Goal: Task Accomplishment & Management: Use online tool/utility

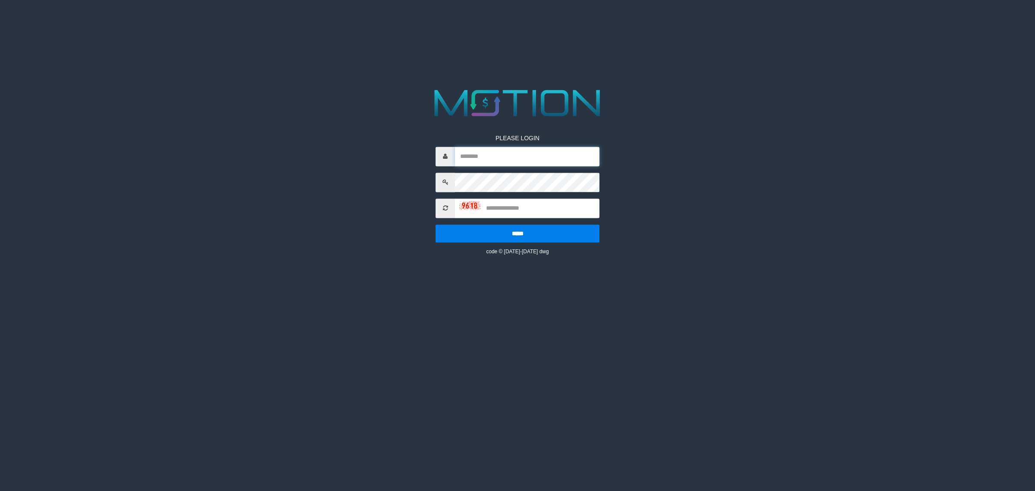
click at [519, 156] on input "text" at bounding box center [527, 156] width 144 height 19
type input "**********"
click at [532, 203] on input "text" at bounding box center [527, 207] width 144 height 19
type input "****"
click at [435, 224] on input "*****" at bounding box center [517, 233] width 164 height 18
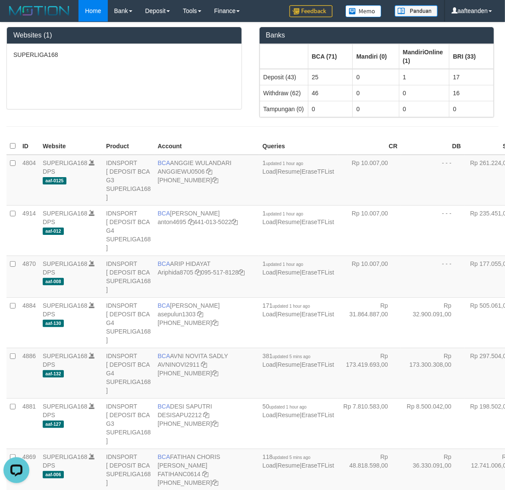
click at [152, 95] on div "SUPERLIGA168" at bounding box center [124, 76] width 235 height 65
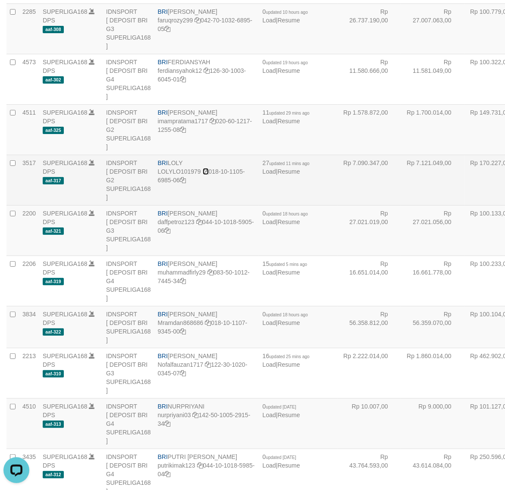
click at [205, 175] on icon at bounding box center [206, 172] width 6 height 6
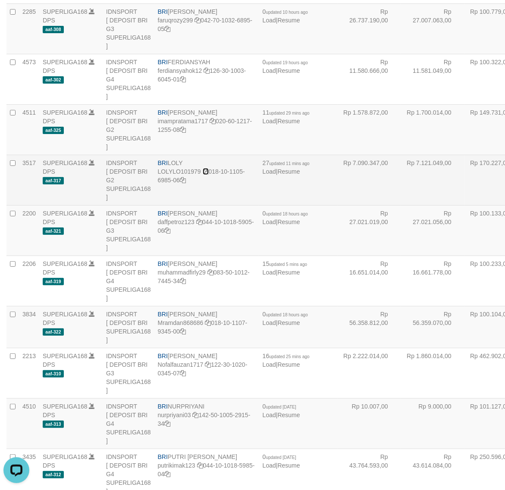
click at [205, 175] on icon at bounding box center [206, 172] width 6 height 6
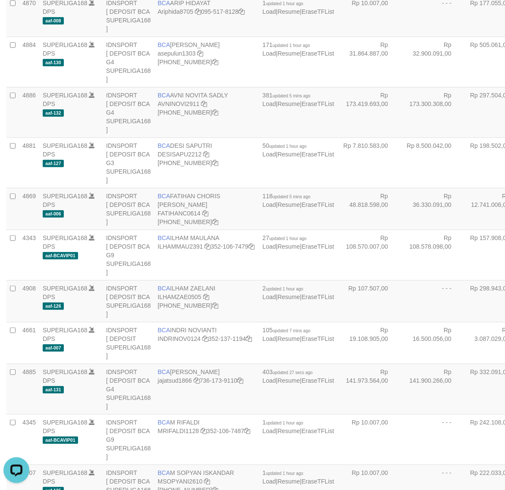
scroll to position [0, 0]
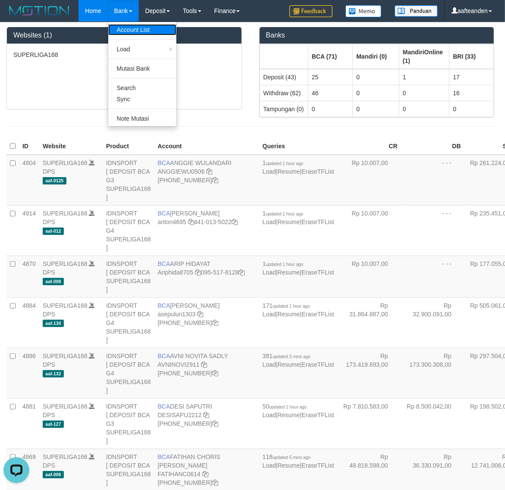
click at [130, 31] on link "Account List" at bounding box center [142, 29] width 68 height 11
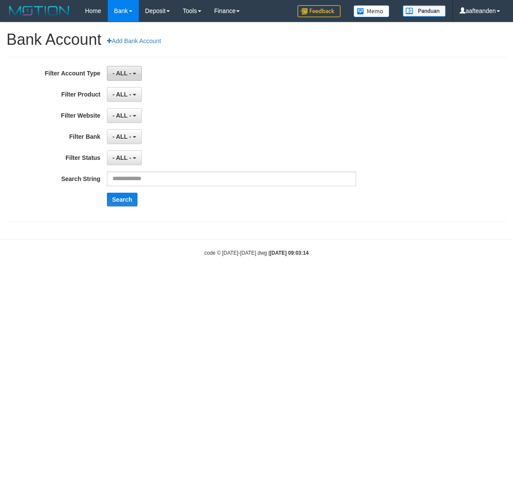
click at [117, 72] on span "- ALL -" at bounding box center [122, 73] width 19 height 7
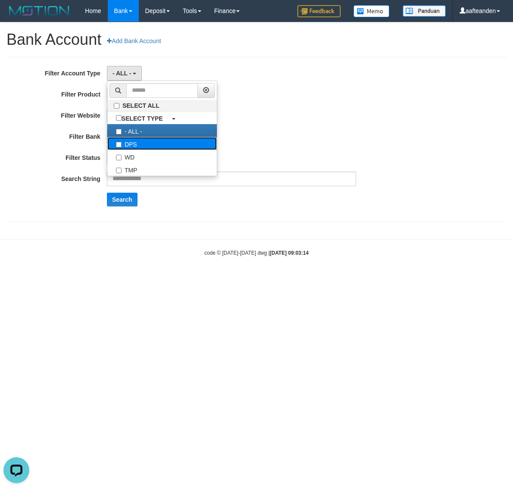
click at [134, 145] on label "DPS" at bounding box center [162, 143] width 110 height 13
select select "***"
click at [332, 123] on div "- ALL - SELECT ALL SELECT GAME - ALL - [ISPORT] SUPERLIGA168" at bounding box center [231, 115] width 249 height 15
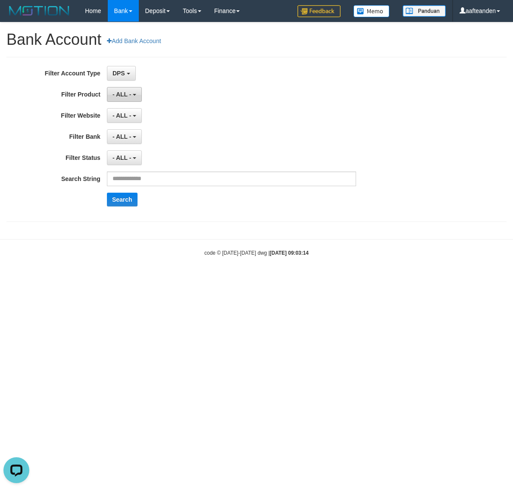
click at [126, 96] on span "- ALL -" at bounding box center [122, 94] width 19 height 7
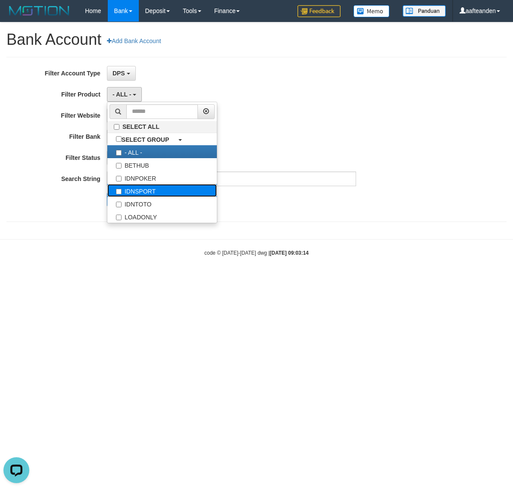
click at [147, 190] on label "IDNSPORT" at bounding box center [162, 190] width 110 height 13
select select "*"
click at [369, 138] on div "**********" at bounding box center [214, 136] width 428 height 15
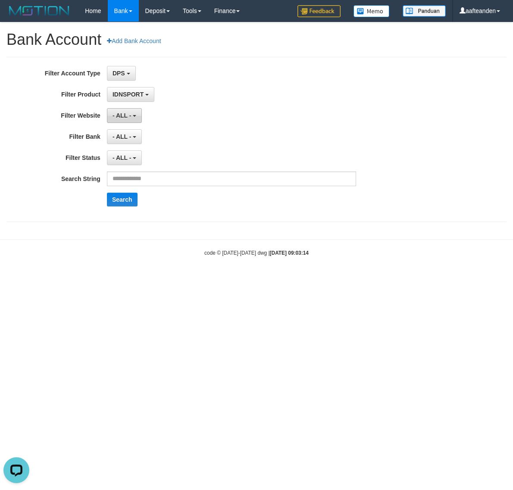
click at [131, 120] on button "- ALL -" at bounding box center [124, 115] width 35 height 15
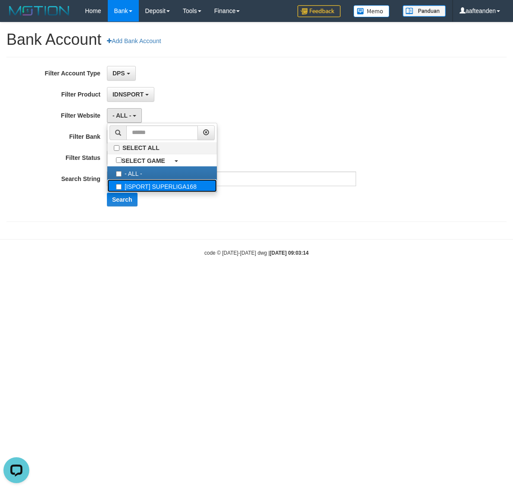
click at [152, 189] on label "[ISPORT] SUPERLIGA168" at bounding box center [162, 185] width 110 height 13
select select "***"
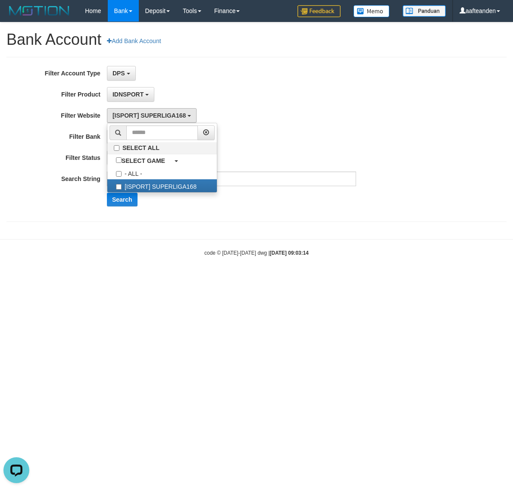
click at [350, 128] on div "**********" at bounding box center [214, 139] width 428 height 147
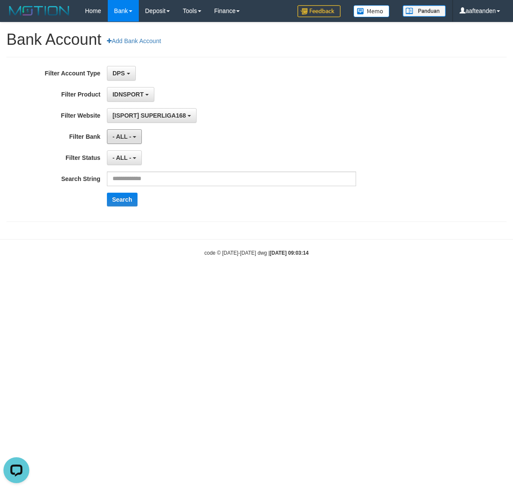
drag, startPoint x: 123, startPoint y: 138, endPoint x: 125, endPoint y: 147, distance: 9.6
click at [123, 138] on span "- ALL -" at bounding box center [122, 136] width 19 height 7
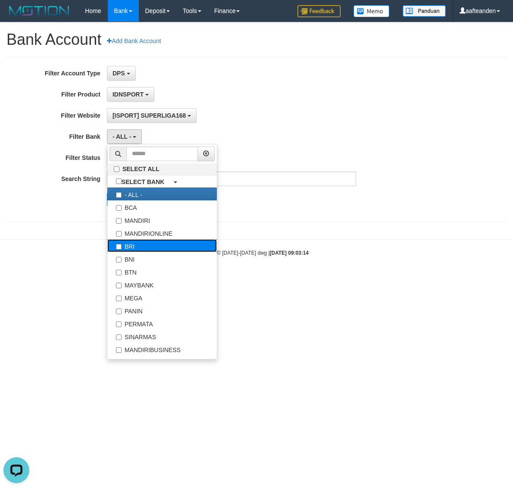
click at [131, 247] on label "BRI" at bounding box center [162, 245] width 110 height 13
select select "***"
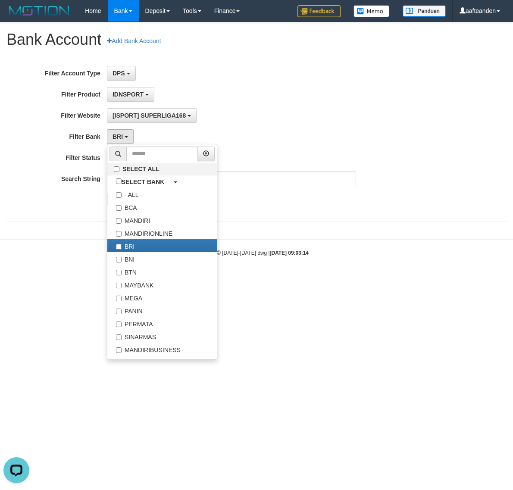
click at [368, 93] on div "Filter Product ******* ****** ******** ******** ******* ******** IDNSPORT SELEC…" at bounding box center [214, 94] width 428 height 15
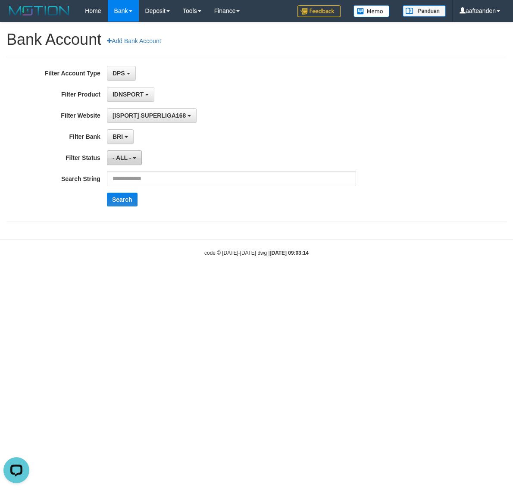
click at [123, 158] on span "- ALL -" at bounding box center [122, 157] width 19 height 7
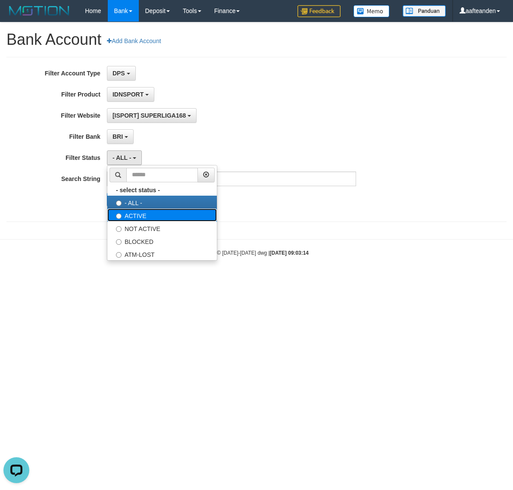
click at [134, 219] on label "ACTIVE" at bounding box center [162, 215] width 110 height 13
select select "*"
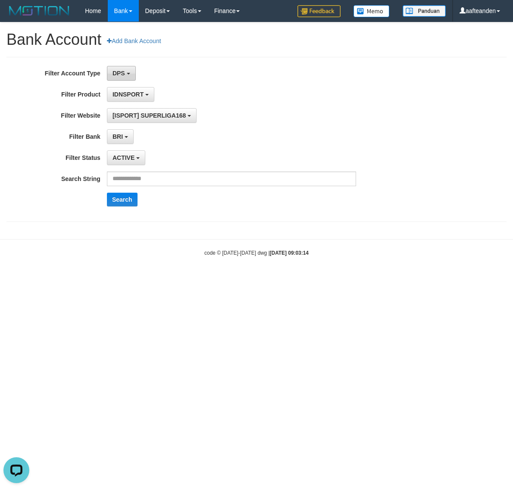
click at [119, 76] on span "DPS" at bounding box center [119, 73] width 13 height 7
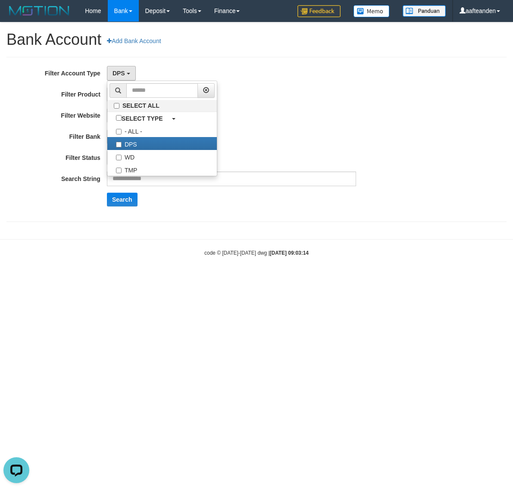
click at [353, 100] on div "IDNSPORT SELECT ALL SELECT GROUP - ALL - BETHUB IDNPOKER IDNSPORT IDNTOTO LOADO…" at bounding box center [231, 94] width 249 height 15
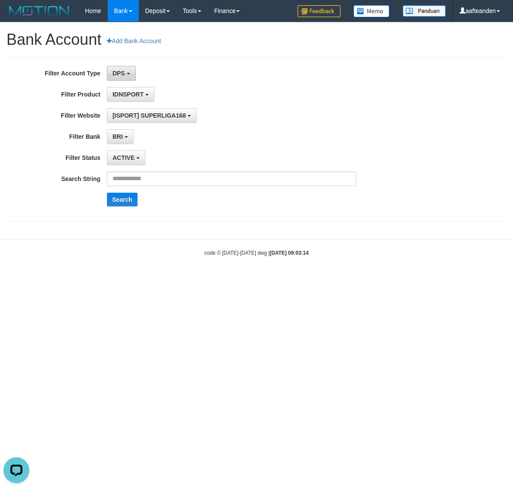
drag, startPoint x: 118, startPoint y: 69, endPoint x: 124, endPoint y: 70, distance: 6.5
click at [118, 69] on button "DPS" at bounding box center [121, 73] width 29 height 15
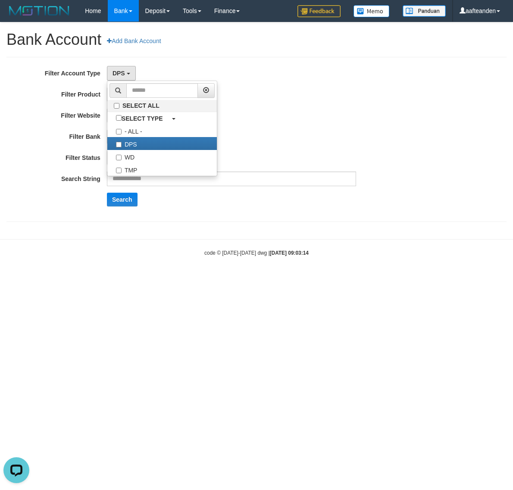
click at [369, 82] on div "**********" at bounding box center [214, 139] width 428 height 147
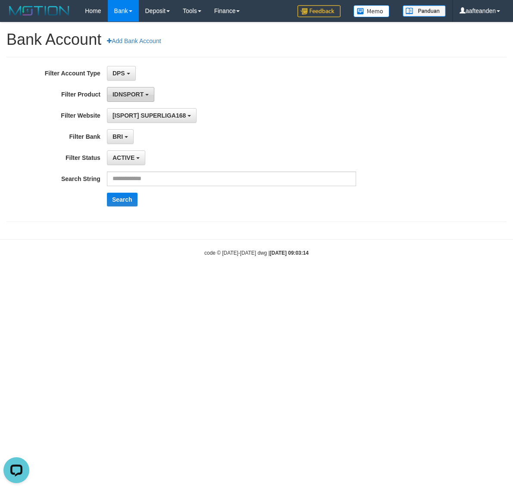
click at [141, 93] on span "IDNSPORT" at bounding box center [128, 94] width 31 height 7
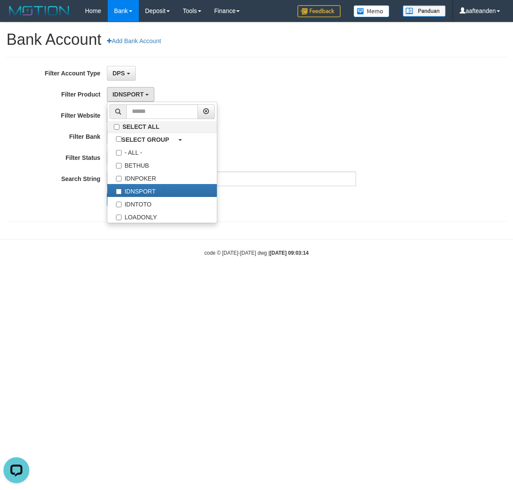
click at [298, 98] on div "IDNSPORT SELECT ALL SELECT GROUP - ALL - BETHUB IDNPOKER IDNSPORT IDNTOTO LOADO…" at bounding box center [231, 94] width 249 height 15
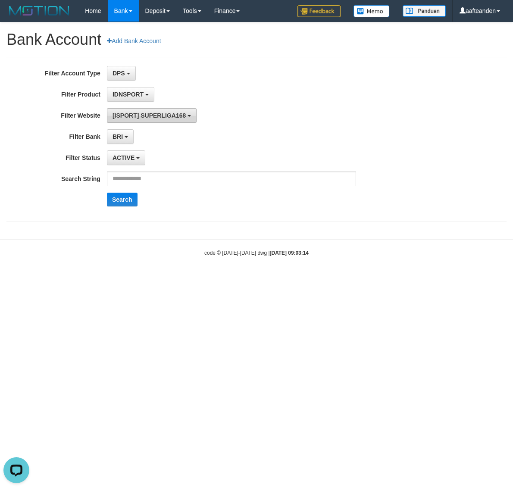
click at [167, 115] on span "[ISPORT] SUPERLIGA168" at bounding box center [149, 115] width 73 height 7
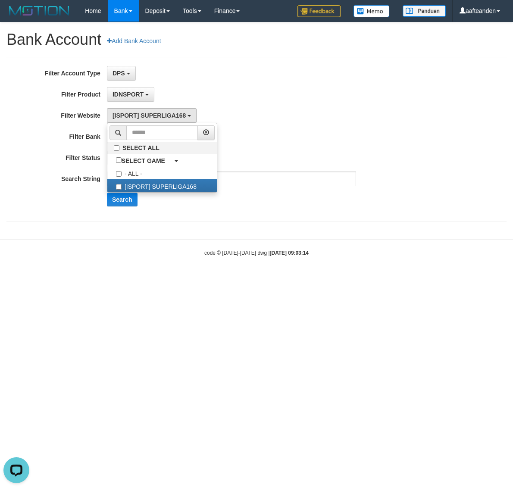
click at [278, 115] on div "[ISPORT] SUPERLIGA168 SELECT ALL SELECT GAME - ALL - [ISPORT] SUPERLIGA168" at bounding box center [231, 115] width 249 height 15
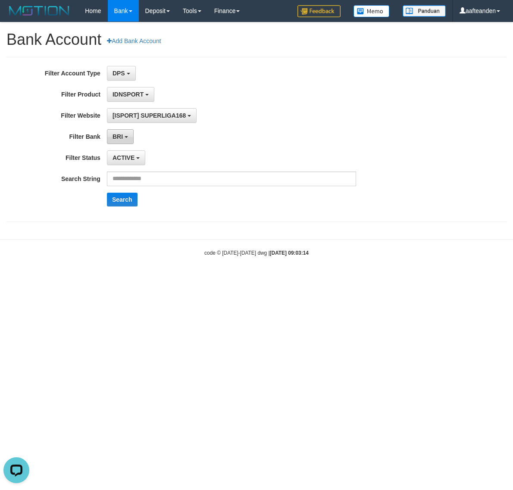
click at [124, 133] on button "BRI" at bounding box center [120, 136] width 27 height 15
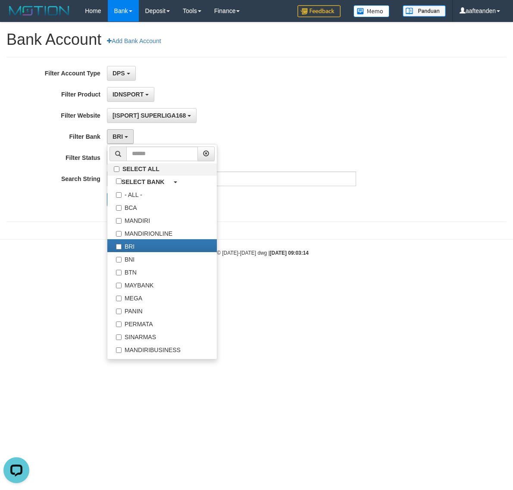
click at [349, 121] on div "[ISPORT] SUPERLIGA168 SELECT ALL SELECT GAME - ALL - [ISPORT] SUPERLIGA168" at bounding box center [231, 115] width 249 height 15
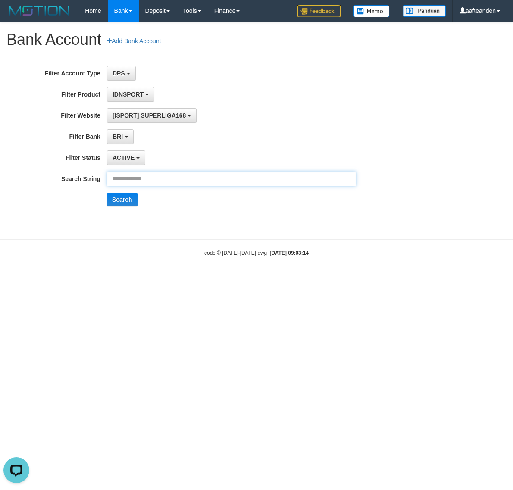
click at [154, 179] on input "text" at bounding box center [231, 179] width 249 height 15
paste input "**********"
type input "**********"
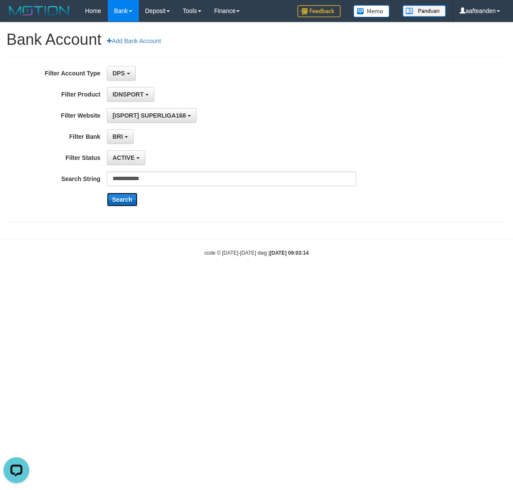
click at [121, 200] on button "Search" at bounding box center [122, 200] width 31 height 14
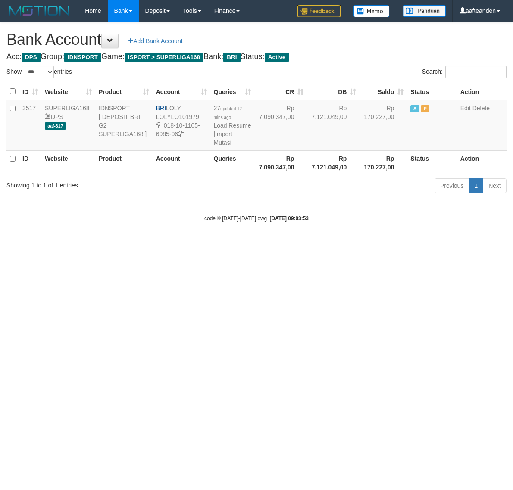
select select "***"
click at [150, 244] on html "Toggle navigation Home Bank Account List Load By Website Group [ISPORT] SUPERLI…" at bounding box center [256, 122] width 513 height 244
click at [235, 244] on html "Toggle navigation Home Bank Account List Load By Website Group [ISPORT] SUPERLI…" at bounding box center [256, 122] width 513 height 244
drag, startPoint x: 235, startPoint y: 285, endPoint x: 242, endPoint y: 274, distance: 12.6
click at [236, 244] on html "Toggle navigation Home Bank Account List Load By Website Group [ISPORT] SUPERLI…" at bounding box center [256, 122] width 513 height 244
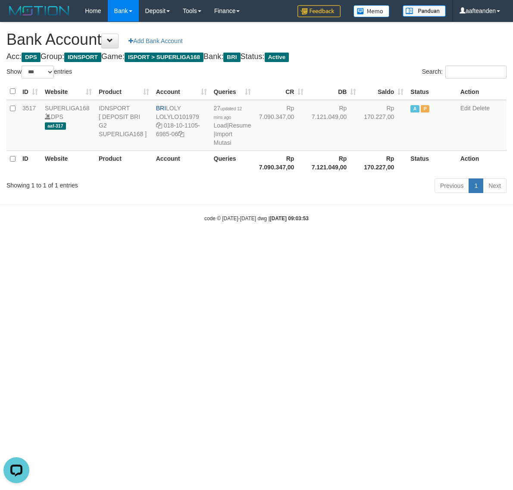
click at [96, 244] on html "Toggle navigation Home Bank Account List Load By Website Group [ISPORT] SUPERLI…" at bounding box center [256, 122] width 513 height 244
click at [97, 244] on html "Toggle navigation Home Bank Account List Load By Website Group [ISPORT] SUPERLI…" at bounding box center [256, 122] width 513 height 244
click at [98, 244] on html "Toggle navigation Home Bank Account List Load By Website Group [ISPORT] SUPERLI…" at bounding box center [256, 122] width 513 height 244
drag, startPoint x: 98, startPoint y: 289, endPoint x: 115, endPoint y: 233, distance: 58.6
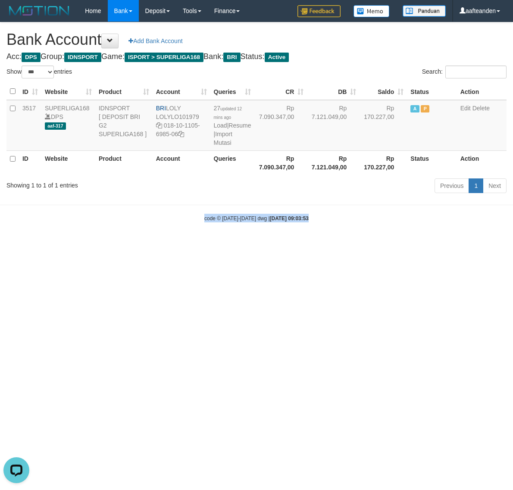
click at [97, 244] on html "Toggle navigation Home Bank Account List Load By Website Group [ISPORT] SUPERLI…" at bounding box center [256, 122] width 513 height 244
select select "***"
click at [225, 145] on link "Import Mutasi" at bounding box center [223, 139] width 19 height 16
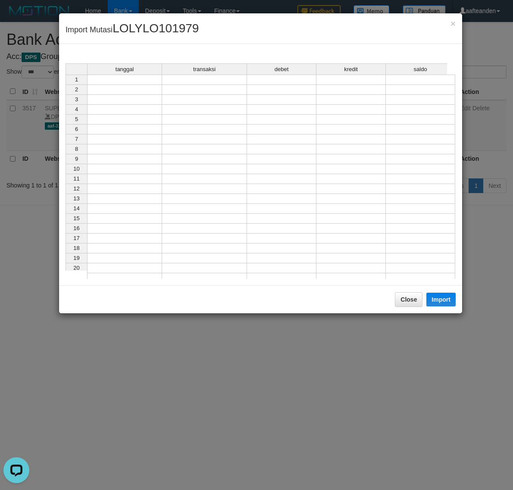
click at [66, 84] on div "tanggal transaksi debet kredit saldo 1 2 3 4 5 6 7 8 9 10 11 12 13 14 15 16 17 …" at bounding box center [66, 173] width 0 height 220
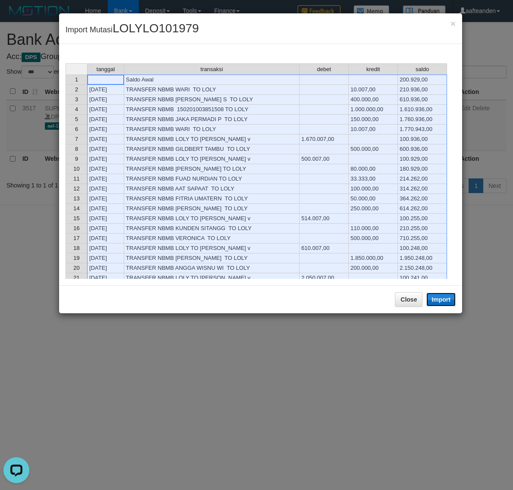
click at [443, 305] on button "Import" at bounding box center [440, 300] width 29 height 14
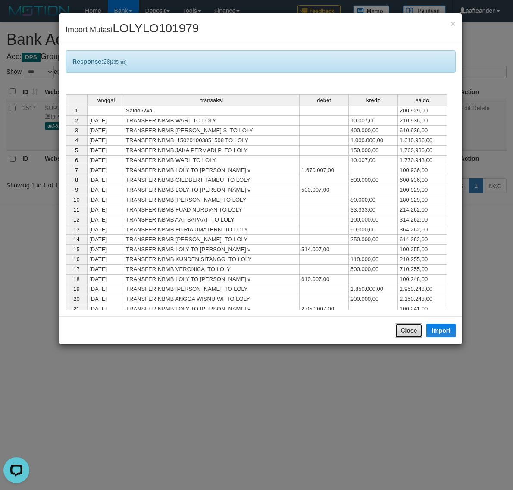
click at [402, 332] on button "Close" at bounding box center [409, 330] width 28 height 15
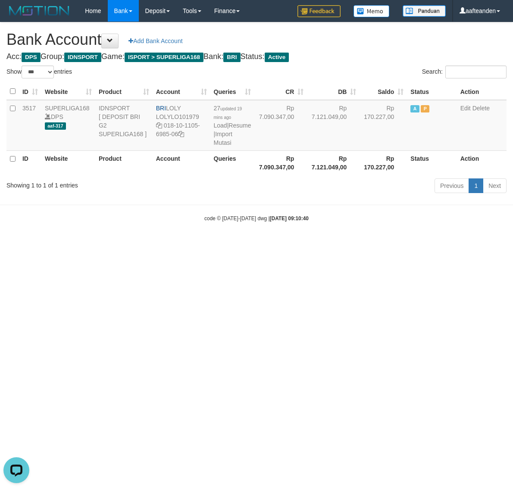
click at [402, 244] on body "Toggle navigation Home Bank Account List Load By Website Group [ISPORT] SUPERLI…" at bounding box center [256, 122] width 513 height 244
click at [402, 244] on html "Toggle navigation Home Bank Account List Load By Website Group [ISPORT] SUPERLI…" at bounding box center [256, 122] width 513 height 244
select select "***"
click at [193, 244] on html "Toggle navigation Home Bank Account List Load By Website Group [ISPORT] SUPERLI…" at bounding box center [256, 122] width 513 height 244
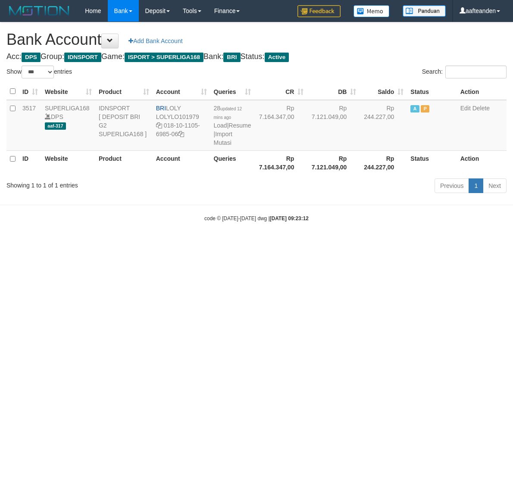
select select "***"
click at [223, 145] on link "Import Mutasi" at bounding box center [223, 139] width 19 height 16
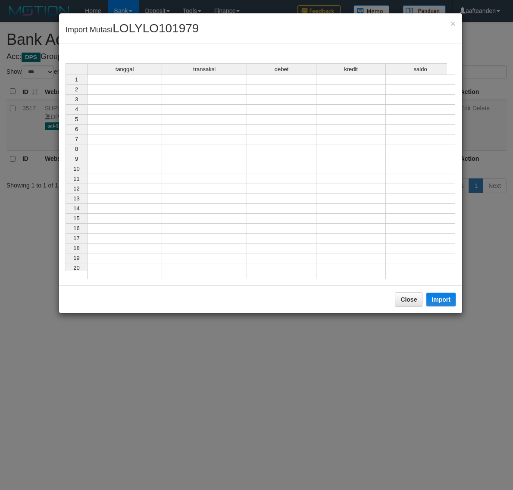
click at [131, 81] on td at bounding box center [124, 80] width 75 height 10
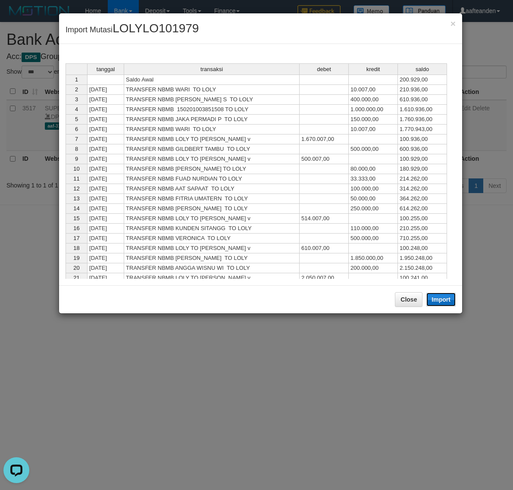
click at [438, 294] on button "Import" at bounding box center [440, 300] width 29 height 14
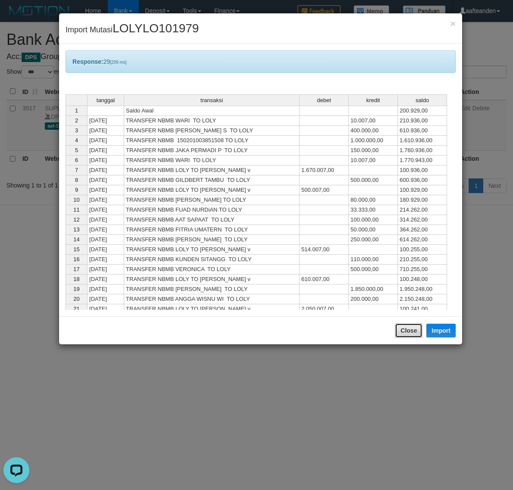
click at [406, 337] on button "Close" at bounding box center [409, 330] width 28 height 15
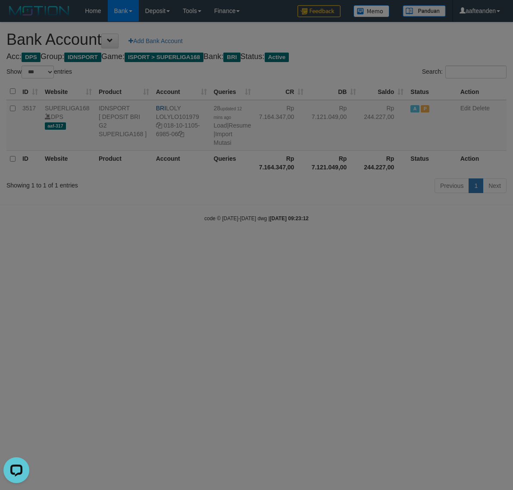
click at [406, 244] on body "Toggle navigation Home Bank Account List Load By Website Group [ISPORT] SUPERLI…" at bounding box center [256, 122] width 513 height 244
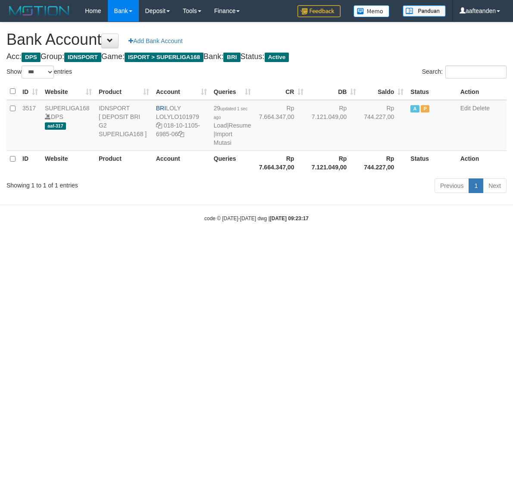
select select "***"
drag, startPoint x: 167, startPoint y: 109, endPoint x: 194, endPoint y: 109, distance: 27.6
click at [194, 109] on td "BRI LOLY LOLYLO101979 018-10-1105-6985-06" at bounding box center [182, 125] width 58 height 51
copy td "LOLY"
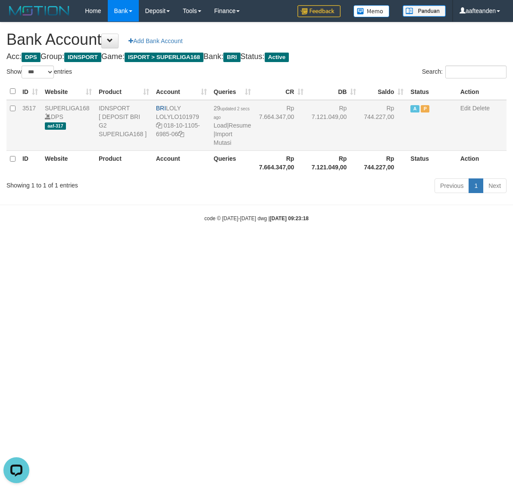
drag, startPoint x: 162, startPoint y: 124, endPoint x: 178, endPoint y: 135, distance: 19.0
click at [178, 135] on td "BRI LOLY LOLYLO101979 018-10-1105-6985-06" at bounding box center [182, 125] width 58 height 51
copy td "018-10-1105-6985-06"
drag, startPoint x: 213, startPoint y: 257, endPoint x: 213, endPoint y: 238, distance: 19.8
click at [213, 244] on html "Toggle navigation Home Bank Account List Load By Website Group [ISPORT] SUPERLI…" at bounding box center [256, 122] width 513 height 244
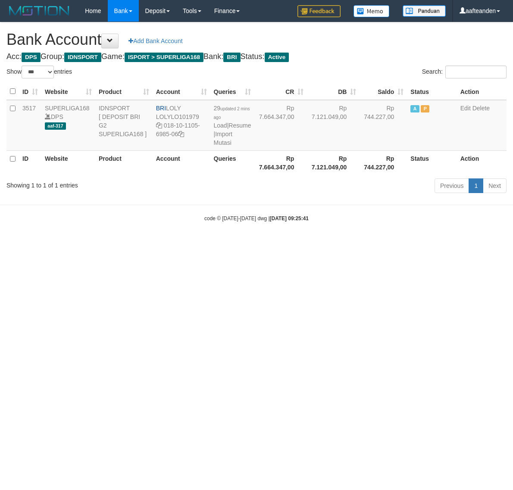
select select "***"
click at [223, 145] on link "Import Mutasi" at bounding box center [223, 139] width 19 height 16
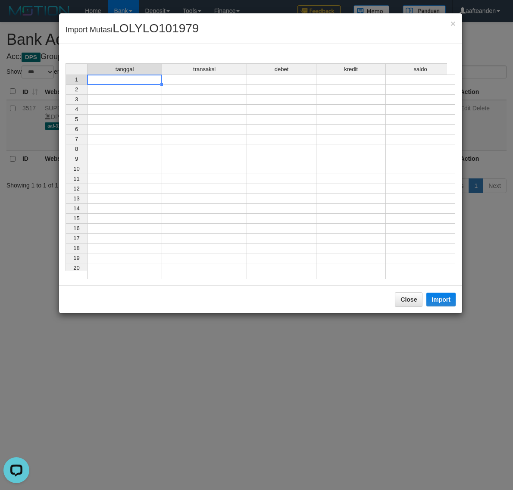
click at [139, 78] on td at bounding box center [124, 80] width 75 height 10
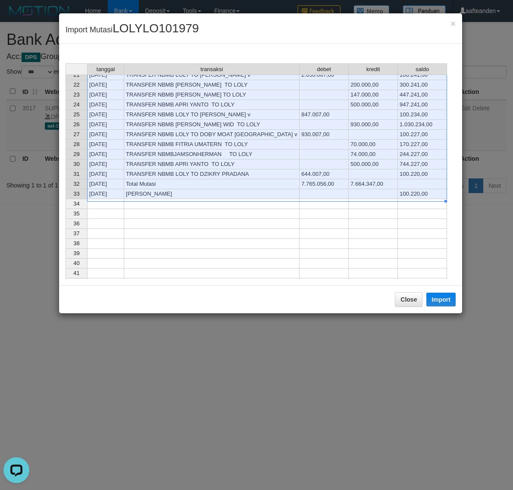
scroll to position [216, 0]
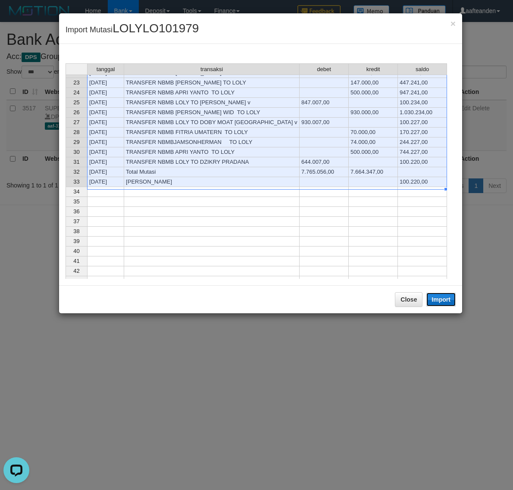
click at [448, 301] on button "Import" at bounding box center [440, 300] width 29 height 14
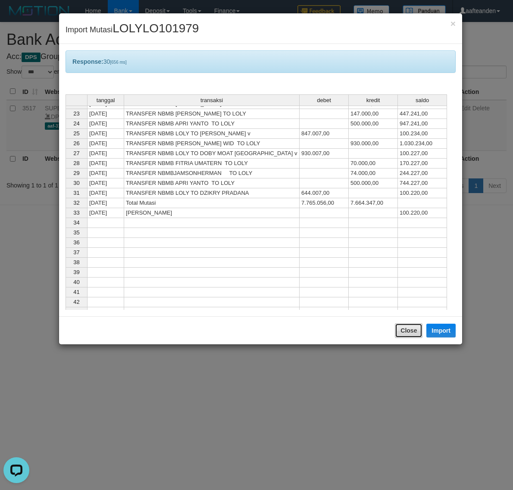
click at [399, 328] on button "Close" at bounding box center [409, 330] width 28 height 15
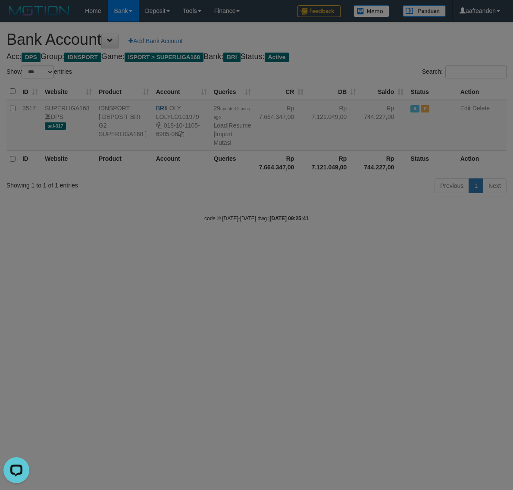
click at [399, 244] on body "Toggle navigation Home Bank Account List Load By Website Group [ISPORT] SUPERLI…" at bounding box center [256, 122] width 513 height 244
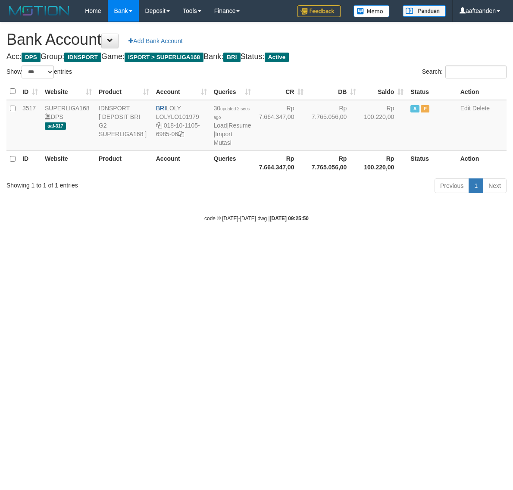
select select "***"
drag, startPoint x: 185, startPoint y: 249, endPoint x: 195, endPoint y: 214, distance: 36.7
click at [185, 244] on html "Toggle navigation Home Bank Account List Load By Website Group [ISPORT] SUPERLI…" at bounding box center [256, 122] width 513 height 244
select select "***"
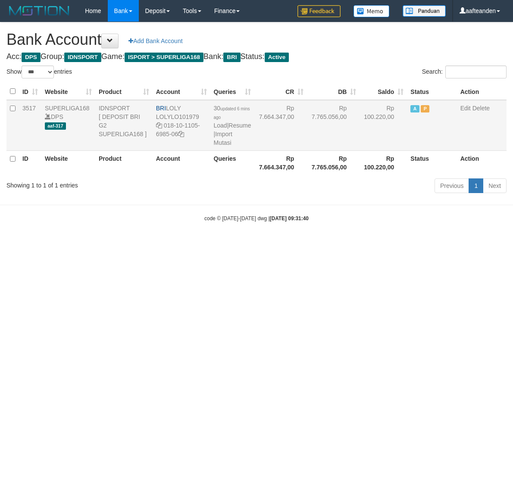
drag, startPoint x: 0, startPoint y: 0, endPoint x: 223, endPoint y: 137, distance: 262.0
click at [223, 137] on td "30 updated 6 mins ago Load | Resume | Import Mutasi" at bounding box center [232, 125] width 44 height 51
click at [222, 143] on link "Import Mutasi" at bounding box center [223, 139] width 19 height 16
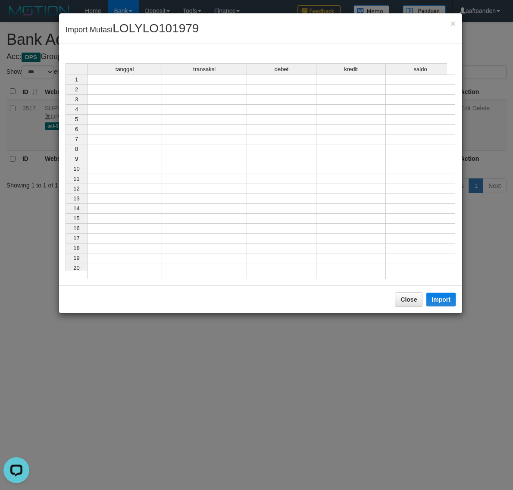
click at [128, 81] on td at bounding box center [124, 80] width 75 height 10
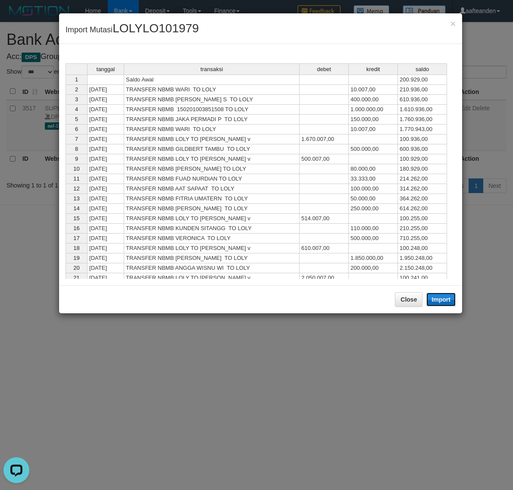
click at [438, 297] on button "Import" at bounding box center [440, 300] width 29 height 14
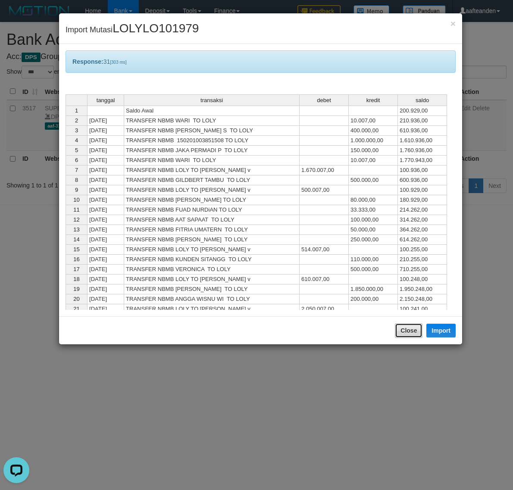
click at [403, 330] on button "Close" at bounding box center [409, 330] width 28 height 15
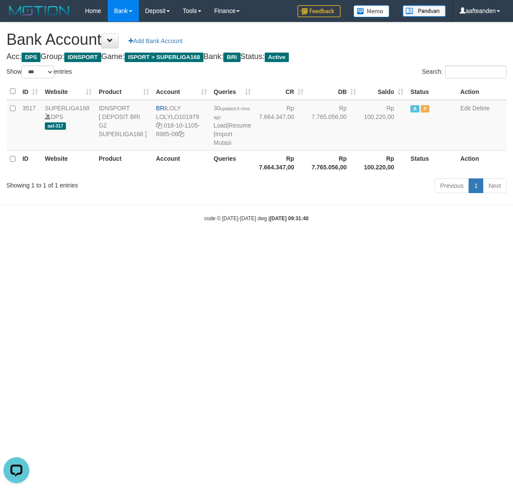
click at [402, 244] on body "Toggle navigation Home Bank Account List Load By Website Group [ISPORT] SUPERLI…" at bounding box center [256, 122] width 513 height 244
select select "***"
drag, startPoint x: 169, startPoint y: 108, endPoint x: 185, endPoint y: 109, distance: 16.0
click at [185, 109] on td "BRI LOLY LOLYLO101979 018-10-1105-6985-06" at bounding box center [182, 125] width 58 height 51
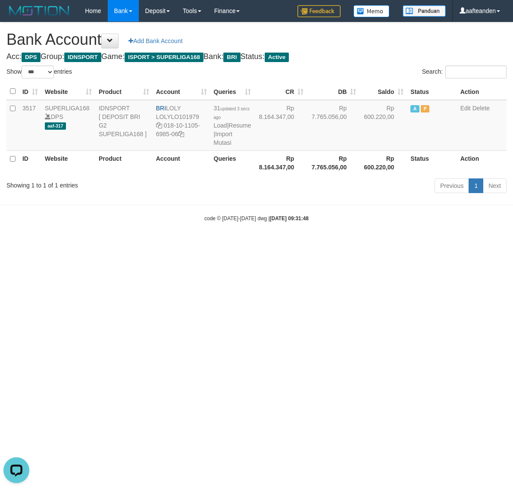
copy td "LOLY"
drag, startPoint x: 163, startPoint y: 127, endPoint x: 184, endPoint y: 139, distance: 24.1
click at [184, 139] on td "BRI LOLY LOLYLO101979 018-10-1105-6985-06" at bounding box center [182, 125] width 58 height 51
copy td "018-10-1105-6985-06"
drag, startPoint x: 287, startPoint y: 266, endPoint x: 285, endPoint y: 259, distance: 7.4
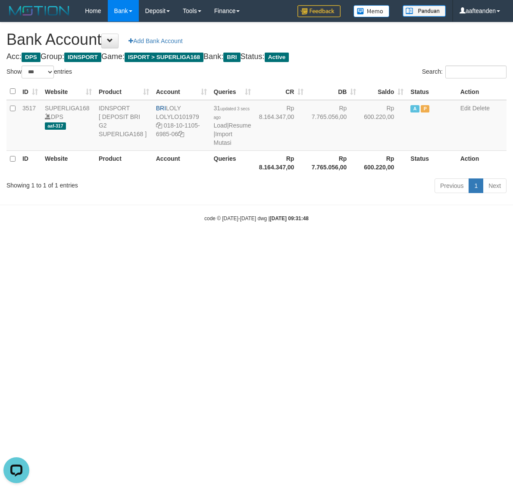
click at [286, 244] on html "Toggle navigation Home Bank Account List Load By Website Group [ISPORT] SUPERLI…" at bounding box center [256, 122] width 513 height 244
select select "***"
click at [220, 144] on link "Import Mutasi" at bounding box center [223, 139] width 19 height 16
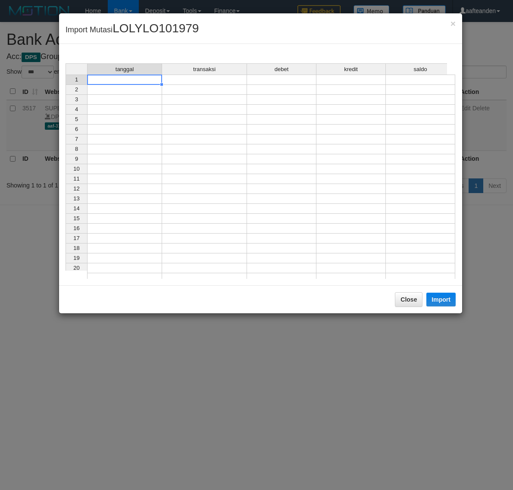
click at [150, 80] on td at bounding box center [124, 80] width 75 height 10
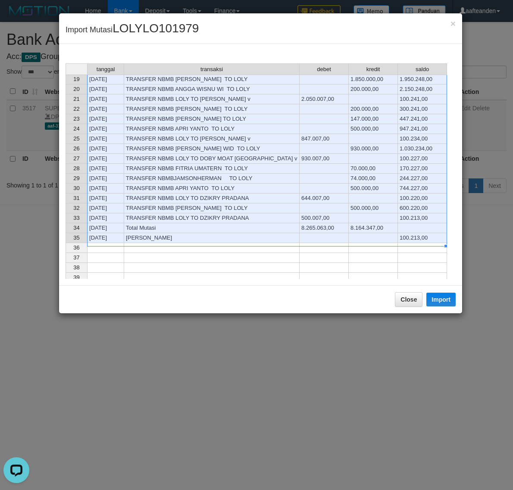
scroll to position [216, 0]
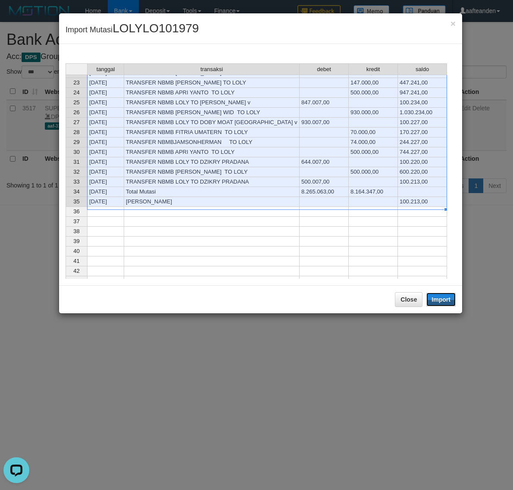
drag, startPoint x: 441, startPoint y: 299, endPoint x: 407, endPoint y: 321, distance: 40.4
click at [441, 299] on button "Import" at bounding box center [440, 300] width 29 height 14
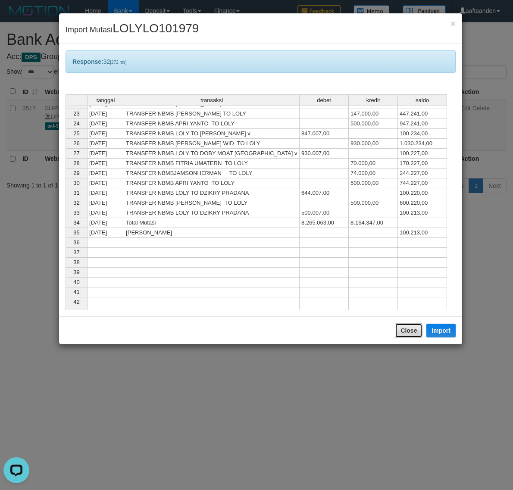
click at [406, 334] on button "Close" at bounding box center [409, 330] width 28 height 15
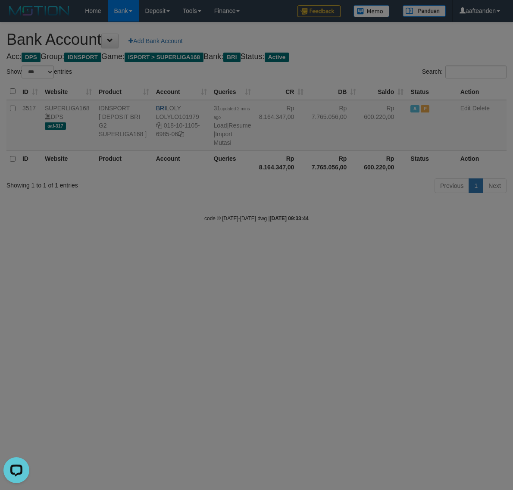
click at [406, 244] on body "Toggle navigation Home Bank Account List Load By Website Group [ISPORT] SUPERLI…" at bounding box center [256, 122] width 513 height 244
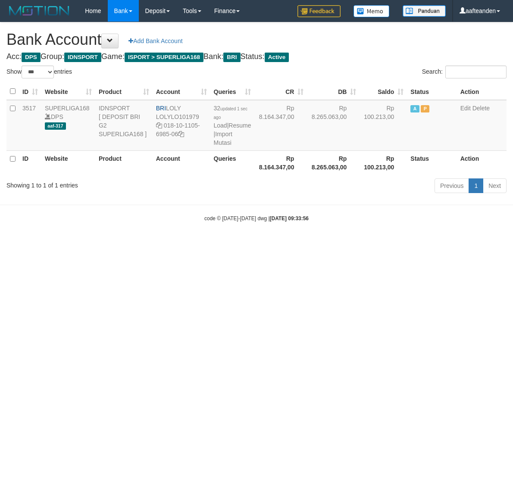
select select "***"
click at [257, 244] on html "Toggle navigation Home Bank Account List Load By Website Group [ISPORT] SUPERLI…" at bounding box center [256, 122] width 513 height 244
select select "***"
click at [225, 143] on link "Import Mutasi" at bounding box center [223, 139] width 19 height 16
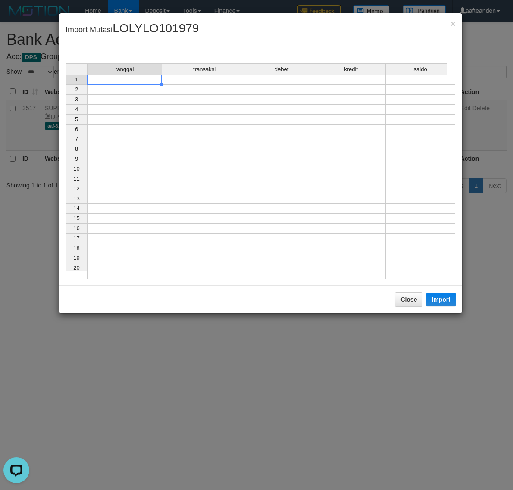
click at [138, 81] on td at bounding box center [124, 80] width 75 height 10
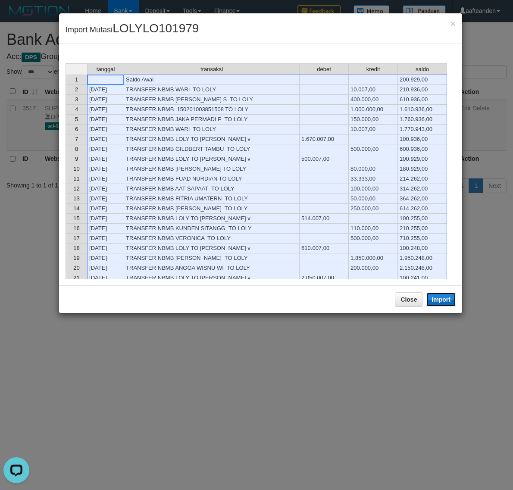
click at [448, 302] on button "Import" at bounding box center [440, 300] width 29 height 14
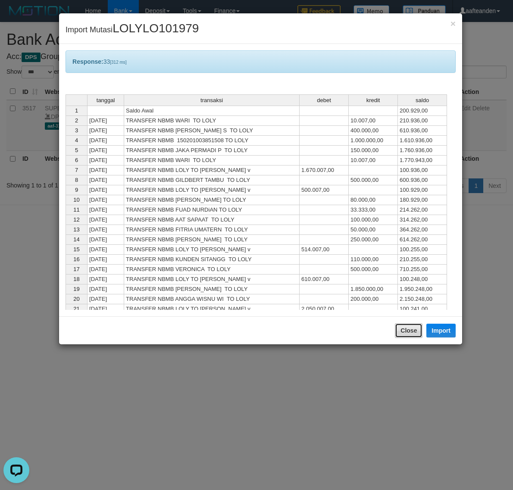
click at [407, 332] on button "Close" at bounding box center [409, 330] width 28 height 15
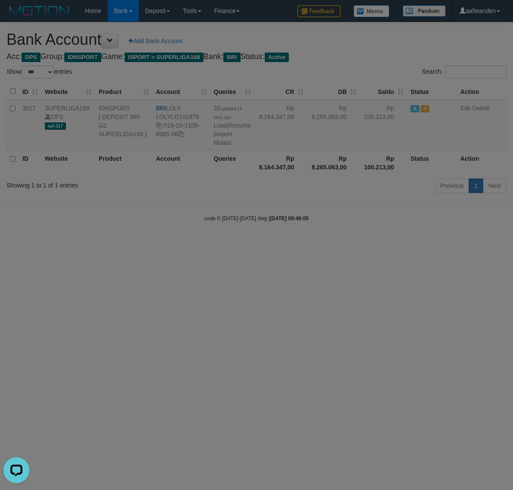
click at [407, 244] on body "Toggle navigation Home Bank Account List Load By Website Group [ISPORT] SUPERLI…" at bounding box center [256, 122] width 513 height 244
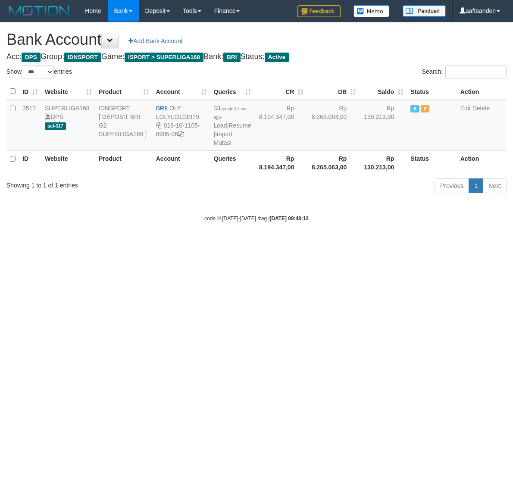
select select "***"
click at [236, 244] on html "Toggle navigation Home Bank Account List Load By Website Group [ISPORT] SUPERLI…" at bounding box center [256, 122] width 513 height 244
click at [234, 244] on html "Toggle navigation Home Bank Account List Load By Website Group [ISPORT] SUPERLI…" at bounding box center [256, 122] width 513 height 244
select select "***"
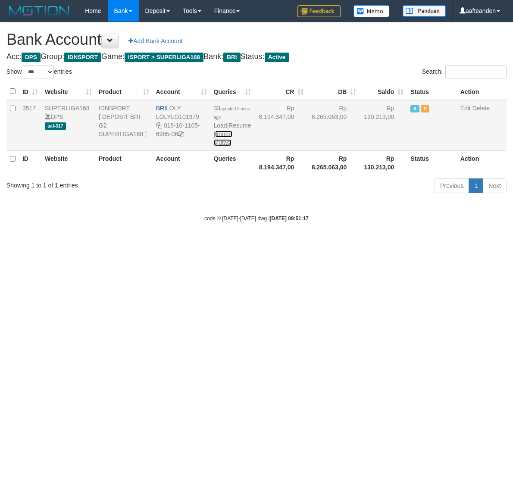
click at [222, 143] on link "Import Mutasi" at bounding box center [223, 139] width 19 height 16
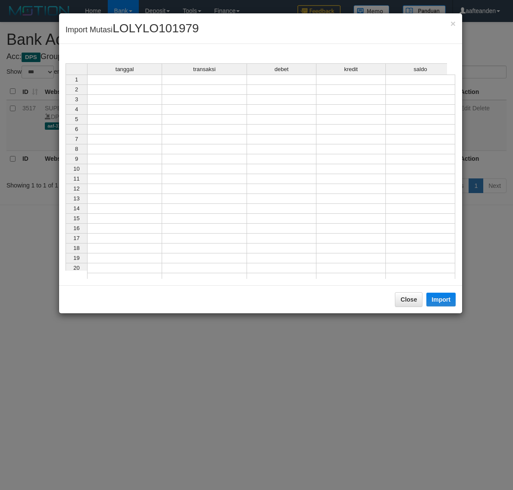
click at [121, 82] on td at bounding box center [124, 80] width 75 height 10
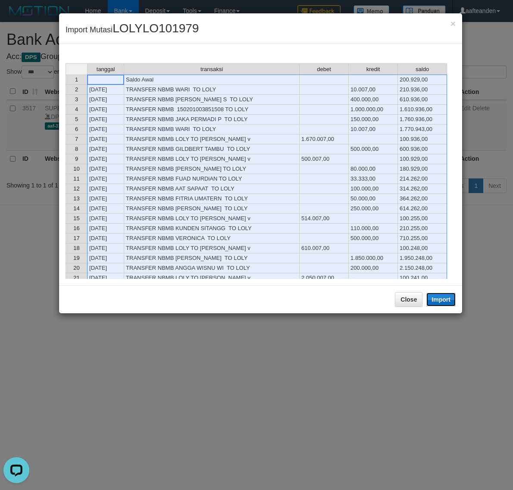
click at [440, 297] on button "Import" at bounding box center [440, 300] width 29 height 14
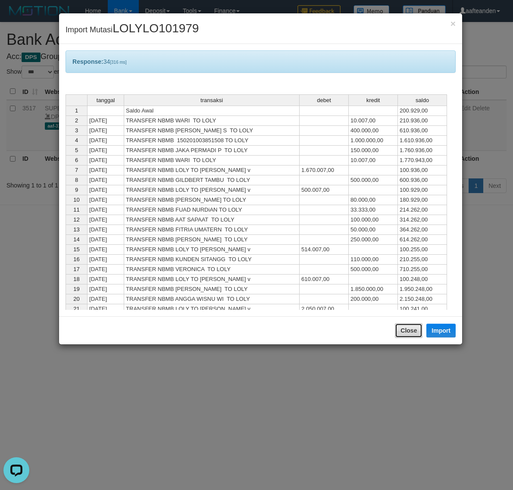
click at [412, 331] on button "Close" at bounding box center [409, 330] width 28 height 15
click at [412, 244] on body "Toggle navigation Home Bank Account List Load By Website Group [ISPORT] SUPERLI…" at bounding box center [256, 122] width 513 height 244
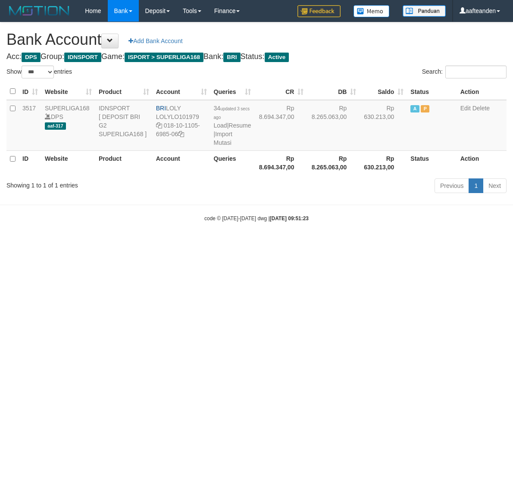
select select "***"
drag, startPoint x: 167, startPoint y: 108, endPoint x: 184, endPoint y: 106, distance: 16.5
click at [183, 106] on td "BRI LOLY LOLYLO101979 018-10-1105-6985-06" at bounding box center [182, 125] width 58 height 51
copy td "LOLY"
drag, startPoint x: 164, startPoint y: 125, endPoint x: 179, endPoint y: 134, distance: 17.2
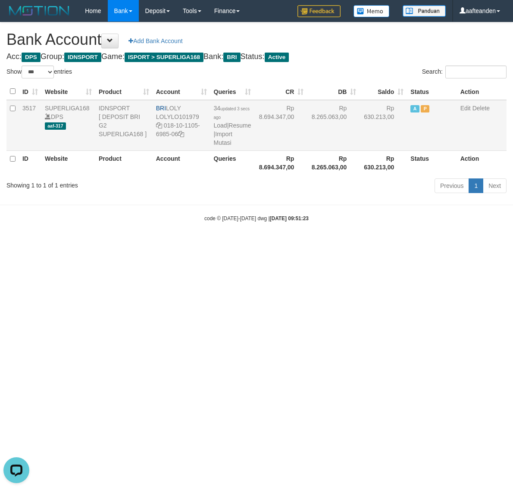
click at [179, 134] on td "BRI LOLY LOLYLO101979 018-10-1105-6985-06" at bounding box center [182, 125] width 58 height 51
copy td "018-10-1105-6985-06"
drag, startPoint x: 366, startPoint y: 268, endPoint x: 327, endPoint y: 239, distance: 48.1
click at [364, 244] on html "Toggle navigation Home Bank Account List Load By Website Group [ISPORT] SUPERLI…" at bounding box center [256, 122] width 513 height 244
select select "***"
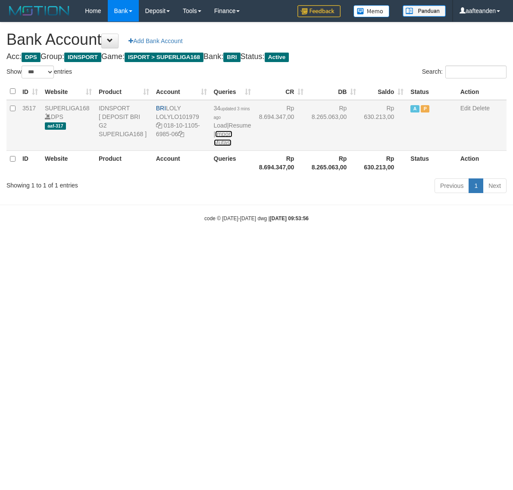
click at [226, 144] on link "Import Mutasi" at bounding box center [223, 139] width 19 height 16
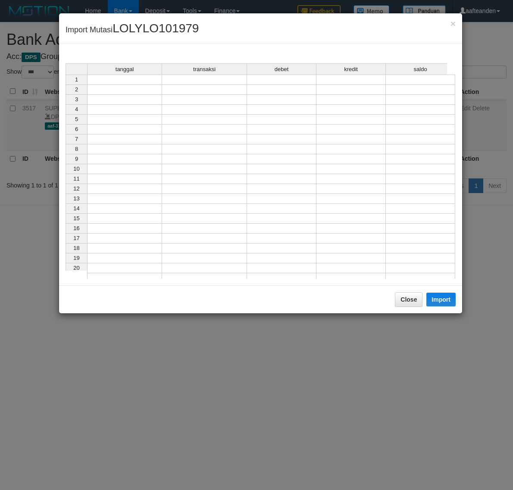
click at [126, 81] on td at bounding box center [124, 80] width 75 height 10
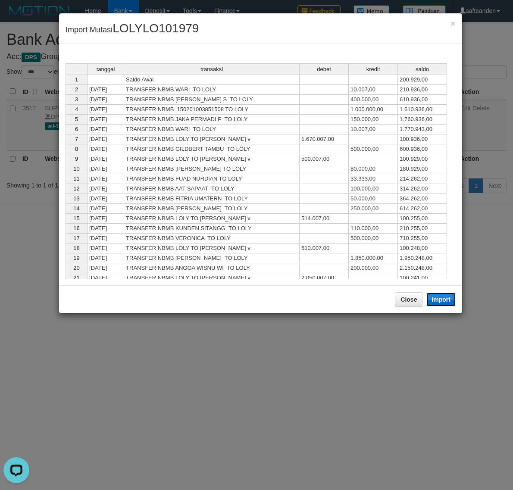
click at [442, 300] on button "Import" at bounding box center [440, 300] width 29 height 14
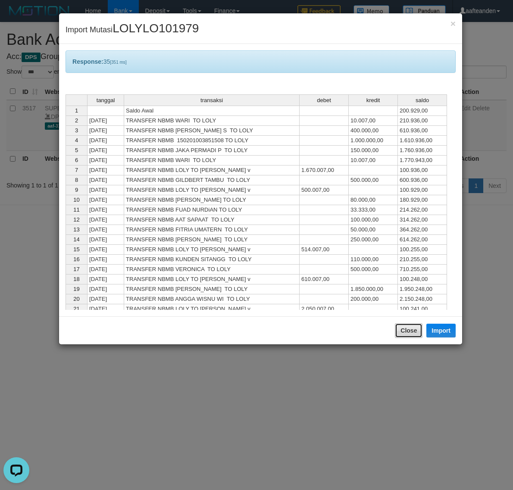
click at [407, 328] on button "Close" at bounding box center [409, 330] width 28 height 15
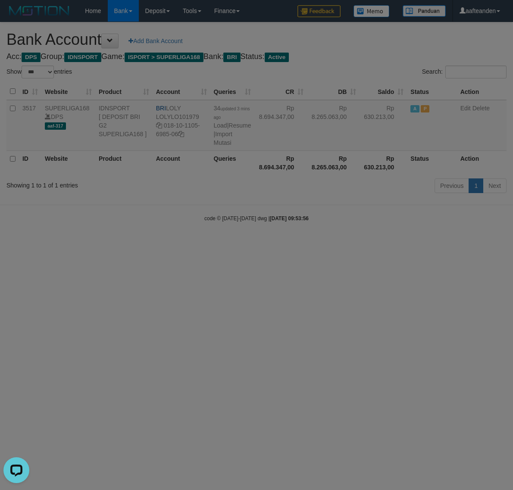
click at [407, 244] on body "Toggle navigation Home Bank Account List Load By Website Group [ISPORT] SUPERLI…" at bounding box center [256, 122] width 513 height 244
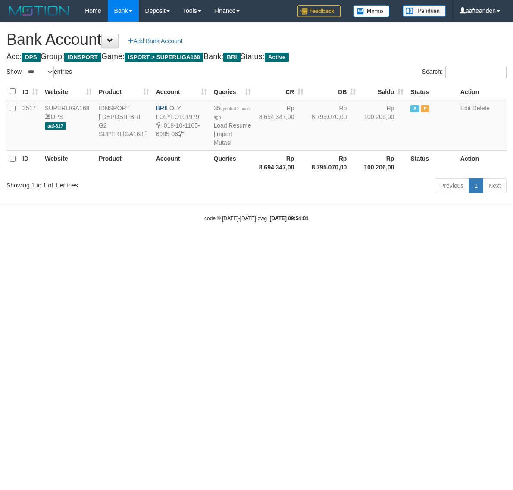
select select "***"
drag, startPoint x: 203, startPoint y: 292, endPoint x: 210, endPoint y: 210, distance: 82.7
click at [205, 244] on html "Toggle navigation Home Bank Account List Load By Website Group [ISPORT] SUPERLI…" at bounding box center [256, 122] width 513 height 244
select select "***"
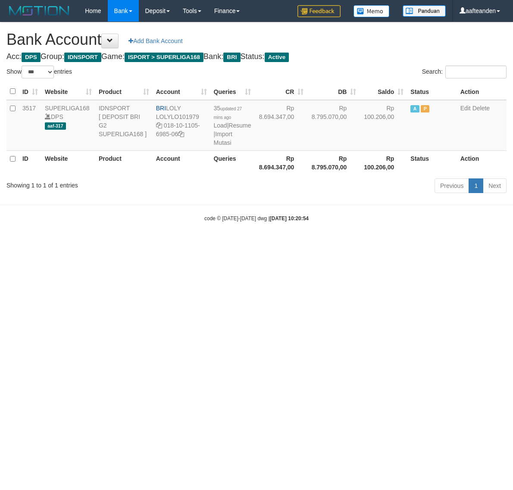
click at [223, 141] on link "Import Mutasi" at bounding box center [223, 139] width 19 height 16
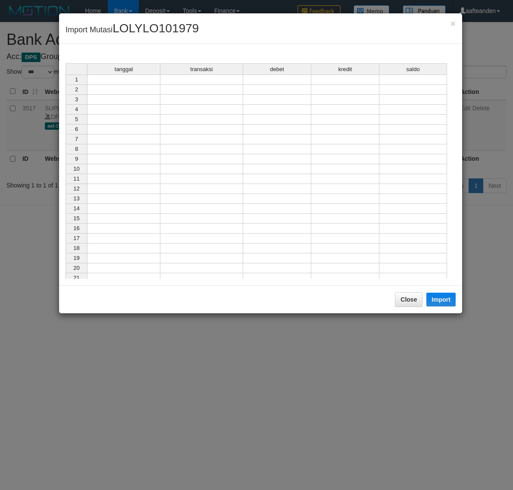
click at [132, 83] on td at bounding box center [123, 80] width 73 height 10
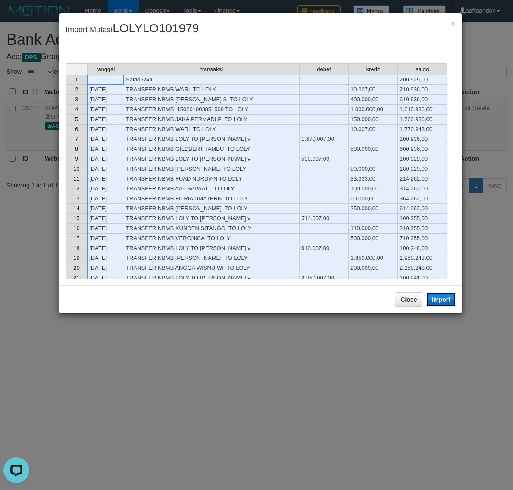
click at [438, 298] on button "Import" at bounding box center [440, 300] width 29 height 14
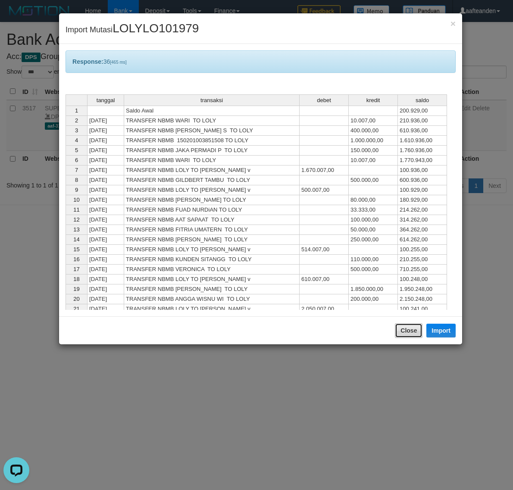
click at [402, 331] on button "Close" at bounding box center [409, 330] width 28 height 15
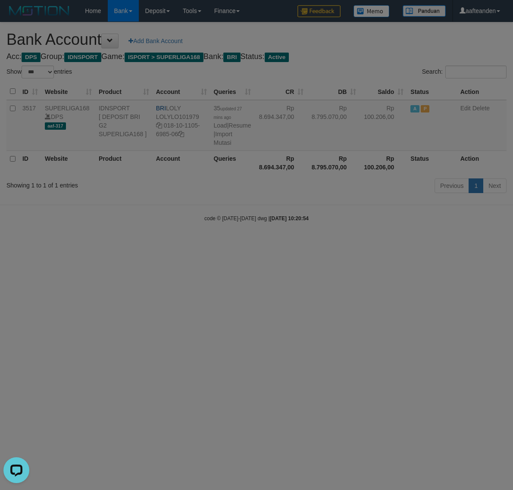
click at [402, 244] on body "Toggle navigation Home Bank Account List Load By Website Group [ISPORT] SUPERLI…" at bounding box center [256, 122] width 513 height 244
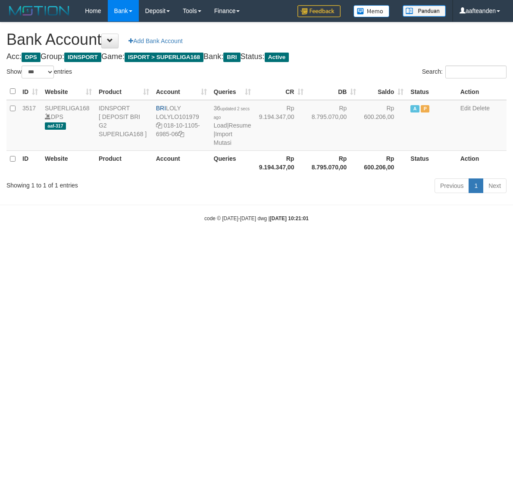
select select "***"
drag, startPoint x: 167, startPoint y: 109, endPoint x: 234, endPoint y: 110, distance: 67.3
click at [196, 109] on td "BRI LOLY LOLYLO101979 018-10-1105-6985-06" at bounding box center [182, 125] width 58 height 51
copy td "LOLY"
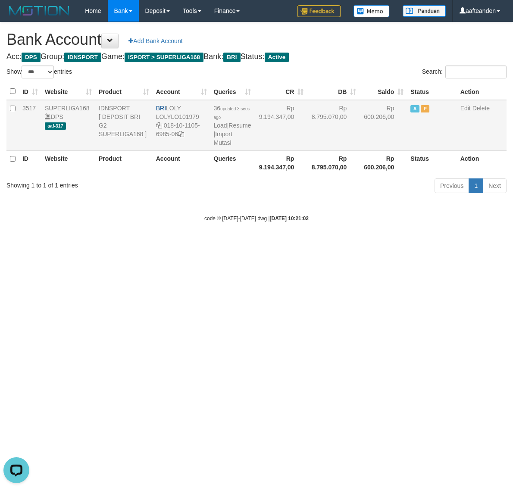
drag, startPoint x: 164, startPoint y: 125, endPoint x: 179, endPoint y: 140, distance: 21.0
click at [179, 140] on td "BRI LOLY LOLYLO101979 018-10-1105-6985-06" at bounding box center [182, 125] width 58 height 51
copy td "018-10-1105-6985-06"
drag, startPoint x: 175, startPoint y: 275, endPoint x: 184, endPoint y: 253, distance: 23.9
click at [175, 244] on html "Toggle navigation Home Bank Account List Load By Website Group [ISPORT] SUPERLI…" at bounding box center [256, 122] width 513 height 244
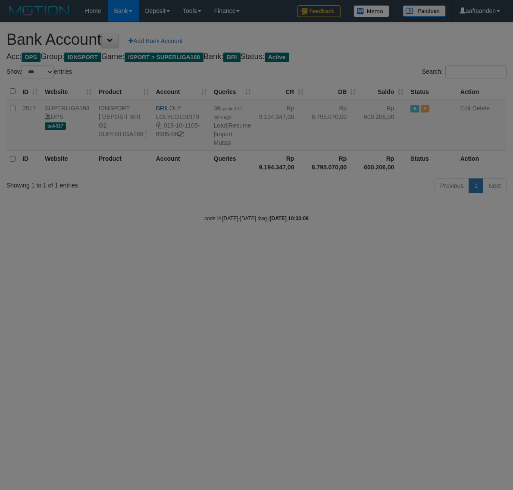
select select "***"
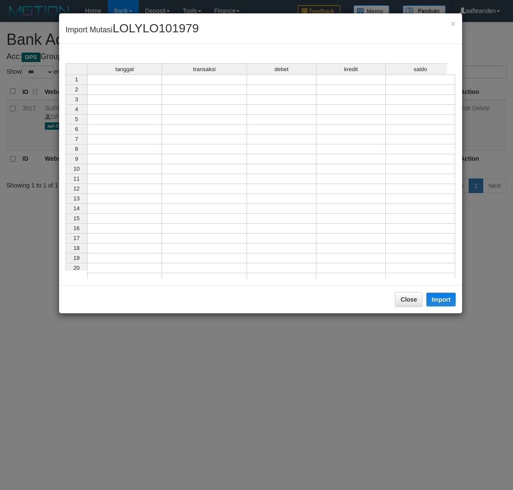
click at [126, 79] on td at bounding box center [124, 80] width 75 height 10
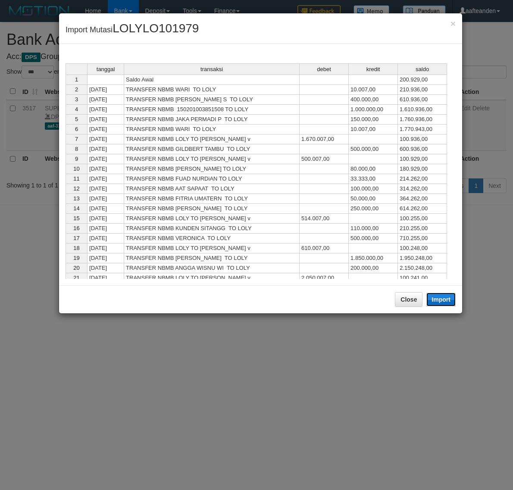
click at [442, 300] on button "Import" at bounding box center [440, 300] width 29 height 14
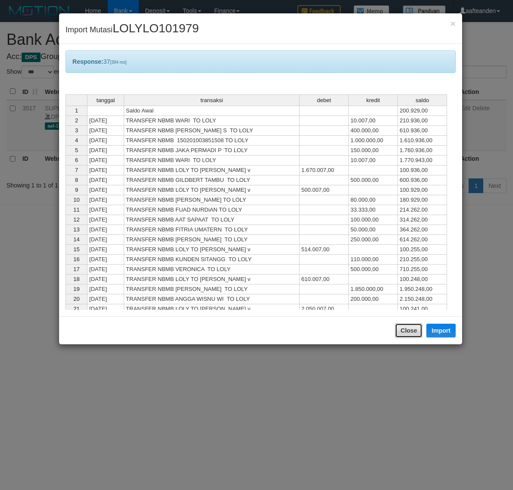
click at [409, 332] on button "Close" at bounding box center [409, 330] width 28 height 15
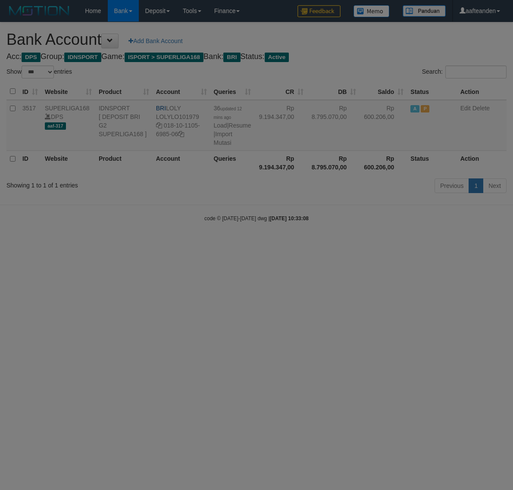
click at [409, 244] on body "Toggle navigation Home Bank Account List Load By Website Group [ISPORT] SUPERLI…" at bounding box center [256, 122] width 513 height 244
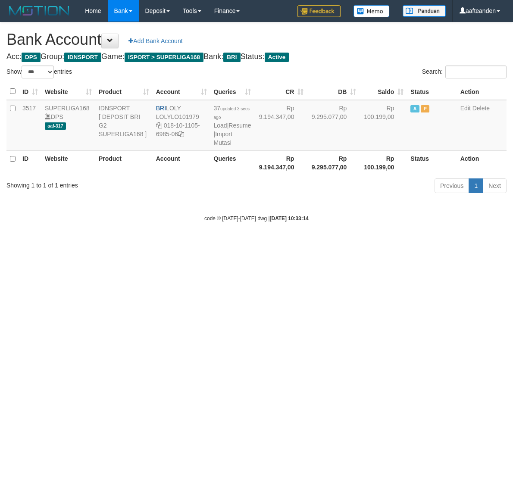
select select "***"
click at [216, 244] on html "Toggle navigation Home Bank Account List Load By Website Group [ISPORT] SUPERLI…" at bounding box center [256, 122] width 513 height 244
drag, startPoint x: 216, startPoint y: 263, endPoint x: 217, endPoint y: 254, distance: 9.1
click at [216, 244] on html "Toggle navigation Home Bank Account List Load By Website Group [ISPORT] SUPERLI…" at bounding box center [256, 122] width 513 height 244
select select "***"
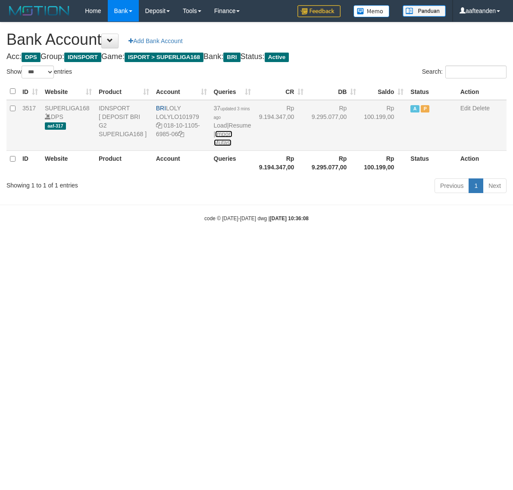
click at [225, 141] on link "Import Mutasi" at bounding box center [223, 139] width 19 height 16
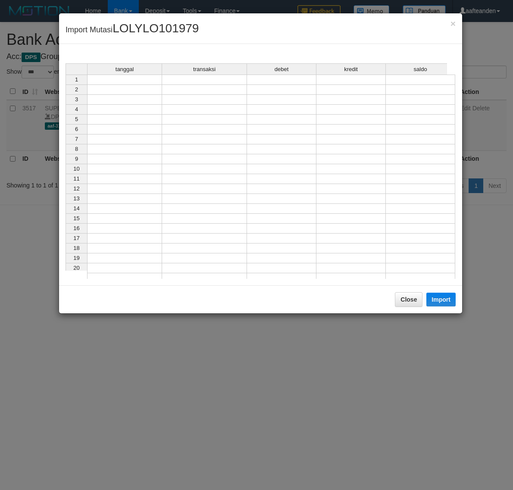
click at [127, 75] on div "tanggal transaksi debet kredit saldo" at bounding box center [257, 69] width 382 height 13
click at [138, 81] on td at bounding box center [124, 80] width 75 height 10
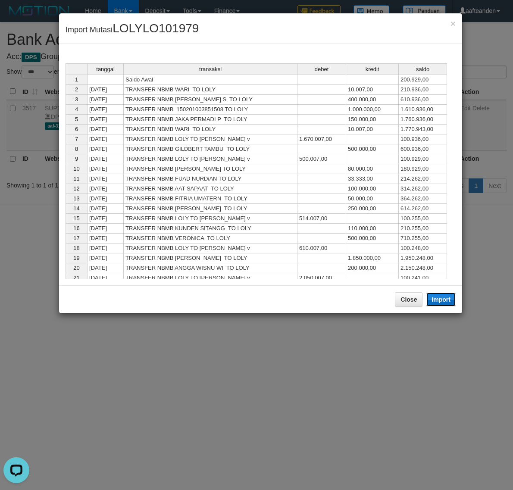
click at [447, 300] on button "Import" at bounding box center [440, 300] width 29 height 14
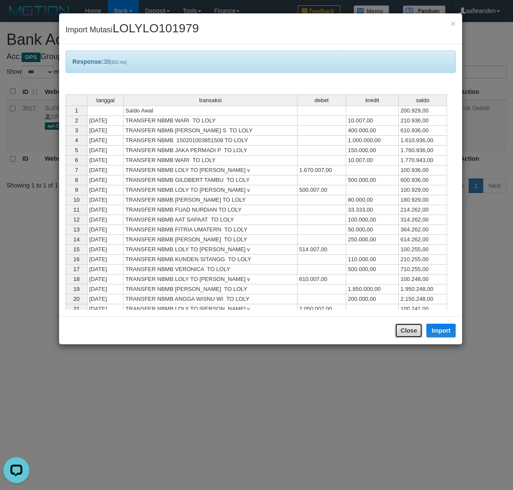
click at [410, 331] on button "Close" at bounding box center [409, 330] width 28 height 15
click at [410, 244] on body "Toggle navigation Home Bank Account List Load By Website Group [ISPORT] SUPERLI…" at bounding box center [256, 122] width 513 height 244
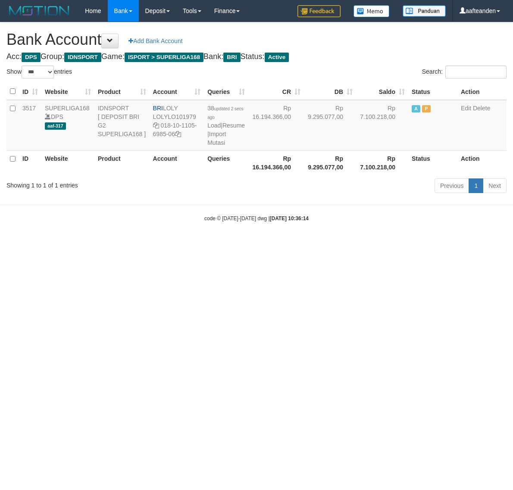
select select "***"
drag, startPoint x: 163, startPoint y: 108, endPoint x: 194, endPoint y: 108, distance: 31.0
click at [184, 108] on td "BRI LOLY LOLYLO101979 018-10-1105-6985-06" at bounding box center [177, 125] width 55 height 51
copy td "LOLY"
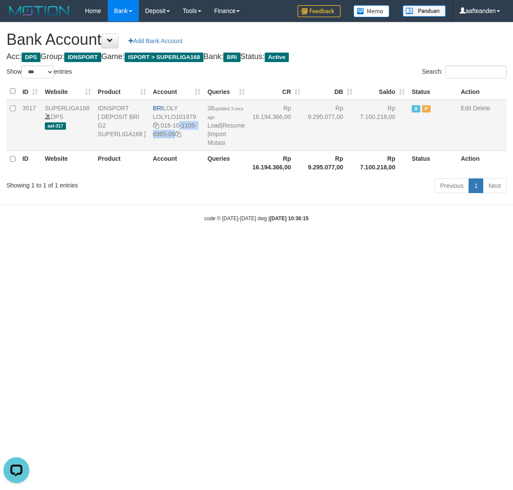
drag, startPoint x: 160, startPoint y: 125, endPoint x: 177, endPoint y: 137, distance: 20.2
click at [177, 137] on td "BRI LOLY LOLYLO101979 018-10-1105-6985-06" at bounding box center [177, 125] width 55 height 51
copy td "018-10-1105-6985-06"
click at [231, 244] on html "Toggle navigation Home Bank Account List Load By Website Group [ISPORT] SUPERLI…" at bounding box center [256, 122] width 513 height 244
drag, startPoint x: 227, startPoint y: 255, endPoint x: 226, endPoint y: 238, distance: 17.3
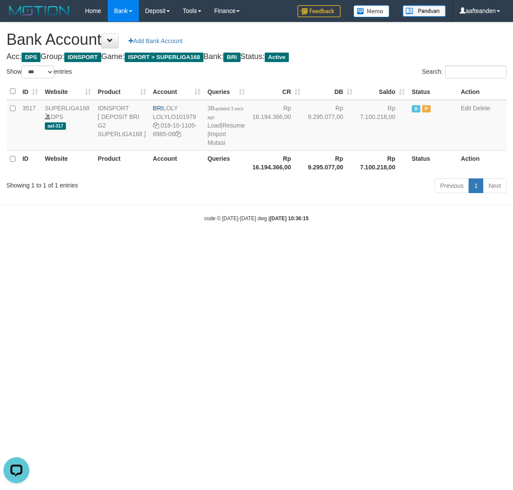
click at [225, 244] on html "Toggle navigation Home Bank Account List Load By Website Group [ISPORT] SUPERLI…" at bounding box center [256, 122] width 513 height 244
select select "***"
click at [209, 141] on link "Import Mutasi" at bounding box center [216, 139] width 19 height 16
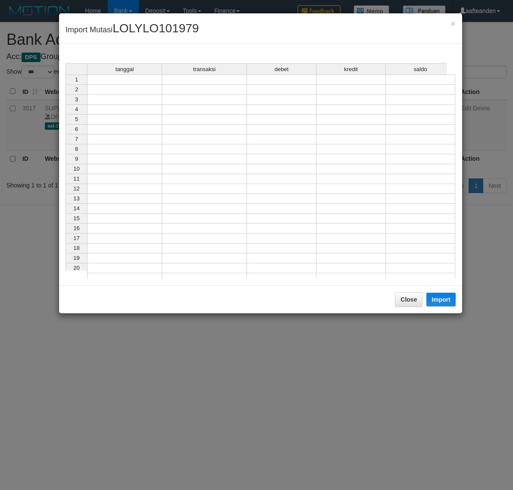
click at [129, 82] on td at bounding box center [124, 80] width 75 height 10
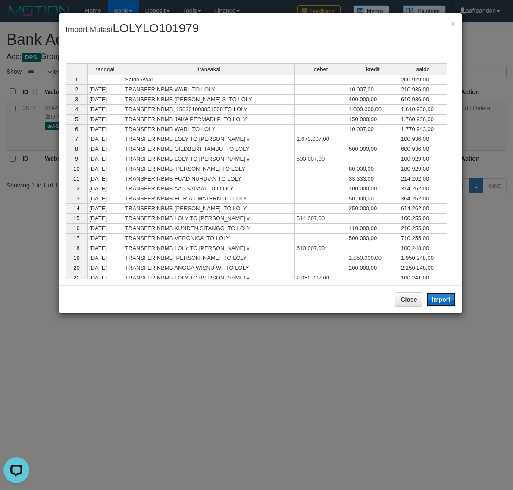
click at [452, 304] on button "Import" at bounding box center [440, 300] width 29 height 14
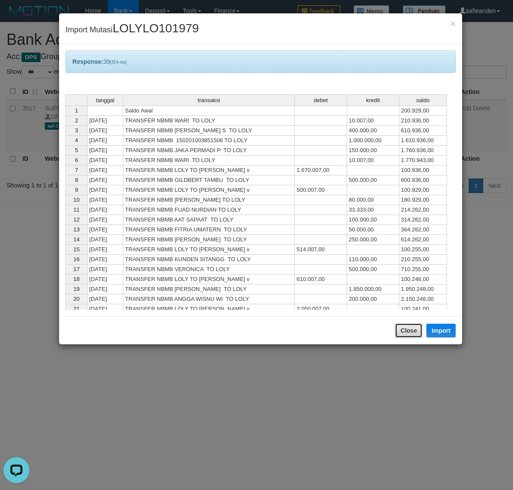
click at [399, 332] on button "Close" at bounding box center [409, 330] width 28 height 15
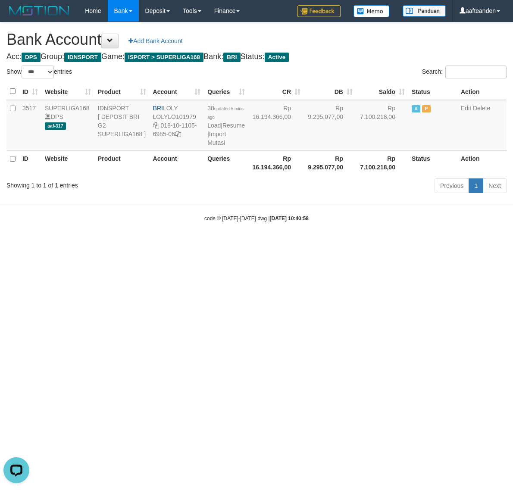
drag, startPoint x: 399, startPoint y: 332, endPoint x: 397, endPoint y: 337, distance: 5.2
click at [397, 244] on body "Toggle navigation Home Bank Account List Load By Website Group [ISPORT] SUPERLI…" at bounding box center [256, 122] width 513 height 244
click at [395, 244] on html "Toggle navigation Home Bank Account List Load By Website Group [ISPORT] SUPERLI…" at bounding box center [256, 122] width 513 height 244
click at [383, 244] on html "Toggle navigation Home Bank Account List Load By Website Group [ISPORT] SUPERLI…" at bounding box center [256, 122] width 513 height 244
select select "***"
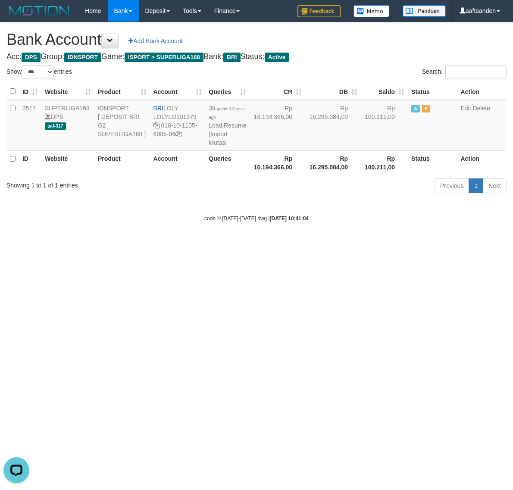
drag, startPoint x: 192, startPoint y: 279, endPoint x: 214, endPoint y: 216, distance: 67.5
click at [192, 244] on html "Toggle navigation Home Bank Account List Load By Website Group [ISPORT] SUPERLI…" at bounding box center [256, 122] width 513 height 244
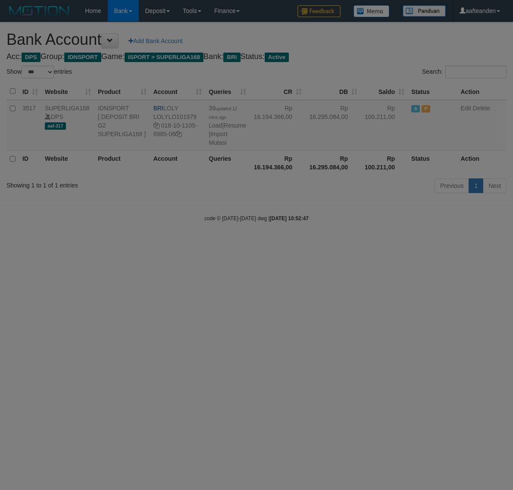
select select "***"
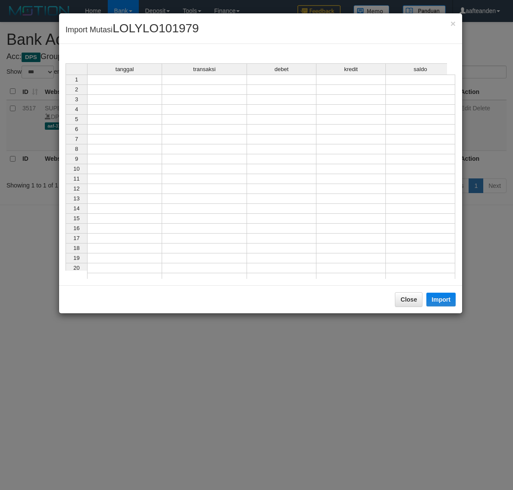
click at [128, 80] on td at bounding box center [124, 80] width 75 height 10
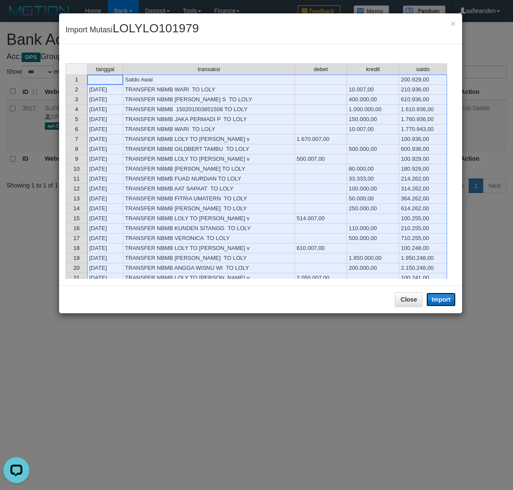
click at [444, 301] on button "Import" at bounding box center [440, 300] width 29 height 14
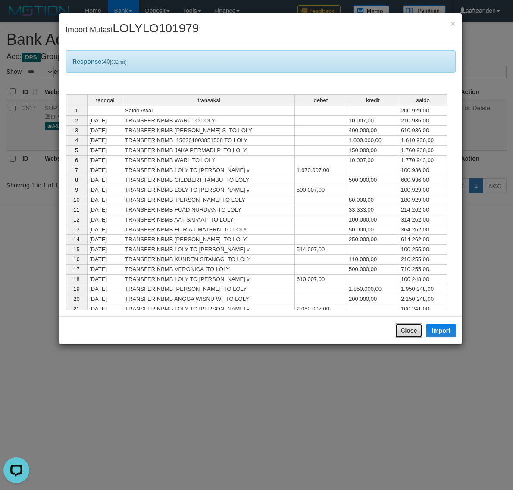
click at [407, 330] on button "Close" at bounding box center [409, 330] width 28 height 15
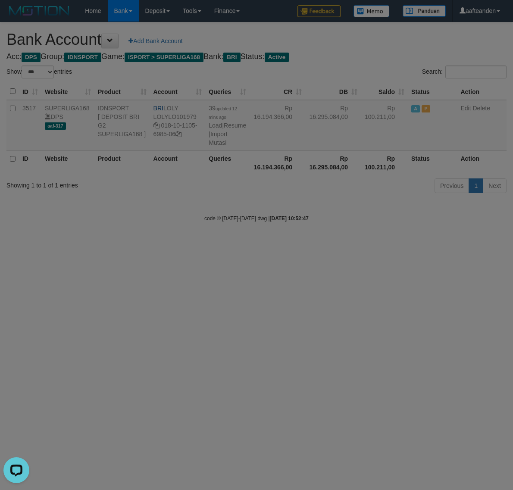
click at [407, 244] on body "Toggle navigation Home Bank Account List Load By Website Group [ISPORT] SUPERLI…" at bounding box center [256, 122] width 513 height 244
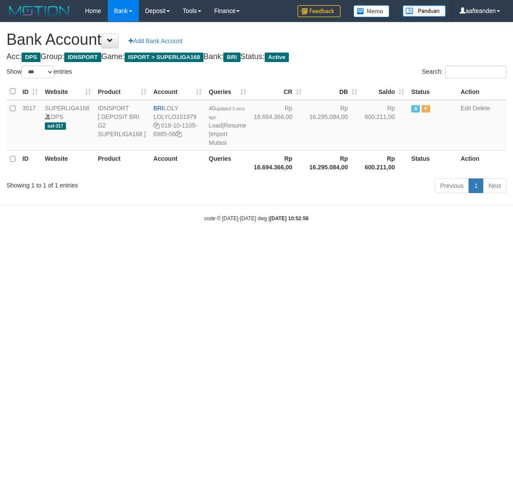
select select "***"
drag, startPoint x: 165, startPoint y: 109, endPoint x: 192, endPoint y: 109, distance: 27.2
click at [192, 109] on td "BRI LOLY LOLYLO101979 018-10-1105-6985-06" at bounding box center [178, 125] width 56 height 51
copy td "LOLY"
drag, startPoint x: 162, startPoint y: 126, endPoint x: 175, endPoint y: 138, distance: 18.3
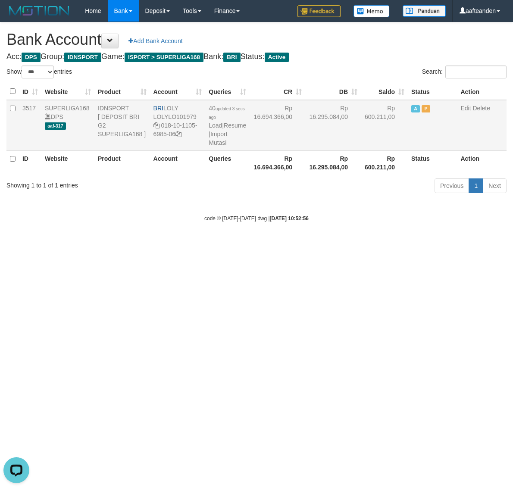
click at [175, 138] on td "BRI LOLY LOLYLO101979 018-10-1105-6985-06" at bounding box center [178, 125] width 56 height 51
copy td "018-10-1105-6985-06"
click at [221, 244] on html "Toggle navigation Home Bank Account List Load By Website Group [ISPORT] SUPERLI…" at bounding box center [256, 122] width 513 height 244
select select "***"
click at [215, 143] on link "Import Mutasi" at bounding box center [218, 139] width 19 height 16
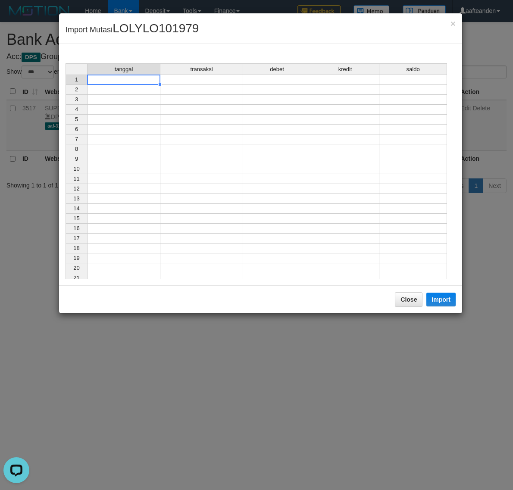
click at [124, 82] on td at bounding box center [123, 80] width 73 height 10
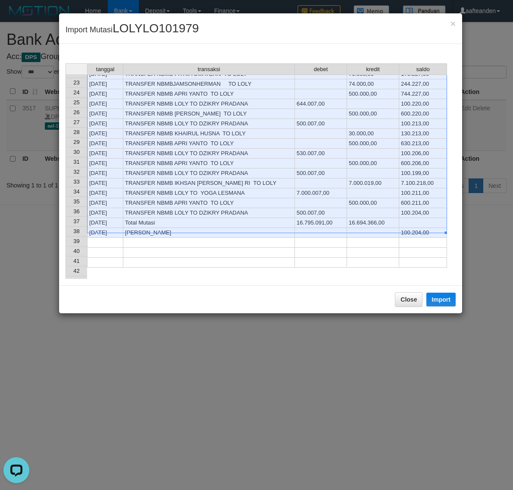
scroll to position [323, 0]
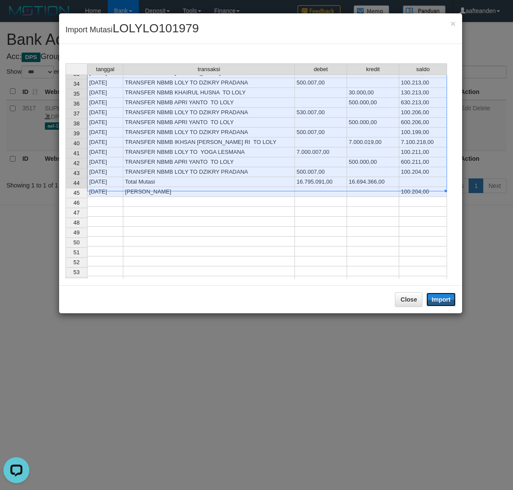
drag, startPoint x: 451, startPoint y: 302, endPoint x: 423, endPoint y: 330, distance: 39.6
click at [451, 302] on button "Import" at bounding box center [440, 300] width 29 height 14
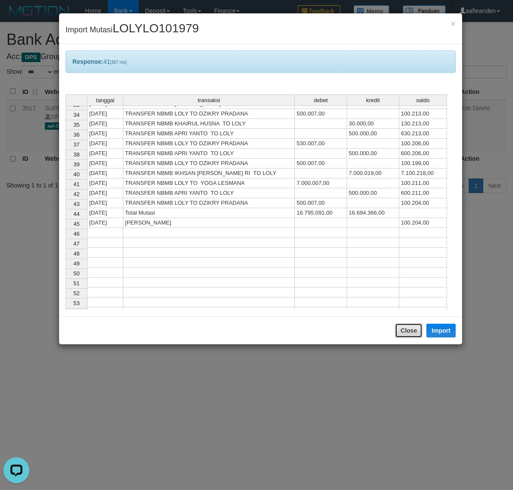
click at [408, 335] on button "Close" at bounding box center [409, 330] width 28 height 15
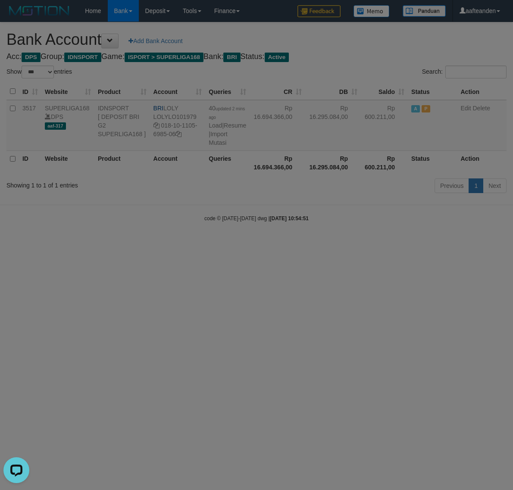
click at [408, 244] on body "Toggle navigation Home Bank Account List Load By Website Group [ISPORT] SUPERLI…" at bounding box center [256, 122] width 513 height 244
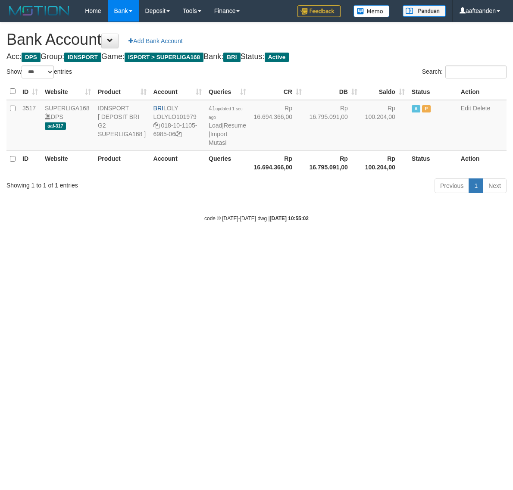
select select "***"
click at [223, 244] on html "Toggle navigation Home Bank Account List Load By Website Group [ISPORT] SUPERLI…" at bounding box center [256, 122] width 513 height 244
select select "***"
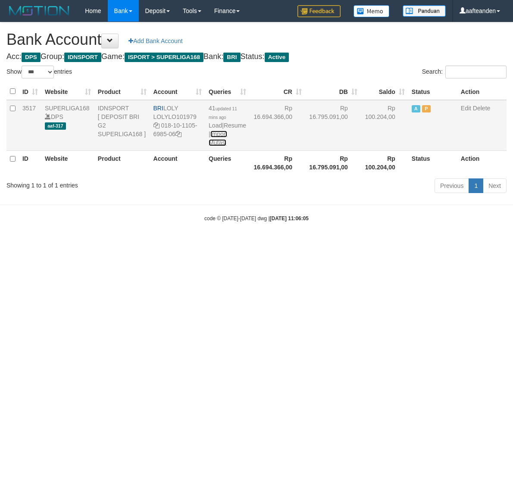
click at [213, 140] on link "Import Mutasi" at bounding box center [218, 139] width 19 height 16
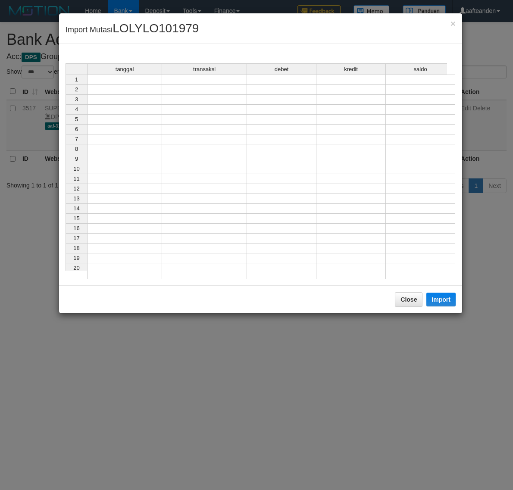
click at [126, 87] on td at bounding box center [124, 90] width 75 height 10
click at [134, 83] on td at bounding box center [124, 80] width 75 height 10
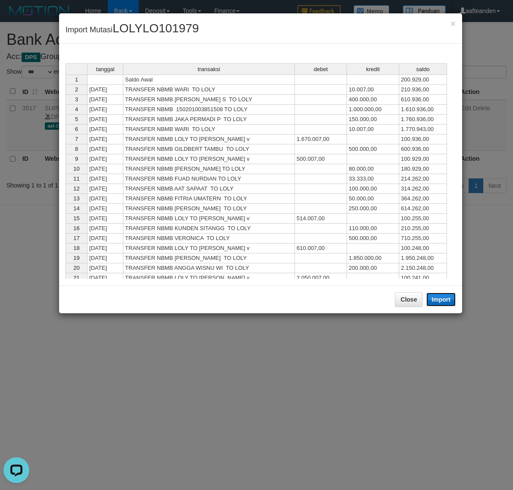
click at [440, 303] on button "Import" at bounding box center [440, 300] width 29 height 14
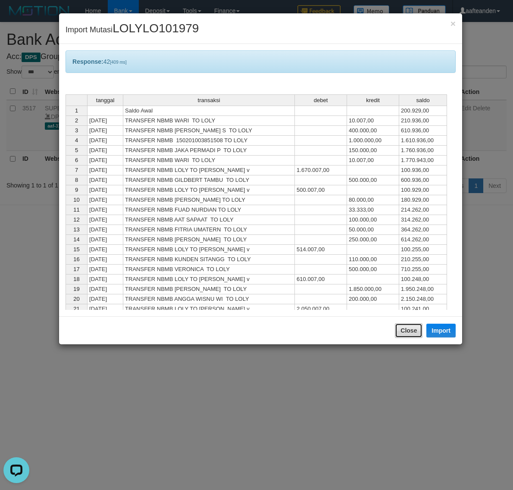
click at [404, 331] on button "Close" at bounding box center [409, 330] width 28 height 15
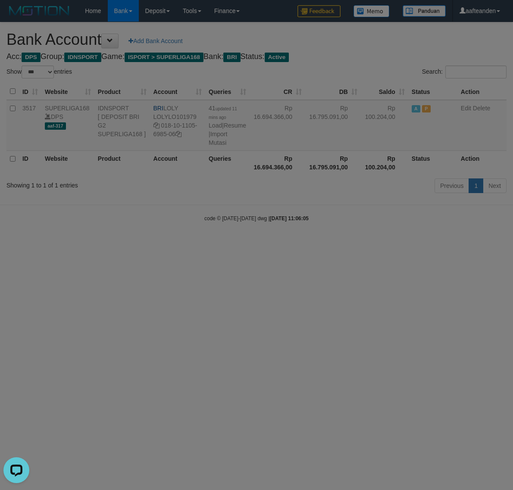
click at [404, 244] on body "Toggle navigation Home Bank Account List Load By Website Group [ISPORT] SUPERLI…" at bounding box center [256, 122] width 513 height 244
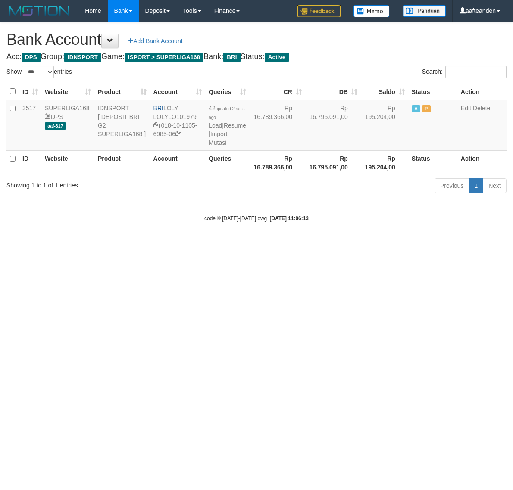
select select "***"
drag, startPoint x: 190, startPoint y: 295, endPoint x: 213, endPoint y: 194, distance: 104.1
click at [194, 244] on html "Toggle navigation Home Bank Account List Load By Website Group [ISPORT] SUPERLI…" at bounding box center [256, 122] width 513 height 244
select select "***"
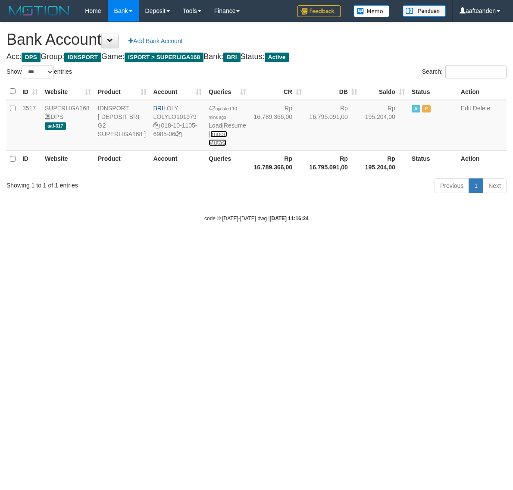
click at [216, 141] on link "Import Mutasi" at bounding box center [218, 139] width 19 height 16
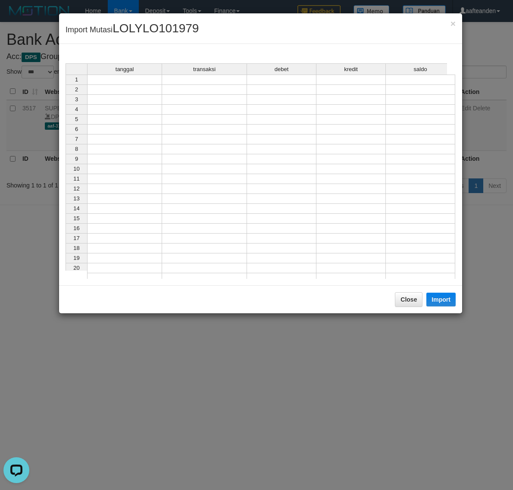
click at [111, 78] on td at bounding box center [124, 80] width 75 height 10
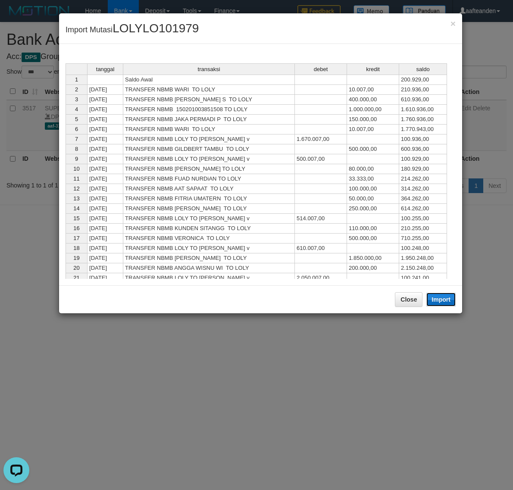
drag, startPoint x: 448, startPoint y: 302, endPoint x: 423, endPoint y: 332, distance: 39.5
click at [448, 300] on button "Import" at bounding box center [440, 300] width 29 height 14
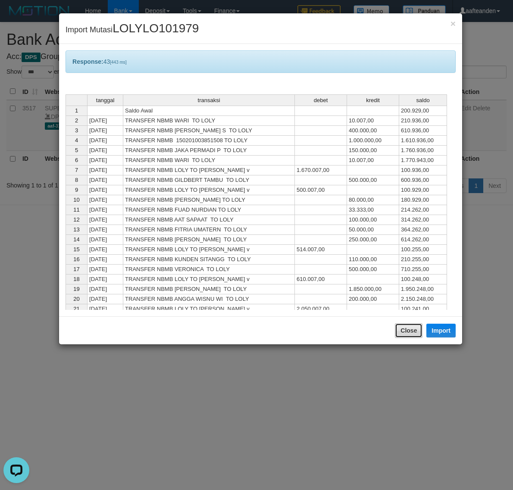
click at [404, 326] on button "Close" at bounding box center [409, 330] width 28 height 15
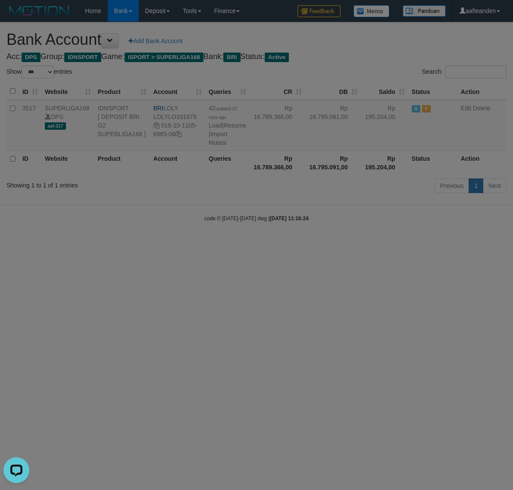
click at [404, 326] on div at bounding box center [256, 245] width 513 height 490
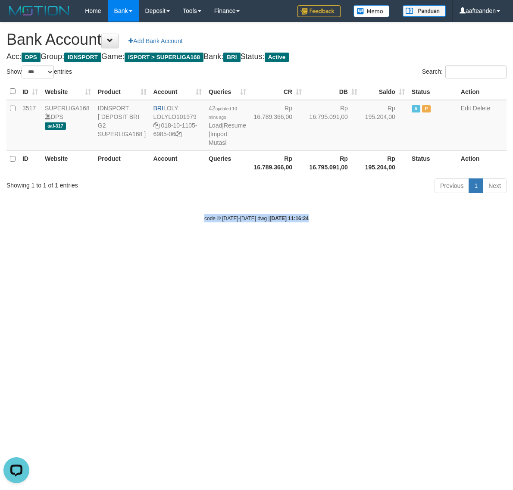
click at [404, 244] on html "Toggle navigation Home Bank Account List Load By Website Group [ISPORT] SUPERLI…" at bounding box center [256, 122] width 513 height 244
select select "***"
click at [238, 244] on html "Toggle navigation Home Bank Account List Load By Website Group [ISPORT] SUPERLI…" at bounding box center [256, 122] width 513 height 244
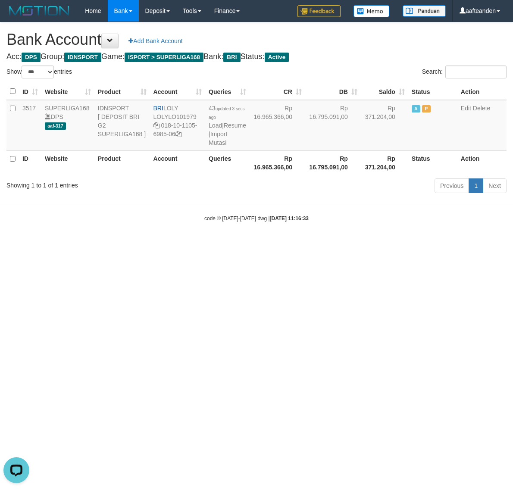
click at [238, 244] on html "Toggle navigation Home Bank Account List Load By Website Group [ISPORT] SUPERLI…" at bounding box center [256, 122] width 513 height 244
select select "***"
click at [216, 141] on link "Import Mutasi" at bounding box center [218, 139] width 19 height 16
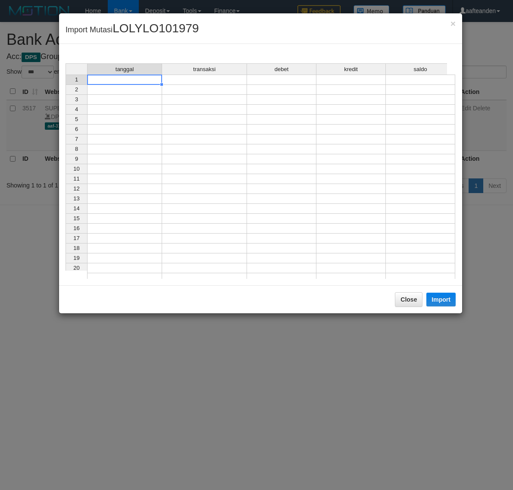
click at [139, 78] on td at bounding box center [124, 80] width 75 height 10
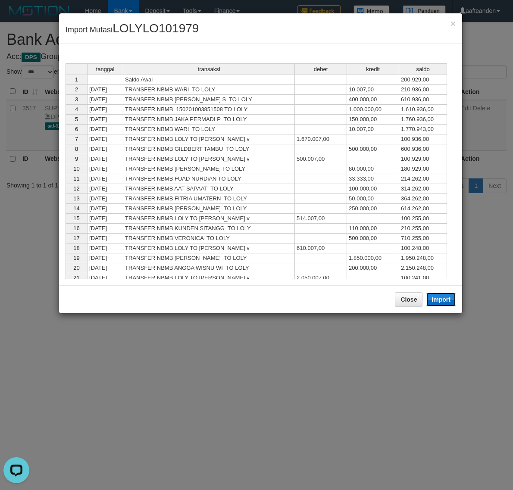
click at [440, 300] on button "Import" at bounding box center [440, 300] width 29 height 14
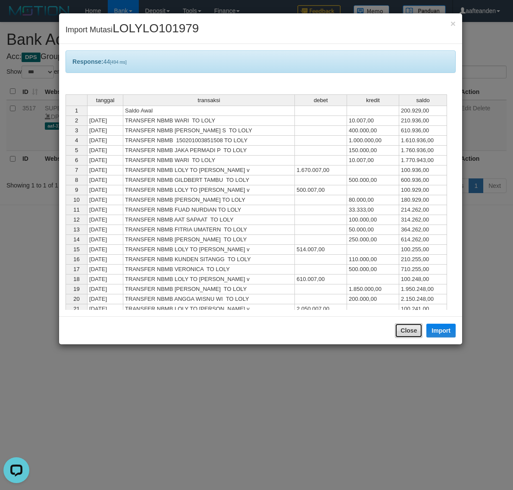
click at [406, 335] on button "Close" at bounding box center [409, 330] width 28 height 15
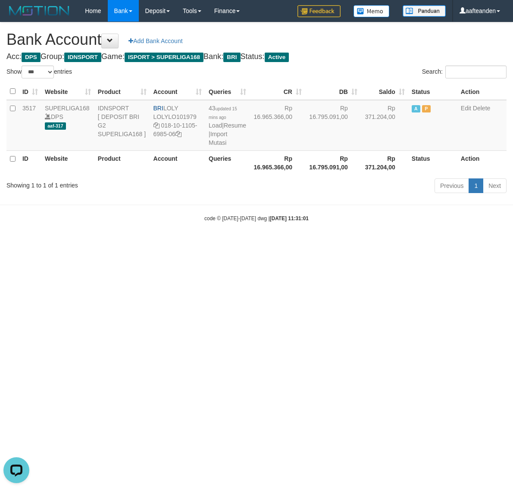
click at [406, 244] on html "Toggle navigation Home Bank Account List Load By Website Group [ISPORT] SUPERLI…" at bounding box center [256, 122] width 513 height 244
select select "***"
drag, startPoint x: 165, startPoint y: 108, endPoint x: 186, endPoint y: 106, distance: 21.2
click at [186, 106] on td "BRI LOLY LOLYLO101979 018-10-1105-6985-06" at bounding box center [178, 125] width 56 height 51
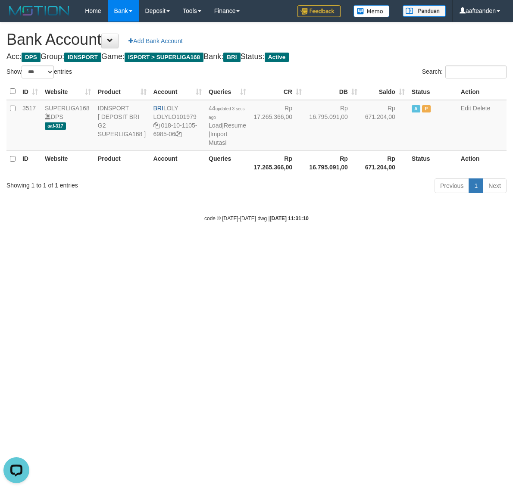
copy td "LOLY"
drag, startPoint x: 161, startPoint y: 128, endPoint x: 176, endPoint y: 141, distance: 19.9
click at [176, 141] on td "BRI LOLY LOLYLO101979 018-10-1105-6985-06" at bounding box center [178, 125] width 56 height 51
copy td "018-10-1105-6985-06"
click at [259, 244] on html "Toggle navigation Home Bank Account List Load By Website Group [ISPORT] SUPERLI…" at bounding box center [256, 122] width 513 height 244
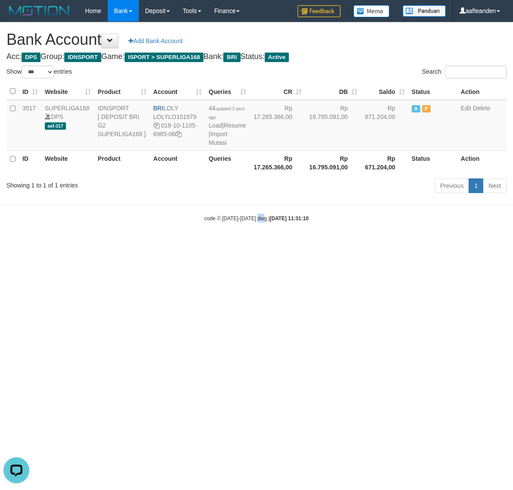
click at [259, 244] on html "Toggle navigation Home Bank Account List Load By Website Group [ISPORT] SUPERLI…" at bounding box center [256, 122] width 513 height 244
select select "***"
click at [216, 142] on link "Import Mutasi" at bounding box center [218, 139] width 19 height 16
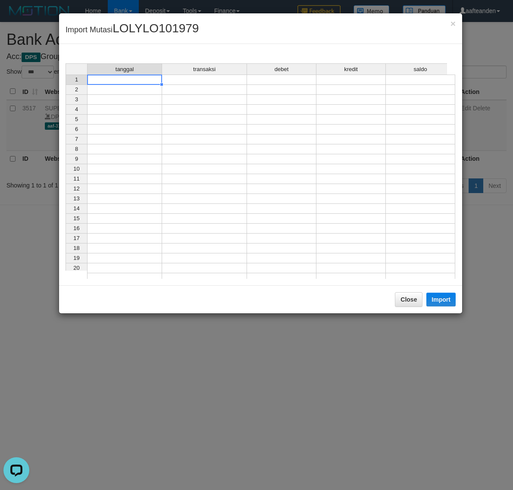
click at [121, 79] on td at bounding box center [124, 80] width 75 height 10
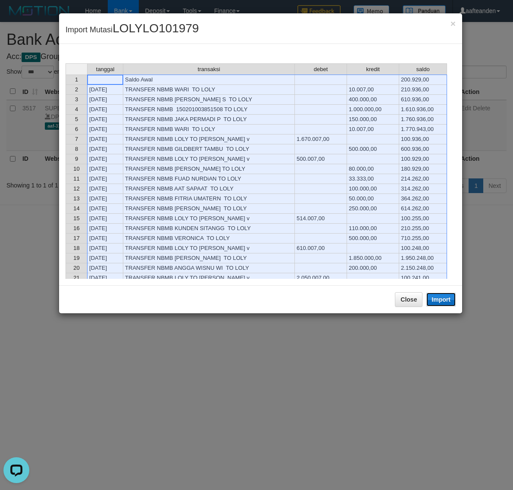
click at [438, 297] on button "Import" at bounding box center [440, 300] width 29 height 14
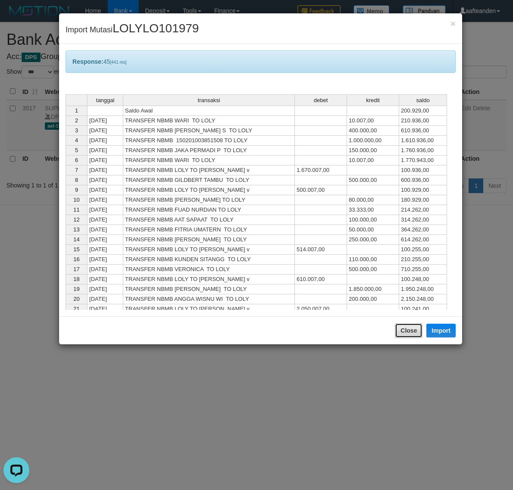
click at [407, 326] on button "Close" at bounding box center [409, 330] width 28 height 15
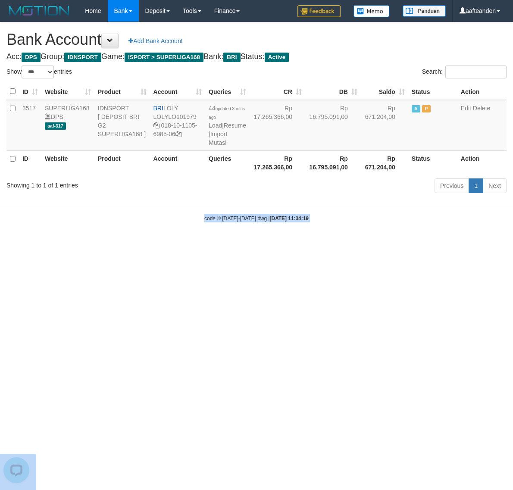
click at [407, 244] on html "Toggle navigation Home Bank Account List Load By Website Group [ISPORT] SUPERLI…" at bounding box center [256, 122] width 513 height 244
select select "***"
drag, startPoint x: 294, startPoint y: 230, endPoint x: 298, endPoint y: 216, distance: 14.2
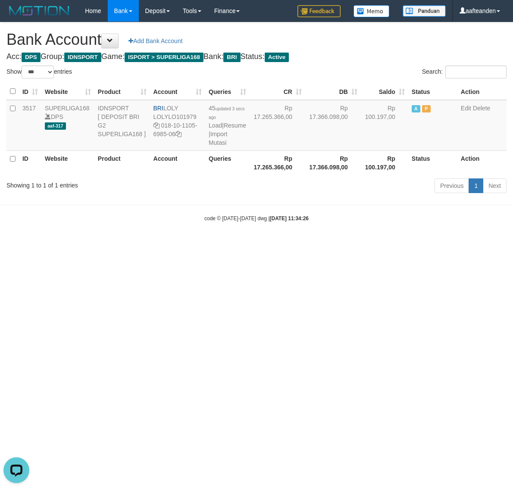
click at [295, 220] on body "Toggle navigation Home Bank Account List Load By Website Group [ISPORT] SUPERLI…" at bounding box center [256, 122] width 513 height 244
select select "***"
click at [217, 139] on link "Import Mutasi" at bounding box center [218, 139] width 19 height 16
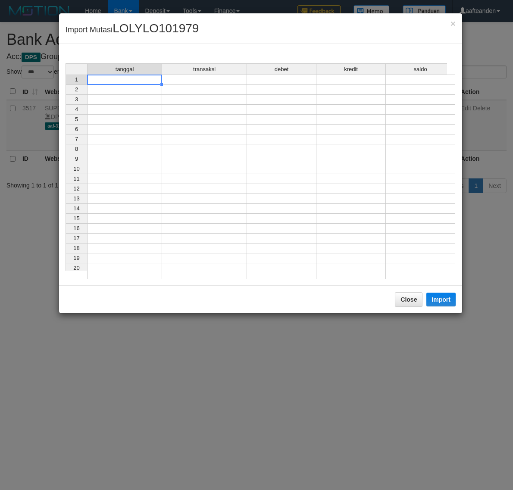
click at [136, 81] on td at bounding box center [124, 80] width 75 height 10
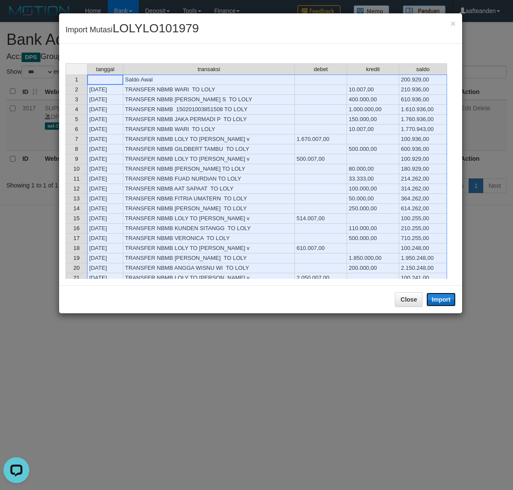
click at [445, 300] on button "Import" at bounding box center [440, 300] width 29 height 14
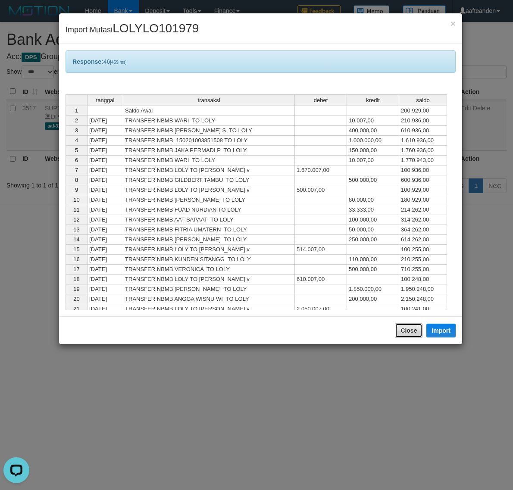
click at [403, 331] on button "Close" at bounding box center [409, 330] width 28 height 15
click at [403, 244] on body "Toggle navigation Home Bank Account List Load By Website Group [ISPORT] SUPERLI…" at bounding box center [256, 122] width 513 height 244
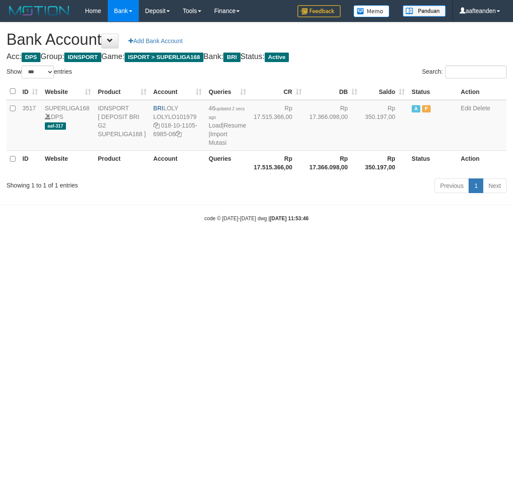
select select "***"
click at [316, 244] on html "Toggle navigation Home Bank Account List Load By Website Group [ISPORT] SUPERLI…" at bounding box center [256, 122] width 513 height 244
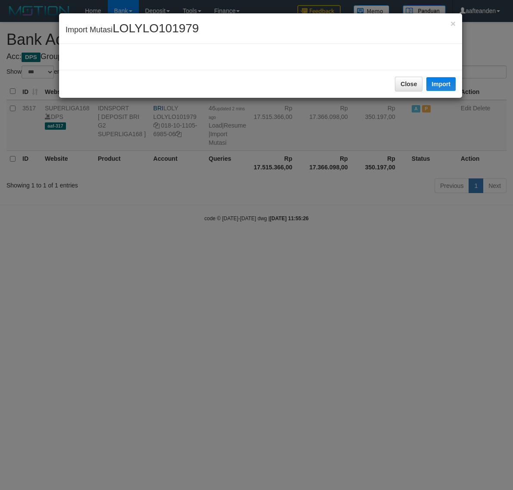
select select "***"
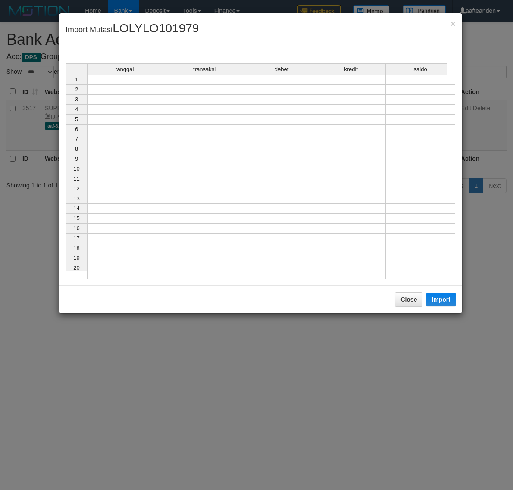
click at [128, 78] on td at bounding box center [124, 80] width 75 height 10
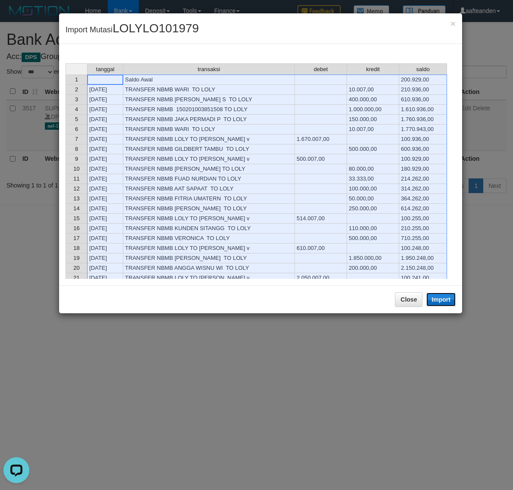
click at [442, 303] on button "Import" at bounding box center [440, 300] width 29 height 14
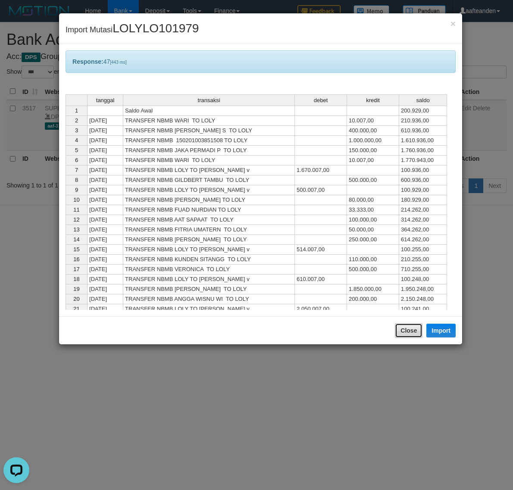
click at [410, 332] on button "Close" at bounding box center [409, 330] width 28 height 15
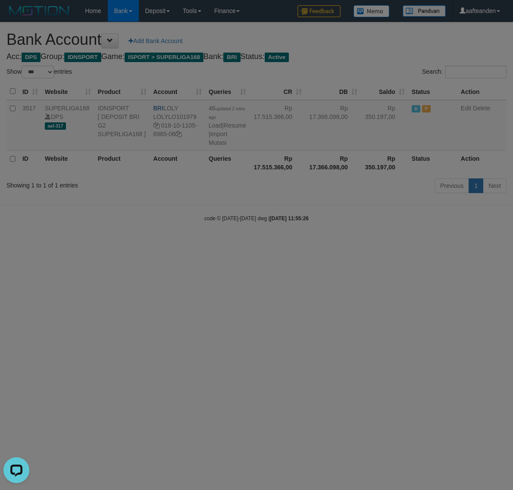
click at [410, 244] on body "Toggle navigation Home Bank Account List Load By Website Group [ISPORT] SUPERLI…" at bounding box center [256, 122] width 513 height 244
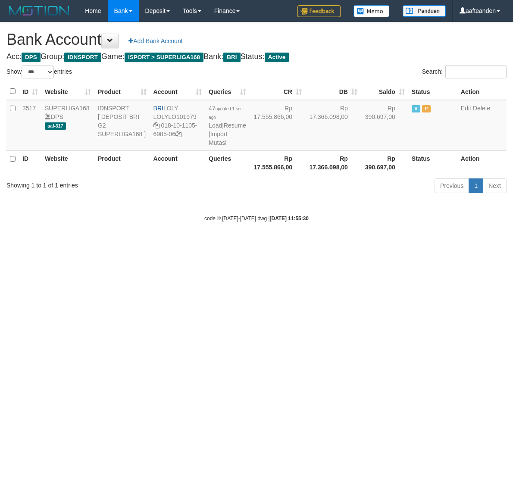
select select "***"
click at [292, 243] on body "Toggle navigation Home Bank Account List Load By Website Group [ISPORT] SUPERLI…" at bounding box center [256, 122] width 513 height 244
select select "***"
click at [224, 129] on link "Resume" at bounding box center [235, 125] width 22 height 7
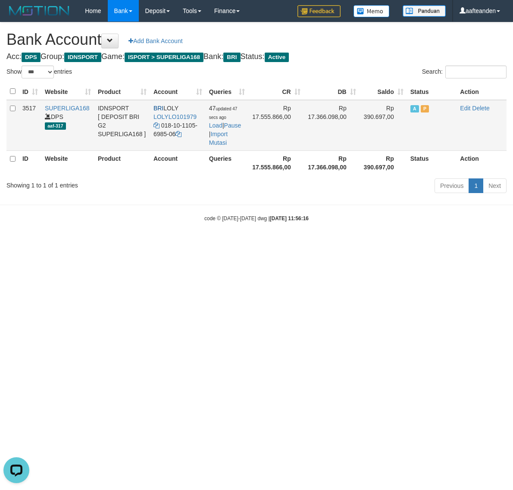
click at [214, 128] on td "47 updated 47 secs ago Load | Pause | Import Mutasi" at bounding box center [227, 125] width 43 height 51
click at [211, 123] on link "Load" at bounding box center [215, 125] width 13 height 7
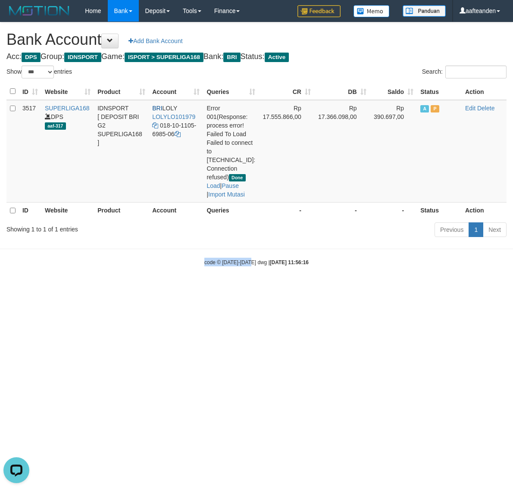
click at [251, 273] on body "Toggle navigation Home Bank Account List Load By Website Group [ISPORT] SUPERLI…" at bounding box center [256, 144] width 513 height 288
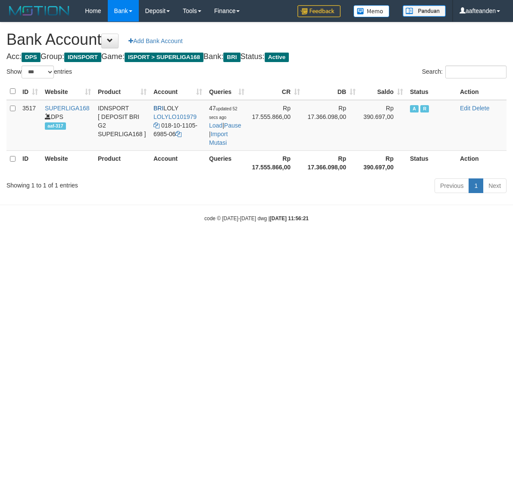
select select "***"
click at [224, 129] on link "Pause" at bounding box center [232, 125] width 17 height 7
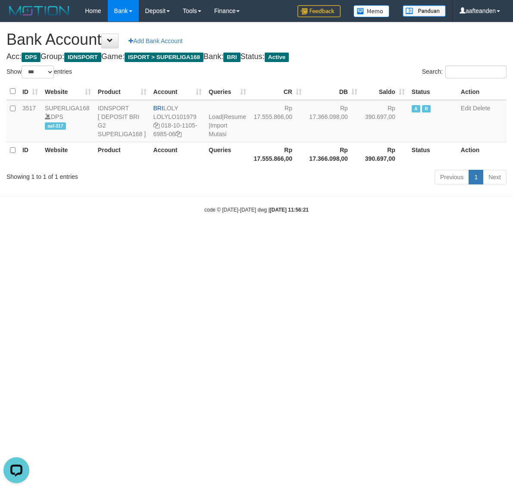
click at [236, 233] on body "Toggle navigation Home Bank Account List Load By Website Group [ISPORT] SUPERLI…" at bounding box center [256, 117] width 513 height 235
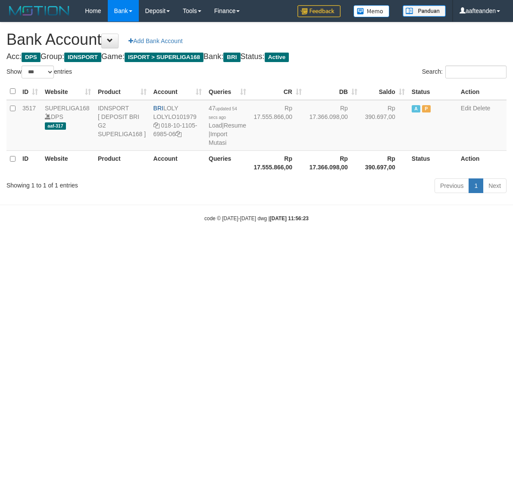
select select "***"
click at [218, 141] on link "Import Mutasi" at bounding box center [218, 139] width 19 height 16
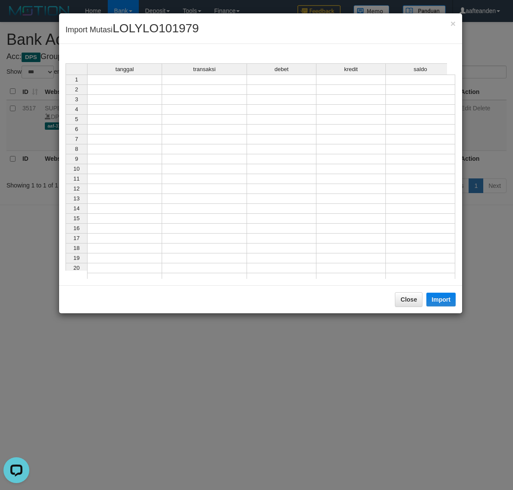
click at [140, 77] on td at bounding box center [124, 80] width 75 height 10
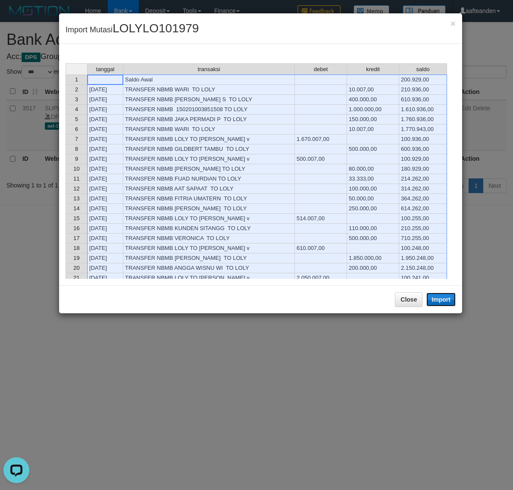
click at [443, 301] on button "Import" at bounding box center [440, 300] width 29 height 14
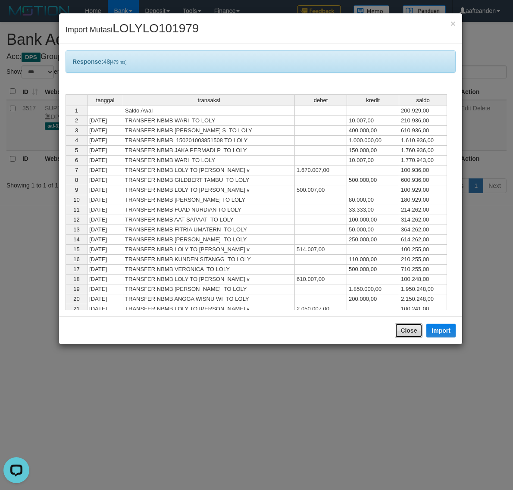
click at [412, 326] on button "Close" at bounding box center [409, 330] width 28 height 15
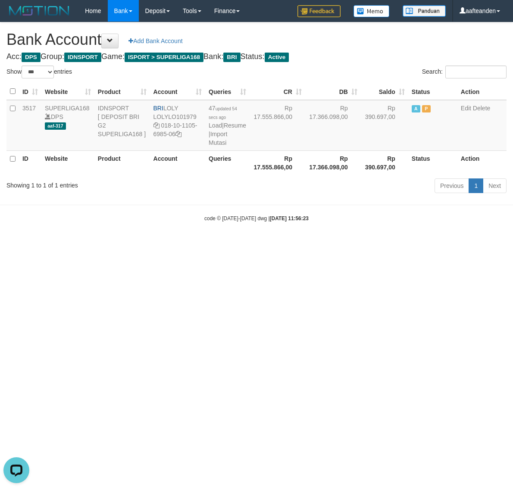
click at [410, 244] on body "Toggle navigation Home Bank Account List Load By Website Group [ISPORT] SUPERLI…" at bounding box center [256, 122] width 513 height 244
click at [410, 244] on html "Toggle navigation Home Bank Account List Load By Website Group [ISPORT] SUPERLI…" at bounding box center [256, 122] width 513 height 244
select select "***"
click at [220, 244] on html "Toggle navigation Home Bank Account List Load By Website Group [ISPORT] SUPERLI…" at bounding box center [256, 122] width 513 height 244
select select "***"
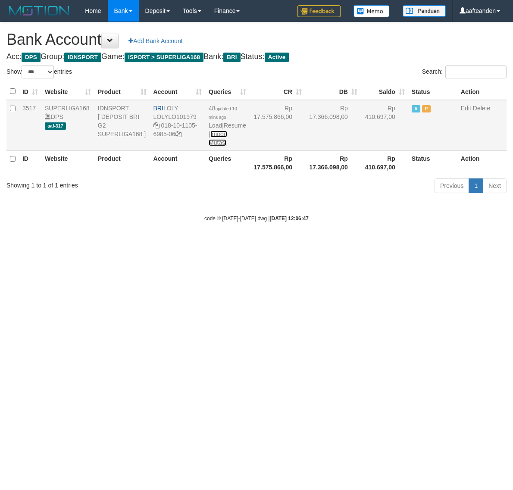
click at [219, 139] on link "Import Mutasi" at bounding box center [218, 139] width 19 height 16
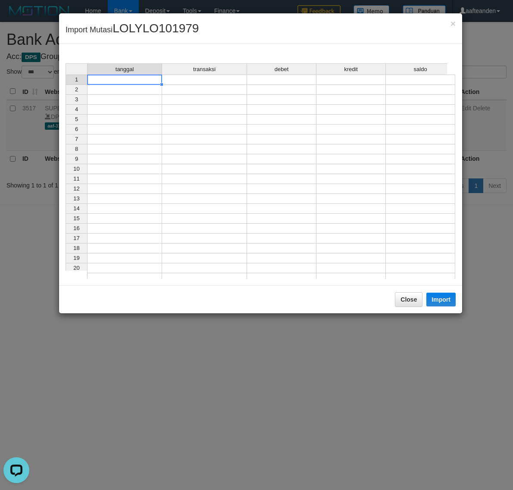
click at [141, 81] on td at bounding box center [124, 80] width 75 height 10
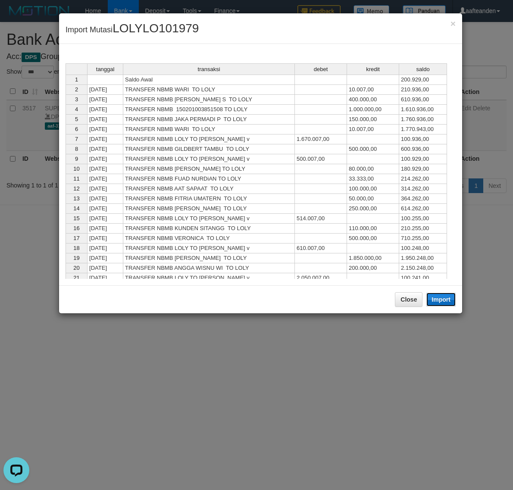
click at [442, 302] on button "Import" at bounding box center [440, 300] width 29 height 14
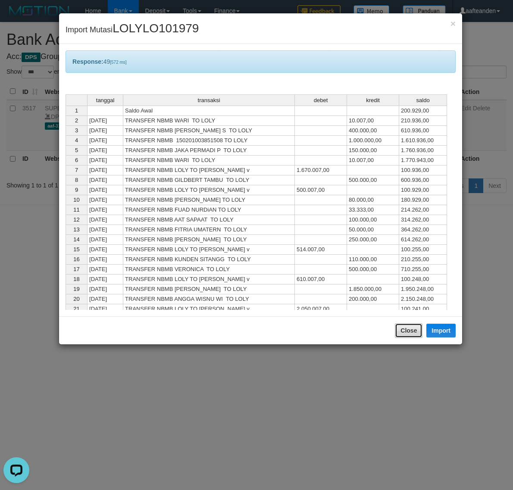
click at [402, 326] on button "Close" at bounding box center [409, 330] width 28 height 15
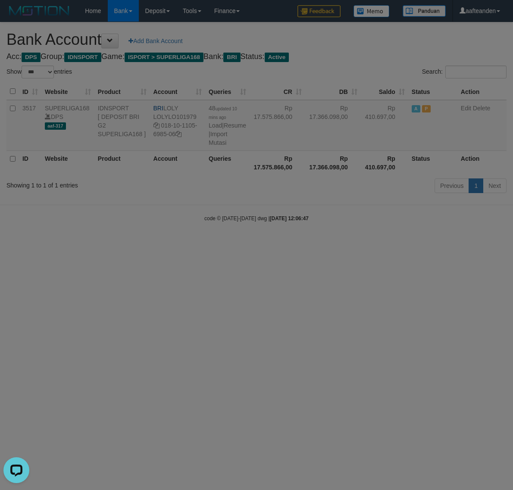
click at [402, 244] on body "Toggle navigation Home Bank Account List Load By Website Group [ISPORT] SUPERLI…" at bounding box center [256, 122] width 513 height 244
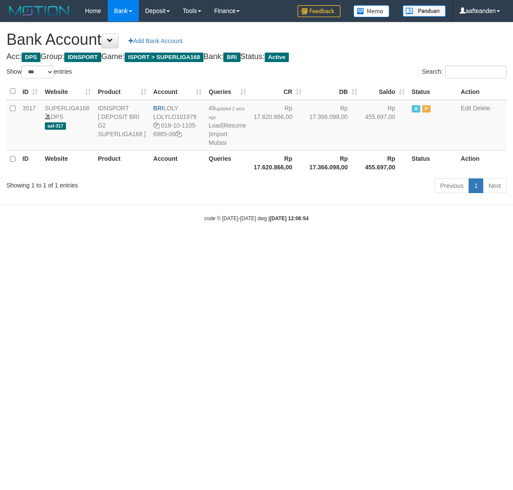
select select "***"
click at [326, 244] on html "Toggle navigation Home Bank Account List Load By Website Group [ISPORT] SUPERLI…" at bounding box center [256, 122] width 513 height 244
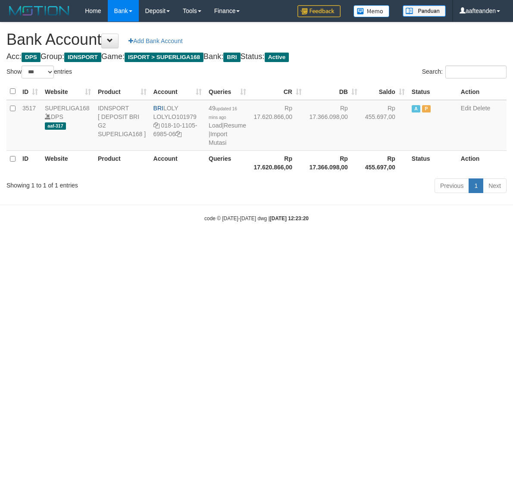
select select "***"
click at [216, 142] on link "Import Mutasi" at bounding box center [218, 139] width 19 height 16
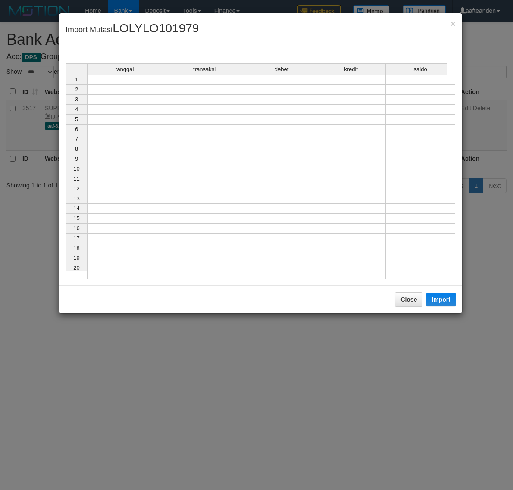
click at [66, 85] on div "tanggal transaksi debet kredit saldo 1 2 3 4 5 6 7 8 9 10 11 12 13 14 15 16 17 …" at bounding box center [66, 173] width 0 height 220
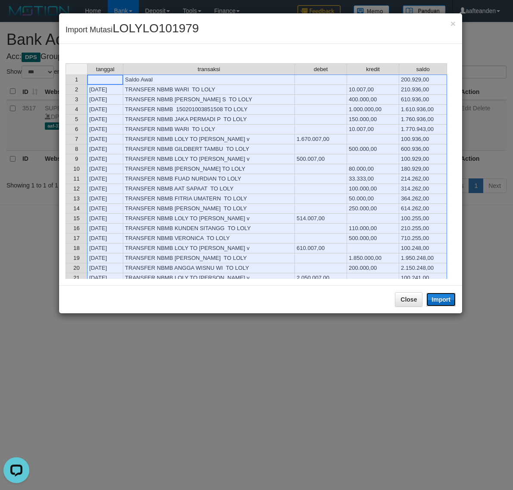
click at [439, 296] on button "Import" at bounding box center [440, 300] width 29 height 14
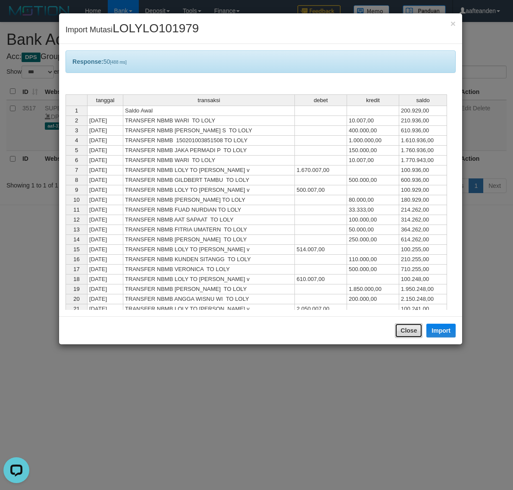
click at [401, 333] on button "Close" at bounding box center [409, 330] width 28 height 15
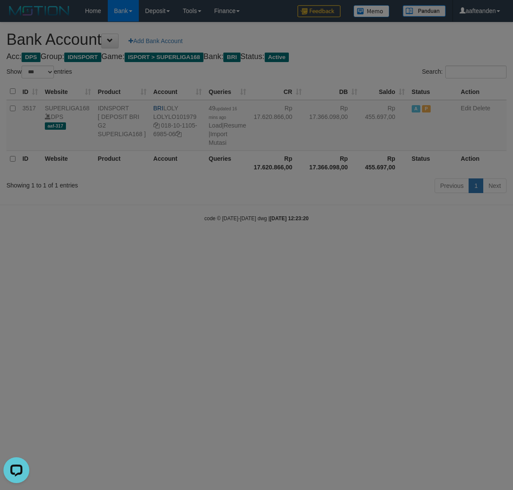
click at [401, 244] on body "Toggle navigation Home Bank Account List Load By Website Group [ISPORT] SUPERLI…" at bounding box center [256, 122] width 513 height 244
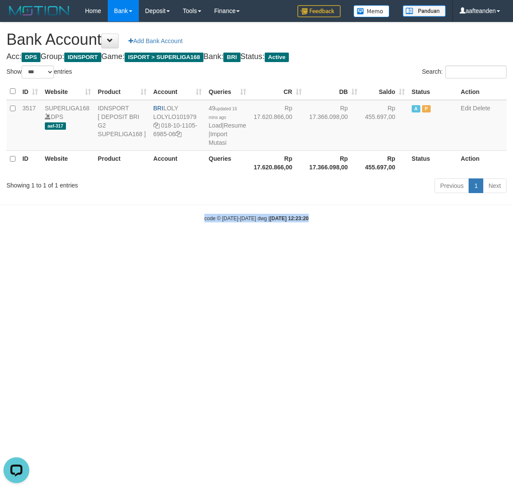
click at [401, 244] on html "Toggle navigation Home Bank Account List Load By Website Group [ISPORT] SUPERLI…" at bounding box center [256, 122] width 513 height 244
select select "***"
click at [174, 244] on html "Toggle navigation Home Bank Account List Load By Website Group [ISPORT] SUPERLI…" at bounding box center [256, 122] width 513 height 244
select select "***"
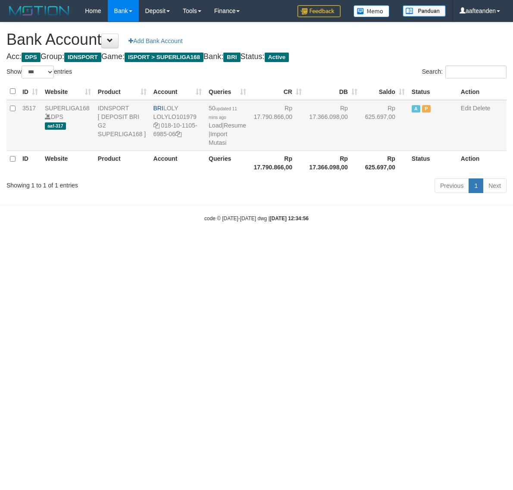
click at [217, 138] on td "50 updated 11 mins ago Load | Resume | Import Mutasi" at bounding box center [227, 125] width 44 height 51
click at [218, 141] on link "Import Mutasi" at bounding box center [218, 139] width 19 height 16
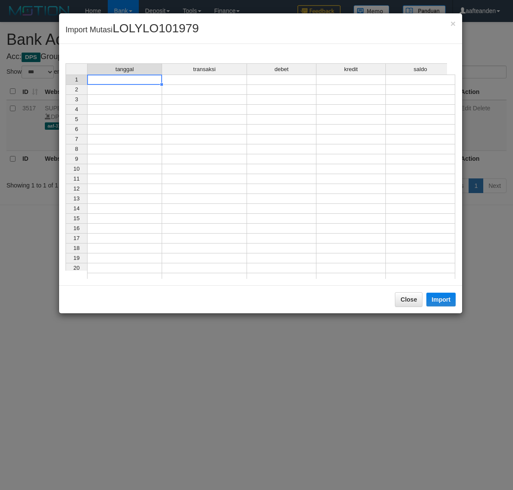
click at [135, 83] on td at bounding box center [124, 80] width 75 height 10
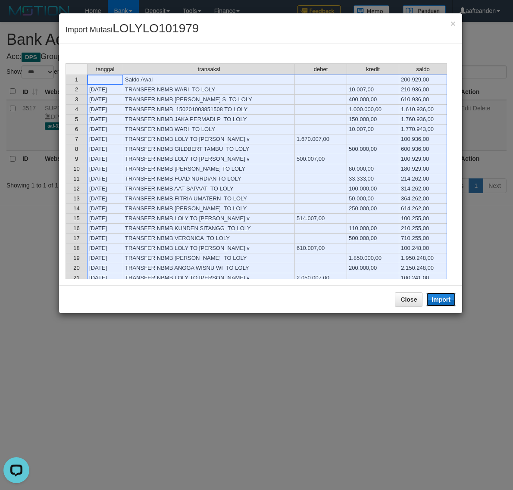
click at [444, 303] on button "Import" at bounding box center [440, 300] width 29 height 14
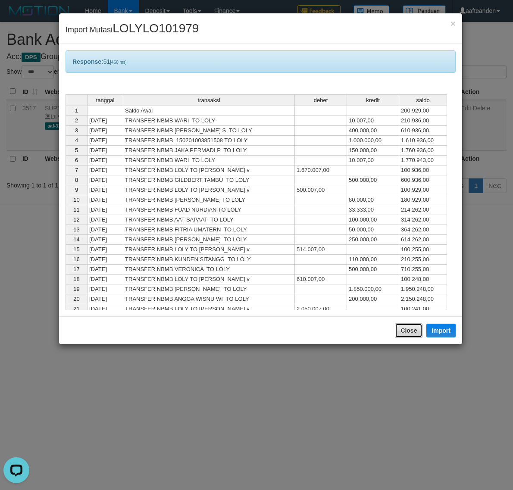
click at [401, 336] on button "Close" at bounding box center [409, 330] width 28 height 15
click at [401, 244] on body "Toggle navigation Home Bank Account List Load By Website Group [ISPORT] SUPERLI…" at bounding box center [256, 122] width 513 height 244
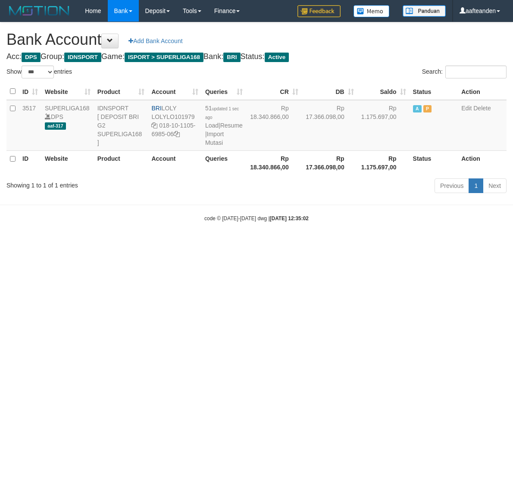
select select "***"
drag, startPoint x: 153, startPoint y: 307, endPoint x: 161, endPoint y: 250, distance: 57.0
click at [157, 244] on html "Toggle navigation Home Bank Account List Load By Website Group [ISPORT] SUPERLI…" at bounding box center [256, 122] width 513 height 244
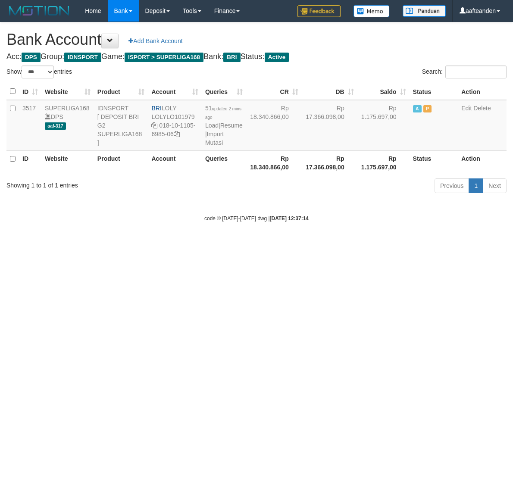
select select "***"
click at [209, 141] on link "Import Mutasi" at bounding box center [214, 139] width 19 height 16
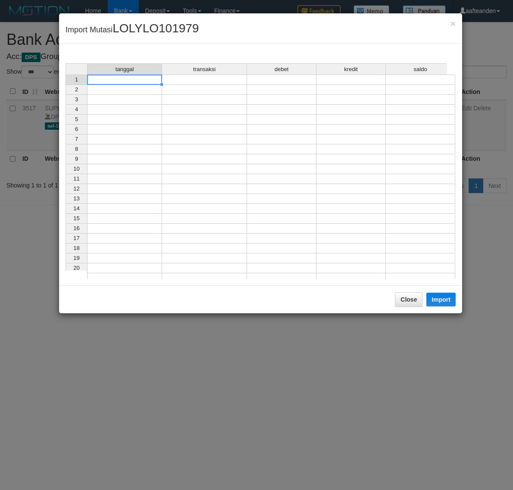
click at [132, 82] on td at bounding box center [124, 80] width 75 height 10
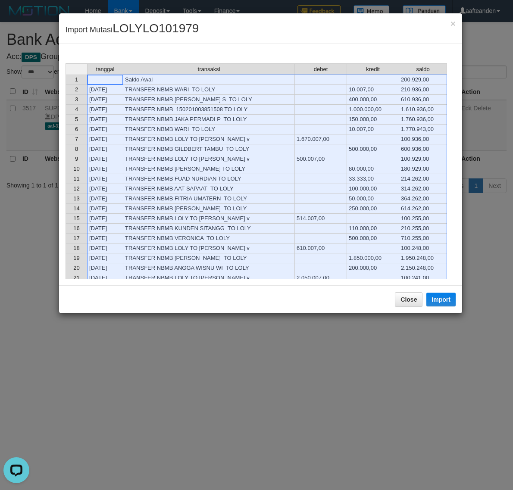
click at [440, 292] on div "Close Import" at bounding box center [260, 299] width 403 height 28
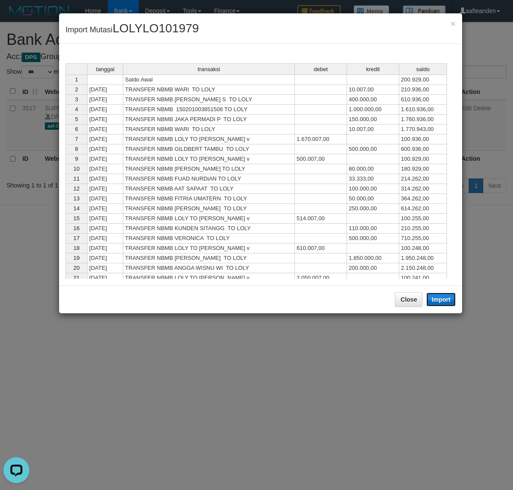
click at [436, 298] on button "Import" at bounding box center [440, 300] width 29 height 14
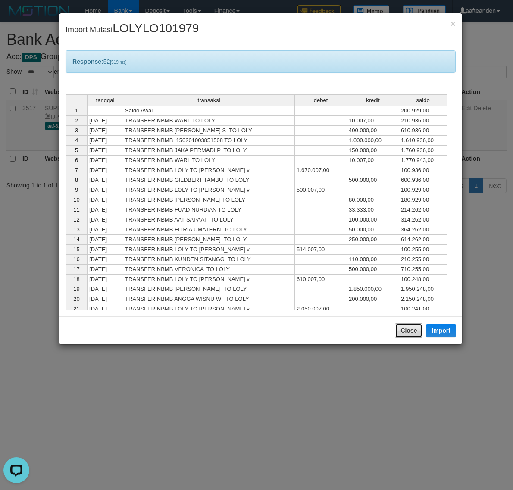
click at [402, 334] on button "Close" at bounding box center [409, 330] width 28 height 15
click at [402, 244] on body "Toggle navigation Home Bank Account List Load By Website Group [ISPORT] SUPERLI…" at bounding box center [256, 122] width 513 height 244
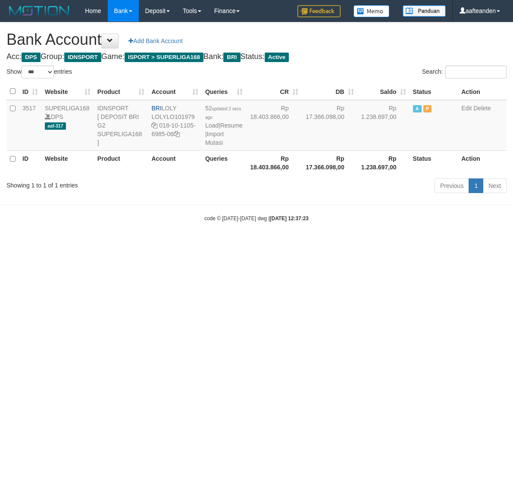
select select "***"
drag, startPoint x: 162, startPoint y: 108, endPoint x: 190, endPoint y: 111, distance: 27.8
click at [190, 111] on td "BRI LOLY LOLYLO101979 018-10-1105-6985-06" at bounding box center [174, 125] width 53 height 51
copy td "LOLY"
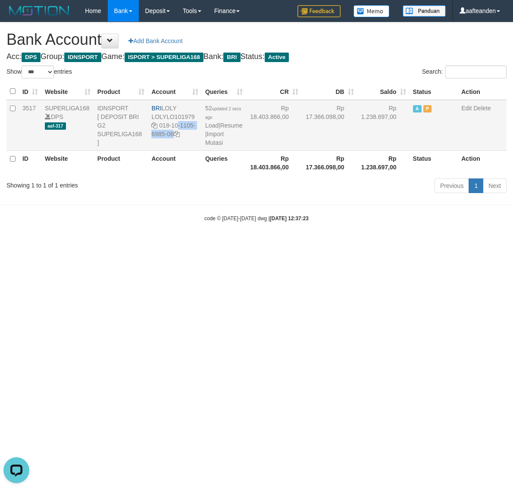
drag, startPoint x: 160, startPoint y: 126, endPoint x: 177, endPoint y: 138, distance: 20.8
click at [177, 138] on td "BRI LOLY LOLYLO101979 018-10-1105-6985-06" at bounding box center [174, 125] width 53 height 51
copy td "018-10-1105-6985-06"
drag, startPoint x: 177, startPoint y: 314, endPoint x: 184, endPoint y: 251, distance: 62.9
click at [179, 244] on html "Toggle navigation Home Bank Account List Load By Website Group [ISPORT] SUPERLI…" at bounding box center [256, 122] width 513 height 244
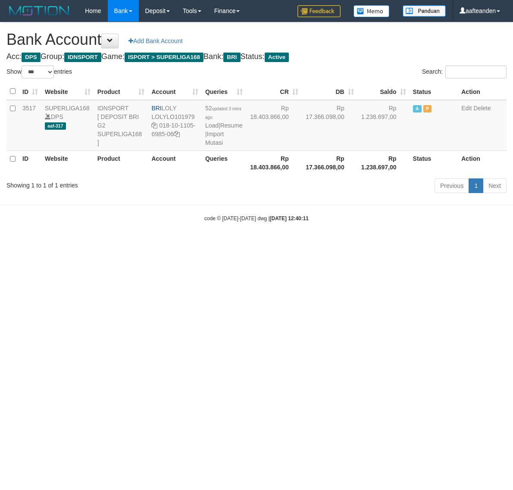
select select "***"
drag, startPoint x: 0, startPoint y: 0, endPoint x: 211, endPoint y: 143, distance: 254.9
click at [211, 143] on link "Import Mutasi" at bounding box center [214, 139] width 19 height 16
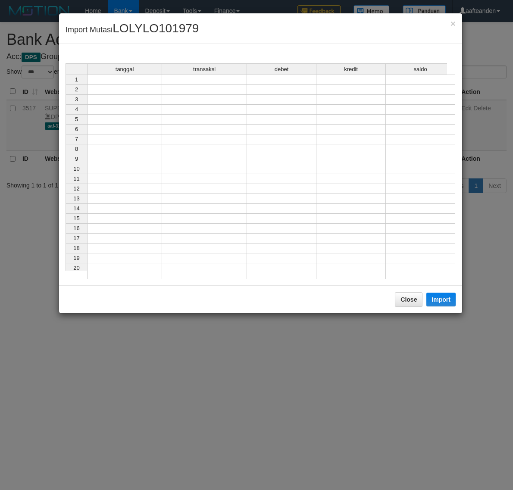
click at [128, 83] on td at bounding box center [124, 80] width 75 height 10
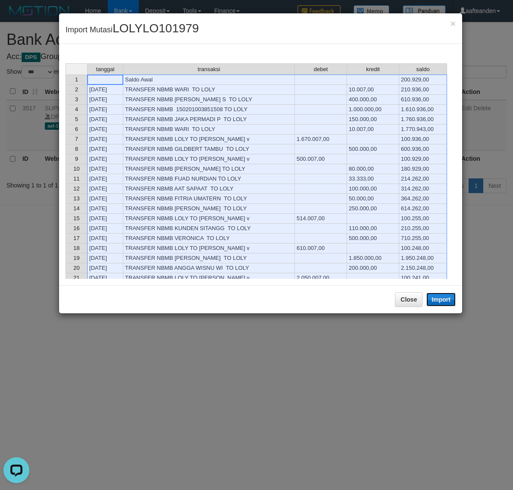
click at [441, 294] on button "Import" at bounding box center [440, 300] width 29 height 14
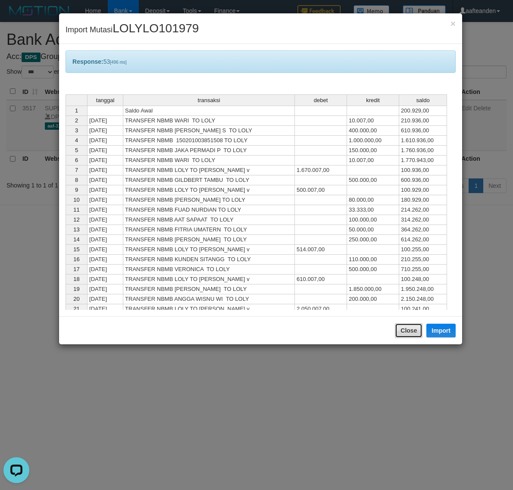
click at [401, 329] on button "Close" at bounding box center [409, 330] width 28 height 15
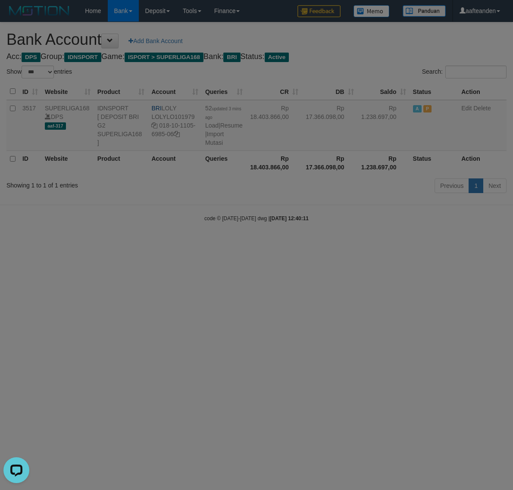
click at [401, 244] on body "Toggle navigation Home Bank Account List Load By Website Group [ISPORT] SUPERLI…" at bounding box center [256, 122] width 513 height 244
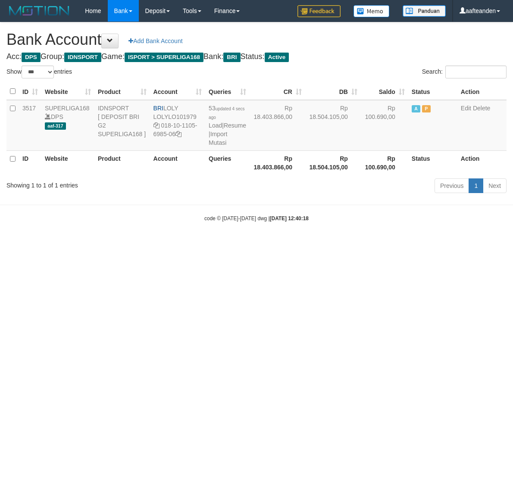
select select "***"
click at [315, 244] on html "Toggle navigation Home Bank Account List Load By Website Group [ISPORT] SUPERLI…" at bounding box center [256, 122] width 513 height 244
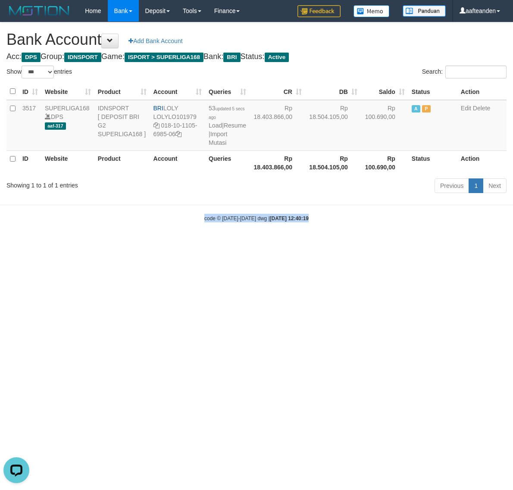
click at [315, 244] on html "Toggle navigation Home Bank Account List Load By Website Group [ISPORT] SUPERLI…" at bounding box center [256, 122] width 513 height 244
select select "***"
click at [216, 139] on link "Import Mutasi" at bounding box center [218, 139] width 19 height 16
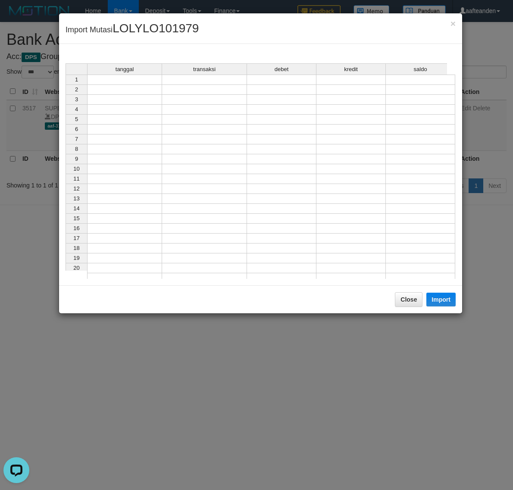
click at [138, 76] on div "tanggal transaksi debet kredit saldo" at bounding box center [257, 69] width 382 height 13
click at [141, 83] on td at bounding box center [124, 80] width 75 height 10
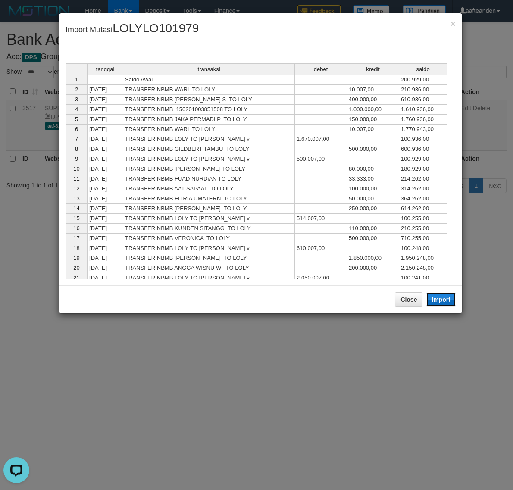
click at [444, 297] on button "Import" at bounding box center [440, 300] width 29 height 14
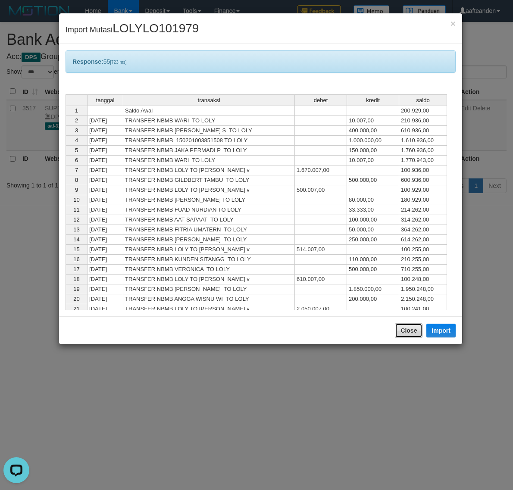
click at [404, 338] on button "Close" at bounding box center [409, 330] width 28 height 15
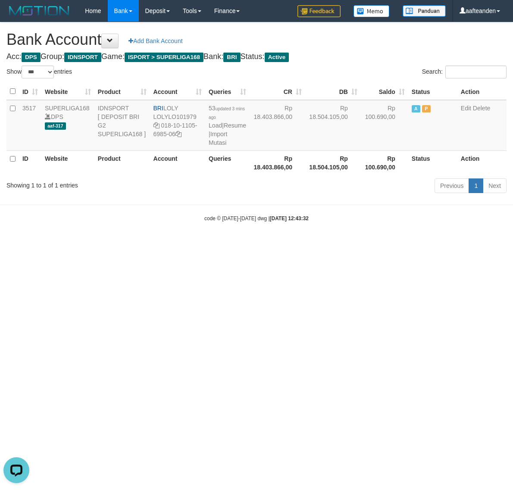
click at [404, 337] on div at bounding box center [256, 245] width 513 height 490
click at [404, 244] on html "Toggle navigation Home Bank Account List Load By Website Group [ISPORT] SUPERLI…" at bounding box center [256, 122] width 513 height 244
select select "***"
drag, startPoint x: 166, startPoint y: 272, endPoint x: 187, endPoint y: 218, distance: 58.0
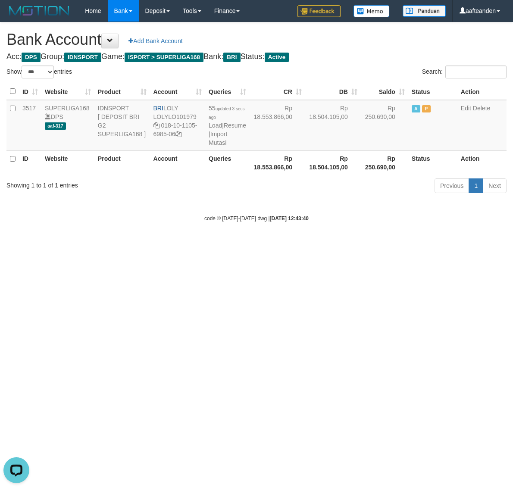
click at [169, 244] on html "Toggle navigation Home Bank Account List Load By Website Group [ISPORT] SUPERLI…" at bounding box center [256, 122] width 513 height 244
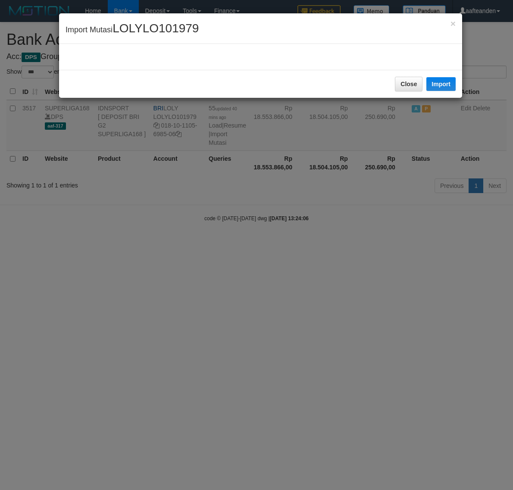
select select "***"
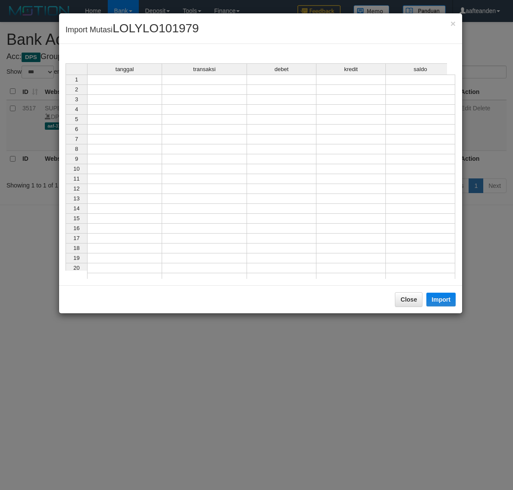
drag, startPoint x: 127, startPoint y: 83, endPoint x: 162, endPoint y: 106, distance: 41.4
click at [128, 83] on td at bounding box center [124, 80] width 75 height 10
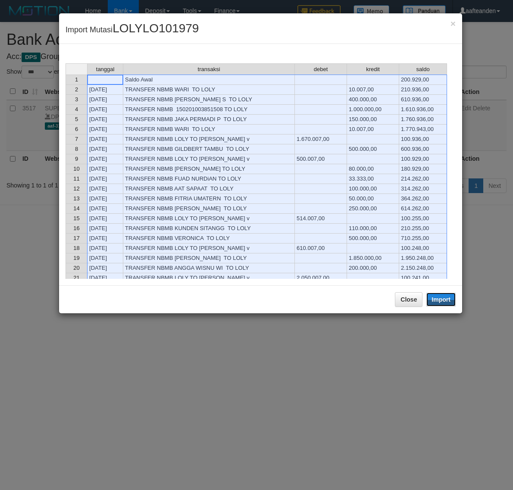
click at [441, 297] on button "Import" at bounding box center [440, 300] width 29 height 14
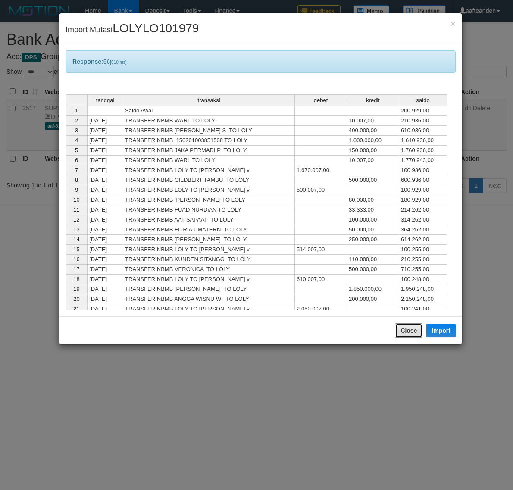
click at [409, 327] on button "Close" at bounding box center [409, 330] width 28 height 15
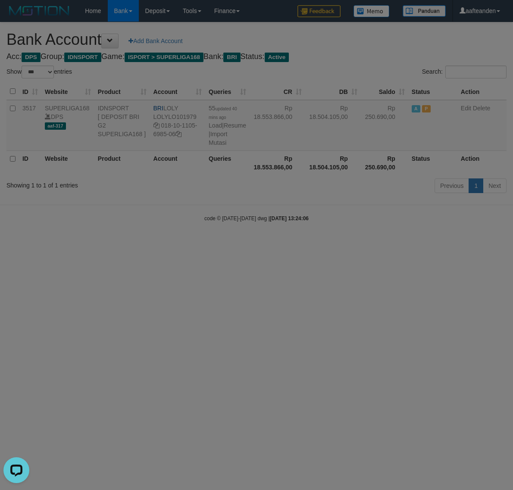
click at [408, 244] on body "Toggle navigation Home Bank Account List Load By Website Group [ISPORT] SUPERLI…" at bounding box center [256, 122] width 513 height 244
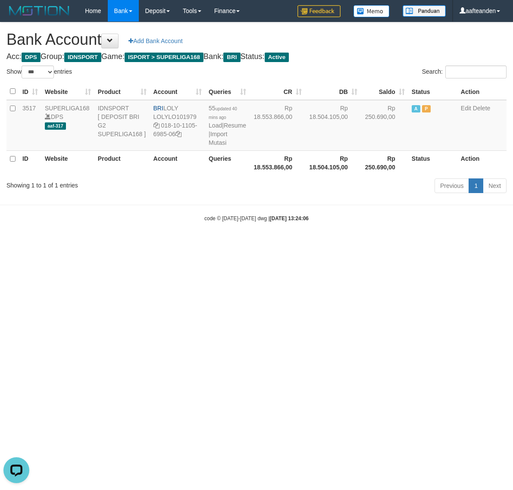
click at [408, 244] on html "Toggle navigation Home Bank Account List Load By Website Group [ISPORT] SUPERLI…" at bounding box center [256, 122] width 513 height 244
select select "***"
click at [91, 244] on html "Toggle navigation Home Bank Account List Load By Website Group [ISPORT] SUPERLI…" at bounding box center [256, 122] width 513 height 244
select select "***"
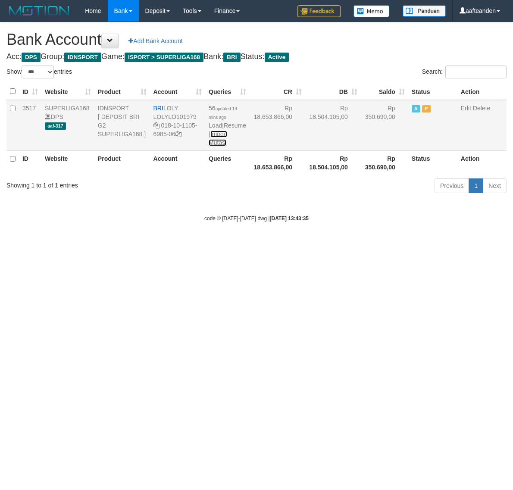
click at [215, 144] on link "Import Mutasi" at bounding box center [218, 139] width 19 height 16
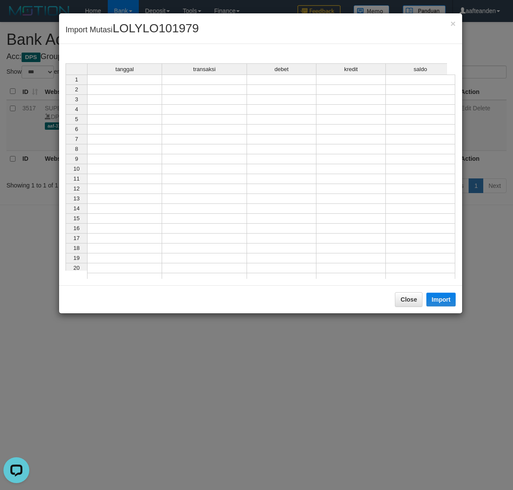
click at [66, 84] on div "tanggal transaksi debet kredit saldo 1 2 3 4 5 6 7 8 9 10 11 12 13 14 15 16 17 …" at bounding box center [66, 173] width 0 height 220
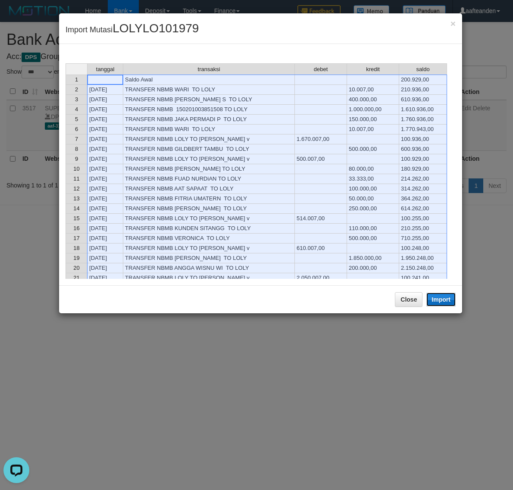
click at [442, 296] on button "Import" at bounding box center [440, 300] width 29 height 14
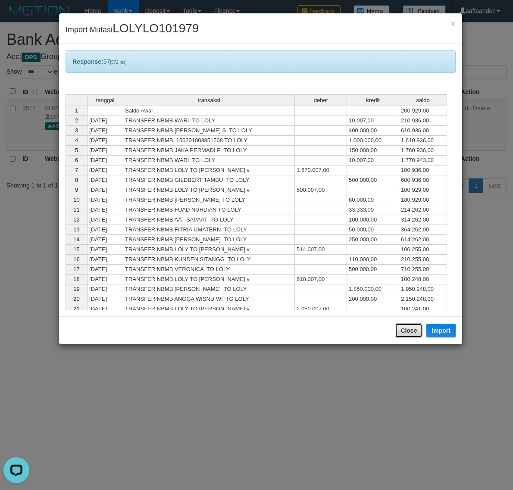
click at [404, 331] on button "Close" at bounding box center [409, 330] width 28 height 15
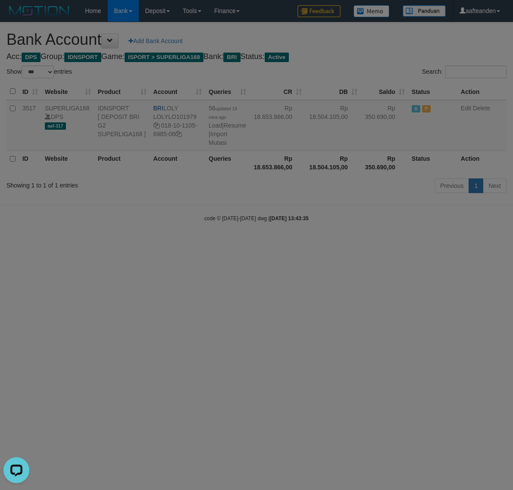
click at [404, 244] on body "Toggle navigation Home Bank Account List Load By Website Group [ISPORT] SUPERLI…" at bounding box center [256, 122] width 513 height 244
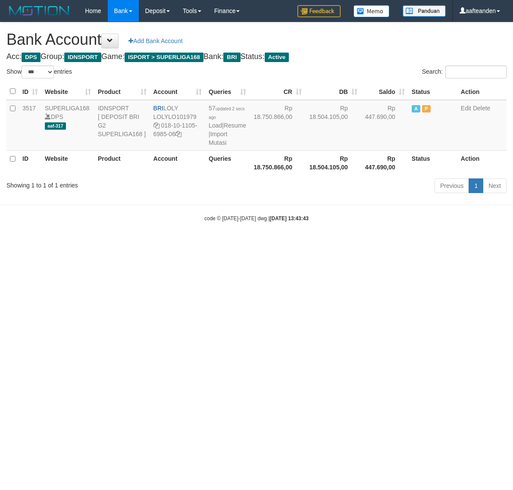
select select "***"
click at [268, 244] on html "Toggle navigation Home Bank Account List Load By Website Group [ISPORT] SUPERLI…" at bounding box center [256, 122] width 513 height 244
select select "***"
click at [213, 142] on link "Import Mutasi" at bounding box center [218, 139] width 19 height 16
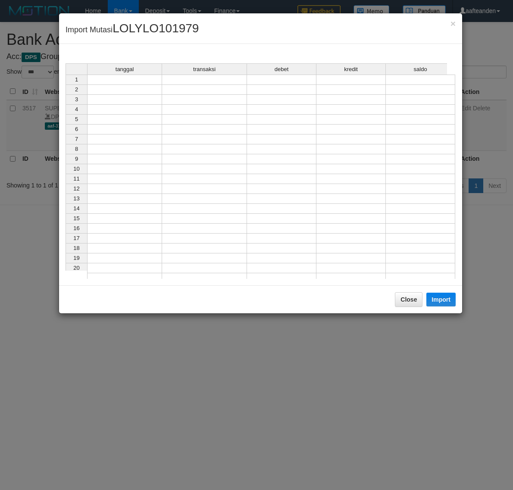
click at [123, 78] on td at bounding box center [124, 80] width 75 height 10
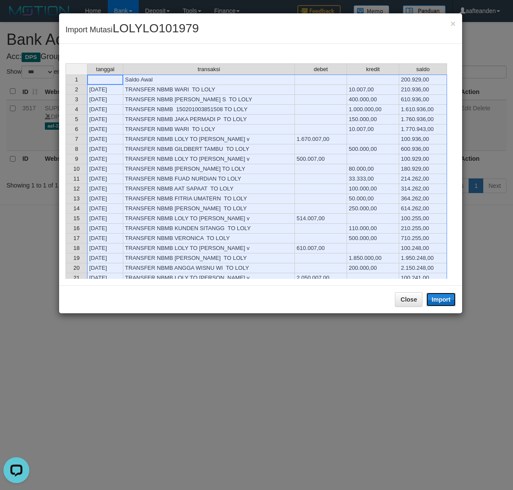
click at [444, 297] on button "Import" at bounding box center [440, 300] width 29 height 14
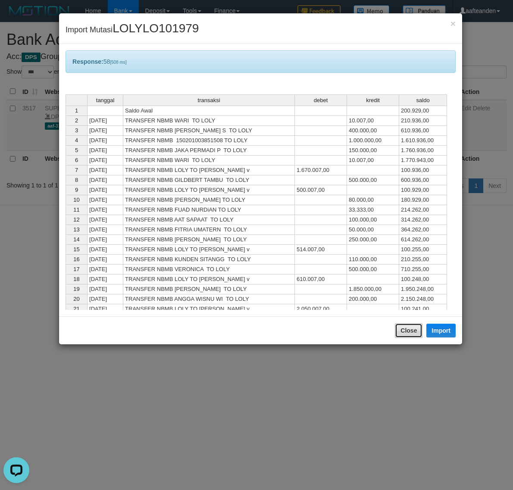
click at [400, 330] on button "Close" at bounding box center [409, 330] width 28 height 15
click at [400, 244] on body "Toggle navigation Home Bank Account List Load By Website Group [ISPORT] SUPERLI…" at bounding box center [256, 122] width 513 height 244
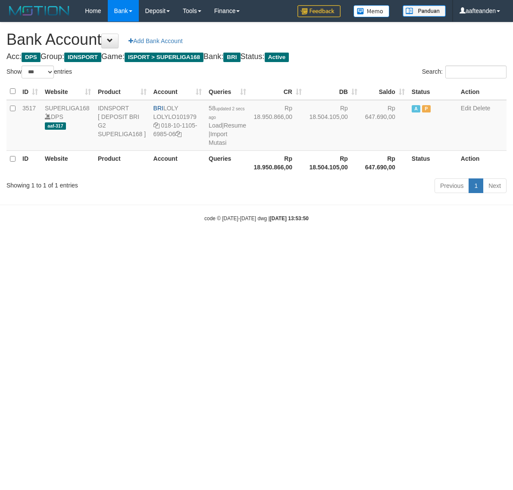
select select "***"
drag, startPoint x: 508, startPoint y: 241, endPoint x: 536, endPoint y: 201, distance: 48.6
click at [513, 201] on html "Toggle navigation Home Bank Account List Load By Website Group [ISPORT] SUPERLI…" at bounding box center [256, 122] width 513 height 244
click at [235, 222] on small "code © 2012-2018 dwg | 2025/09/30 13:53:51" at bounding box center [256, 219] width 104 height 6
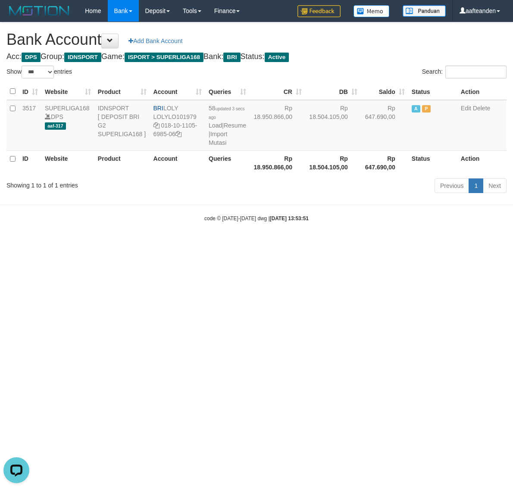
drag, startPoint x: 207, startPoint y: 309, endPoint x: 213, endPoint y: 238, distance: 70.9
click at [207, 244] on html "Toggle navigation Home Bank Account List Load By Website Group [ISPORT] SUPERLI…" at bounding box center [256, 122] width 513 height 244
select select "***"
drag, startPoint x: 0, startPoint y: 0, endPoint x: 212, endPoint y: 141, distance: 254.5
click at [212, 141] on link "Import Mutasi" at bounding box center [218, 139] width 19 height 16
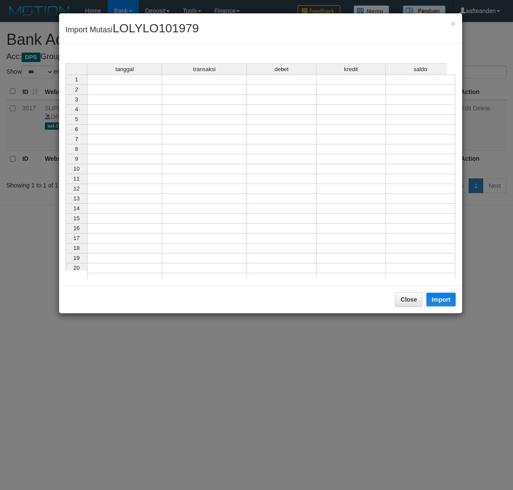
drag, startPoint x: 121, startPoint y: 83, endPoint x: 128, endPoint y: 84, distance: 7.0
click at [122, 83] on td at bounding box center [124, 80] width 75 height 10
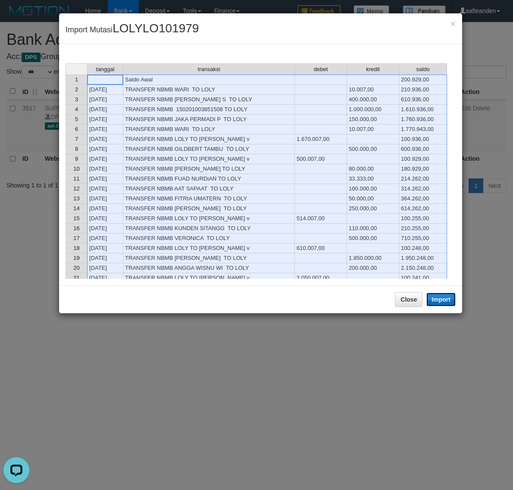
click at [447, 300] on button "Import" at bounding box center [440, 300] width 29 height 14
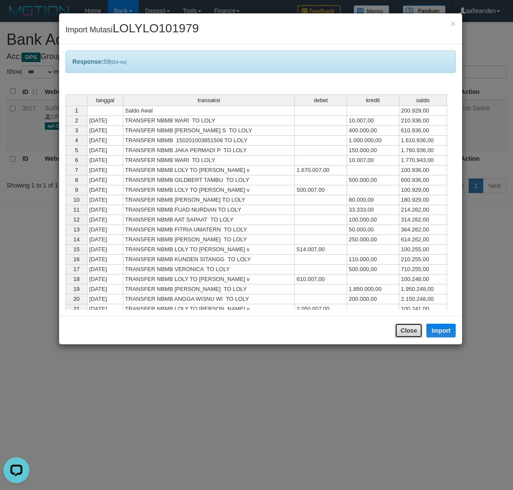
click at [403, 333] on button "Close" at bounding box center [409, 330] width 28 height 15
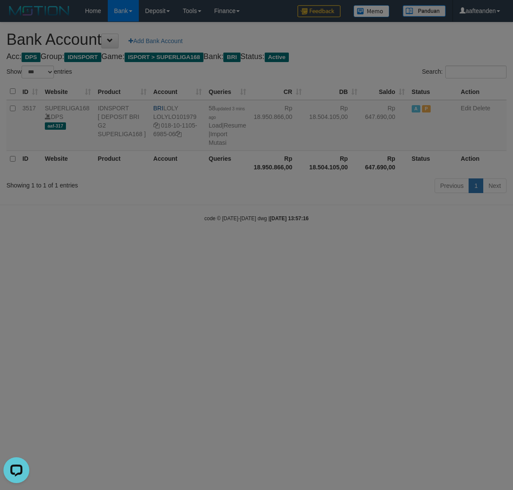
click at [403, 244] on body "Toggle navigation Home Bank Account List Load By Website Group [ISPORT] SUPERLI…" at bounding box center [256, 122] width 513 height 244
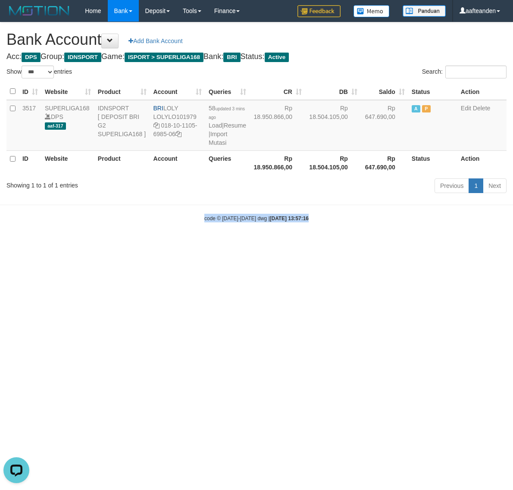
click at [403, 244] on html "Toggle navigation Home Bank Account List Load By Website Group [ISPORT] SUPERLI…" at bounding box center [256, 122] width 513 height 244
select select "***"
drag, startPoint x: 166, startPoint y: 108, endPoint x: 180, endPoint y: 106, distance: 14.3
click at [180, 106] on td "BRI LOLY LOLYLO101979 018-10-1105-6985-06" at bounding box center [178, 125] width 56 height 51
copy td "LOLY"
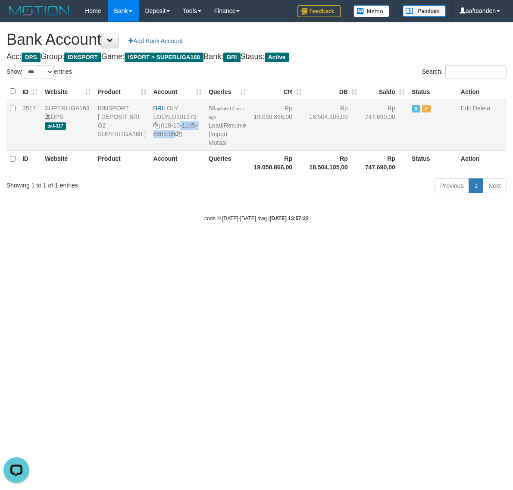
drag, startPoint x: 162, startPoint y: 124, endPoint x: 178, endPoint y: 136, distance: 20.0
click at [178, 136] on td "BRI LOLY LOLYLO101979 018-10-1105-6985-06" at bounding box center [178, 125] width 56 height 51
copy td "018-10-1105-6985-06"
click at [238, 244] on html "Toggle navigation Home Bank Account List Load By Website Group [ISPORT] SUPERLI…" at bounding box center [256, 122] width 513 height 244
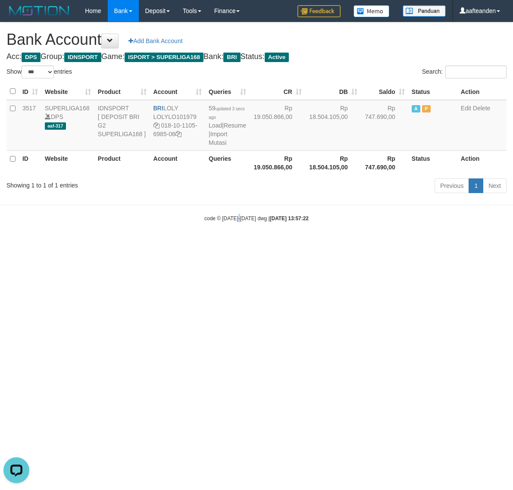
click at [238, 244] on html "Toggle navigation Home Bank Account List Load By Website Group [ISPORT] SUPERLI…" at bounding box center [256, 122] width 513 height 244
select select "***"
click at [215, 143] on link "Import Mutasi" at bounding box center [218, 139] width 19 height 16
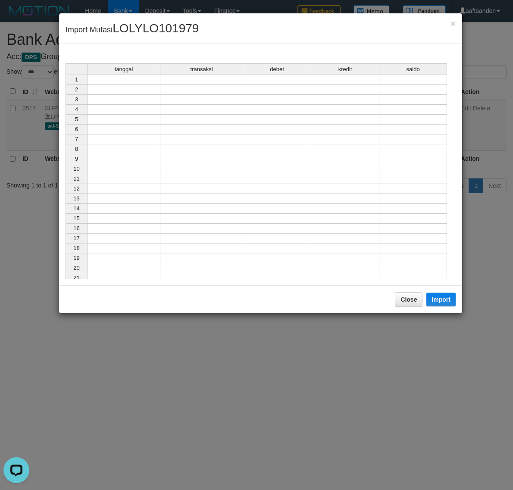
click at [66, 85] on div "tanggal transaksi debet kredit saldo 1 2 3 4 5 6 7 8 9 10 11 12 13 14 15 16 17 …" at bounding box center [66, 173] width 0 height 220
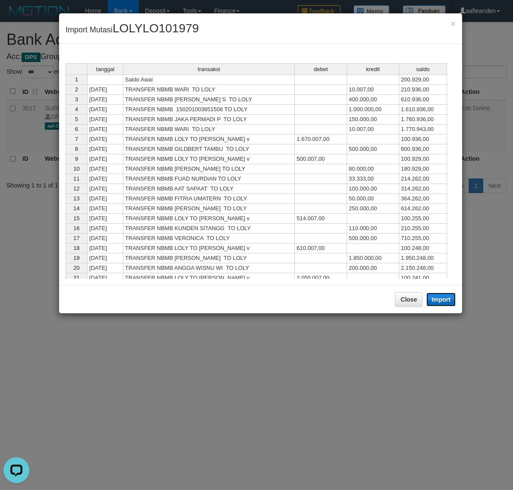
click at [443, 294] on button "Import" at bounding box center [440, 300] width 29 height 14
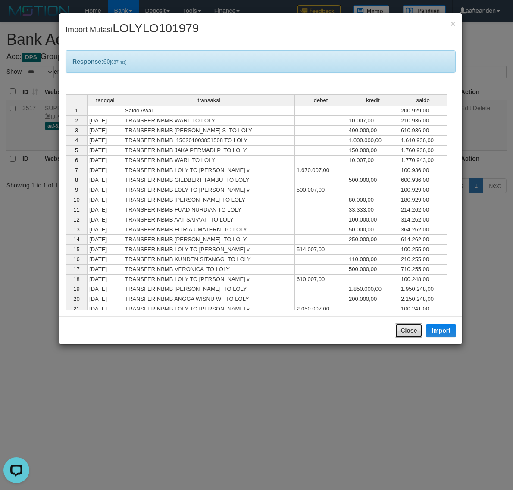
click at [409, 333] on button "Close" at bounding box center [409, 330] width 28 height 15
click at [409, 244] on body "Toggle navigation Home Bank Account List Load By Website Group [ISPORT] SUPERLI…" at bounding box center [256, 122] width 513 height 244
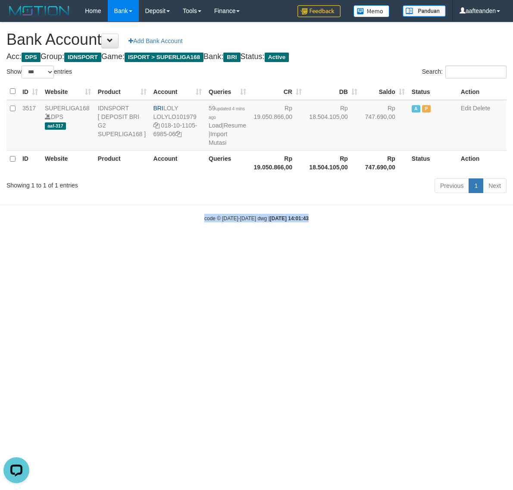
click at [409, 244] on html "Toggle navigation Home Bank Account List Load By Website Group [ISPORT] SUPERLI…" at bounding box center [256, 122] width 513 height 244
select select "***"
drag, startPoint x: 236, startPoint y: 346, endPoint x: 234, endPoint y: 307, distance: 38.5
click at [235, 244] on html "Toggle navigation Home Bank Account List Load By Website Group [ISPORT] SUPERLI…" at bounding box center [256, 122] width 513 height 244
select select "***"
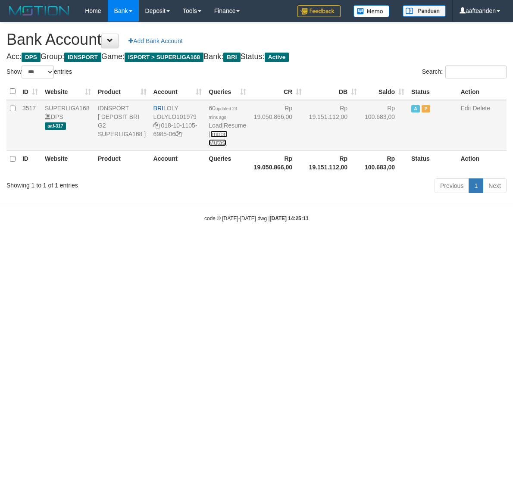
click at [221, 142] on link "Import Mutasi" at bounding box center [218, 139] width 19 height 16
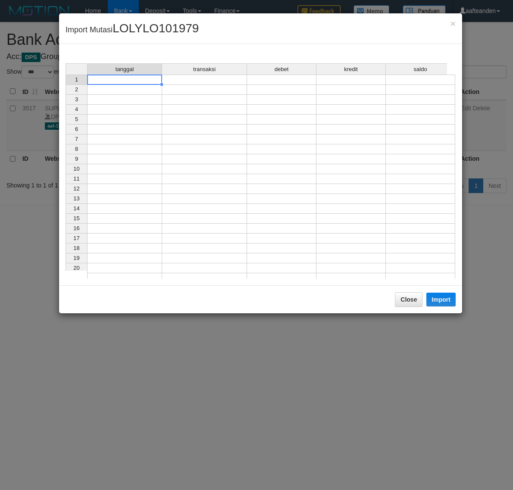
drag, startPoint x: 122, startPoint y: 79, endPoint x: 195, endPoint y: 98, distance: 75.7
click at [122, 78] on td at bounding box center [124, 80] width 75 height 10
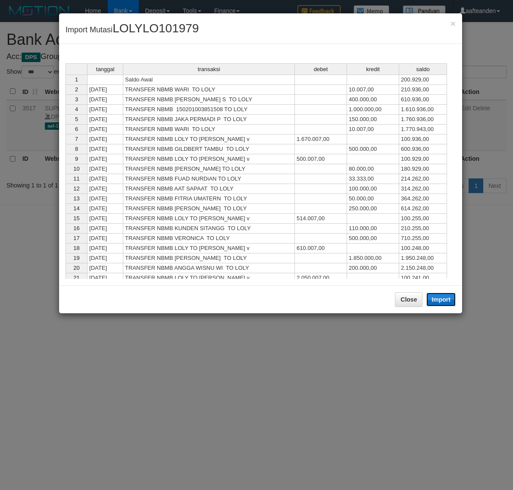
click at [442, 296] on button "Import" at bounding box center [440, 300] width 29 height 14
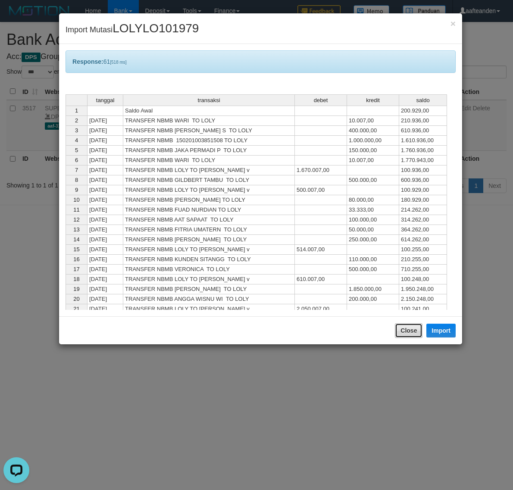
click at [404, 329] on button "Close" at bounding box center [409, 330] width 28 height 15
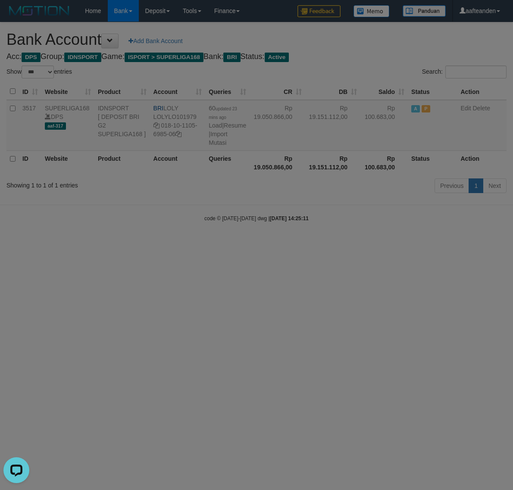
click at [404, 244] on body "Toggle navigation Home Bank Account List Load By Website Group [ISPORT] SUPERLI…" at bounding box center [256, 122] width 513 height 244
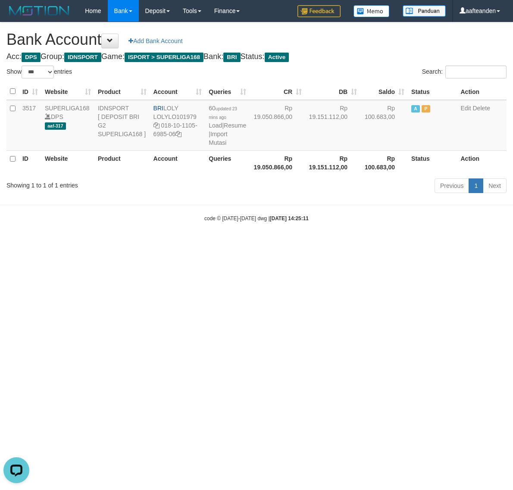
drag, startPoint x: 404, startPoint y: 328, endPoint x: 399, endPoint y: 316, distance: 13.0
select select "***"
drag, startPoint x: 165, startPoint y: 107, endPoint x: 192, endPoint y: 105, distance: 26.8
click at [192, 105] on td "BRI LOLY LOLYLO101979 018-10-1105-6985-06" at bounding box center [178, 125] width 56 height 51
copy td "LOLY"
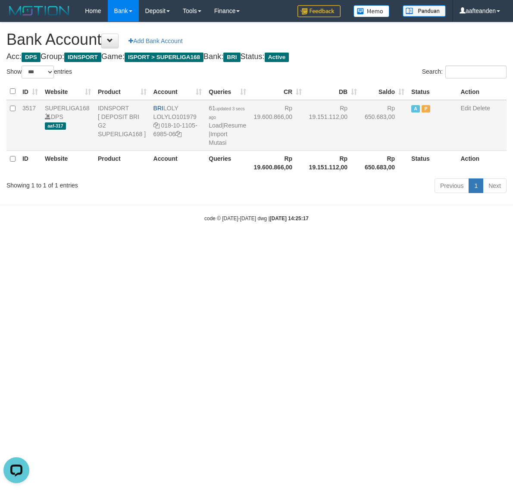
drag, startPoint x: 161, startPoint y: 126, endPoint x: 175, endPoint y: 137, distance: 17.8
click at [175, 137] on td "BRI LOLY LOLYLO101979 018-10-1105-6985-06" at bounding box center [178, 125] width 56 height 51
copy td "018-10-1105-6985-06"
drag, startPoint x: 189, startPoint y: 347, endPoint x: 187, endPoint y: 340, distance: 7.6
click at [188, 244] on html "Toggle navigation Home Bank Account List Load By Website Group [ISPORT] SUPERLI…" at bounding box center [256, 122] width 513 height 244
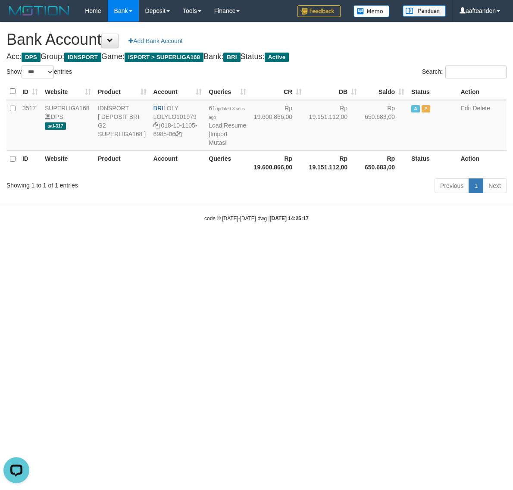
drag, startPoint x: 187, startPoint y: 340, endPoint x: 213, endPoint y: 178, distance: 163.7
click at [188, 244] on html "Toggle navigation Home Bank Account List Load By Website Group [ISPORT] SUPERLI…" at bounding box center [256, 122] width 513 height 244
select select "***"
click at [217, 139] on link "Import Mutasi" at bounding box center [218, 139] width 19 height 16
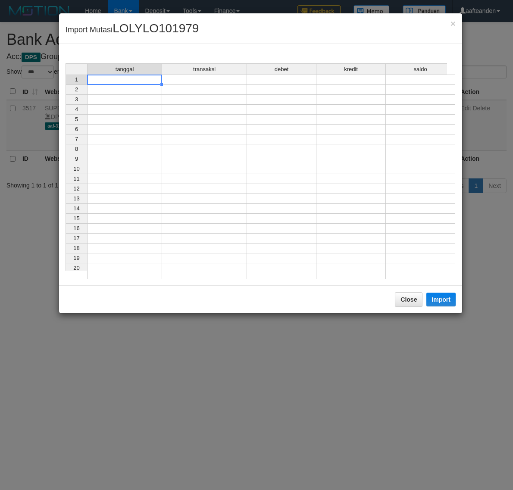
click at [134, 80] on td at bounding box center [124, 80] width 75 height 10
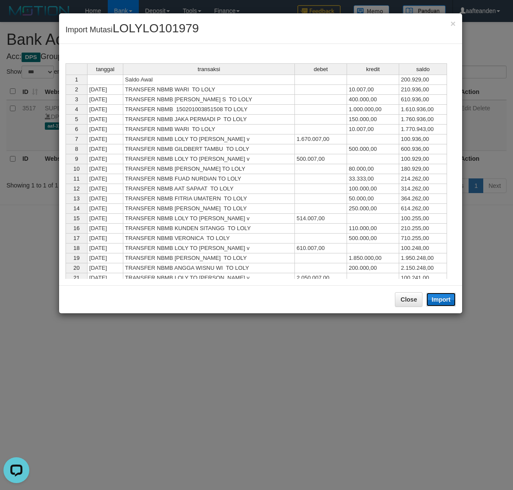
click at [443, 302] on button "Import" at bounding box center [440, 300] width 29 height 14
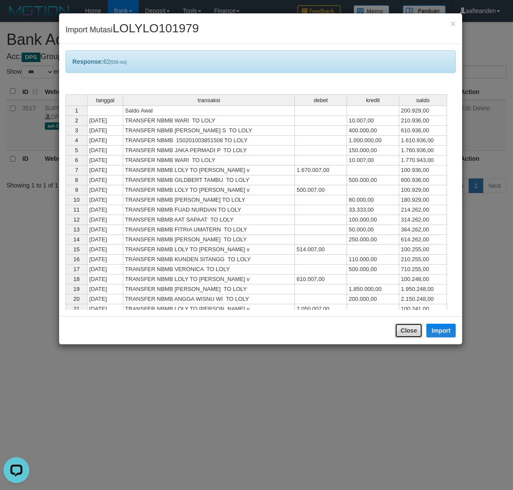
click at [403, 337] on button "Close" at bounding box center [409, 330] width 28 height 15
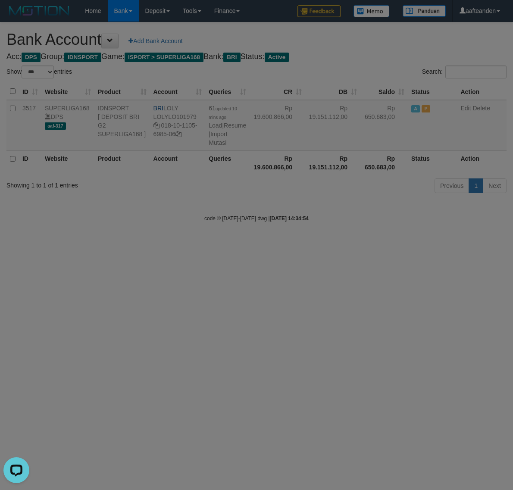
click at [403, 244] on body "Toggle navigation Home Bank Account List Load By Website Group [ISPORT] SUPERLI…" at bounding box center [256, 122] width 513 height 244
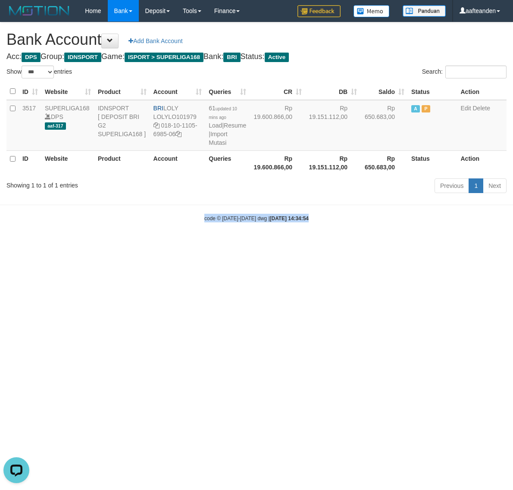
click at [403, 244] on html "Toggle navigation Home Bank Account List Load By Website Group [ISPORT] SUPERLI…" at bounding box center [256, 122] width 513 height 244
select select "***"
click at [272, 244] on html "Toggle navigation Home Bank Account List Load By Website Group [ISPORT] SUPERLI…" at bounding box center [256, 122] width 513 height 244
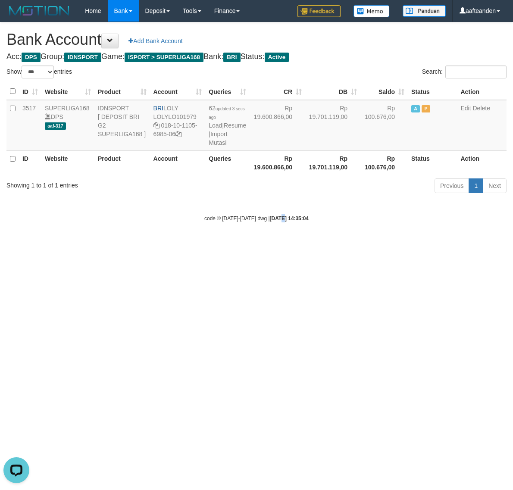
drag, startPoint x: 272, startPoint y: 366, endPoint x: 282, endPoint y: 287, distance: 79.5
click at [272, 244] on html "Toggle navigation Home Bank Account List Load By Website Group [ISPORT] SUPERLI…" at bounding box center [256, 122] width 513 height 244
select select "***"
click at [217, 143] on link "Import Mutasi" at bounding box center [218, 139] width 19 height 16
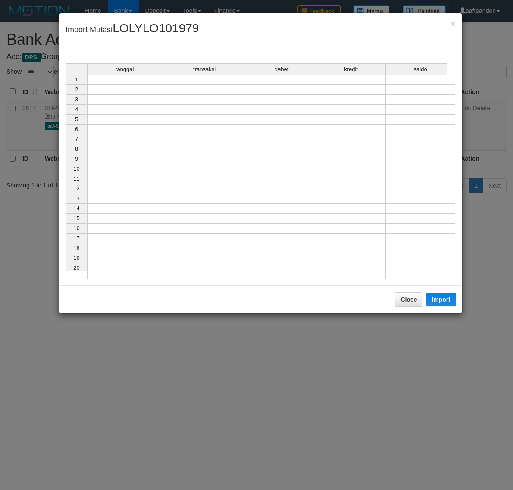
click at [149, 83] on td at bounding box center [124, 80] width 75 height 10
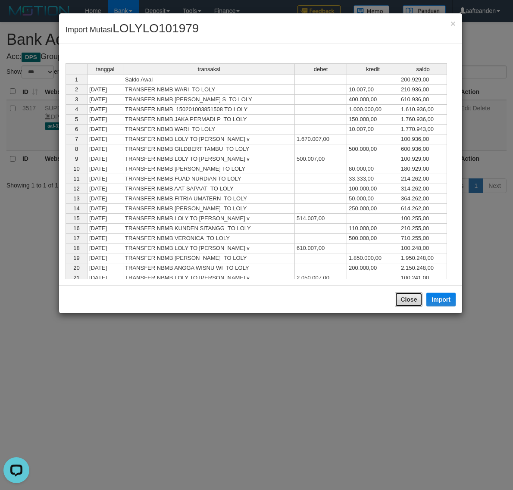
click at [414, 302] on button "Close" at bounding box center [409, 299] width 28 height 15
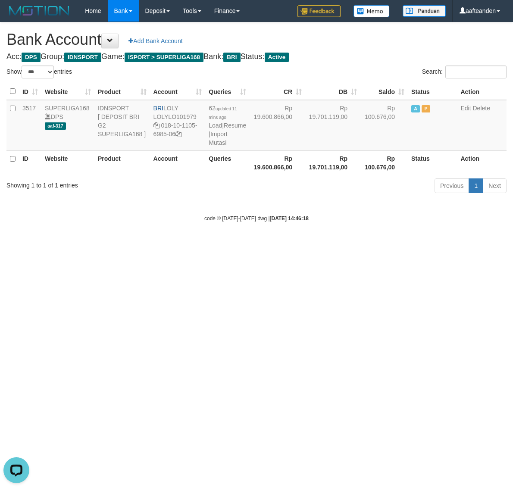
drag, startPoint x: 262, startPoint y: 300, endPoint x: 261, endPoint y: 277, distance: 22.5
click at [261, 244] on html "Toggle navigation Home Bank Account List Load By Website Group [ISPORT] SUPERLI…" at bounding box center [256, 122] width 513 height 244
select select "***"
click at [217, 142] on link "Import Mutasi" at bounding box center [218, 139] width 19 height 16
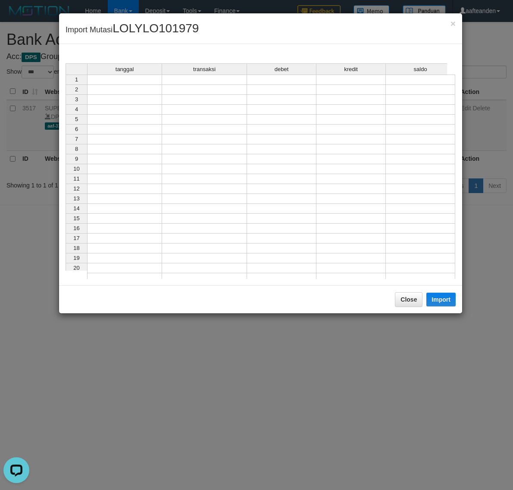
click at [143, 83] on td at bounding box center [124, 80] width 75 height 10
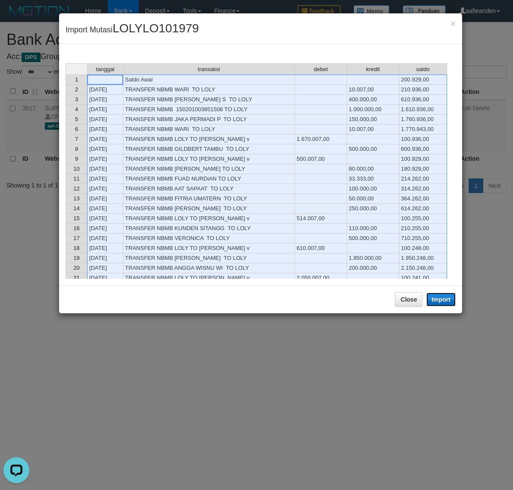
drag, startPoint x: 436, startPoint y: 298, endPoint x: 434, endPoint y: 324, distance: 26.4
click at [436, 298] on button "Import" at bounding box center [440, 300] width 29 height 14
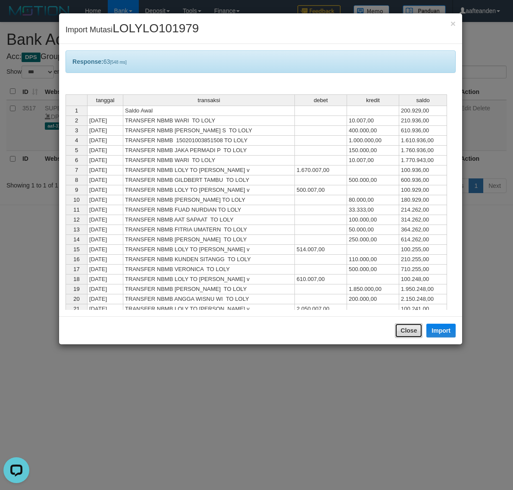
click at [410, 332] on button "Close" at bounding box center [409, 330] width 28 height 15
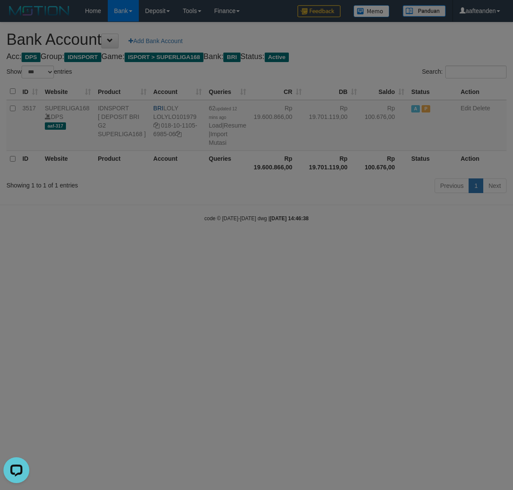
click at [410, 244] on body "Toggle navigation Home Bank Account List Load By Website Group [ISPORT] SUPERLI…" at bounding box center [256, 122] width 513 height 244
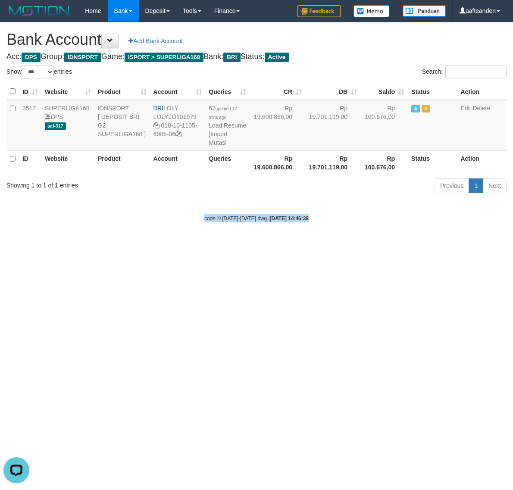
click at [409, 244] on html "Toggle navigation Home Bank Account List Load By Website Group [ISPORT] SUPERLI…" at bounding box center [256, 122] width 513 height 244
select select "***"
click at [149, 244] on html "Toggle navigation Home Bank Account List Load By Website Group [ISPORT] SUPERLI…" at bounding box center [256, 122] width 513 height 244
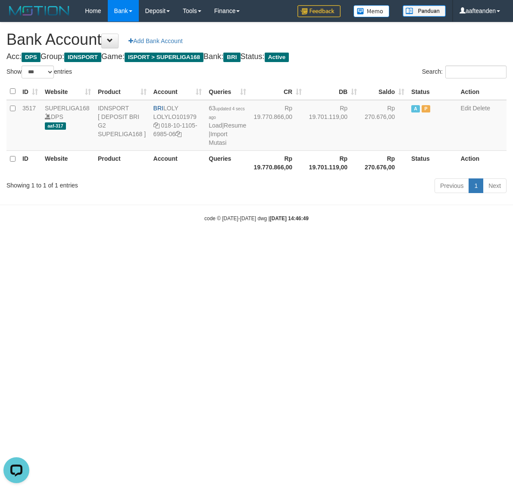
drag, startPoint x: 150, startPoint y: 314, endPoint x: 173, endPoint y: 277, distance: 43.8
click at [153, 244] on html "Toggle navigation Home Bank Account List Load By Website Group [ISPORT] SUPERLI…" at bounding box center [256, 122] width 513 height 244
select select "***"
click at [216, 139] on link "Import Mutasi" at bounding box center [218, 139] width 19 height 16
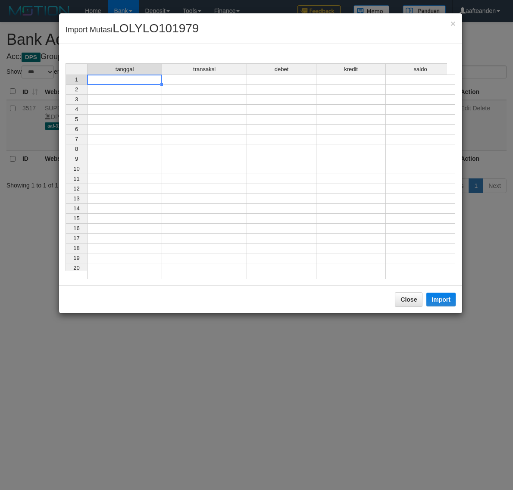
click at [132, 82] on td at bounding box center [124, 80] width 75 height 10
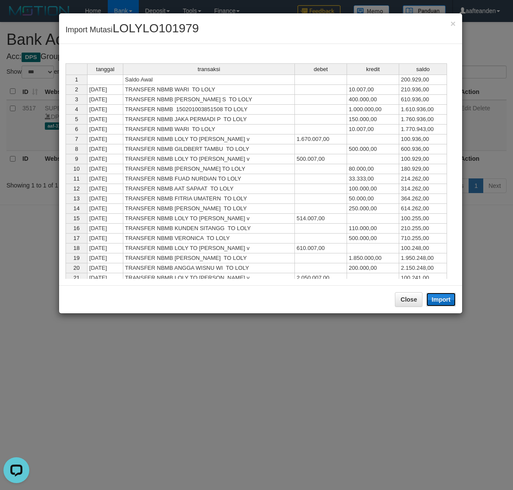
click at [445, 304] on button "Import" at bounding box center [440, 300] width 29 height 14
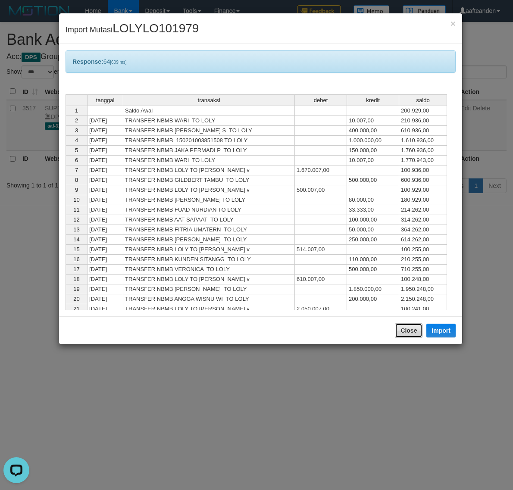
click at [404, 335] on button "Close" at bounding box center [409, 330] width 28 height 15
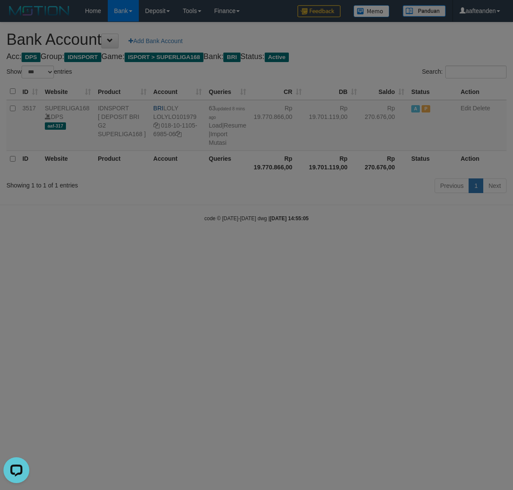
click at [404, 244] on body "Toggle navigation Home Bank Account List Load By Website Group [ISPORT] SUPERLI…" at bounding box center [256, 122] width 513 height 244
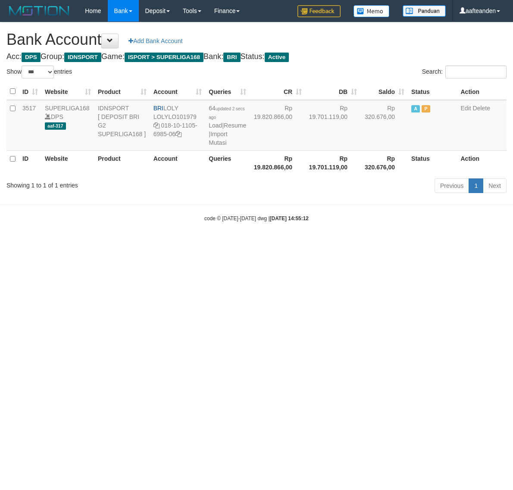
select select "***"
drag, startPoint x: 165, startPoint y: 106, endPoint x: 187, endPoint y: 107, distance: 21.6
click at [187, 107] on td "BRI LOLY LOLYLO101979 018-10-1105-6985-06" at bounding box center [178, 125] width 56 height 51
copy td "LOLY"
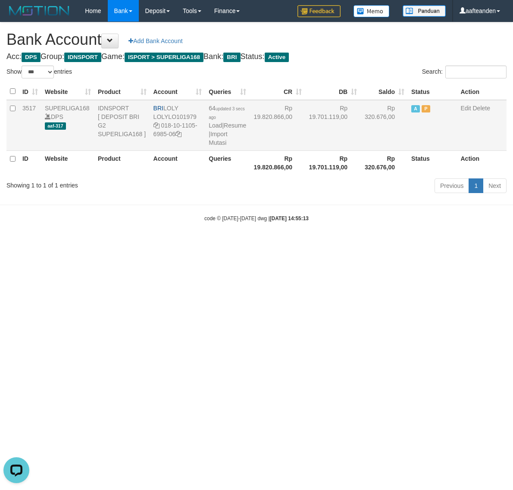
drag, startPoint x: 161, startPoint y: 126, endPoint x: 175, endPoint y: 140, distance: 19.8
click at [175, 140] on td "BRI LOLY LOLYLO101979 018-10-1105-6985-06" at bounding box center [178, 125] width 56 height 51
copy td "018-10-1105-6985-06"
click at [341, 244] on html "Toggle navigation Home Bank Account List Load By Website Group [ISPORT] SUPERLI…" at bounding box center [256, 122] width 513 height 244
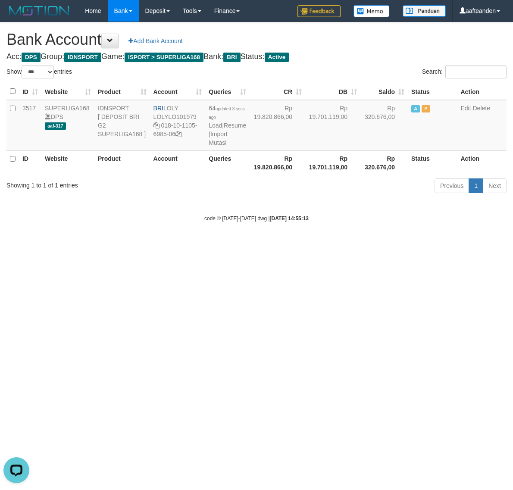
drag, startPoint x: 341, startPoint y: 288, endPoint x: 341, endPoint y: 203, distance: 84.1
click at [341, 244] on html "Toggle navigation Home Bank Account List Load By Website Group [ISPORT] SUPERLI…" at bounding box center [256, 122] width 513 height 244
select select "***"
click at [215, 139] on link "Import Mutasi" at bounding box center [218, 139] width 19 height 16
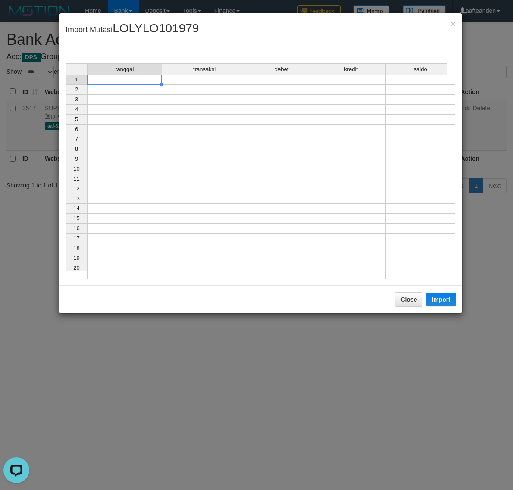
click at [118, 80] on td at bounding box center [124, 80] width 75 height 10
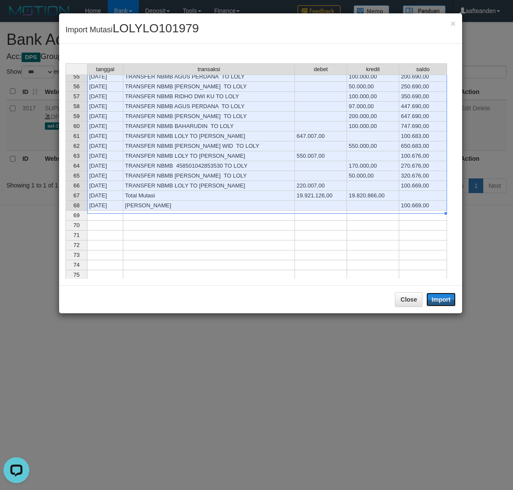
drag, startPoint x: 447, startPoint y: 300, endPoint x: 416, endPoint y: 339, distance: 49.2
click at [446, 300] on button "Import" at bounding box center [440, 300] width 29 height 14
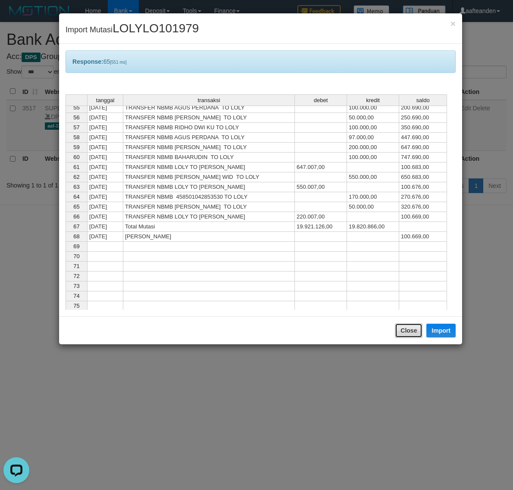
click at [403, 335] on button "Close" at bounding box center [409, 330] width 28 height 15
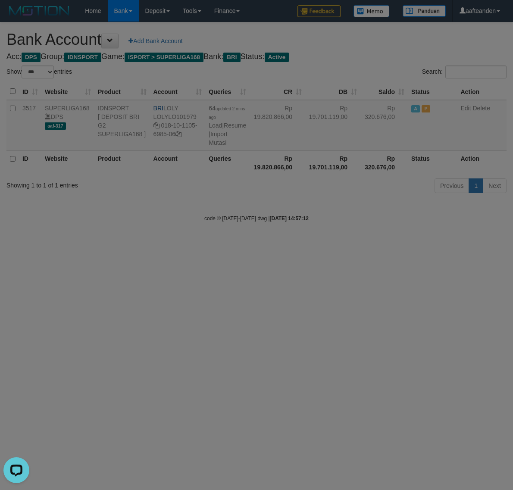
click at [402, 244] on body "Toggle navigation Home Bank Account List Load By Website Group [ISPORT] SUPERLI…" at bounding box center [256, 122] width 513 height 244
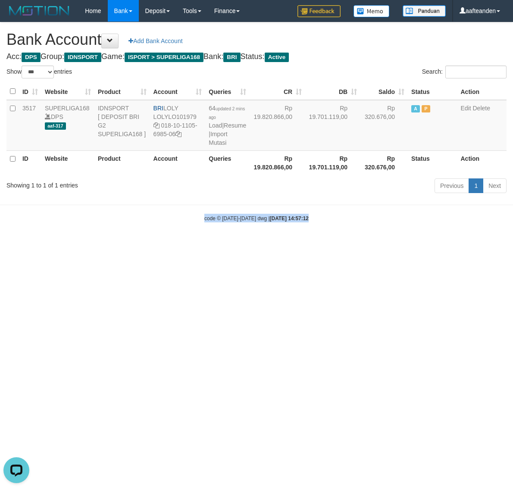
click at [402, 244] on html "Toggle navigation Home Bank Account List Load By Website Group [ISPORT] SUPERLI…" at bounding box center [256, 122] width 513 height 244
select select "***"
click at [174, 117] on link "LOLYLO101979" at bounding box center [174, 116] width 43 height 7
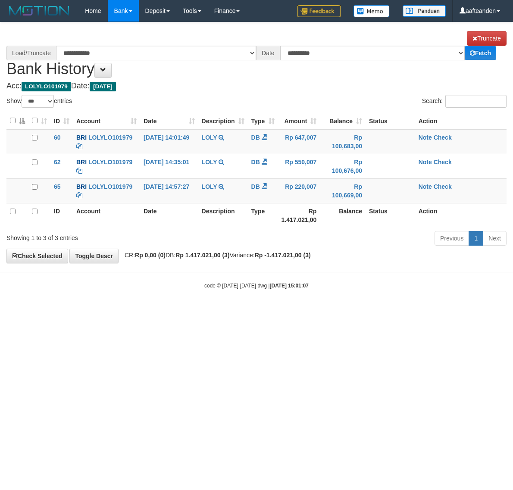
select select "***"
click at [106, 72] on span at bounding box center [103, 70] width 6 height 6
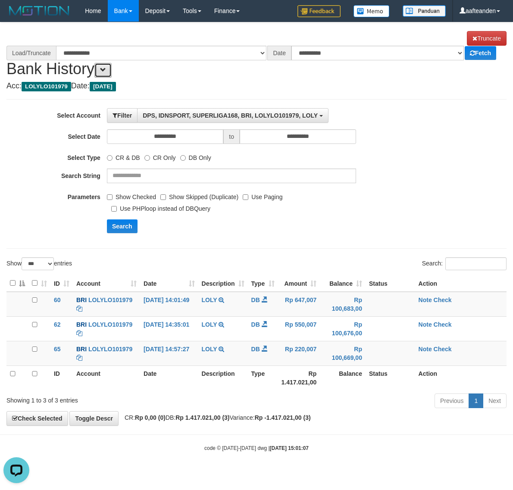
select select "****"
click at [123, 227] on button "Search" at bounding box center [122, 226] width 31 height 14
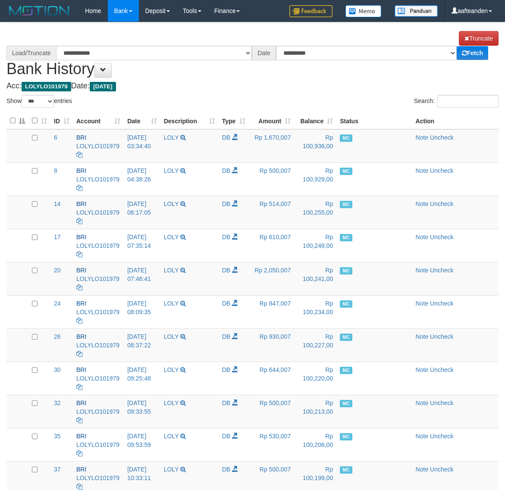
select select "***"
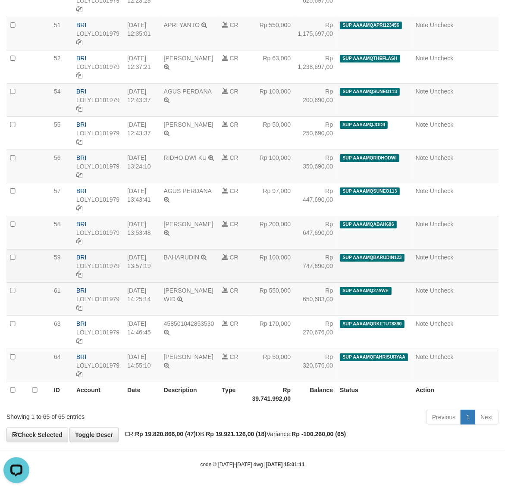
select select "****"
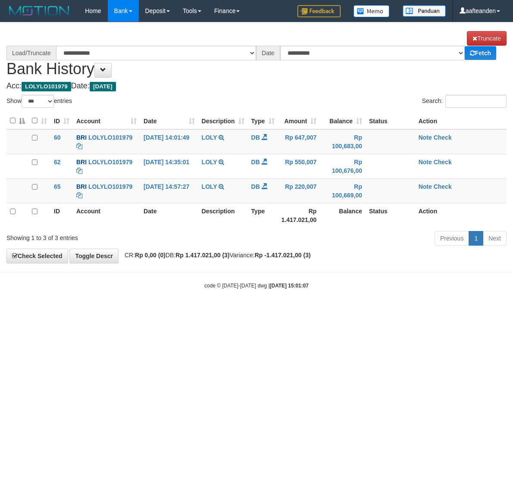
select select "***"
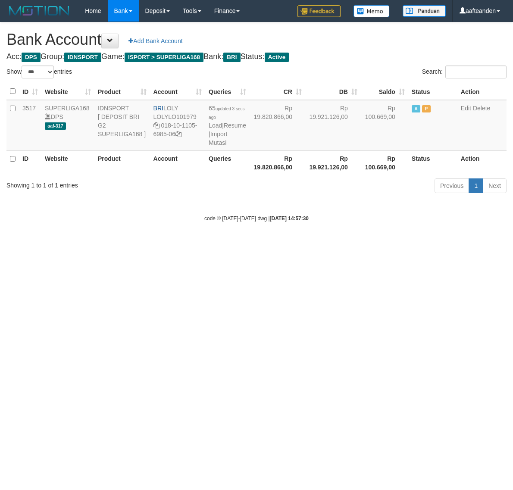
select select "***"
click at [111, 42] on span at bounding box center [110, 41] width 6 height 6
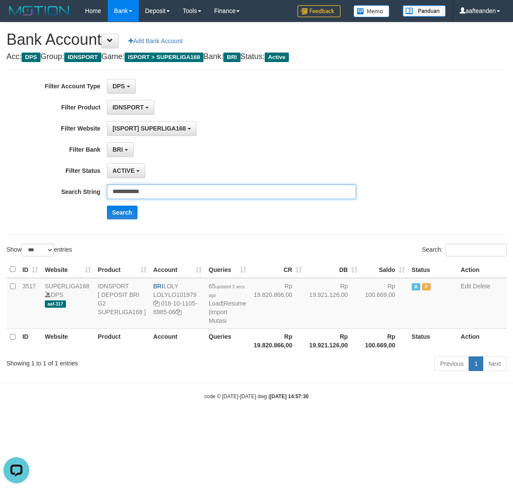
drag, startPoint x: 126, startPoint y: 191, endPoint x: 16, endPoint y: 207, distance: 111.6
click at [18, 207] on div "**********" at bounding box center [214, 152] width 428 height 147
type input "********"
drag, startPoint x: 151, startPoint y: 191, endPoint x: 85, endPoint y: 194, distance: 66.5
click at [85, 194] on div "Search String ********" at bounding box center [214, 192] width 428 height 15
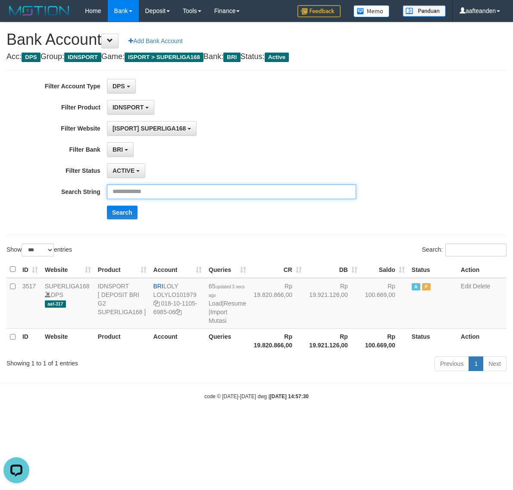
click at [144, 192] on input "text" at bounding box center [231, 192] width 249 height 15
paste input "**********"
type input "**********"
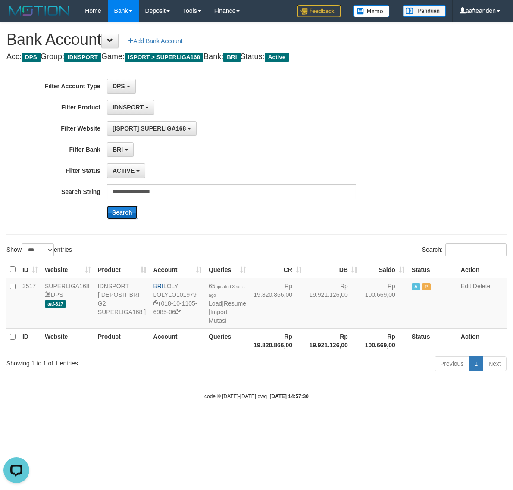
click at [121, 213] on button "Search" at bounding box center [122, 213] width 31 height 14
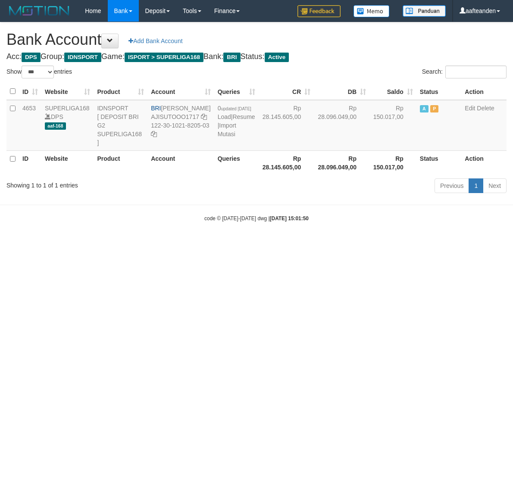
select select "***"
click at [148, 244] on html "Toggle navigation Home Bank Account List Load By Website Group [ISPORT] SUPERLI…" at bounding box center [256, 122] width 513 height 244
click at [176, 238] on body "Toggle navigation Home Bank Account List Load By Website Group [ISPORT] SUPERLI…" at bounding box center [256, 122] width 513 height 244
select select "***"
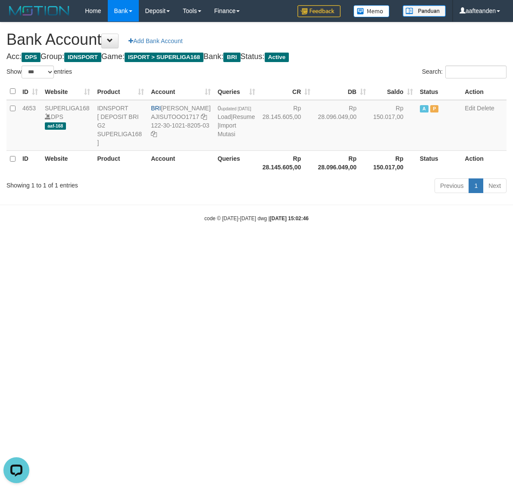
click at [223, 244] on html "Toggle navigation Home Bank Account List Load By Website Group [ISPORT] SUPERLI…" at bounding box center [256, 122] width 513 height 244
drag, startPoint x: 223, startPoint y: 300, endPoint x: 223, endPoint y: 288, distance: 12.5
click at [223, 244] on html "Toggle navigation Home Bank Account List Load By Website Group [ISPORT] SUPERLI…" at bounding box center [256, 122] width 513 height 244
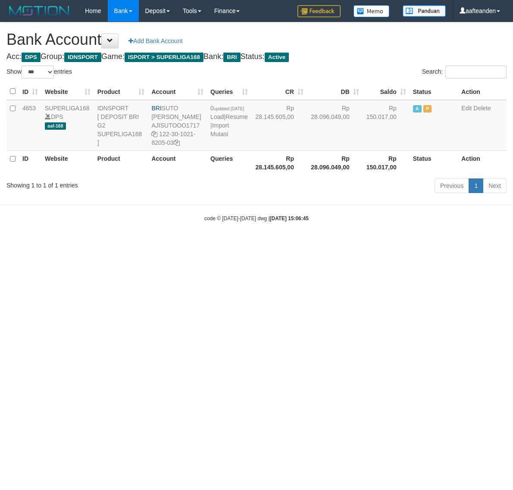
select select "***"
drag, startPoint x: 0, startPoint y: 0, endPoint x: 216, endPoint y: 144, distance: 259.7
click at [216, 138] on link "Import Mutasi" at bounding box center [219, 130] width 19 height 16
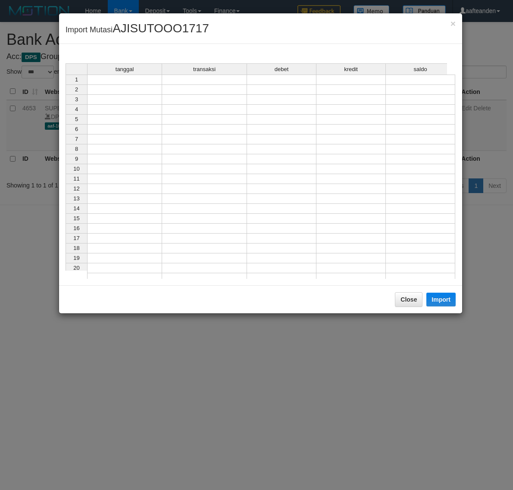
click at [117, 81] on td at bounding box center [124, 80] width 75 height 10
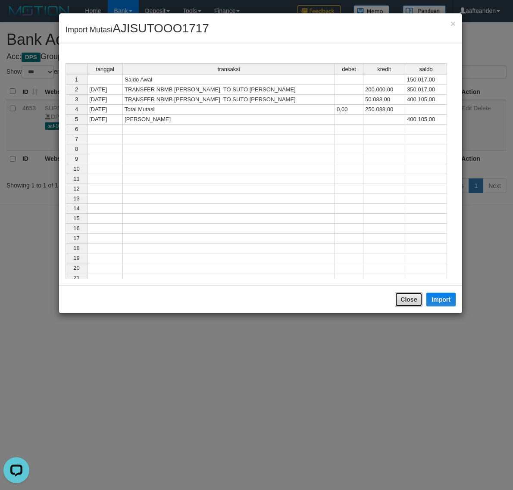
click at [408, 299] on button "Close" at bounding box center [409, 299] width 28 height 15
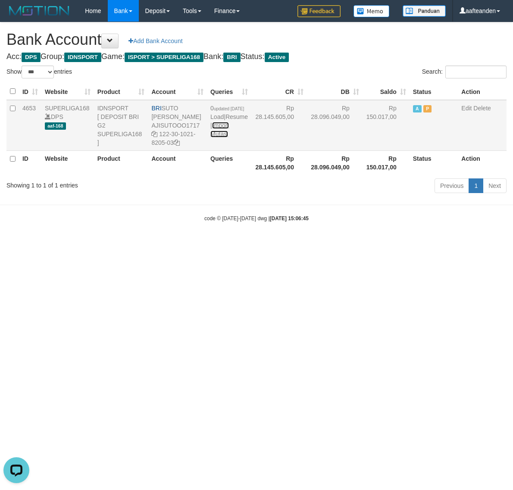
click at [222, 138] on link "Import Mutasi" at bounding box center [219, 130] width 19 height 16
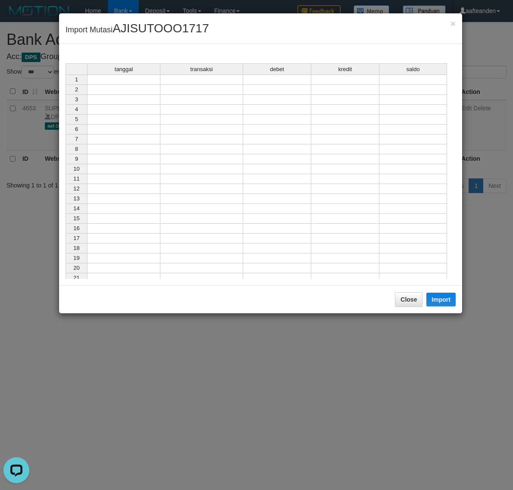
click at [131, 83] on td at bounding box center [123, 80] width 73 height 10
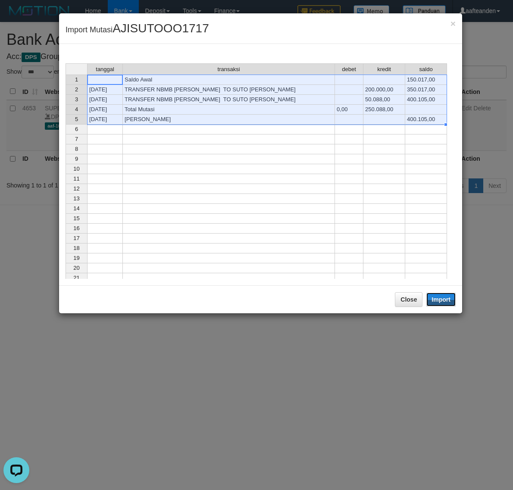
click at [439, 298] on button "Import" at bounding box center [440, 300] width 29 height 14
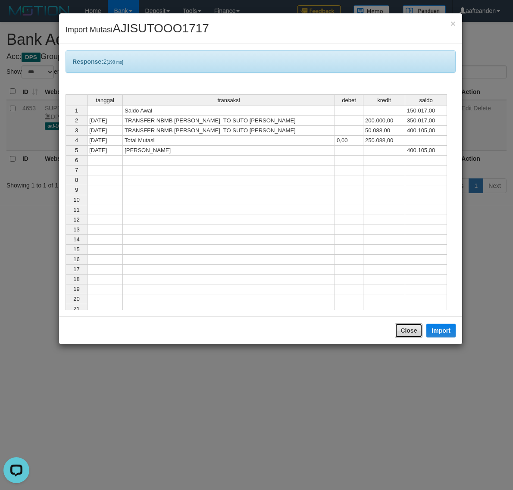
click at [408, 328] on button "Close" at bounding box center [409, 330] width 28 height 15
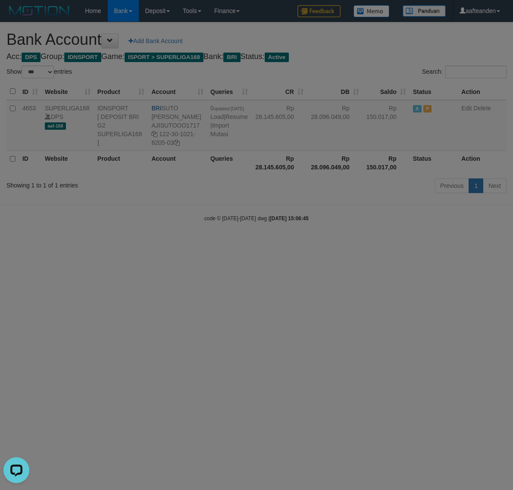
click at [408, 244] on body "Toggle navigation Home Bank Account List Load By Website Group [ISPORT] SUPERLI…" at bounding box center [256, 122] width 513 height 244
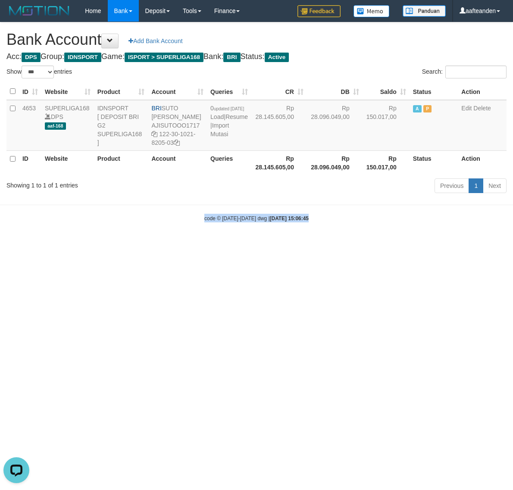
click at [408, 244] on html "Toggle navigation Home Bank Account List Load By Website Group [ISPORT] SUPERLI…" at bounding box center [256, 122] width 513 height 244
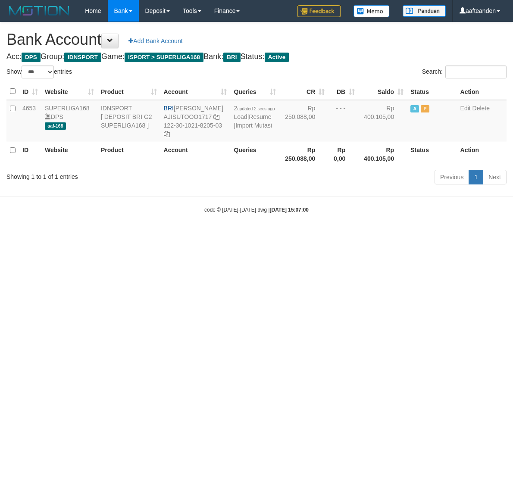
select select "***"
click at [244, 235] on html "Toggle navigation Home Bank Account List Load By Website Group [ISPORT] SUPERLI…" at bounding box center [256, 117] width 513 height 235
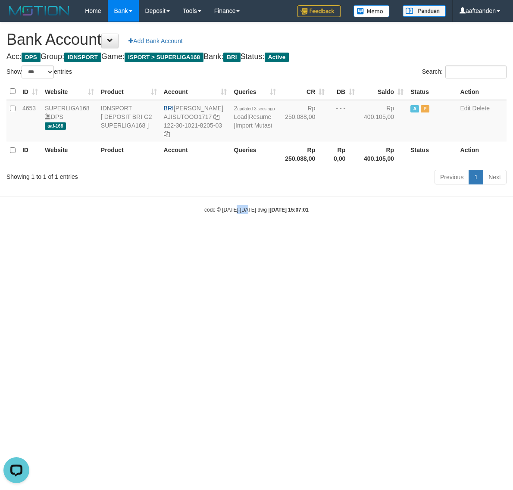
drag, startPoint x: 244, startPoint y: 305, endPoint x: 232, endPoint y: 229, distance: 76.8
click at [244, 235] on html "Toggle navigation Home Bank Account List Load By Website Group [ISPORT] SUPERLI…" at bounding box center [256, 117] width 513 height 235
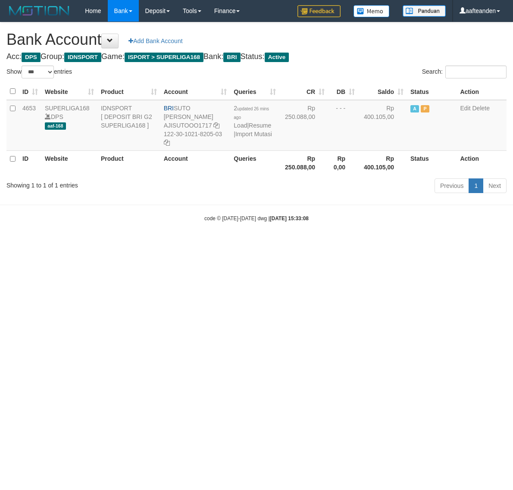
select select "***"
click at [247, 137] on link "Import Mutasi" at bounding box center [253, 134] width 37 height 7
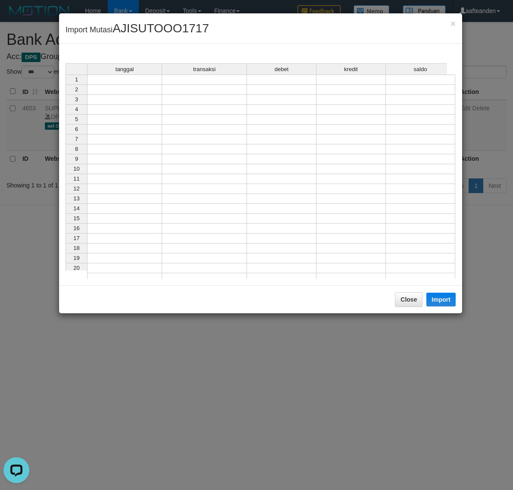
click at [139, 81] on td at bounding box center [124, 80] width 75 height 10
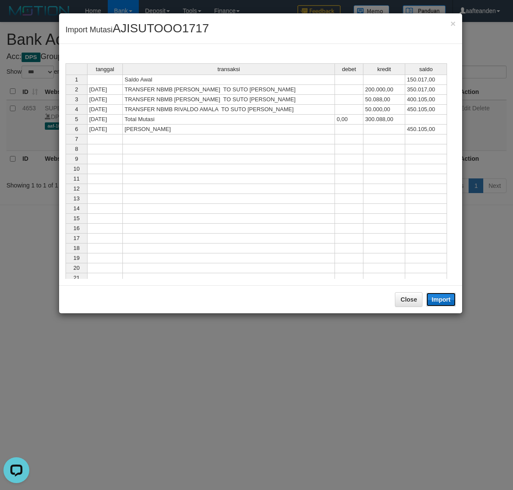
click at [442, 300] on button "Import" at bounding box center [440, 300] width 29 height 14
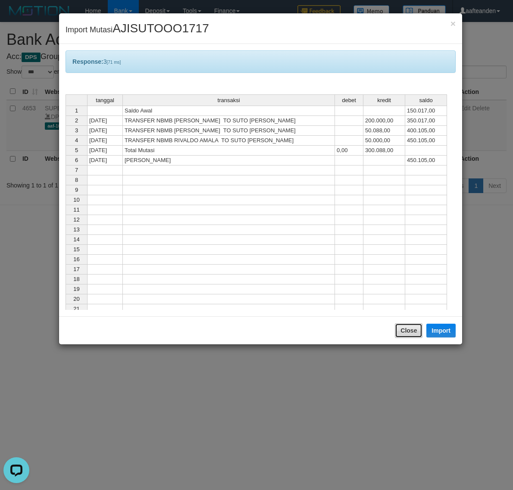
click at [406, 335] on button "Close" at bounding box center [409, 330] width 28 height 15
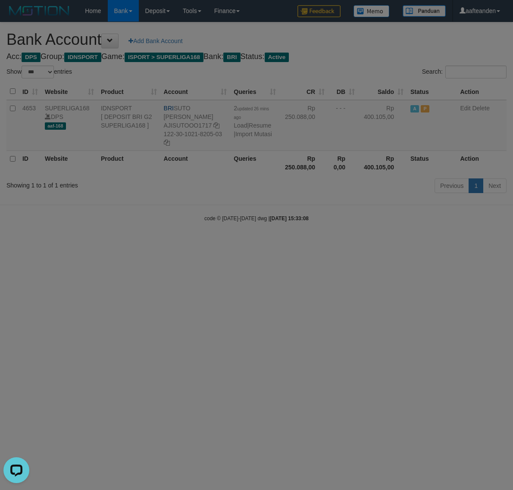
click at [406, 244] on body "Toggle navigation Home Bank Account List Load By Website Group [ISPORT] SUPERLI…" at bounding box center [256, 122] width 513 height 244
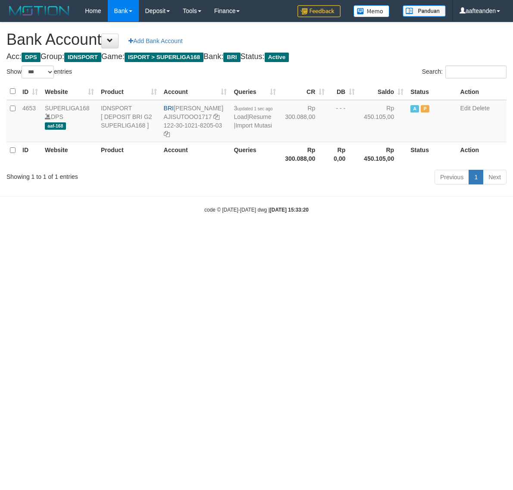
select select "***"
drag, startPoint x: 242, startPoint y: 223, endPoint x: 254, endPoint y: 194, distance: 31.4
click at [244, 220] on body "Toggle navigation Home Bank Account List Load By Website Group [ISPORT] SUPERLI…" at bounding box center [256, 117] width 513 height 235
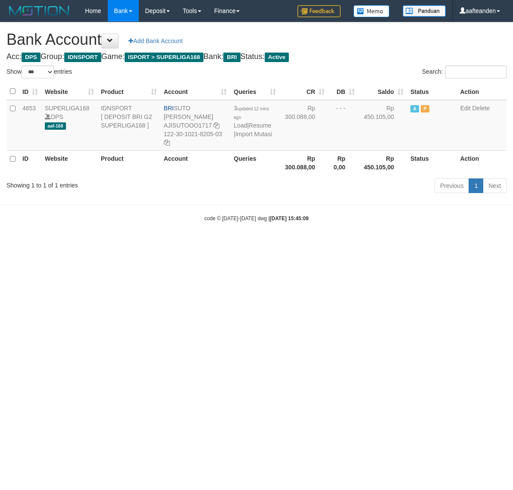
select select "***"
click at [242, 135] on link "Import Mutasi" at bounding box center [253, 134] width 37 height 7
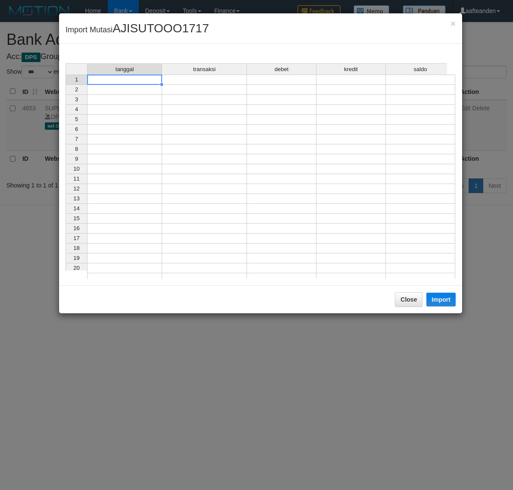
click at [139, 78] on td at bounding box center [124, 80] width 75 height 10
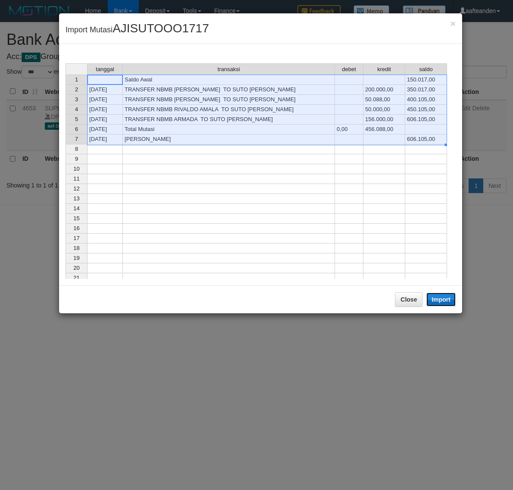
click at [445, 303] on button "Import" at bounding box center [440, 300] width 29 height 14
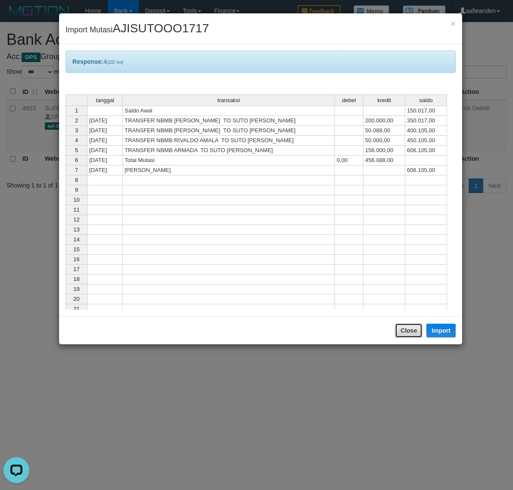
click at [410, 331] on button "Close" at bounding box center [409, 330] width 28 height 15
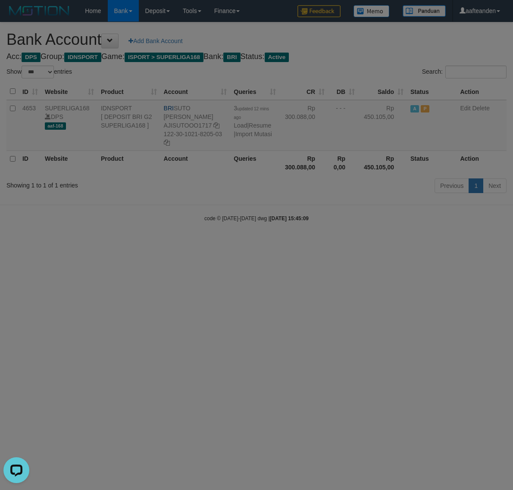
click at [409, 244] on body "Toggle navigation Home Bank Account List Load By Website Group [ISPORT] SUPERLI…" at bounding box center [256, 122] width 513 height 244
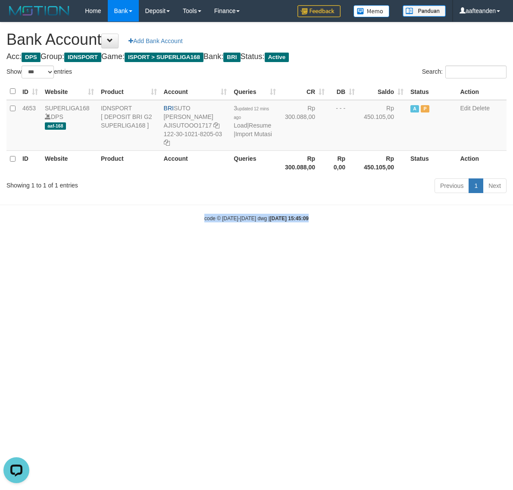
click at [409, 244] on html "Toggle navigation Home Bank Account List Load By Website Group [ISPORT] SUPERLI…" at bounding box center [256, 122] width 513 height 244
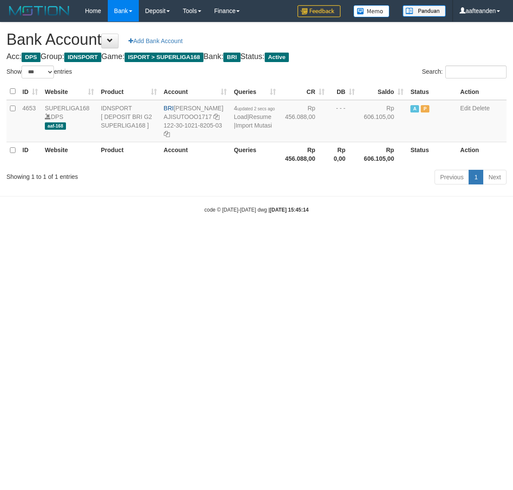
select select "***"
click at [236, 235] on html "Toggle navigation Home Bank Account List Load By Website Group [ISPORT] SUPERLI…" at bounding box center [256, 117] width 513 height 235
drag, startPoint x: 235, startPoint y: 253, endPoint x: 243, endPoint y: 167, distance: 85.7
click at [236, 235] on html "Toggle navigation Home Bank Account List Load By Website Group [ISPORT] SUPERLI…" at bounding box center [256, 117] width 513 height 235
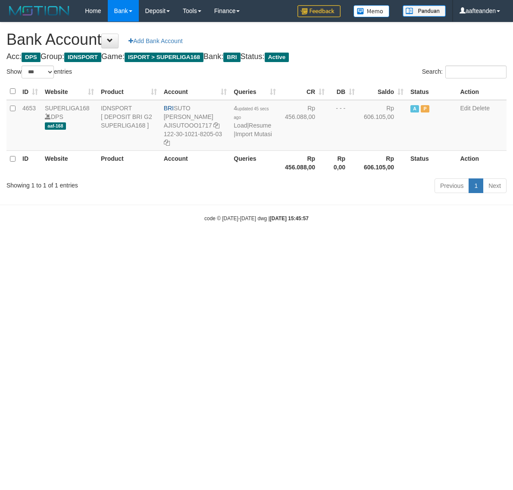
select select "***"
drag, startPoint x: 0, startPoint y: 0, endPoint x: 241, endPoint y: 135, distance: 275.6
click at [241, 135] on link "Import Mutasi" at bounding box center [253, 134] width 37 height 7
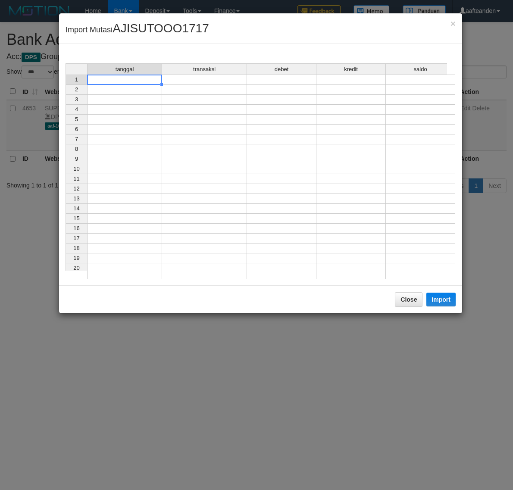
click at [66, 85] on div "tanggal transaksi debet kredit saldo 1 2 3 4 5 6 7 8 9 10 11 12 13 14 15 16 17 …" at bounding box center [66, 173] width 0 height 220
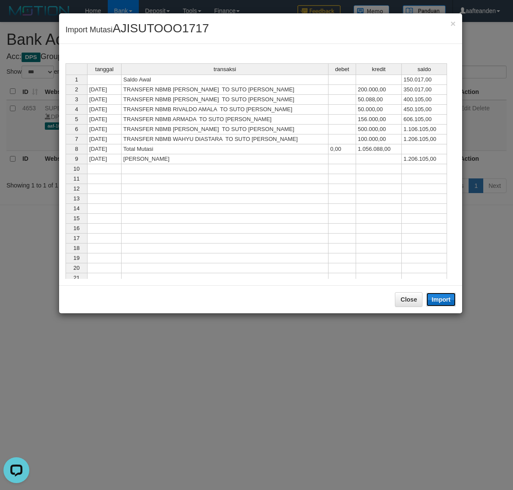
click at [437, 302] on button "Import" at bounding box center [440, 300] width 29 height 14
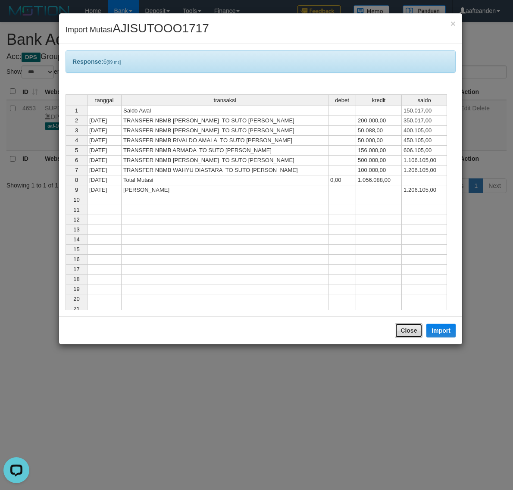
click at [401, 330] on button "Close" at bounding box center [409, 330] width 28 height 15
click at [401, 244] on body "Toggle navigation Home Bank Account List Load By Website Group [ISPORT] SUPERLI…" at bounding box center [256, 122] width 513 height 244
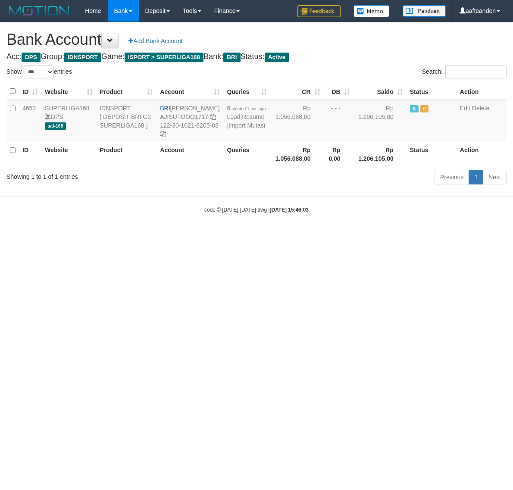
select select "***"
drag, startPoint x: 248, startPoint y: 216, endPoint x: 253, endPoint y: 207, distance: 9.7
click at [248, 213] on small "code © 2012-2018 dwg | 2025/09/30 15:46:03" at bounding box center [256, 210] width 104 height 6
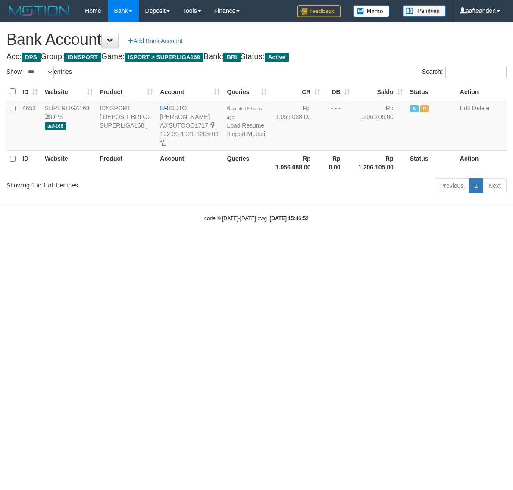
select select "***"
click at [232, 138] on link "Import Mutasi" at bounding box center [246, 134] width 37 height 7
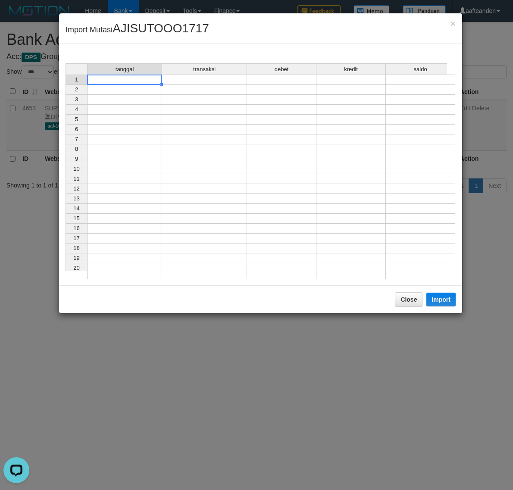
click at [119, 79] on td at bounding box center [124, 80] width 75 height 10
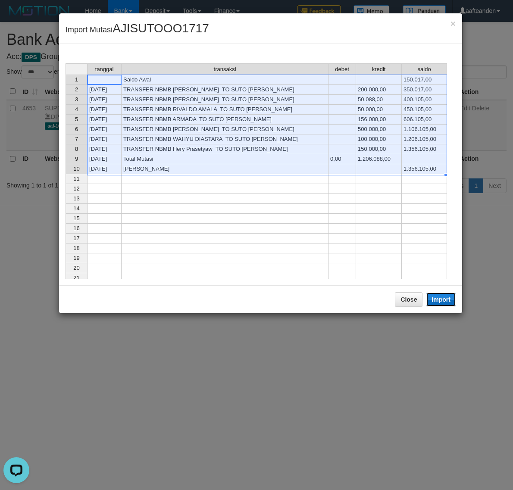
click at [447, 300] on button "Import" at bounding box center [440, 300] width 29 height 14
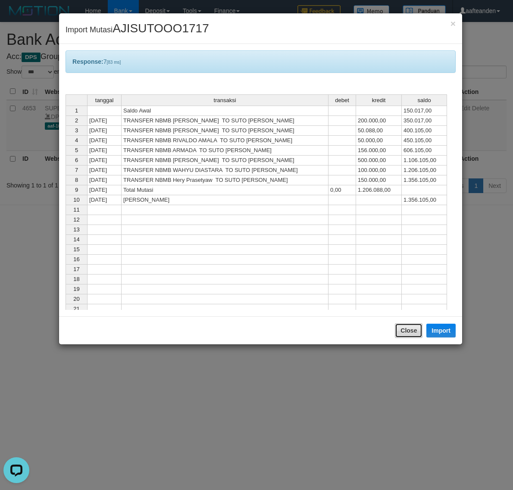
click at [412, 333] on button "Close" at bounding box center [409, 330] width 28 height 15
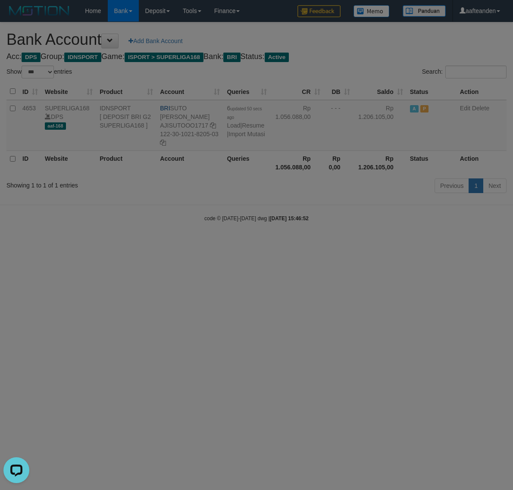
click at [411, 244] on body "Toggle navigation Home Bank Account List Load By Website Group [ISPORT] SUPERLI…" at bounding box center [256, 122] width 513 height 244
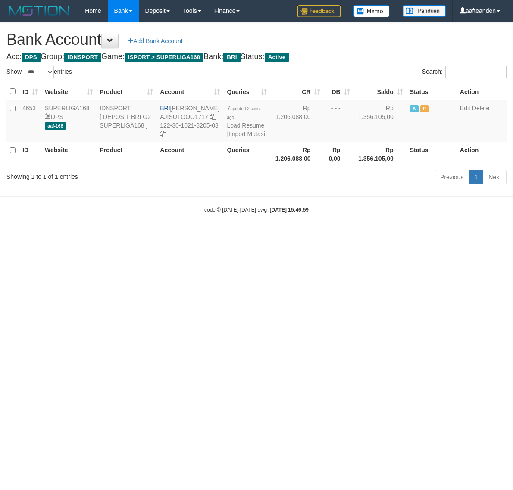
select select "***"
drag, startPoint x: 171, startPoint y: 110, endPoint x: 202, endPoint y: 117, distance: 31.4
click at [202, 117] on td "BRI SUTO AJI RAMADHAN AJISUTOOO1717 122-30-1021-8205-03" at bounding box center [189, 121] width 67 height 42
copy td "[PERSON_NAME]"
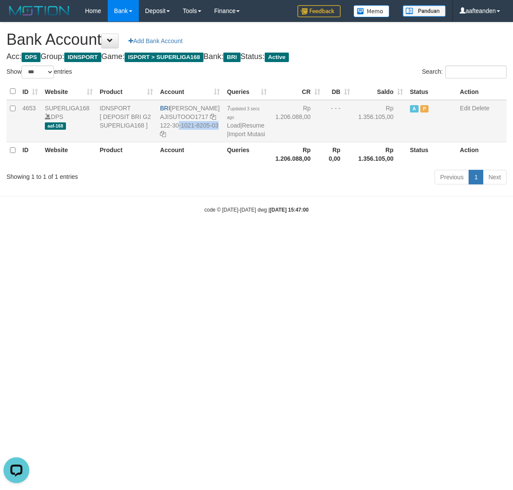
drag, startPoint x: 160, startPoint y: 135, endPoint x: 181, endPoint y: 143, distance: 22.4
click at [181, 142] on td "BRI SUTO AJI RAMADHAN AJISUTOOO1717 122-30-1021-8205-03" at bounding box center [189, 121] width 67 height 42
copy td "122-30-1021-8205-03"
drag, startPoint x: 334, startPoint y: 251, endPoint x: 335, endPoint y: 192, distance: 58.6
click at [335, 235] on html "Toggle navigation Home Bank Account List Load By Website Group [ISPORT] SUPERLI…" at bounding box center [256, 117] width 513 height 235
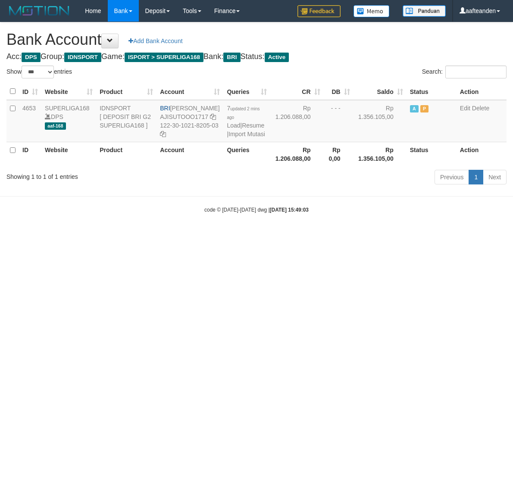
select select "***"
click at [237, 138] on link "Import Mutasi" at bounding box center [246, 134] width 37 height 7
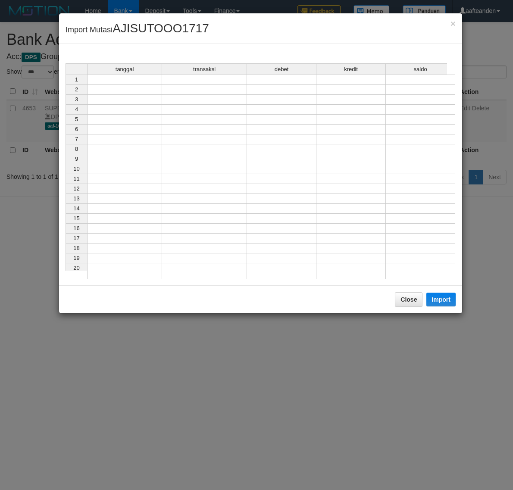
click at [147, 78] on td at bounding box center [124, 80] width 75 height 10
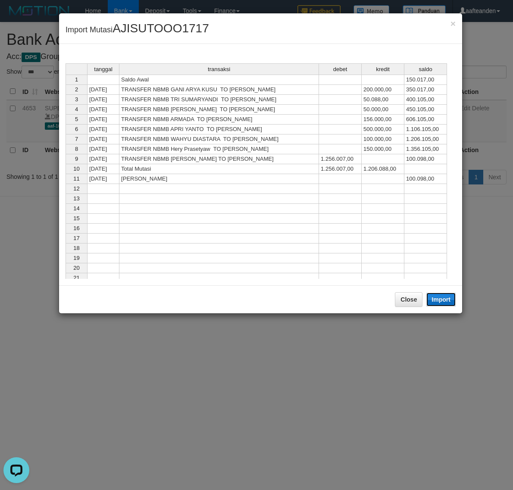
click at [435, 300] on button "Import" at bounding box center [440, 300] width 29 height 14
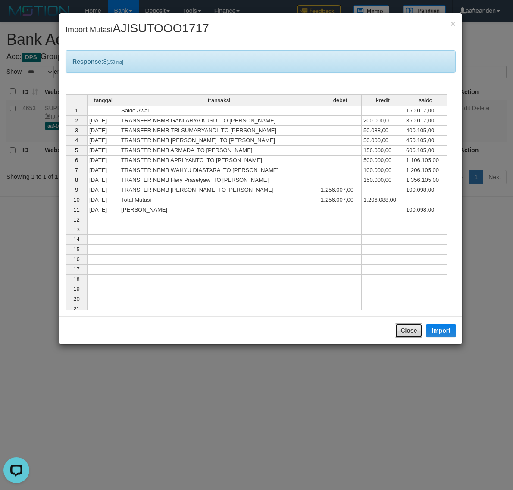
click at [404, 330] on button "Close" at bounding box center [409, 330] width 28 height 15
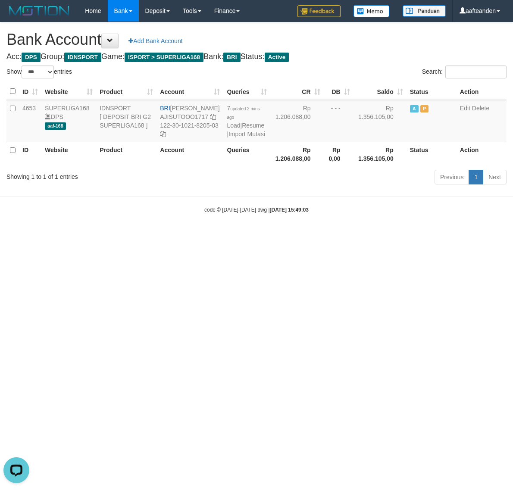
click at [404, 235] on html "Toggle navigation Home Bank Account List Load By Website Group [ISPORT] SUPERLI…" at bounding box center [256, 117] width 513 height 235
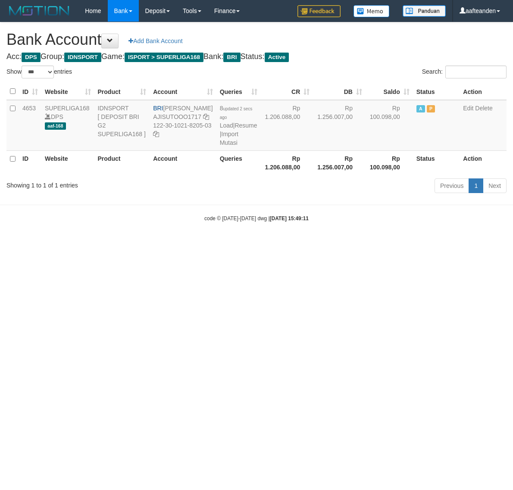
select select "***"
drag, startPoint x: 307, startPoint y: 373, endPoint x: 309, endPoint y: 367, distance: 6.6
click at [309, 244] on html "Toggle navigation Home Bank Account List Load By Website Group [ISPORT] SUPERLI…" at bounding box center [256, 122] width 513 height 244
click at [222, 142] on link "Import Mutasi" at bounding box center [229, 139] width 19 height 16
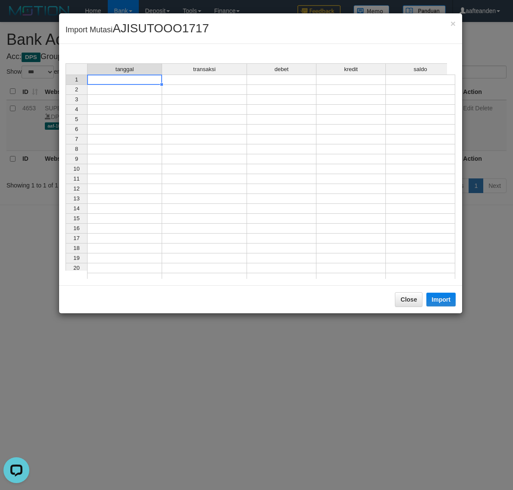
click at [119, 80] on td at bounding box center [124, 80] width 75 height 10
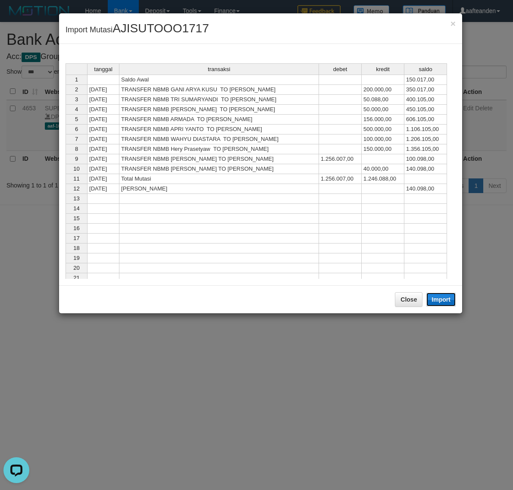
click at [435, 304] on button "Import" at bounding box center [440, 300] width 29 height 14
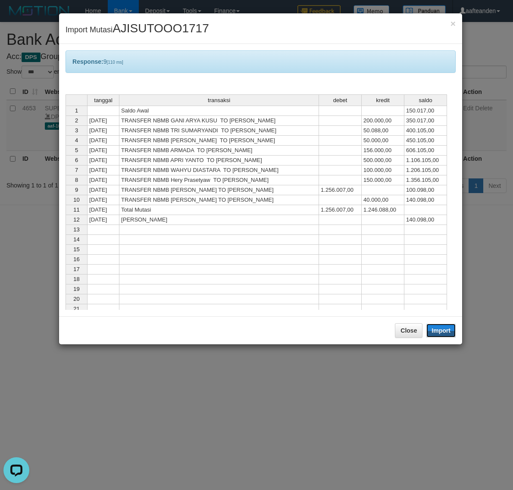
click at [481, 302] on div "× Import Mutasi AJISUTOOO1717 Response: 9 [110 ms] tanggal transaksi debet kred…" at bounding box center [256, 245] width 513 height 490
drag, startPoint x: 446, startPoint y: 334, endPoint x: 472, endPoint y: 300, distance: 42.4
click at [460, 317] on div "Close Import" at bounding box center [260, 330] width 403 height 28
click at [405, 326] on button "Close" at bounding box center [409, 330] width 28 height 15
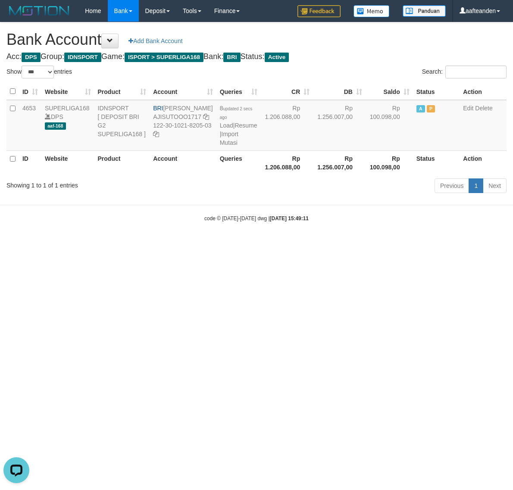
click at [460, 244] on html "Toggle navigation Home Bank Account List Load By Website Group [ISPORT] SUPERLI…" at bounding box center [256, 122] width 513 height 244
select select "***"
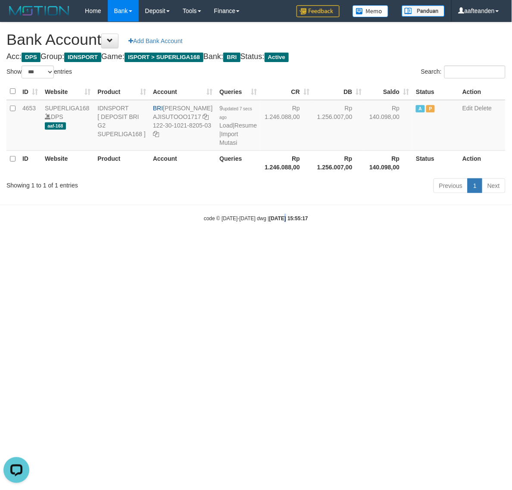
click at [275, 244] on html "Toggle navigation Home Bank Account List Load By Website Group [ISPORT] SUPERLI…" at bounding box center [256, 122] width 512 height 244
select select "***"
click at [252, 244] on html "Toggle navigation Home Bank Account List Load By Website Group [ISPORT] SUPERLI…" at bounding box center [256, 122] width 512 height 244
select select "***"
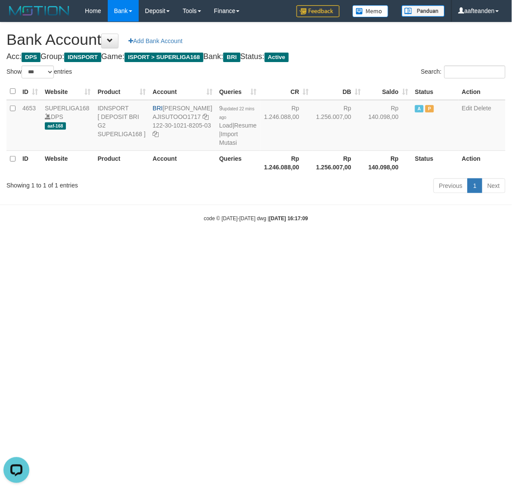
drag, startPoint x: 197, startPoint y: 291, endPoint x: 209, endPoint y: 247, distance: 45.9
click at [200, 244] on html "Toggle navigation Home Bank Account List Load By Website Group [ISPORT] SUPERLI…" at bounding box center [256, 122] width 512 height 244
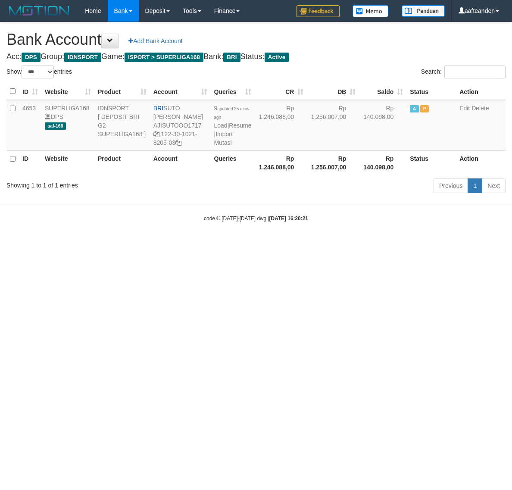
select select "***"
drag, startPoint x: 0, startPoint y: 0, endPoint x: 222, endPoint y: 145, distance: 265.5
click at [222, 145] on link "Import Mutasi" at bounding box center [223, 139] width 19 height 16
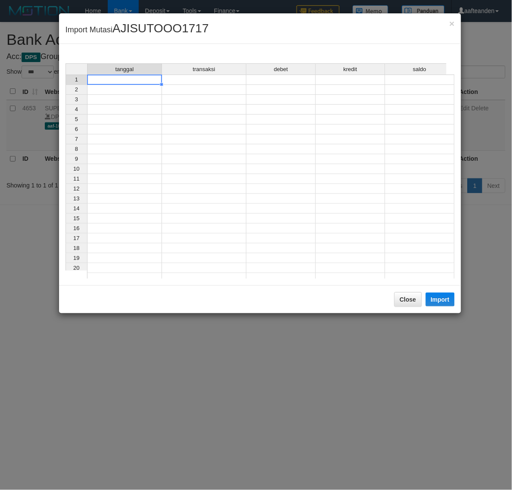
click at [129, 77] on td at bounding box center [124, 80] width 75 height 10
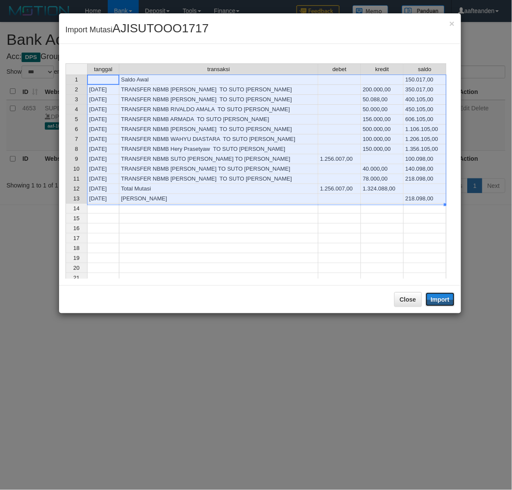
drag, startPoint x: 440, startPoint y: 298, endPoint x: 423, endPoint y: 333, distance: 38.6
click at [439, 298] on button "Import" at bounding box center [440, 300] width 29 height 14
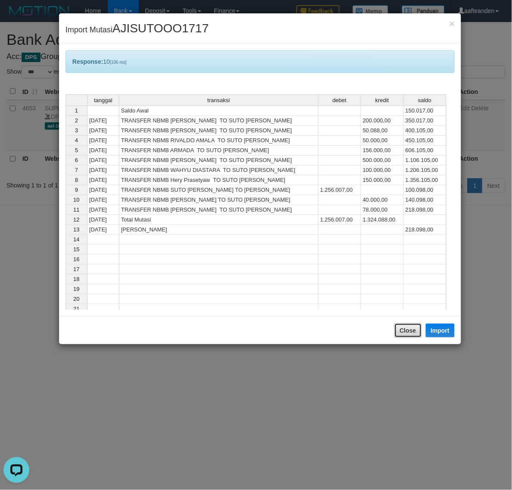
click at [401, 337] on button "Close" at bounding box center [408, 330] width 28 height 15
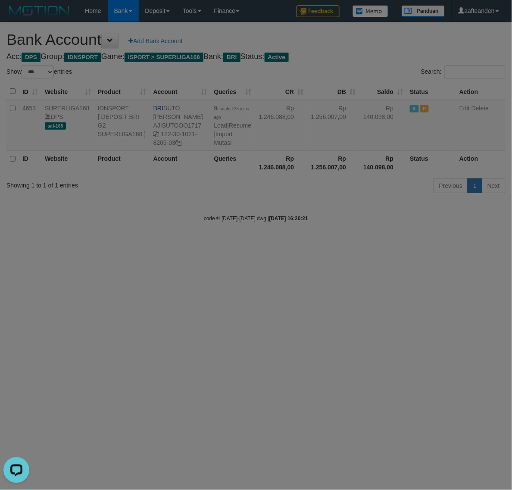
click at [401, 244] on body "Toggle navigation Home Bank Account List Load By Website Group [ISPORT] SUPERLI…" at bounding box center [256, 122] width 512 height 244
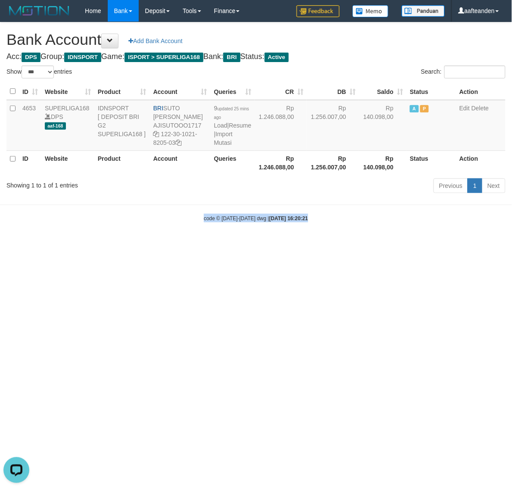
click at [401, 244] on html "Toggle navigation Home Bank Account List Load By Website Group [ISPORT] SUPERLI…" at bounding box center [256, 122] width 512 height 244
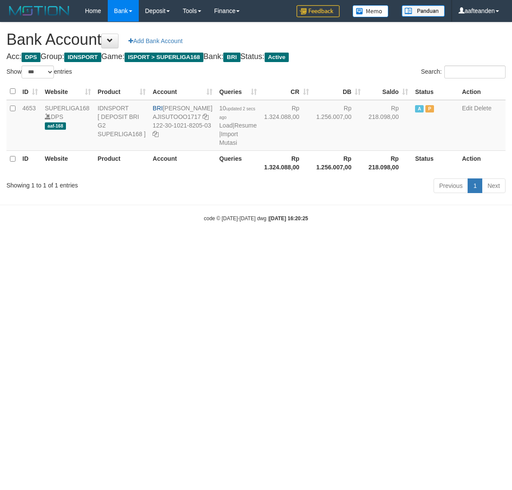
select select "***"
drag, startPoint x: 283, startPoint y: 297, endPoint x: 302, endPoint y: 346, distance: 52.7
click at [301, 244] on html "Toggle navigation Home Bank Account List Load By Website Group [ISPORT] SUPERLI…" at bounding box center [256, 122] width 512 height 244
select select "***"
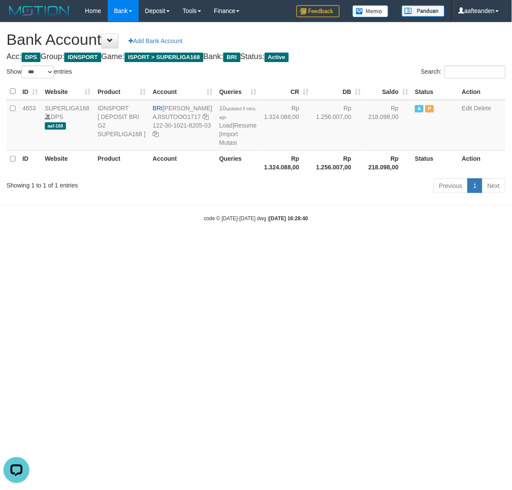
drag, startPoint x: 286, startPoint y: 284, endPoint x: 272, endPoint y: 244, distance: 42.0
click at [286, 244] on html "Toggle navigation Home Bank Account List Load By Website Group [ISPORT] SUPERLI…" at bounding box center [256, 122] width 512 height 244
click at [225, 141] on link "Import Mutasi" at bounding box center [228, 139] width 19 height 16
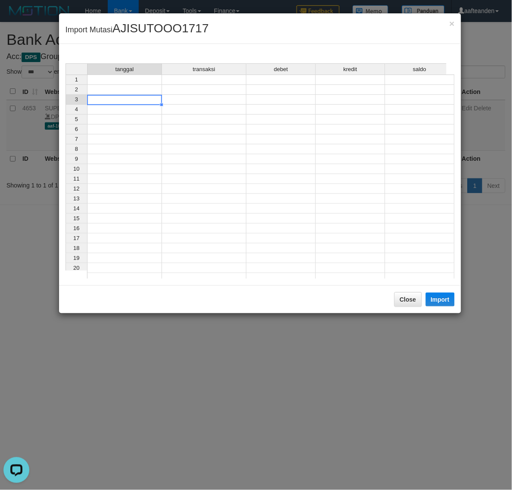
click at [109, 98] on td at bounding box center [124, 100] width 75 height 10
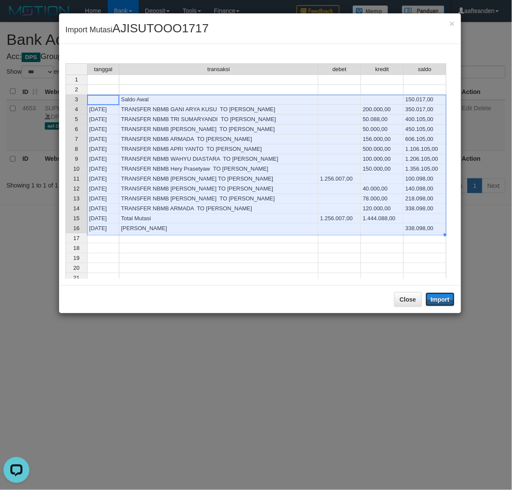
drag, startPoint x: 438, startPoint y: 300, endPoint x: 512, endPoint y: 286, distance: 75.4
click at [438, 300] on button "Import" at bounding box center [440, 300] width 29 height 14
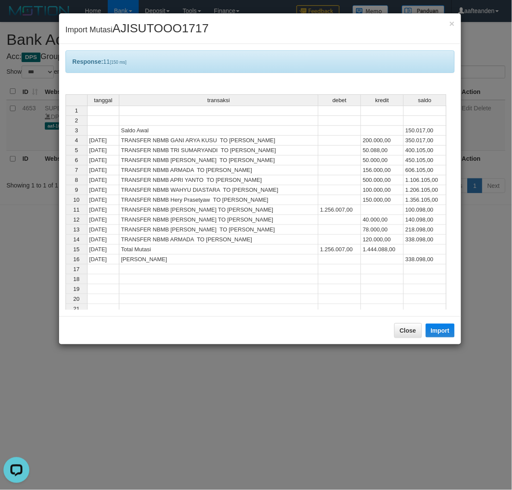
click at [366, 250] on td "1.444.088,00" at bounding box center [382, 250] width 43 height 10
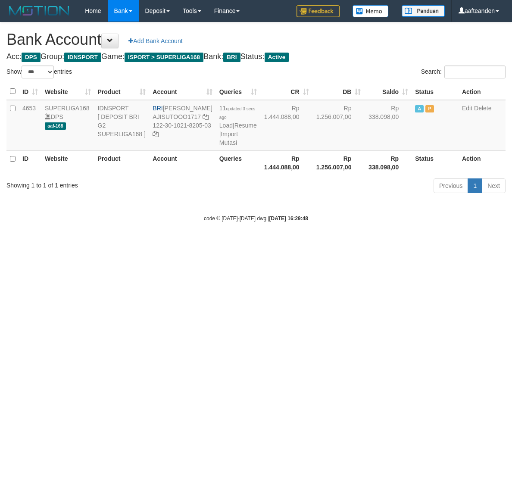
select select "***"
drag, startPoint x: 298, startPoint y: 370, endPoint x: 294, endPoint y: 369, distance: 4.8
click at [294, 244] on html "Toggle navigation Home Bank Account List Load By Website Group [ISPORT] SUPERLI…" at bounding box center [256, 122] width 512 height 244
click at [292, 244] on html "Toggle navigation Home Bank Account List Load By Website Group [ISPORT] SUPERLI…" at bounding box center [256, 122] width 512 height 244
select select "***"
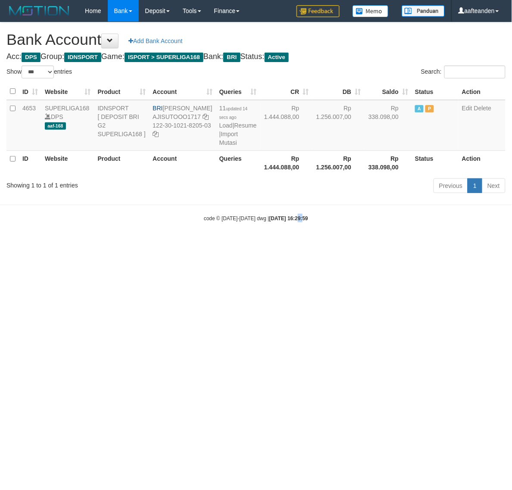
drag, startPoint x: 0, startPoint y: 0, endPoint x: 283, endPoint y: 361, distance: 458.5
click at [287, 244] on html "Toggle navigation Home Bank Account List Load By Website Group [ISPORT] SUPERLI…" at bounding box center [256, 122] width 512 height 244
select select "***"
click at [346, 244] on html "Toggle navigation Home Bank Account List Load By Website Group [ISPORT] SUPERLI…" at bounding box center [256, 122] width 512 height 244
drag, startPoint x: 303, startPoint y: 315, endPoint x: 298, endPoint y: 299, distance: 17.1
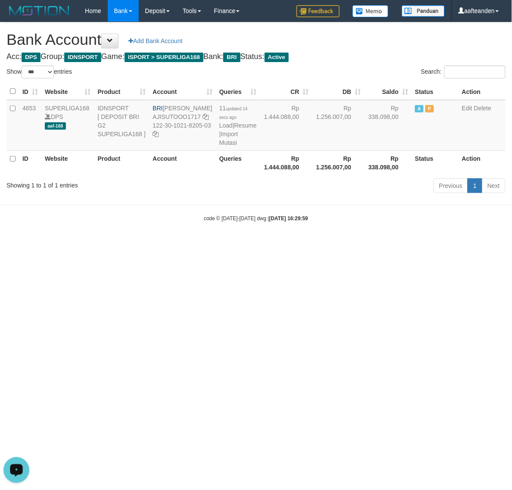
click at [300, 244] on html "Toggle navigation Home Bank Account List Load By Website Group [ISPORT] SUPERLI…" at bounding box center [256, 122] width 512 height 244
select select "***"
click at [223, 144] on link "Import Mutasi" at bounding box center [228, 139] width 19 height 16
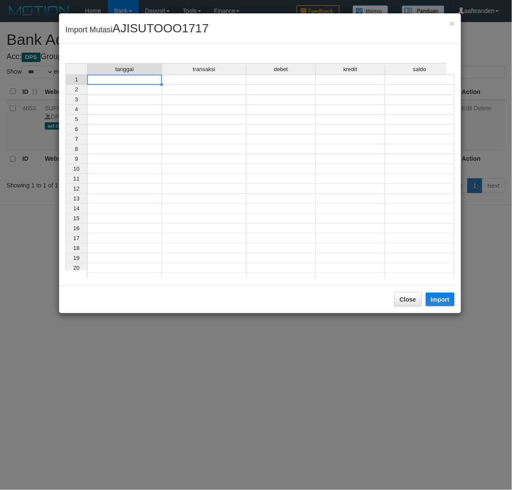
click at [140, 81] on td at bounding box center [124, 80] width 75 height 10
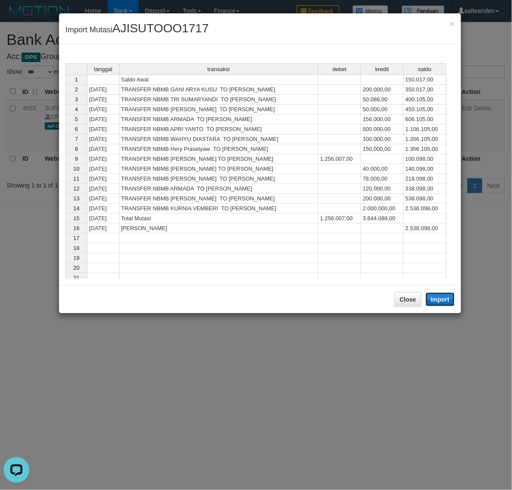
click at [448, 300] on button "Import" at bounding box center [440, 300] width 29 height 14
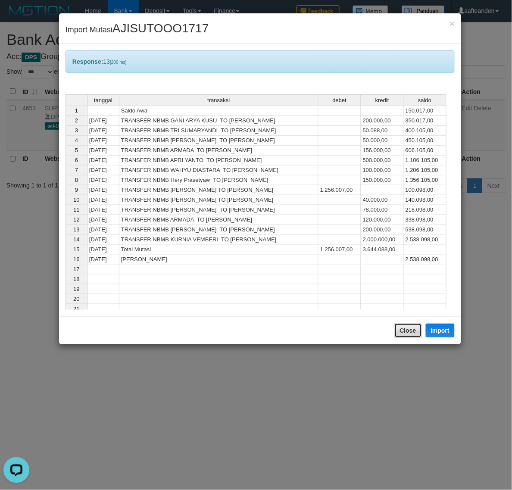
click at [410, 335] on button "Close" at bounding box center [408, 330] width 28 height 15
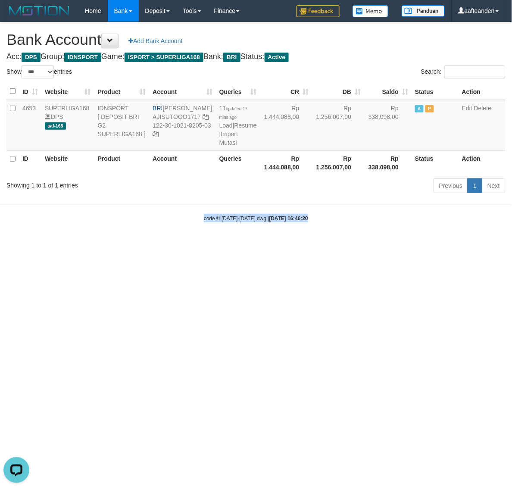
click at [410, 244] on html "Toggle navigation Home Bank Account List Load By Website Group [ISPORT] SUPERLI…" at bounding box center [256, 122] width 512 height 244
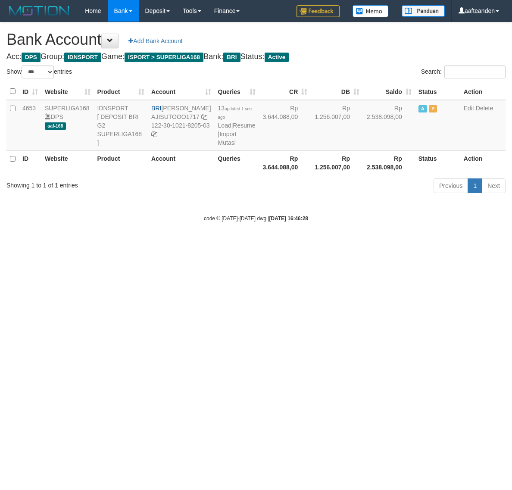
select select "***"
click at [313, 244] on html "Toggle navigation Home Bank Account List Load By Website Group [ISPORT] SUPERLI…" at bounding box center [256, 122] width 512 height 244
drag, startPoint x: 313, startPoint y: 305, endPoint x: 319, endPoint y: 161, distance: 144.1
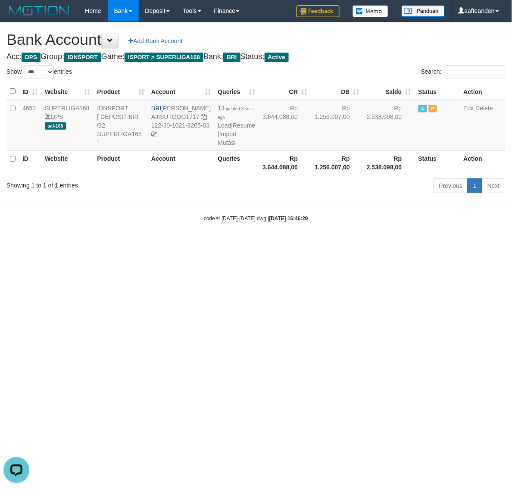
click at [315, 244] on html "Toggle navigation Home Bank Account List Load By Website Group [ISPORT] SUPERLI…" at bounding box center [256, 122] width 512 height 244
select select "***"
click at [218, 144] on link "Import Mutasi" at bounding box center [227, 139] width 19 height 16
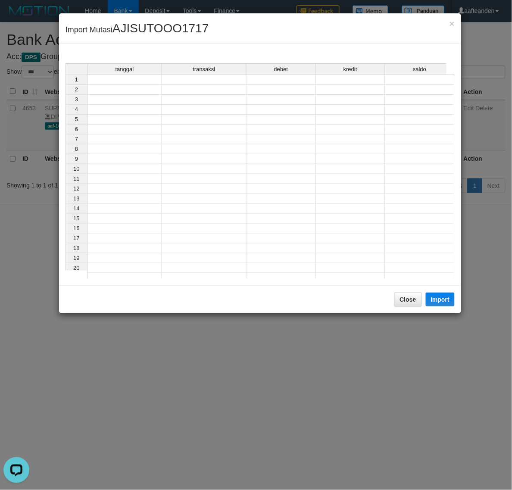
click at [145, 81] on td at bounding box center [124, 80] width 75 height 10
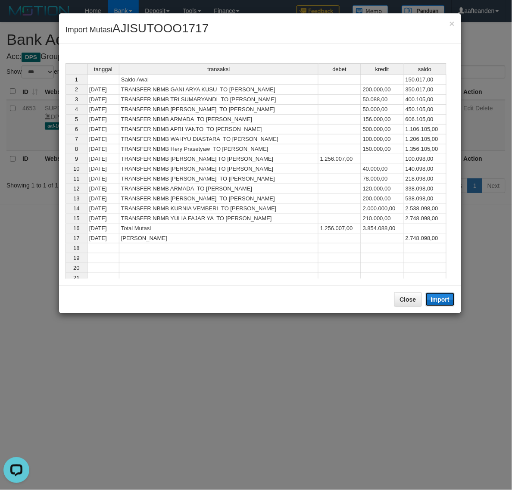
click at [444, 303] on button "Import" at bounding box center [440, 300] width 29 height 14
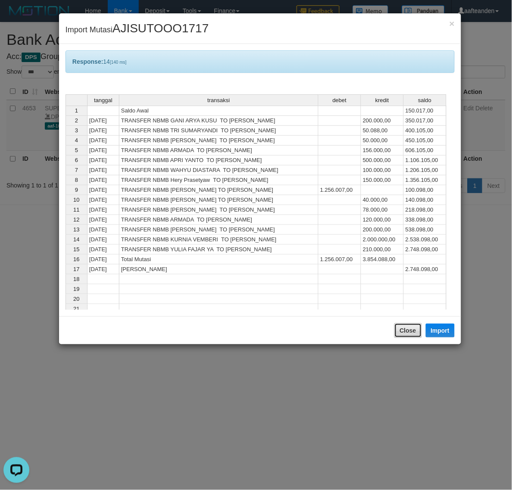
click at [412, 338] on button "Close" at bounding box center [408, 330] width 28 height 15
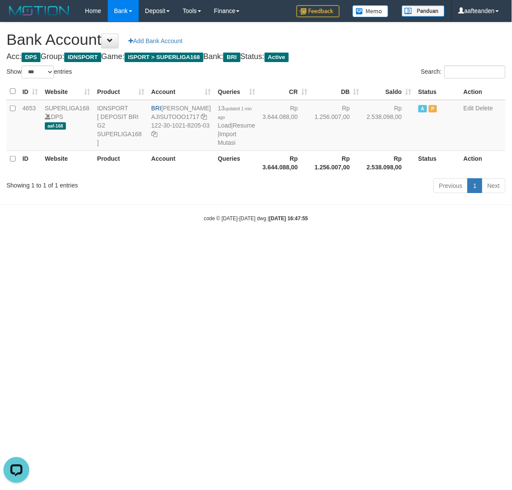
click at [411, 244] on body "Toggle navigation Home Bank Account List Load By Website Group [ISPORT] SUPERLI…" at bounding box center [256, 122] width 512 height 244
select select "***"
drag, startPoint x: 259, startPoint y: 337, endPoint x: 261, endPoint y: 331, distance: 6.3
click at [260, 244] on html "Toggle navigation Home Bank Account List Load By Website Group [ISPORT] SUPERLI…" at bounding box center [256, 122] width 512 height 244
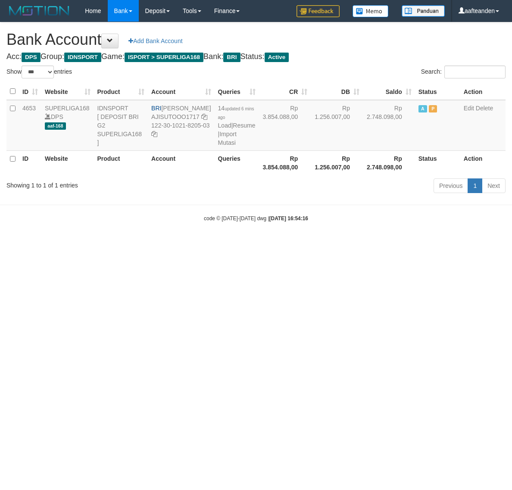
select select "***"
drag, startPoint x: 0, startPoint y: 0, endPoint x: 217, endPoint y: 139, distance: 257.7
click at [218, 139] on link "Import Mutasi" at bounding box center [227, 139] width 19 height 16
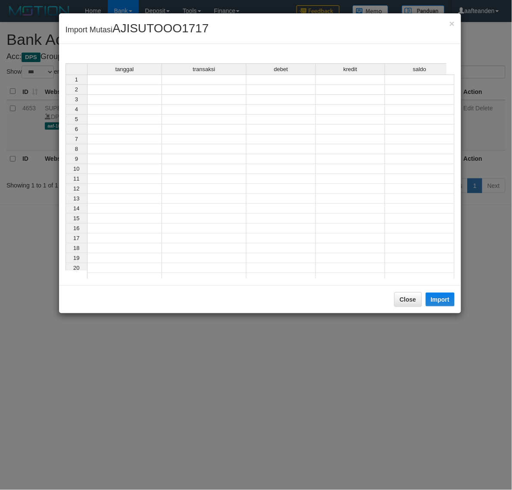
click at [113, 81] on td at bounding box center [124, 80] width 75 height 10
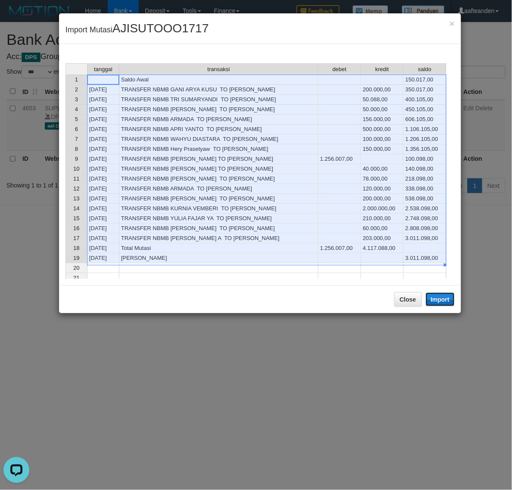
click at [447, 300] on button "Import" at bounding box center [440, 300] width 29 height 14
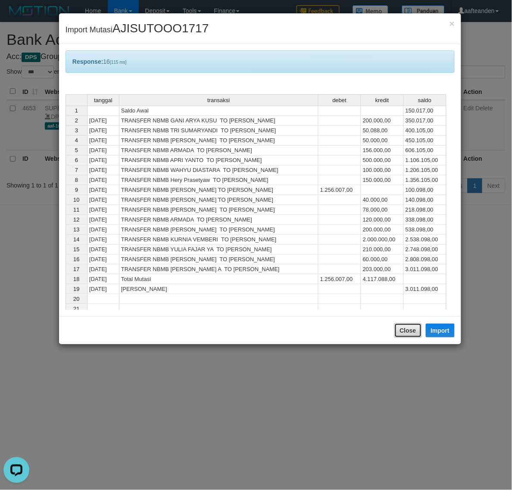
click at [412, 335] on button "Close" at bounding box center [408, 330] width 28 height 15
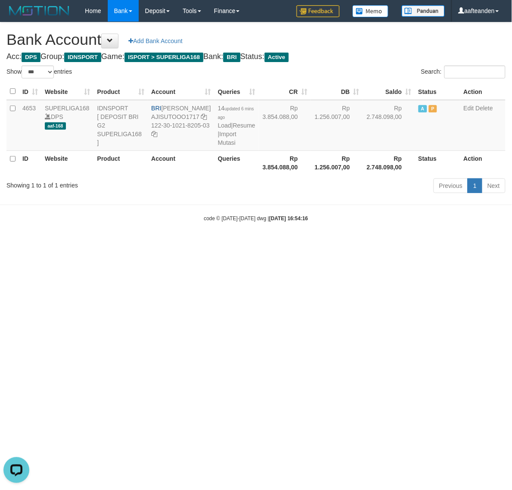
click at [412, 244] on body "Toggle navigation Home Bank Account List Load By Website Group [ISPORT] SUPERLI…" at bounding box center [256, 122] width 512 height 244
click at [411, 244] on html "Toggle navigation Home Bank Account List Load By Website Group [ISPORT] SUPERLI…" at bounding box center [256, 122] width 512 height 244
select select "***"
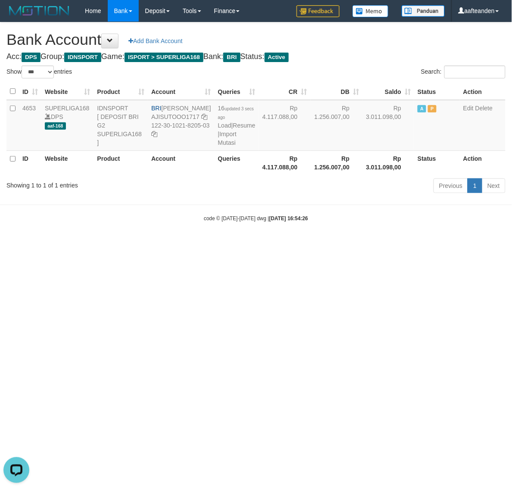
click at [154, 244] on html "Toggle navigation Home Bank Account List Load By Website Group [ISPORT] SUPERLI…" at bounding box center [256, 122] width 512 height 244
drag, startPoint x: 154, startPoint y: 274, endPoint x: 231, endPoint y: 110, distance: 181.5
click at [159, 244] on html "Toggle navigation Home Bank Account List Load By Website Group [ISPORT] SUPERLI…" at bounding box center [256, 122] width 512 height 244
select select "***"
click at [222, 139] on link "Import Mutasi" at bounding box center [227, 139] width 19 height 16
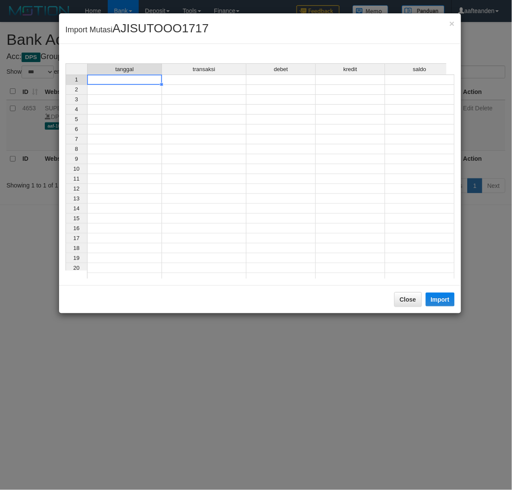
click at [141, 78] on td at bounding box center [124, 80] width 75 height 10
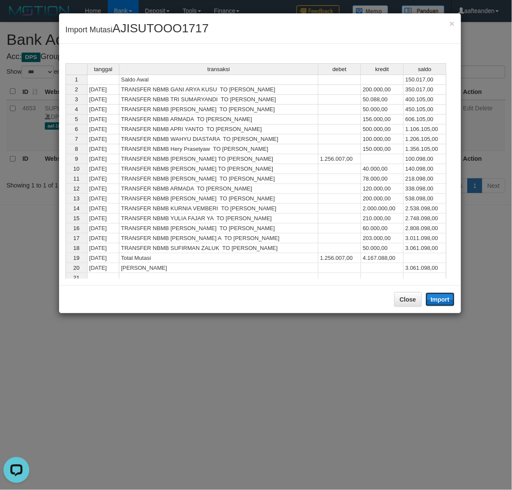
click at [442, 299] on button "Import" at bounding box center [440, 300] width 29 height 14
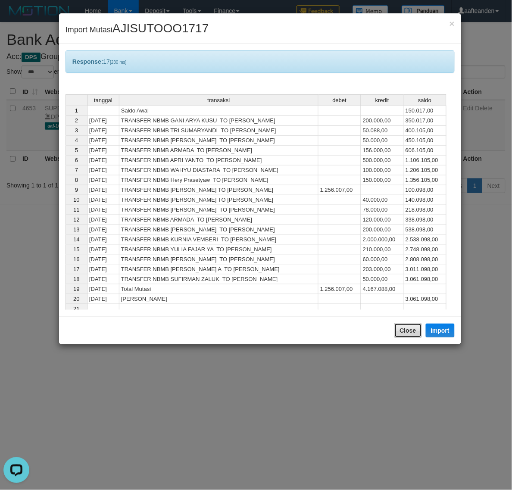
click at [401, 330] on button "Close" at bounding box center [408, 330] width 28 height 15
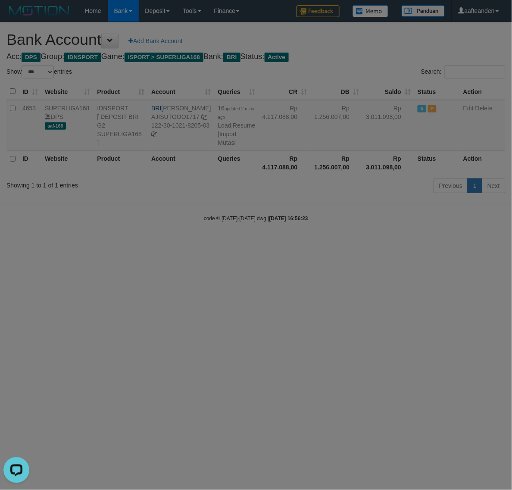
click at [401, 244] on body "Toggle navigation Home Bank Account List Load By Website Group [ISPORT] SUPERLI…" at bounding box center [256, 122] width 512 height 244
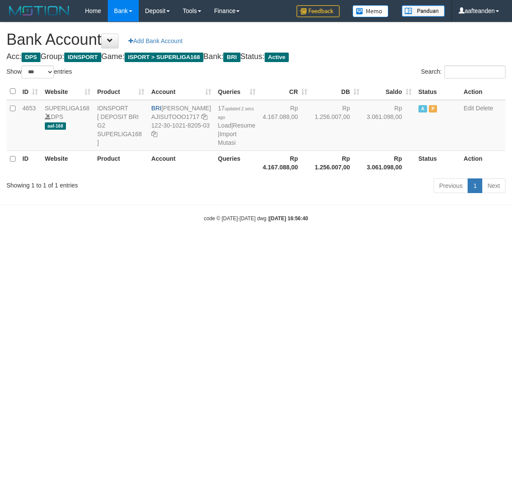
select select "***"
drag, startPoint x: 164, startPoint y: 108, endPoint x: 188, endPoint y: 117, distance: 25.2
click at [188, 117] on td "BRI SUTO AJI RAMADHAN AJISUTOOO1717 122-30-1021-8205-03" at bounding box center [181, 125] width 66 height 51
copy td "[PERSON_NAME]"
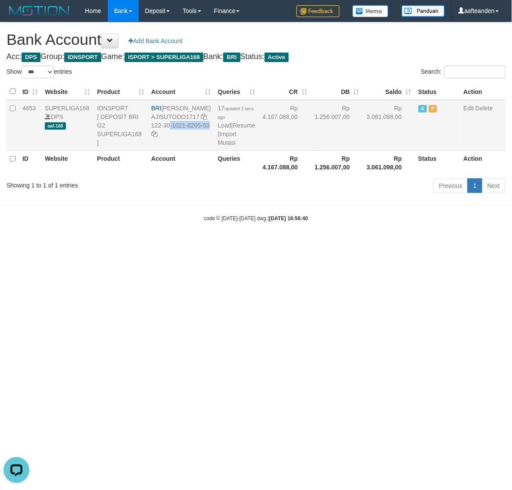
drag, startPoint x: 160, startPoint y: 134, endPoint x: 182, endPoint y: 141, distance: 23.2
click at [182, 141] on td "BRI SUTO AJI RAMADHAN AJISUTOOO1717 122-30-1021-8205-03" at bounding box center [181, 125] width 66 height 51
copy td "122-30-1021-8205-03"
click at [265, 244] on html "Toggle navigation Home Bank Account List Load By Website Group [ISPORT] SUPERLI…" at bounding box center [256, 122] width 512 height 244
drag, startPoint x: 265, startPoint y: 291, endPoint x: 239, endPoint y: 125, distance: 168.0
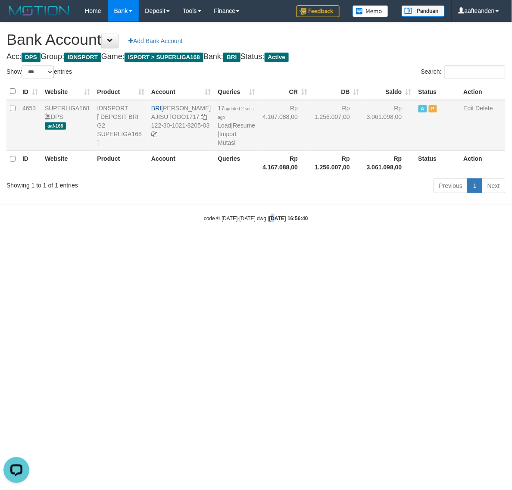
click at [265, 244] on html "Toggle navigation Home Bank Account List Load By Website Group [ISPORT] SUPERLI…" at bounding box center [256, 122] width 512 height 244
select select "***"
click at [220, 139] on link "Import Mutasi" at bounding box center [227, 139] width 19 height 16
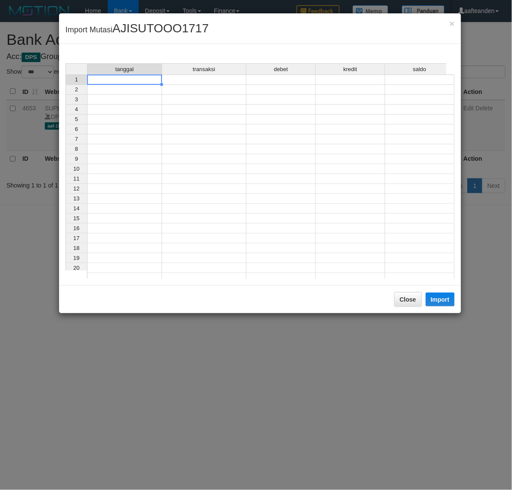
click at [144, 81] on td at bounding box center [124, 80] width 75 height 10
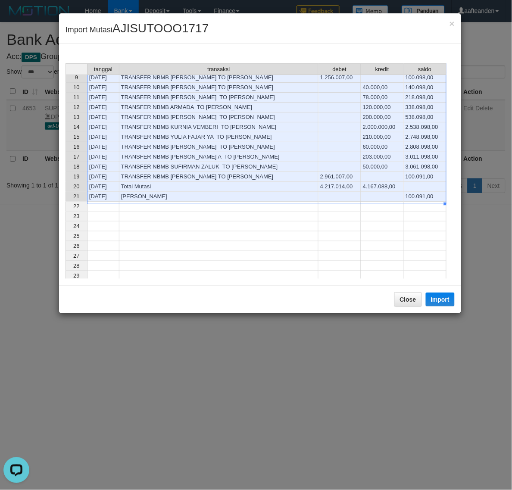
scroll to position [108, 0]
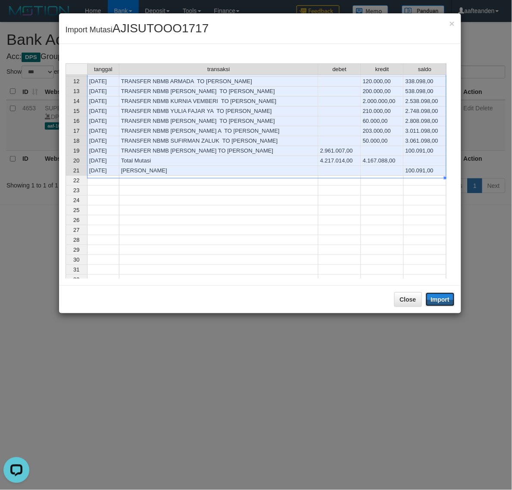
drag, startPoint x: 438, startPoint y: 296, endPoint x: 429, endPoint y: 339, distance: 43.9
click at [438, 296] on button "Import" at bounding box center [440, 300] width 29 height 14
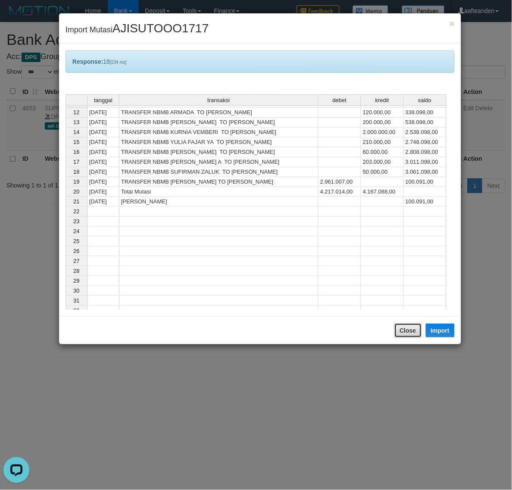
click at [406, 332] on button "Close" at bounding box center [408, 330] width 28 height 15
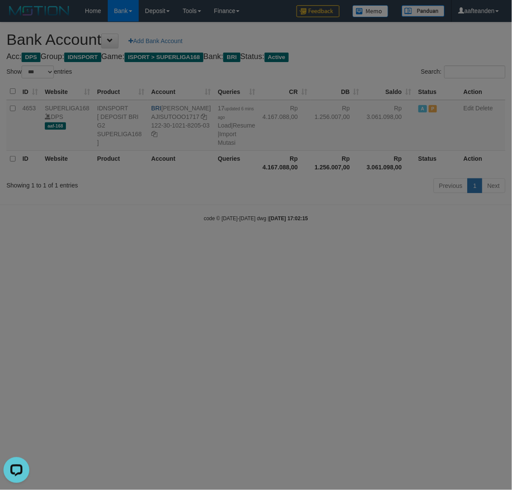
click at [406, 244] on body "Toggle navigation Home Bank Account List Load By Website Group [ISPORT] SUPERLI…" at bounding box center [256, 122] width 512 height 244
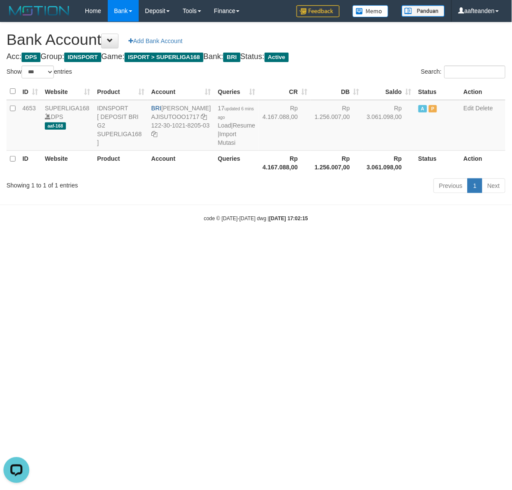
click at [407, 244] on html "Toggle navigation Home Bank Account List Load By Website Group [ISPORT] SUPERLI…" at bounding box center [256, 122] width 512 height 244
select select "***"
click at [241, 244] on html "Toggle navigation Home Bank Account List Load By Website Group [ISPORT] SUPERLI…" at bounding box center [256, 122] width 512 height 244
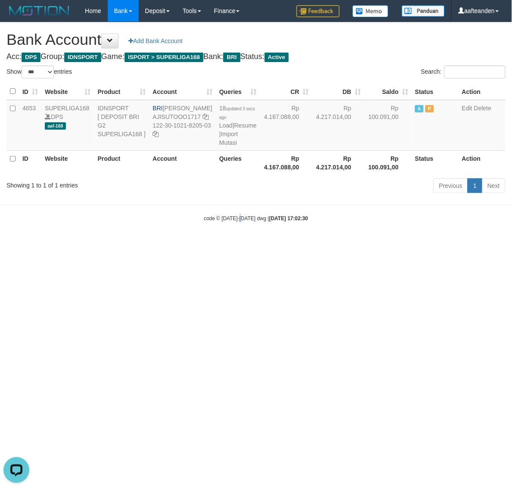
click at [241, 244] on html "Toggle navigation Home Bank Account List Load By Website Group [ISPORT] SUPERLI…" at bounding box center [256, 122] width 512 height 244
select select "***"
click at [221, 141] on link "Import Mutasi" at bounding box center [228, 139] width 19 height 16
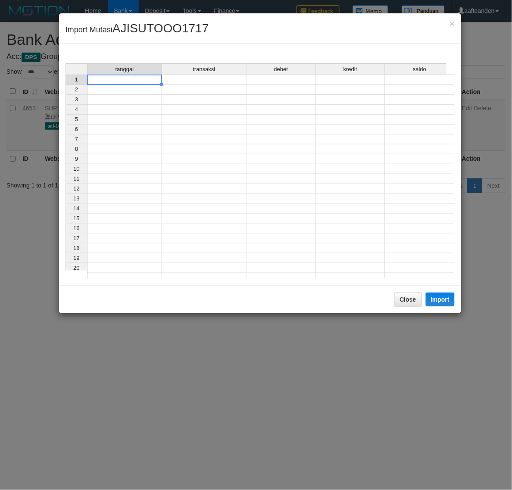
click at [130, 83] on td at bounding box center [124, 80] width 75 height 10
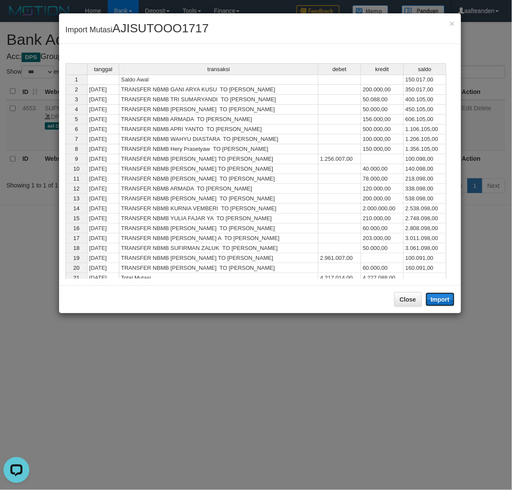
click at [435, 296] on button "Import" at bounding box center [440, 300] width 29 height 14
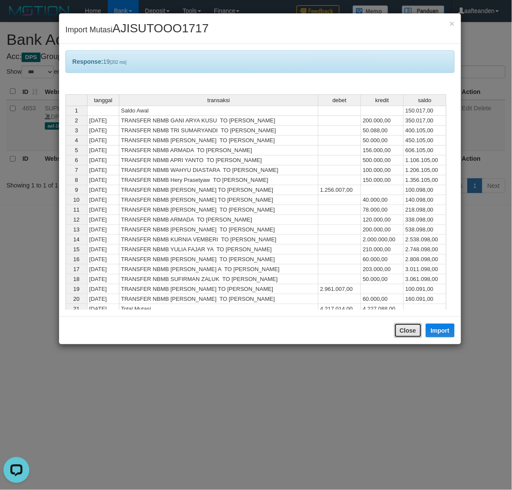
click at [403, 333] on button "Close" at bounding box center [408, 330] width 28 height 15
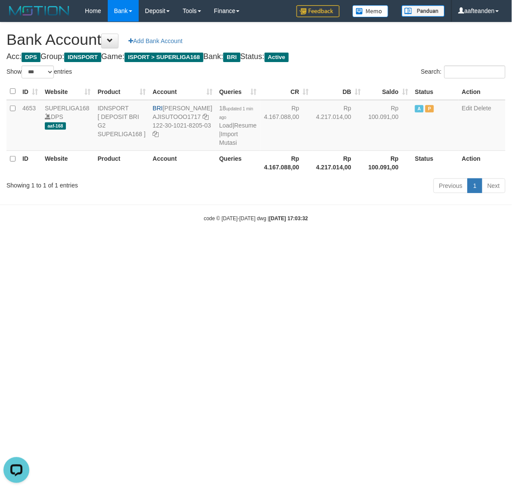
click at [403, 244] on body "Toggle navigation Home Bank Account List Load By Website Group [ISPORT] SUPERLI…" at bounding box center [256, 122] width 512 height 244
click at [402, 244] on html "Toggle navigation Home Bank Account List Load By Website Group [ISPORT] SUPERLI…" at bounding box center [256, 122] width 512 height 244
select select "***"
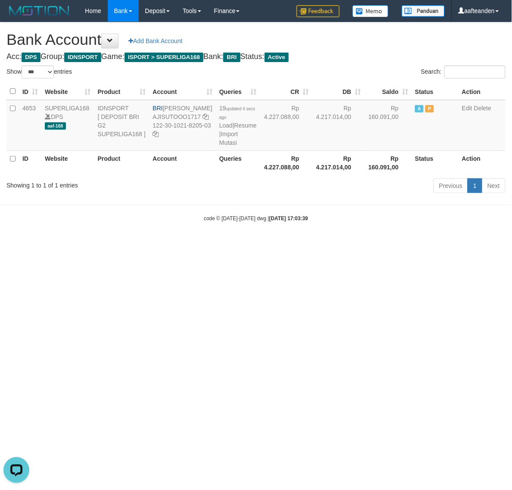
click at [202, 244] on html "Toggle navigation Home Bank Account List Load By Website Group [ISPORT] SUPERLI…" at bounding box center [256, 122] width 512 height 244
select select "***"
click at [240, 244] on html "Toggle navigation Home Bank Account List Load By Website Group [ISPORT] SUPERLI…" at bounding box center [256, 122] width 512 height 244
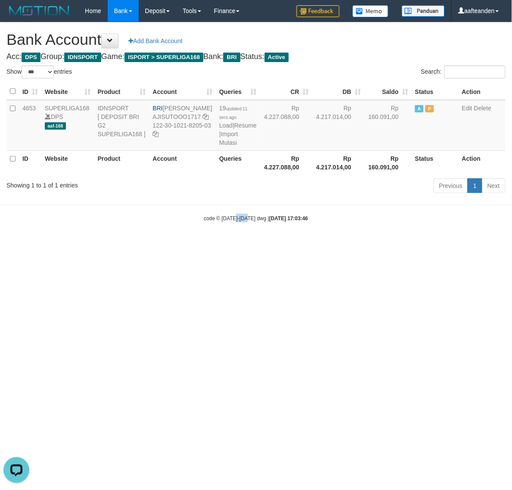
click at [240, 244] on html "Toggle navigation Home Bank Account List Load By Website Group [ISPORT] SUPERLI…" at bounding box center [256, 122] width 512 height 244
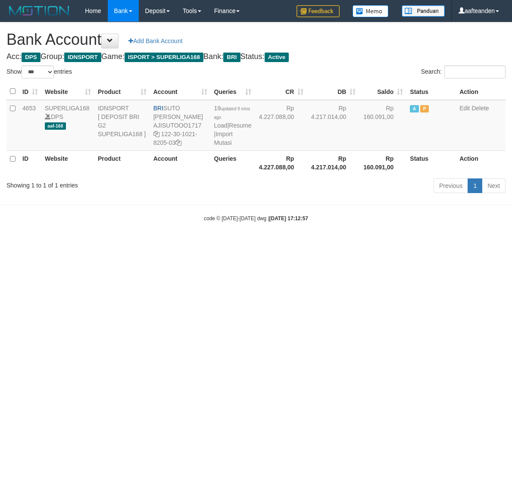
select select "***"
click at [223, 143] on link "Import Mutasi" at bounding box center [223, 139] width 19 height 16
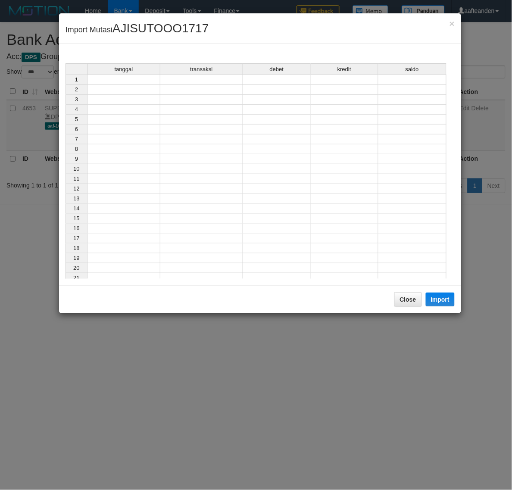
click at [135, 83] on td at bounding box center [123, 80] width 73 height 10
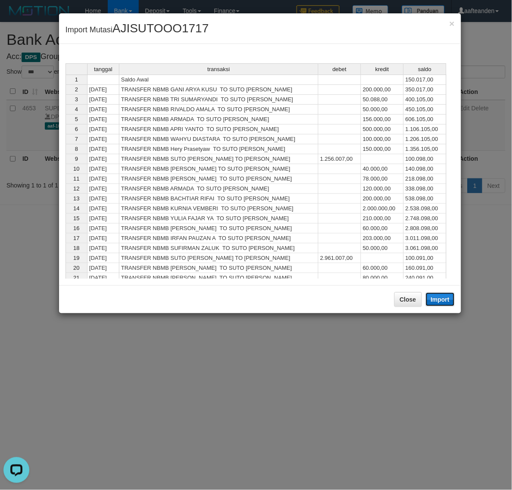
click at [449, 296] on button "Import" at bounding box center [440, 300] width 29 height 14
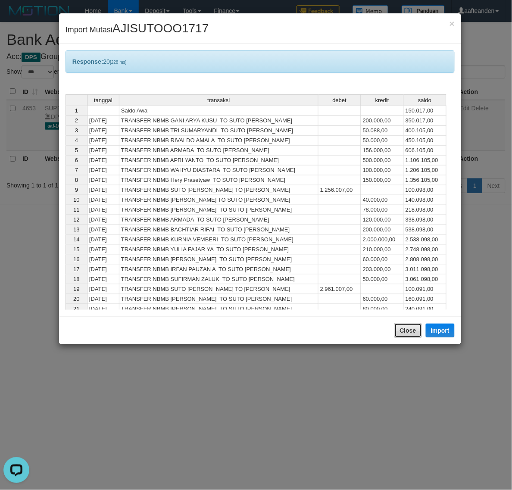
click at [400, 335] on button "Close" at bounding box center [408, 330] width 28 height 15
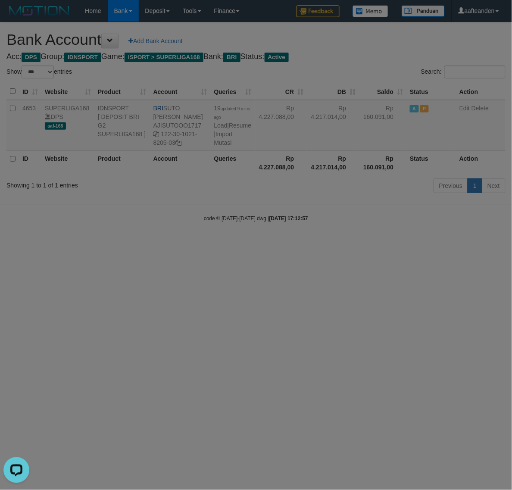
click at [400, 244] on body "Toggle navigation Home Bank Account List Load By Website Group [ISPORT] SUPERLI…" at bounding box center [256, 122] width 512 height 244
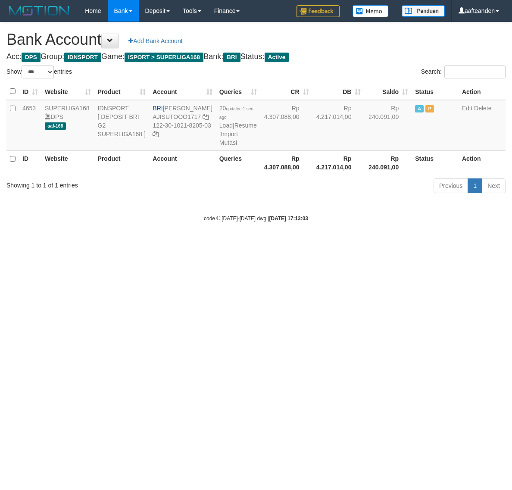
select select "***"
drag, startPoint x: 347, startPoint y: 263, endPoint x: 299, endPoint y: 224, distance: 62.2
click at [346, 244] on html "Toggle navigation Home Bank Account List Load By Website Group [ISPORT] SUPERLI…" at bounding box center [256, 122] width 512 height 244
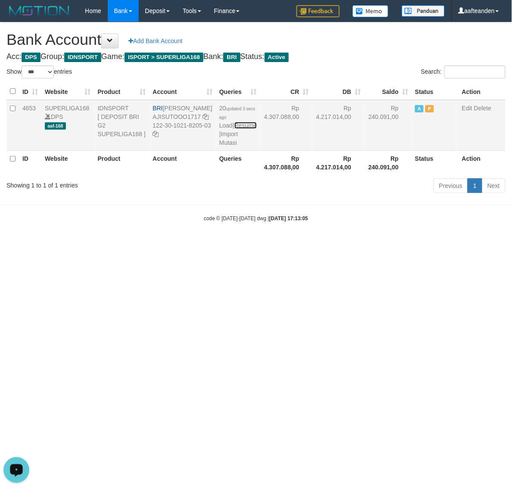
click at [235, 129] on link "Resume" at bounding box center [246, 125] width 22 height 7
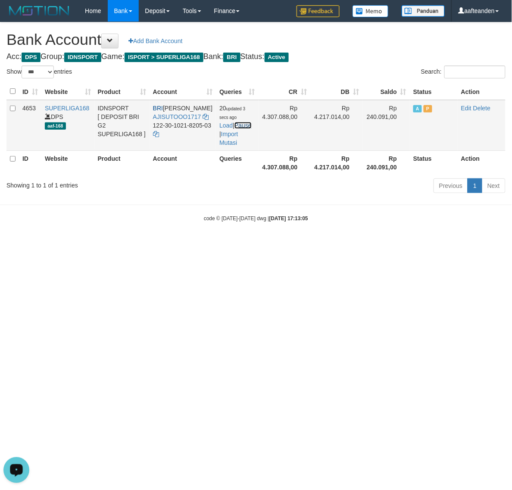
click at [235, 125] on link "Pause" at bounding box center [243, 125] width 17 height 7
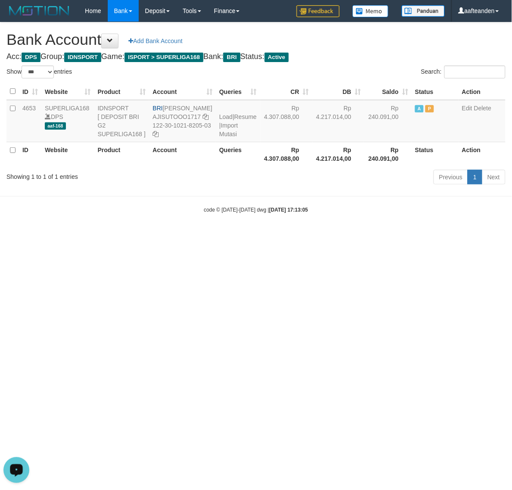
click at [325, 235] on html "Toggle navigation Home Bank Account List Load By Website Group [ISPORT] SUPERLI…" at bounding box center [256, 117] width 512 height 235
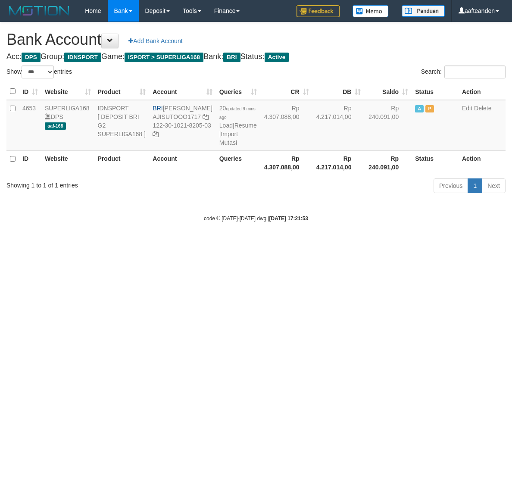
select select "***"
click at [221, 139] on link "Import Mutasi" at bounding box center [228, 139] width 19 height 16
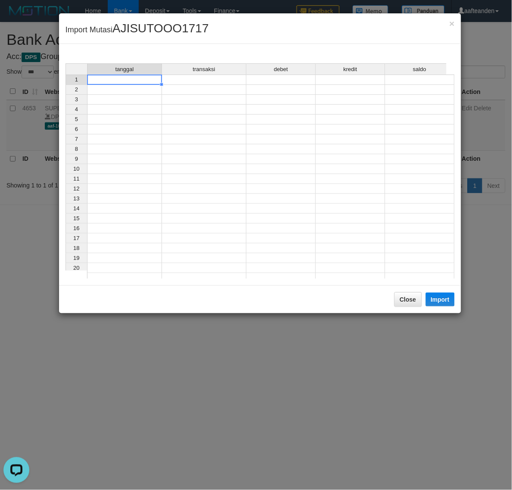
click at [132, 81] on td at bounding box center [124, 80] width 75 height 10
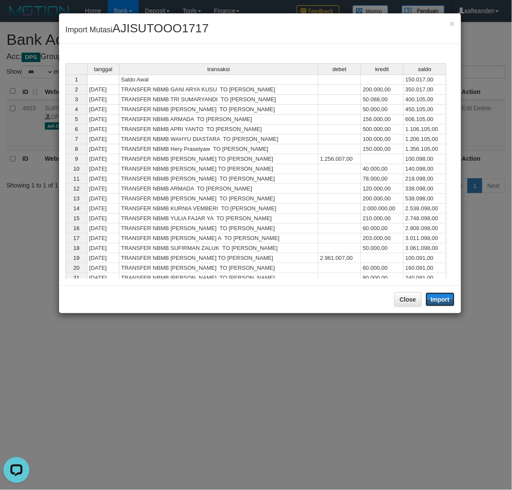
drag, startPoint x: 430, startPoint y: 305, endPoint x: 392, endPoint y: 319, distance: 40.4
click at [431, 305] on button "Import" at bounding box center [440, 300] width 29 height 14
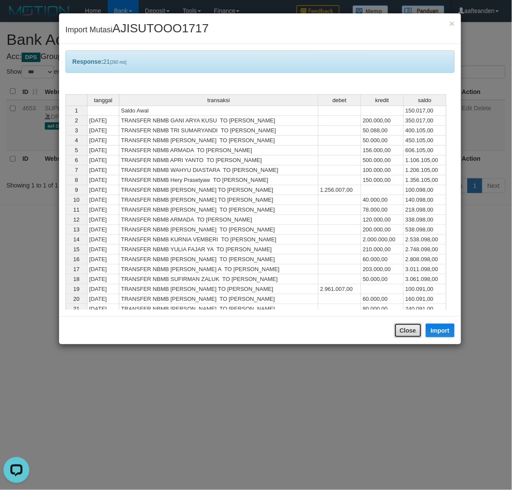
click at [401, 330] on button "Close" at bounding box center [408, 330] width 28 height 15
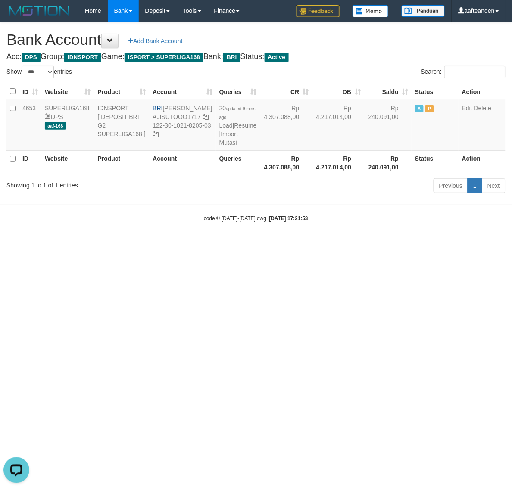
click at [368, 244] on html "Toggle navigation Home Bank Account List Load By Website Group [ISPORT] SUPERLI…" at bounding box center [256, 122] width 512 height 244
select select "***"
drag, startPoint x: 200, startPoint y: 301, endPoint x: 205, endPoint y: 290, distance: 11.6
click at [201, 244] on html "Toggle navigation Home Bank Account List Load By Website Group [ISPORT] SUPERLI…" at bounding box center [256, 122] width 512 height 244
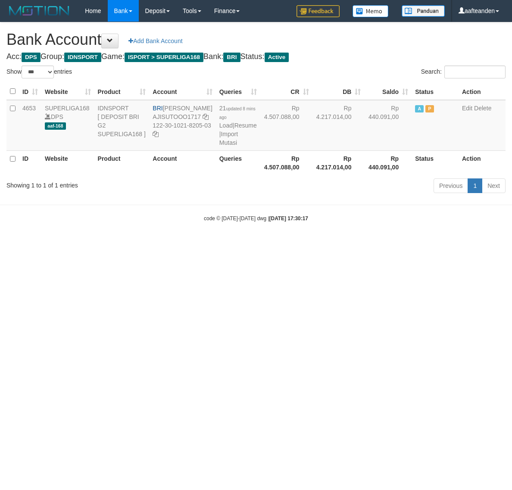
select select "***"
click at [220, 144] on link "Import Mutasi" at bounding box center [228, 139] width 19 height 16
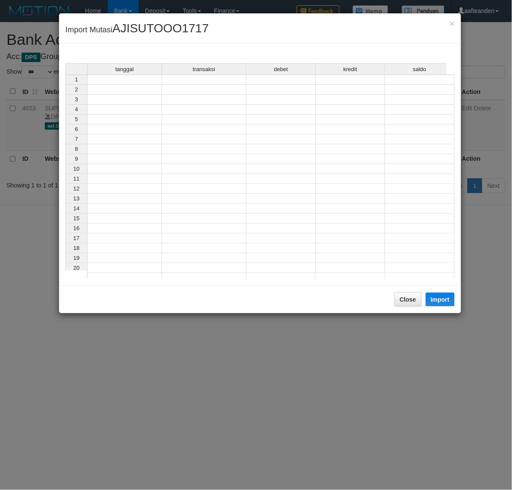
click at [66, 85] on div "tanggal transaksi debet kredit saldo 1 2 3 4 5 6 7 8 9 10 11 12 13 14 15 16 17 …" at bounding box center [66, 173] width 0 height 220
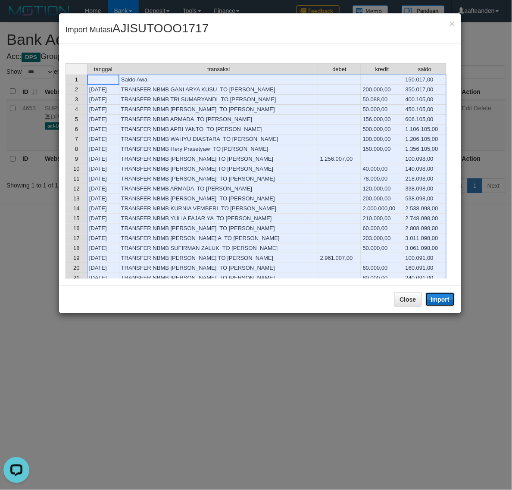
click at [440, 299] on button "Import" at bounding box center [440, 300] width 29 height 14
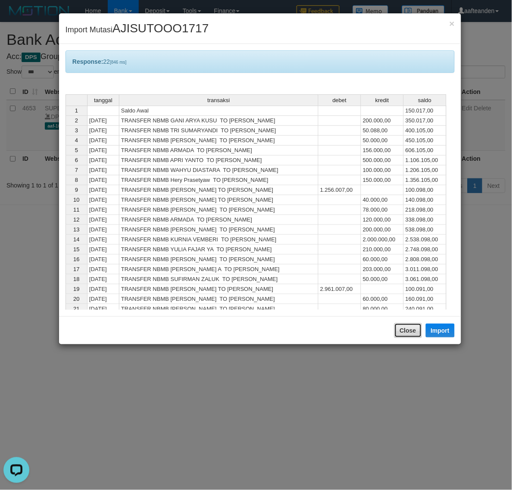
click at [407, 329] on button "Close" at bounding box center [408, 330] width 28 height 15
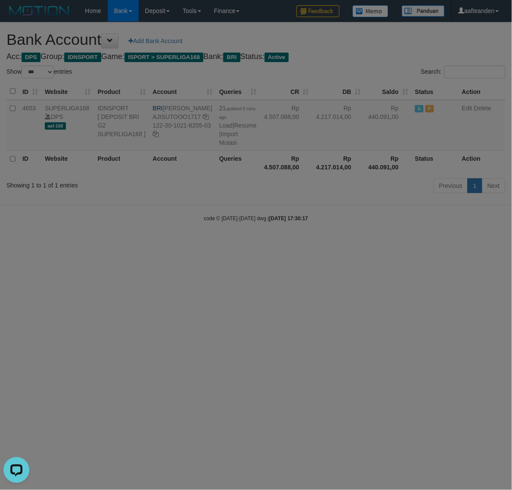
click at [407, 244] on body "Toggle navigation Home Bank Account List Load By Website Group [ISPORT] SUPERLI…" at bounding box center [256, 122] width 512 height 244
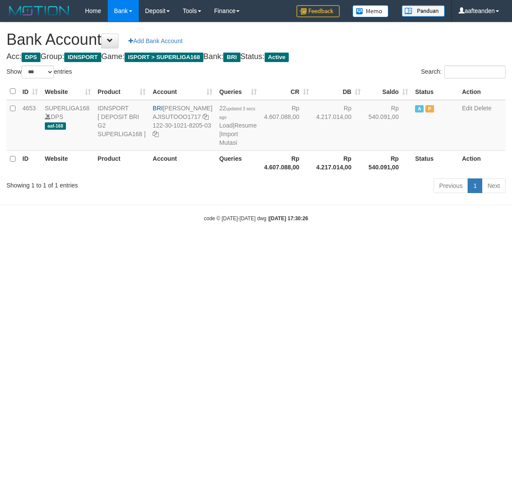
select select "***"
drag, startPoint x: 222, startPoint y: 235, endPoint x: 222, endPoint y: 210, distance: 25.4
click at [222, 232] on body "Toggle navigation Home Bank Account List Load By Website Group [ISPORT] SUPERLI…" at bounding box center [256, 122] width 512 height 244
select select "***"
click at [221, 142] on link "Import Mutasi" at bounding box center [228, 139] width 19 height 16
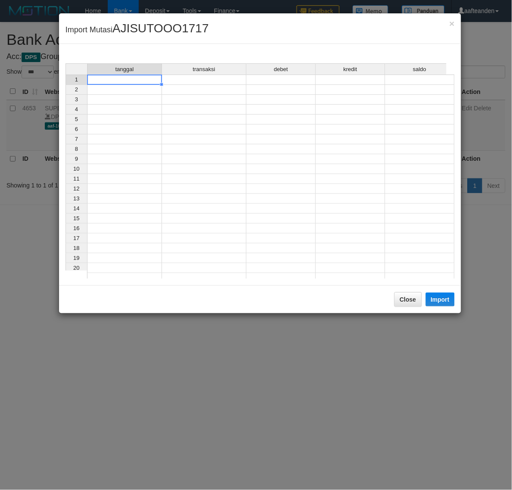
click at [124, 82] on td at bounding box center [124, 80] width 75 height 10
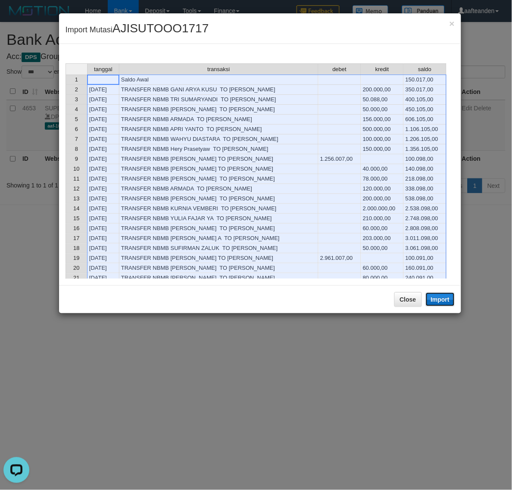
click at [440, 296] on button "Import" at bounding box center [440, 300] width 29 height 14
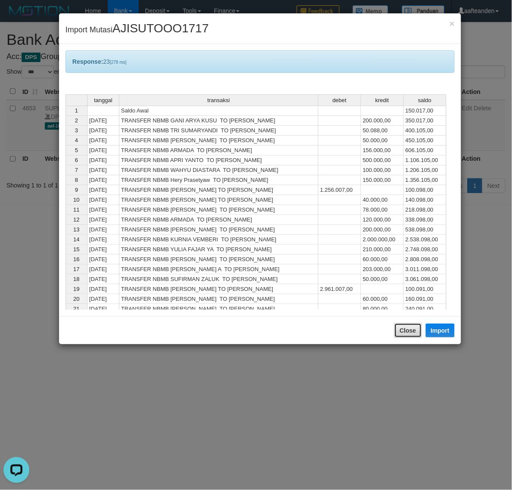
click at [408, 329] on button "Close" at bounding box center [408, 330] width 28 height 15
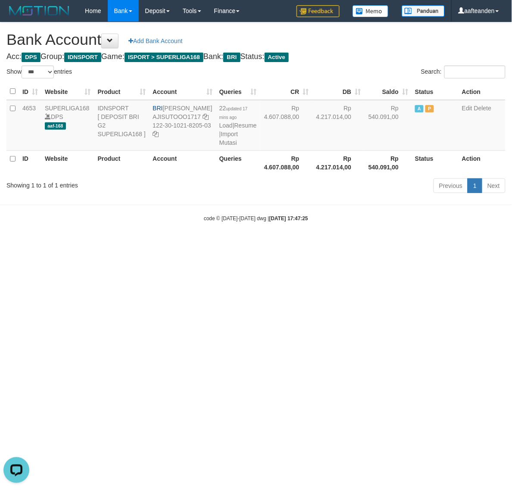
click at [408, 329] on div at bounding box center [256, 245] width 512 height 490
click at [408, 244] on html "Toggle navigation Home Bank Account List Load By Website Group [ISPORT] SUPERLI…" at bounding box center [256, 122] width 512 height 244
select select "***"
drag, startPoint x: 166, startPoint y: 108, endPoint x: 188, endPoint y: 116, distance: 23.3
click at [188, 116] on td "BRI SUTO AJI RAMADHAN AJISUTOOO1717 122-30-1021-8205-03" at bounding box center [182, 125] width 66 height 51
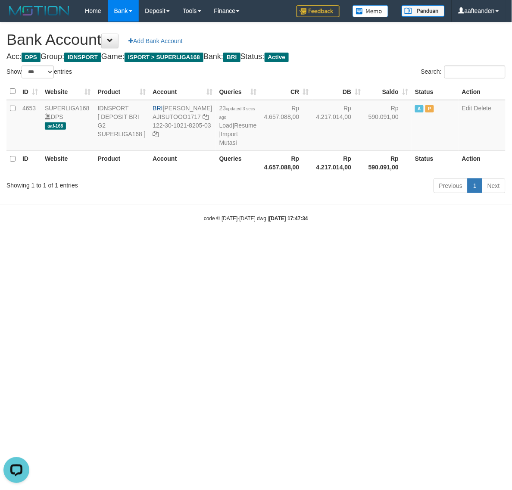
copy td "[PERSON_NAME]"
drag, startPoint x: 160, startPoint y: 135, endPoint x: 183, endPoint y: 146, distance: 26.0
click at [183, 146] on td "BRI SUTO AJI RAMADHAN AJISUTOOO1717 122-30-1021-8205-03" at bounding box center [182, 125] width 66 height 51
copy td "122-30-1021-8205-03"
drag, startPoint x: 192, startPoint y: 275, endPoint x: 192, endPoint y: 249, distance: 25.9
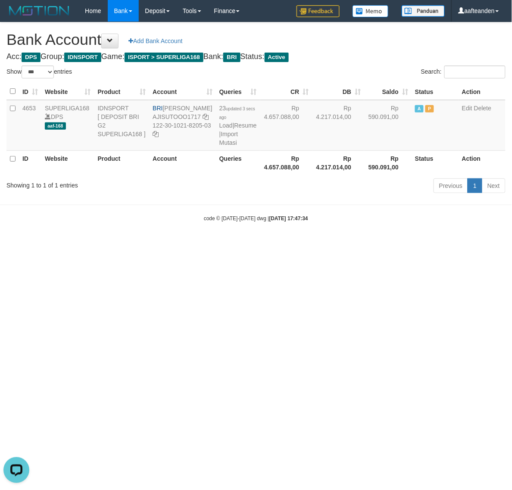
click at [192, 244] on html "Toggle navigation Home Bank Account List Load By Website Group [ISPORT] SUPERLI…" at bounding box center [256, 122] width 512 height 244
select select "***"
drag, startPoint x: 0, startPoint y: 0, endPoint x: 224, endPoint y: 141, distance: 264.6
click at [224, 141] on link "Import Mutasi" at bounding box center [228, 139] width 19 height 16
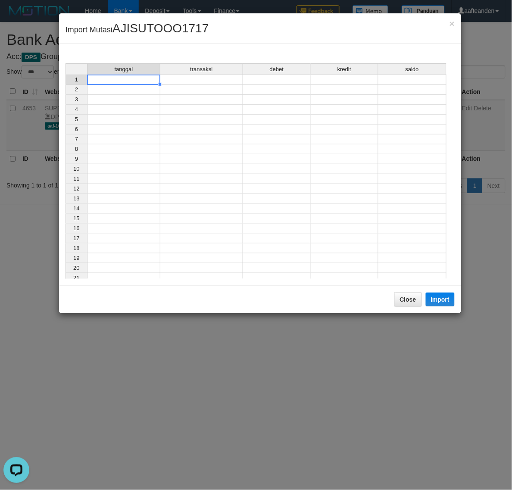
click at [141, 82] on td at bounding box center [123, 80] width 73 height 10
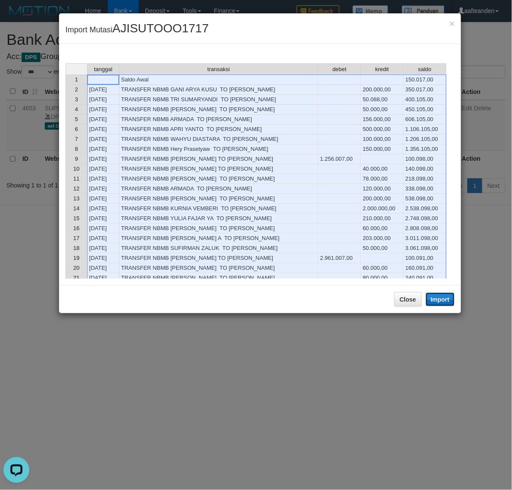
click at [436, 298] on button "Import" at bounding box center [440, 300] width 29 height 14
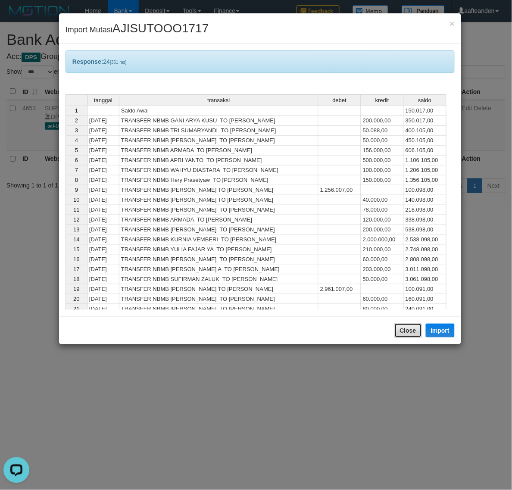
click at [408, 331] on button "Close" at bounding box center [408, 330] width 28 height 15
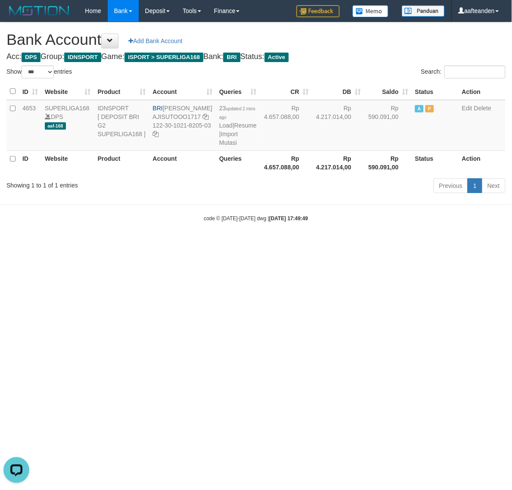
click at [408, 244] on body "Toggle navigation Home Bank Account List Load By Website Group [ISPORT] SUPERLI…" at bounding box center [256, 122] width 512 height 244
select select "***"
click at [257, 216] on body "Toggle navigation Home Bank Account List Load By Website Group [ISPORT] SUPERLI…" at bounding box center [256, 122] width 512 height 244
select select "***"
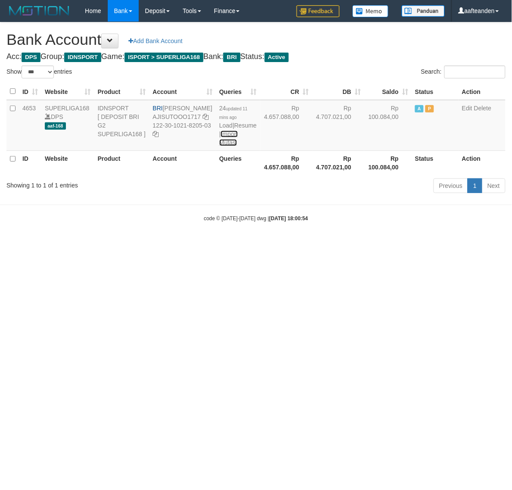
click at [223, 142] on link "Import Mutasi" at bounding box center [228, 139] width 19 height 16
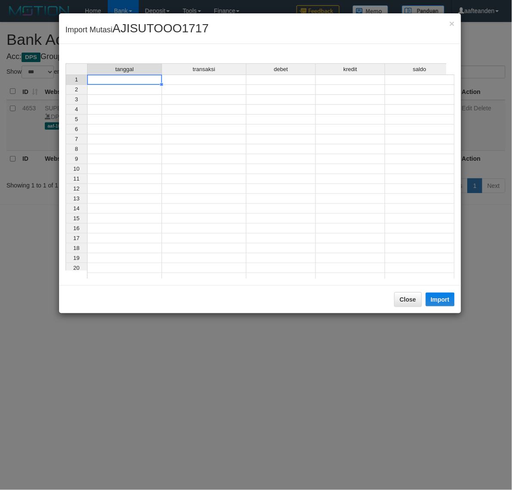
drag, startPoint x: 141, startPoint y: 82, endPoint x: 162, endPoint y: 88, distance: 22.1
click at [141, 82] on td at bounding box center [124, 80] width 75 height 10
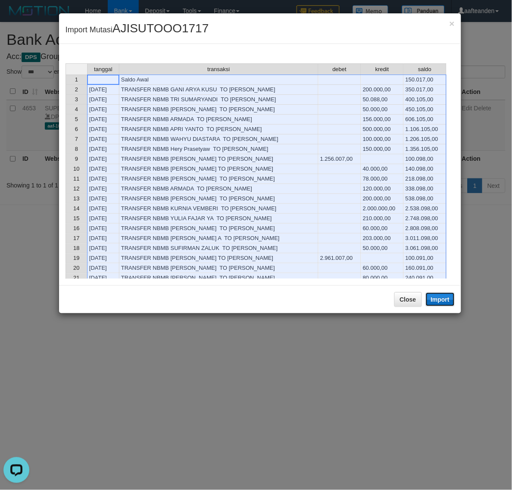
click at [442, 298] on button "Import" at bounding box center [440, 300] width 29 height 14
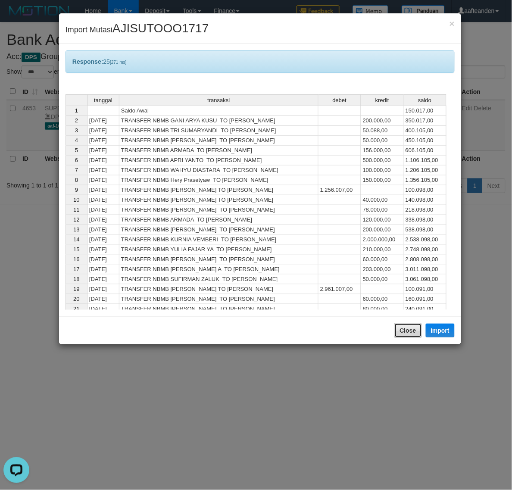
click at [404, 335] on button "Close" at bounding box center [408, 330] width 28 height 15
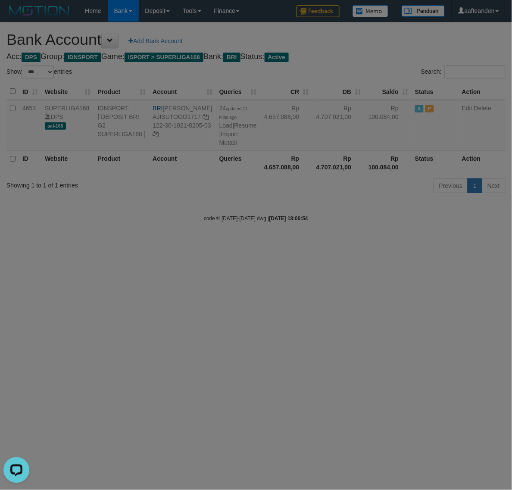
click at [404, 337] on div at bounding box center [256, 245] width 512 height 490
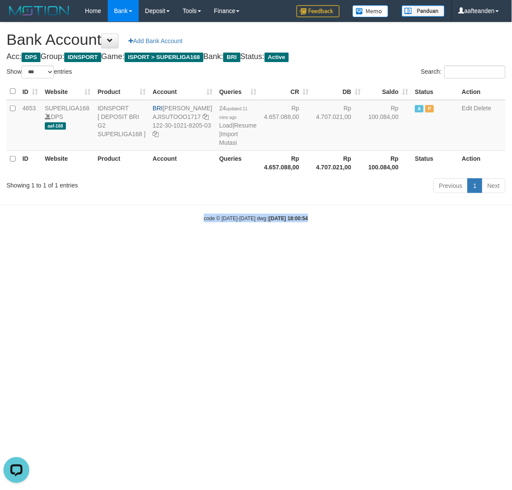
click at [404, 244] on html "Toggle navigation Home Bank Account List Load By Website Group [ISPORT] SUPERLI…" at bounding box center [256, 122] width 512 height 244
select select "***"
drag, startPoint x: 216, startPoint y: 289, endPoint x: 227, endPoint y: 206, distance: 83.5
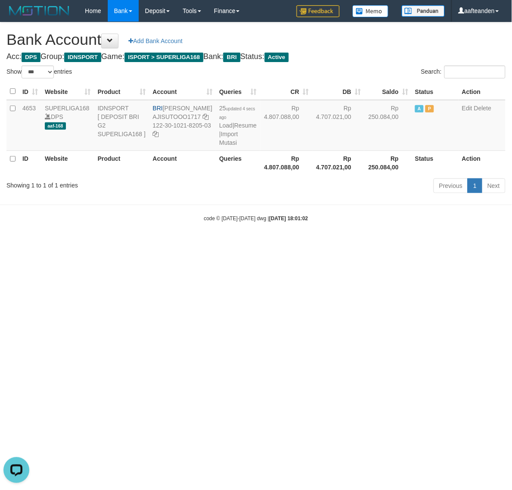
click at [215, 244] on html "Toggle navigation Home Bank Account List Load By Website Group [ISPORT] SUPERLI…" at bounding box center [256, 122] width 512 height 244
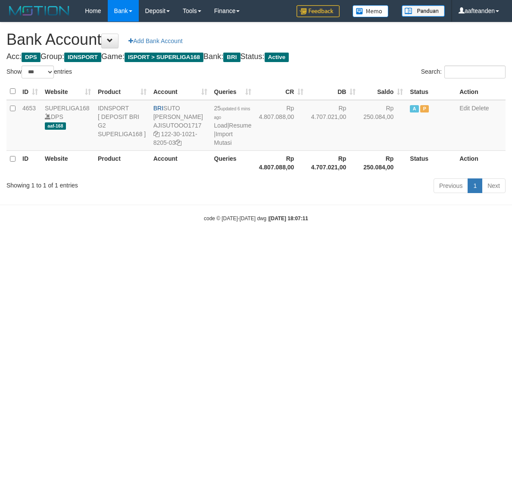
select select "***"
click at [221, 142] on link "Import Mutasi" at bounding box center [223, 139] width 19 height 16
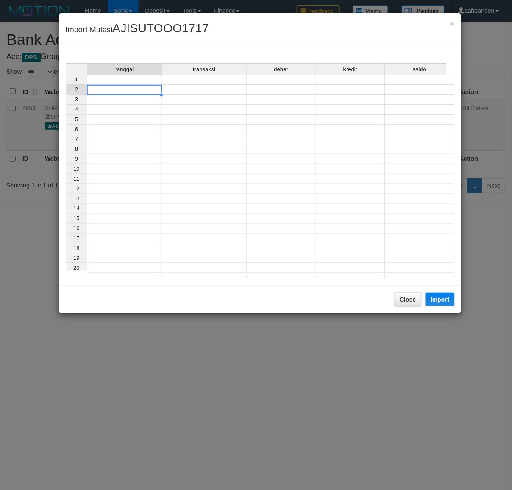
click at [66, 85] on div "tanggal transaksi debet kredit saldo 1 2 3 4 5 6 7 8 9 10 11 12 13 14 15 16 17 …" at bounding box center [66, 173] width 0 height 220
click at [143, 80] on td at bounding box center [124, 80] width 75 height 10
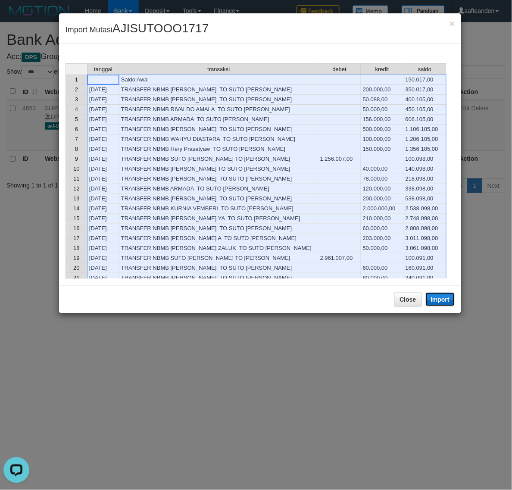
click at [438, 302] on button "Import" at bounding box center [440, 300] width 29 height 14
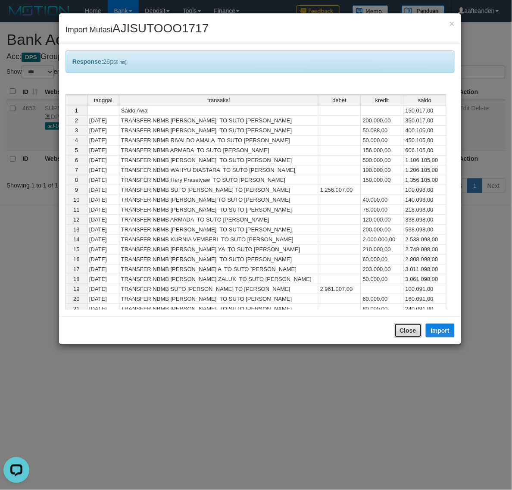
click at [413, 329] on button "Close" at bounding box center [408, 330] width 28 height 15
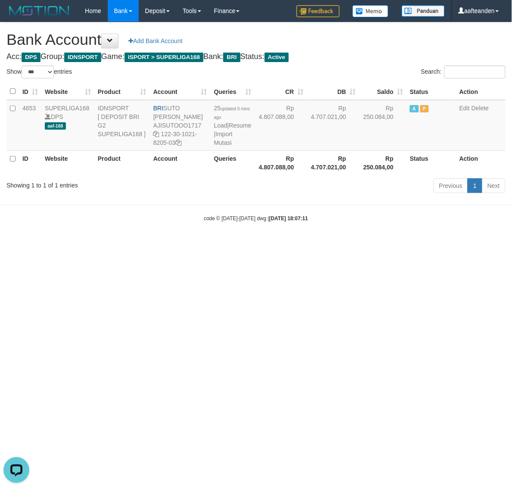
click at [412, 244] on html "Toggle navigation Home Bank Account List Load By Website Group [ISPORT] SUPERLI…" at bounding box center [256, 122] width 512 height 244
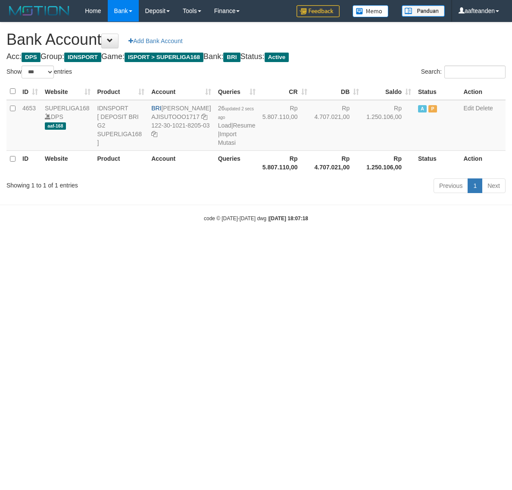
select select "***"
click at [337, 186] on div "Previous 1 Next" at bounding box center [363, 187] width 286 height 19
select select "***"
drag, startPoint x: 0, startPoint y: 0, endPoint x: 218, endPoint y: 143, distance: 260.7
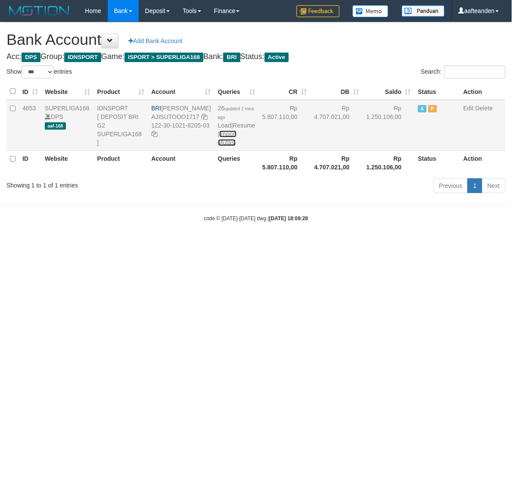
click at [218, 143] on link "Import Mutasi" at bounding box center [227, 139] width 19 height 16
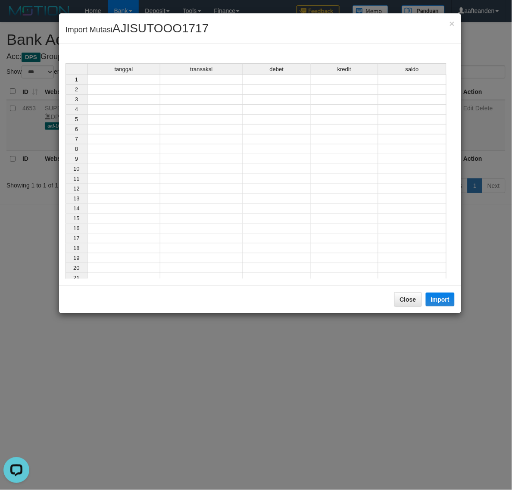
click at [135, 81] on td at bounding box center [123, 80] width 73 height 10
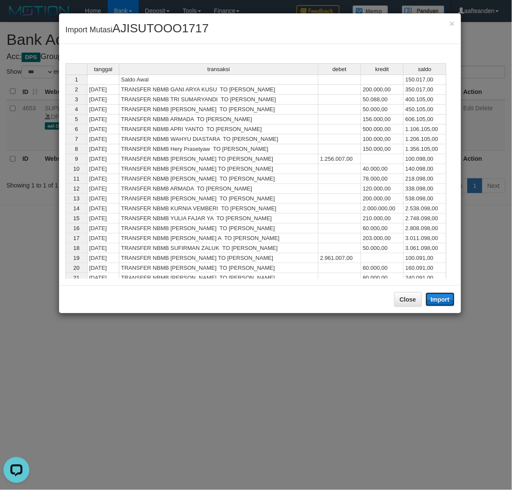
click at [441, 297] on button "Import" at bounding box center [440, 300] width 29 height 14
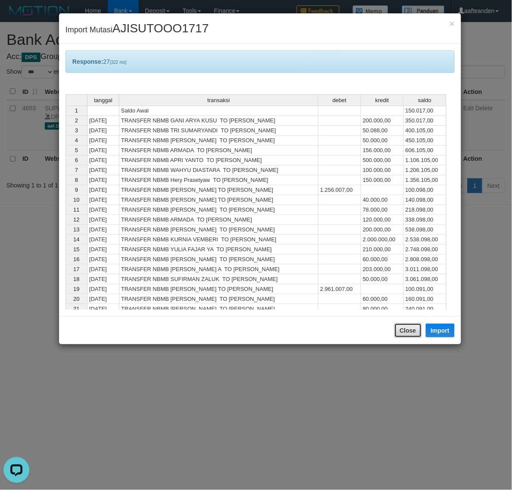
click at [412, 331] on button "Close" at bounding box center [408, 330] width 28 height 15
click at [412, 244] on body "Toggle navigation Home Bank Account List Load By Website Group [ISPORT] SUPERLI…" at bounding box center [256, 122] width 512 height 244
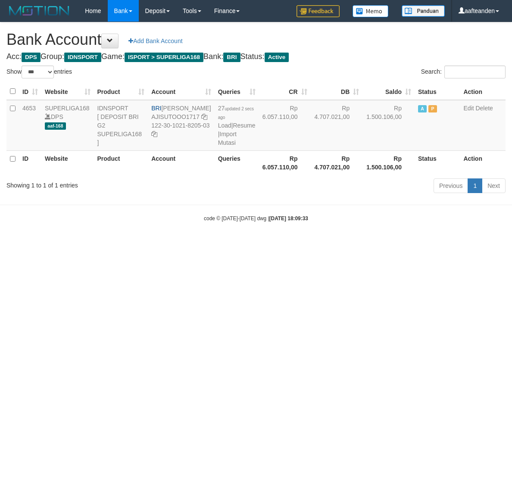
select select "***"
drag, startPoint x: 246, startPoint y: 289, endPoint x: 213, endPoint y: 226, distance: 71.4
click at [240, 244] on html "Toggle navigation Home Bank Account List Load By Website Group [ISPORT] SUPERLI…" at bounding box center [256, 122] width 512 height 244
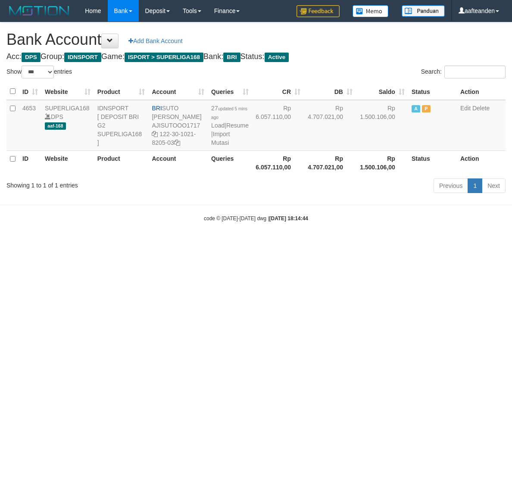
select select "***"
drag, startPoint x: 0, startPoint y: 0, endPoint x: 218, endPoint y: 143, distance: 260.3
click at [218, 143] on link "Import Mutasi" at bounding box center [220, 139] width 19 height 16
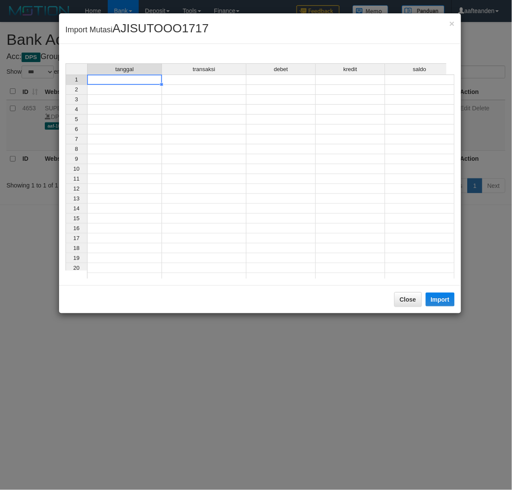
click at [134, 83] on td at bounding box center [124, 80] width 75 height 10
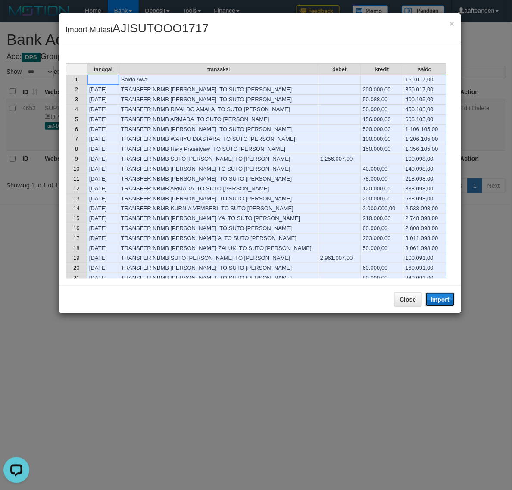
click at [441, 300] on button "Import" at bounding box center [440, 300] width 29 height 14
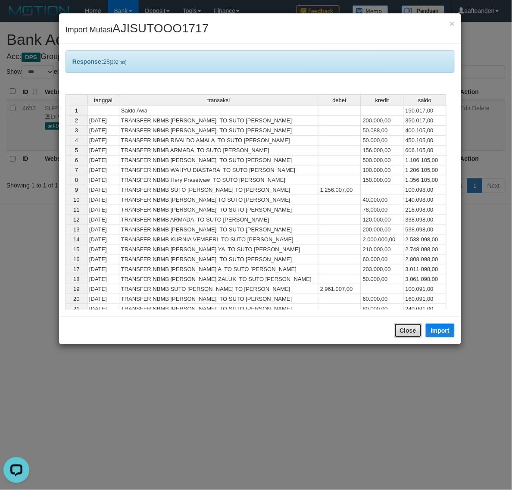
click at [402, 329] on button "Close" at bounding box center [408, 330] width 28 height 15
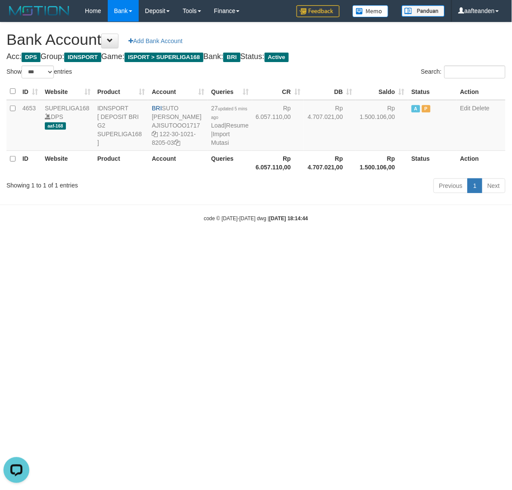
click at [402, 244] on html "Toggle navigation Home Bank Account List Load By Website Group [ISPORT] SUPERLI…" at bounding box center [256, 122] width 512 height 244
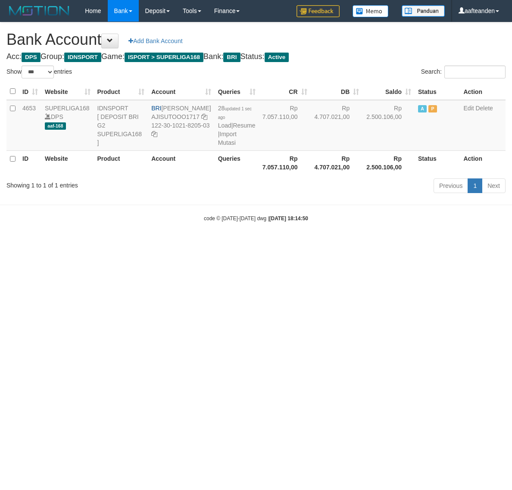
select select "***"
drag, startPoint x: 165, startPoint y: 108, endPoint x: 188, endPoint y: 113, distance: 23.4
click at [188, 113] on td "BRI [PERSON_NAME] AJISUTOOO1717 122-30-1021-8205-03" at bounding box center [181, 125] width 66 height 51
copy td "[PERSON_NAME]"
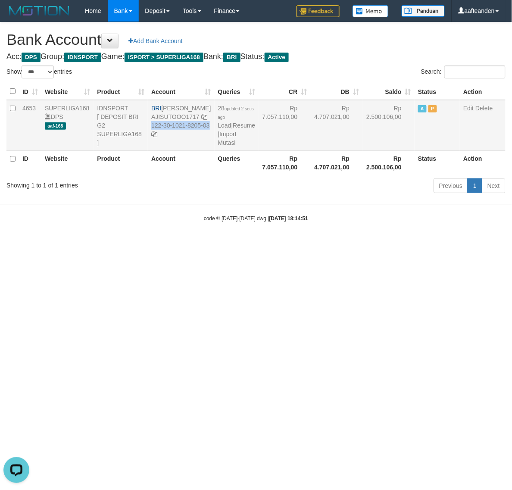
drag, startPoint x: 159, startPoint y: 135, endPoint x: 182, endPoint y: 149, distance: 27.7
click at [182, 149] on td "BRI SUTO AJI RAMADHAN AJISUTOOO1717 122-30-1021-8205-03" at bounding box center [181, 125] width 66 height 51
copy td "122-30-1021-8205-03"
click at [208, 244] on html "Toggle navigation Home Bank Account List Load By Website Group [ISPORT] SUPERLI…" at bounding box center [256, 122] width 512 height 244
click at [209, 244] on html "Toggle navigation Home Bank Account List Load By Website Group [ISPORT] SUPERLI…" at bounding box center [256, 122] width 512 height 244
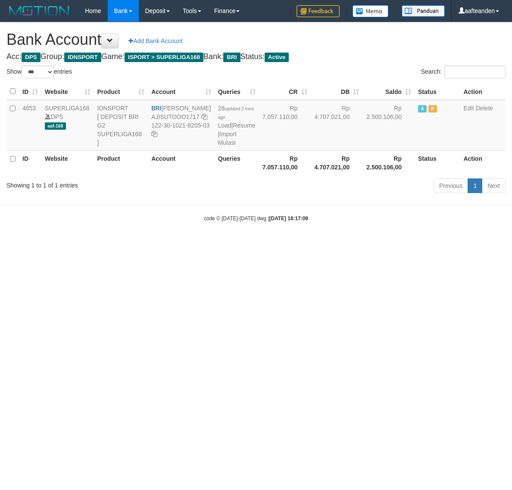
select select "***"
click at [219, 144] on link "Import Mutasi" at bounding box center [227, 139] width 19 height 16
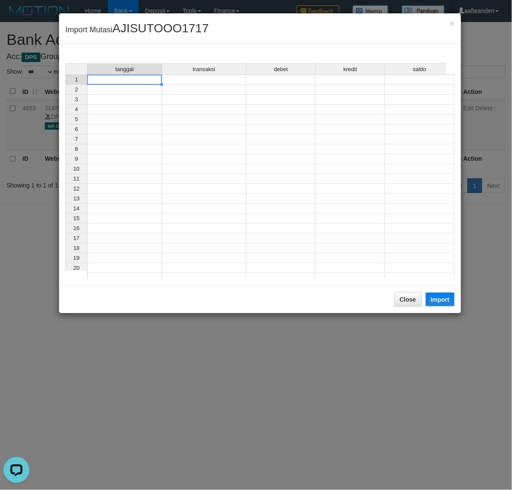
click at [136, 77] on td at bounding box center [124, 80] width 75 height 10
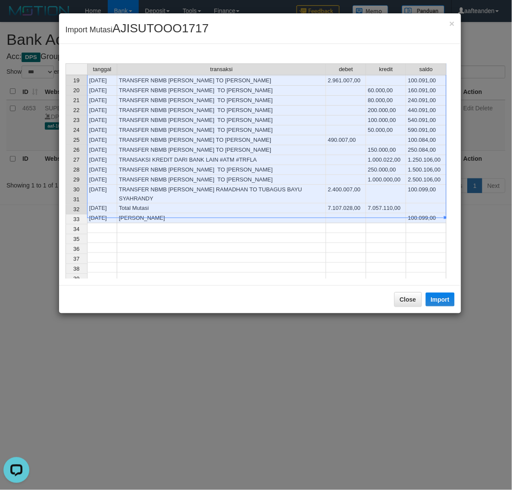
scroll to position [216, 0]
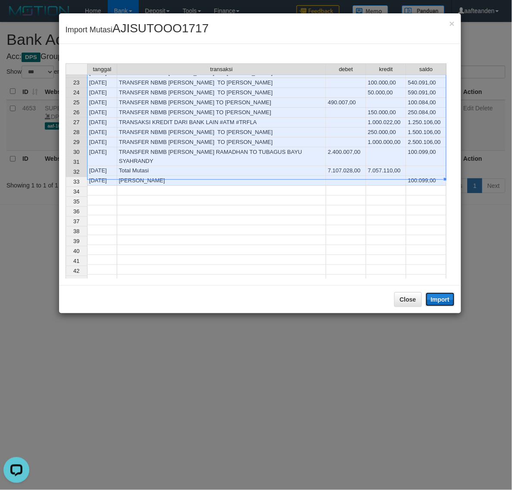
click at [443, 299] on button "Import" at bounding box center [440, 300] width 29 height 14
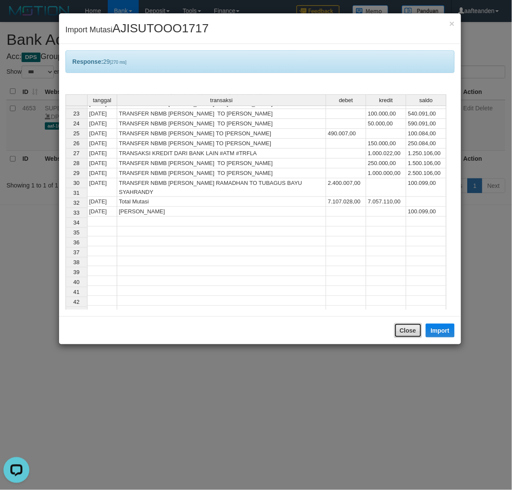
click at [403, 328] on button "Close" at bounding box center [408, 330] width 28 height 15
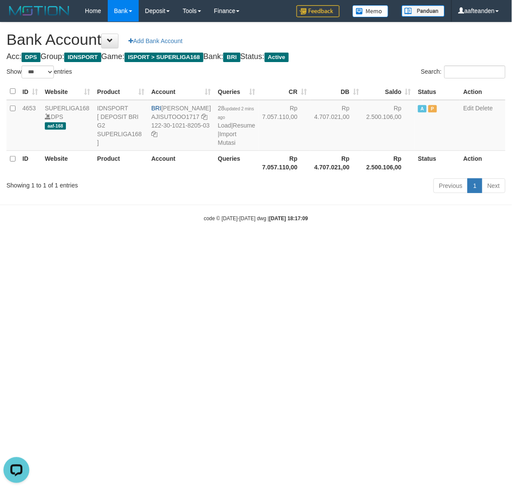
click at [403, 244] on html "Toggle navigation Home Bank Account List Load By Website Group [ISPORT] SUPERLI…" at bounding box center [256, 122] width 512 height 244
click at [404, 244] on html "Toggle navigation Home Bank Account List Load By Website Group [ISPORT] SUPERLI…" at bounding box center [256, 122] width 512 height 244
select select "***"
click at [234, 244] on html "Toggle navigation Home Bank Account List Load By Website Group [ISPORT] SUPERLI…" at bounding box center [256, 122] width 512 height 244
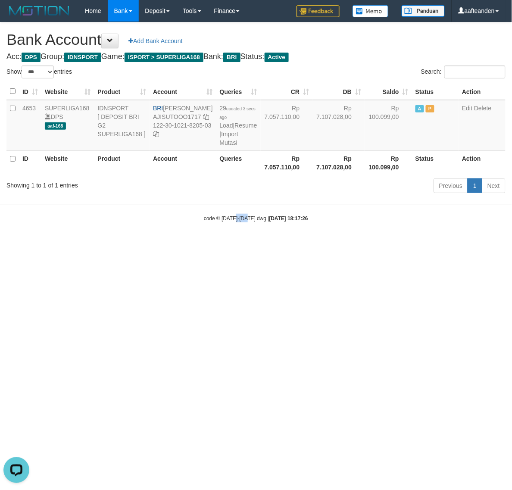
click at [234, 244] on html "Toggle navigation Home Bank Account List Load By Website Group [ISPORT] SUPERLI…" at bounding box center [256, 122] width 512 height 244
select select "***"
click at [220, 143] on link "Import Mutasi" at bounding box center [229, 139] width 19 height 16
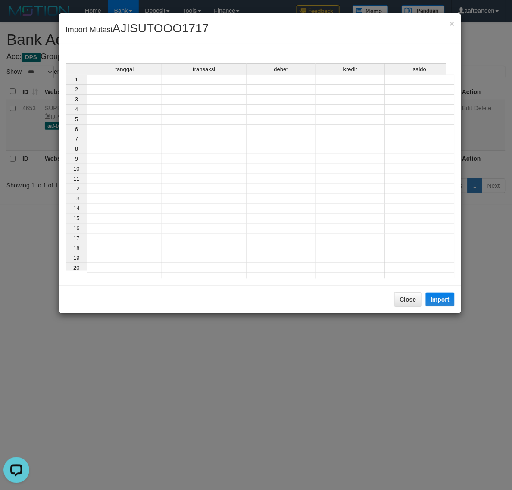
click at [137, 81] on td at bounding box center [124, 80] width 75 height 10
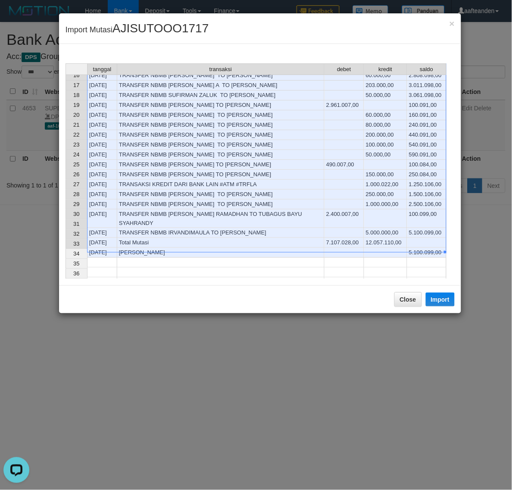
scroll to position [216, 0]
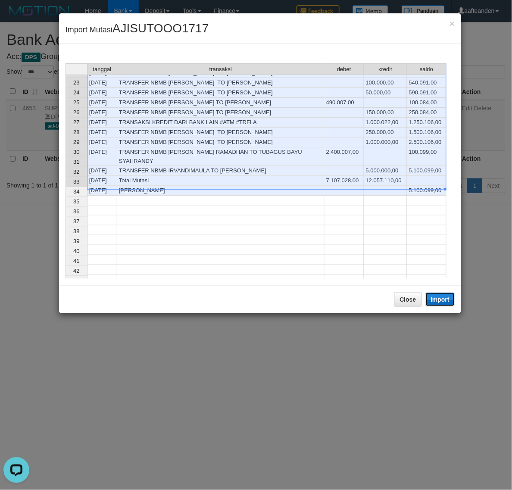
click at [443, 299] on button "Import" at bounding box center [440, 300] width 29 height 14
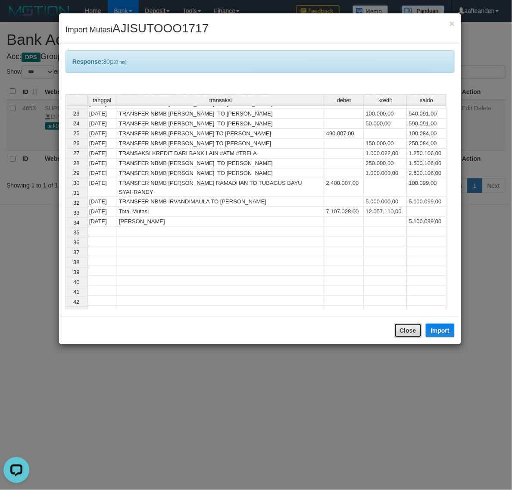
click at [410, 333] on button "Close" at bounding box center [408, 330] width 28 height 15
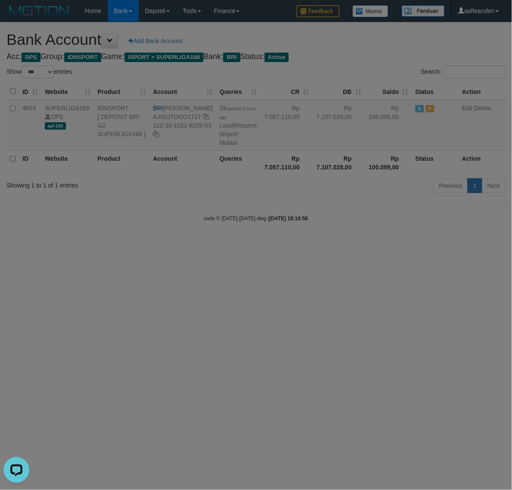
click at [410, 333] on div "× Import Mutasi AJISUTOOO1717 Response: 30 [293 ms] tanggal transaksi debet kre…" at bounding box center [256, 245] width 512 height 490
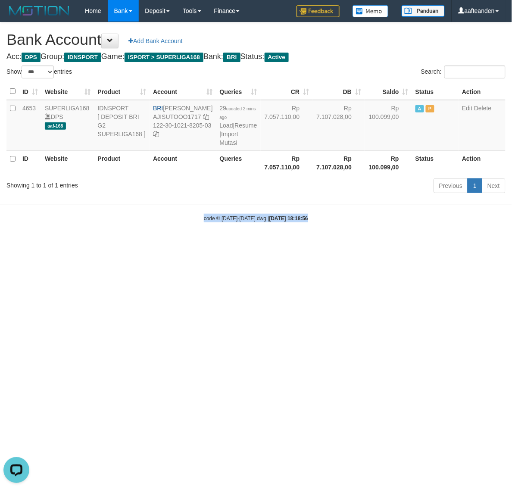
click at [409, 244] on html "Toggle navigation Home Bank Account List Load By Website Group [ISPORT] SUPERLI…" at bounding box center [256, 122] width 512 height 244
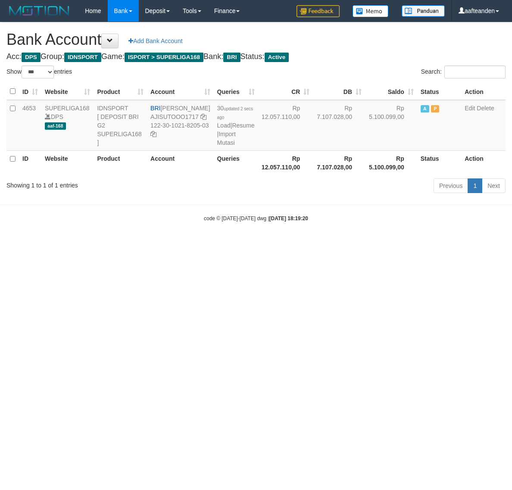
select select "***"
drag, startPoint x: 164, startPoint y: 106, endPoint x: 193, endPoint y: 119, distance: 31.7
click at [193, 119] on td "BRI SUTO AJI RAMADHAN AJISUTOOO1717 122-30-1021-8205-03" at bounding box center [180, 125] width 66 height 51
copy td "[PERSON_NAME]"
drag, startPoint x: 159, startPoint y: 133, endPoint x: 178, endPoint y: 151, distance: 26.5
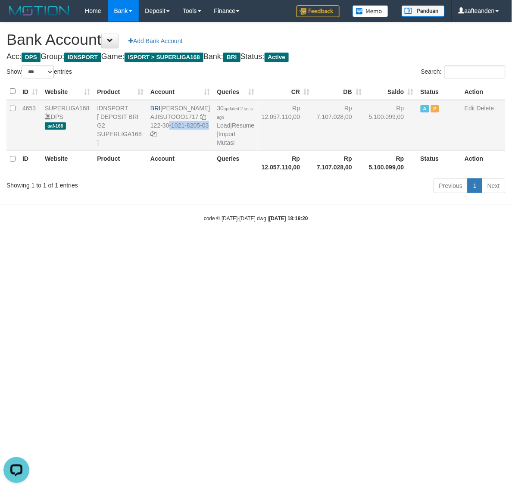
click at [178, 151] on td "BRI SUTO AJI RAMADHAN AJISUTOOO1717 122-30-1021-8205-03" at bounding box center [180, 125] width 66 height 51
copy td "122-30-1021-8205-03"
click at [170, 244] on html "Toggle navigation Home Bank Account List Load By Website Group [ISPORT] SUPERLI…" at bounding box center [256, 122] width 512 height 244
select select "***"
drag, startPoint x: 0, startPoint y: 0, endPoint x: 219, endPoint y: 143, distance: 261.0
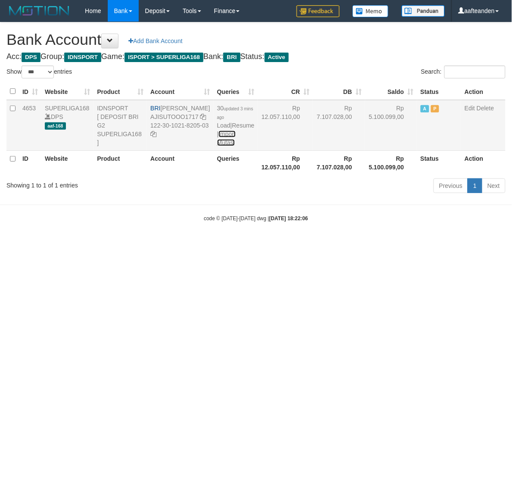
click at [219, 143] on link "Import Mutasi" at bounding box center [226, 139] width 19 height 16
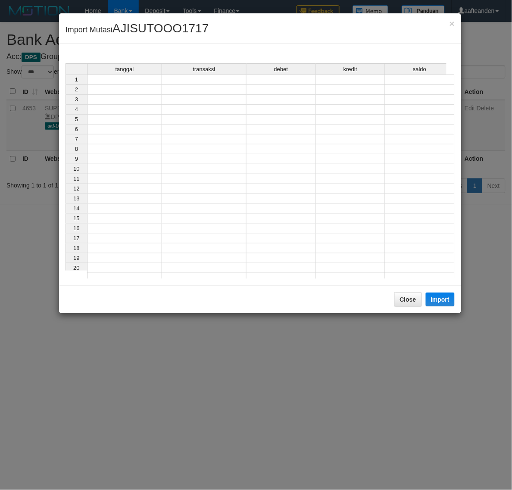
click at [119, 82] on td at bounding box center [124, 80] width 75 height 10
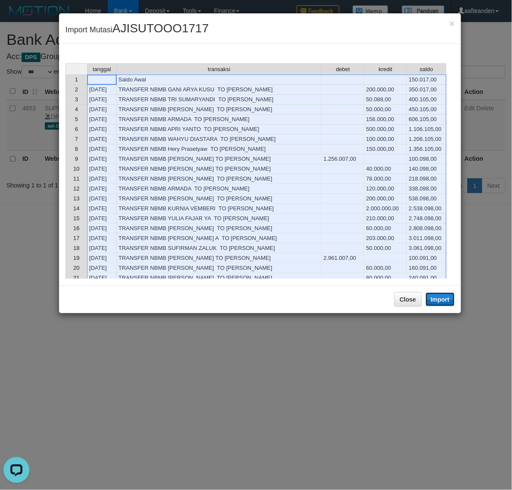
click at [444, 296] on button "Import" at bounding box center [440, 300] width 29 height 14
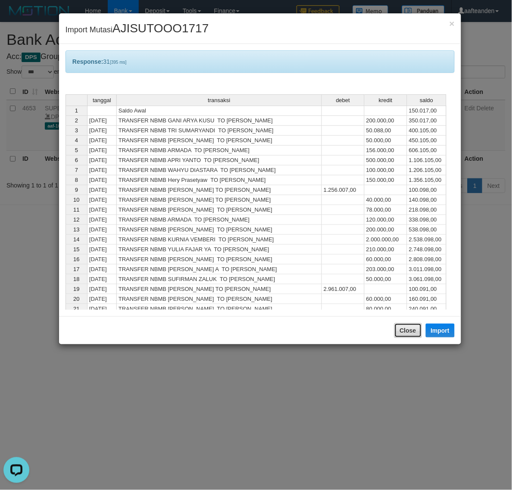
click at [399, 331] on button "Close" at bounding box center [408, 330] width 28 height 15
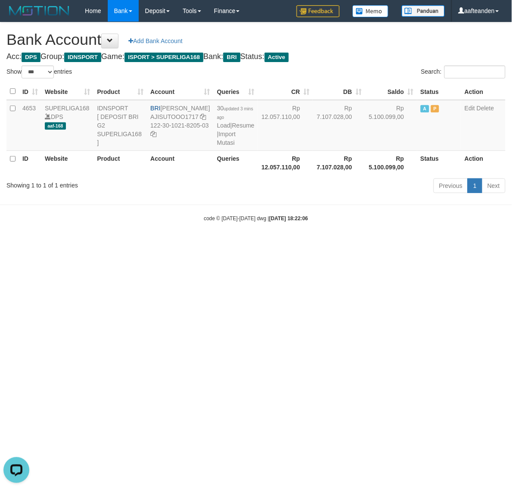
click at [399, 244] on body "Toggle navigation Home Bank Account List Load By Website Group [ISPORT] SUPERLI…" at bounding box center [256, 122] width 512 height 244
select select "***"
drag, startPoint x: 180, startPoint y: 250, endPoint x: 188, endPoint y: 218, distance: 32.9
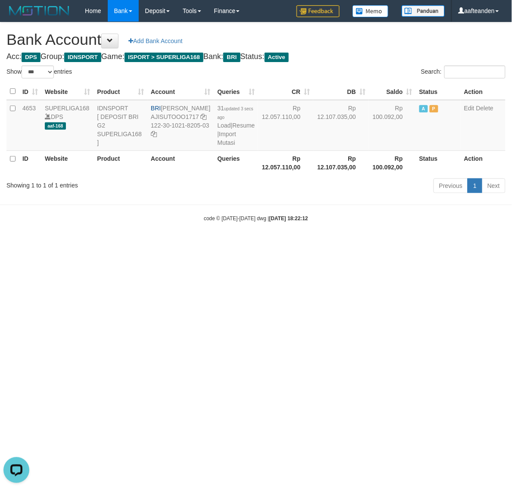
click at [182, 244] on body "Toggle navigation Home Bank Account List Load By Website Group [ISPORT] SUPERLI…" at bounding box center [256, 122] width 512 height 244
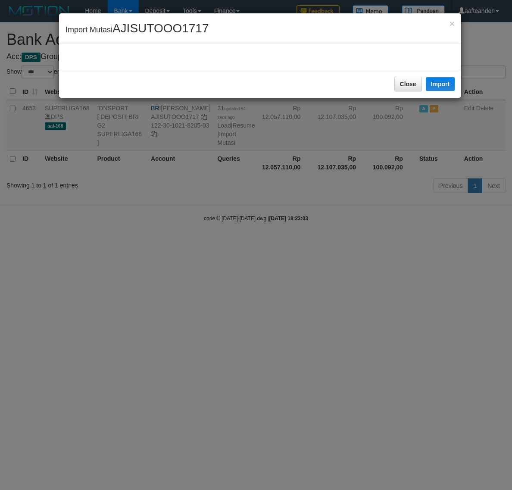
select select "***"
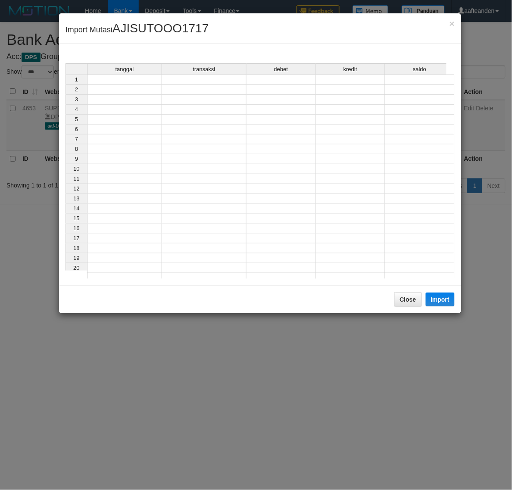
click at [125, 80] on td at bounding box center [124, 80] width 75 height 10
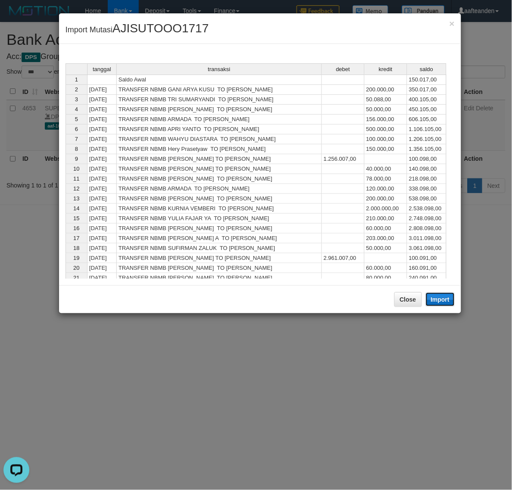
click at [438, 298] on button "Import" at bounding box center [440, 300] width 29 height 14
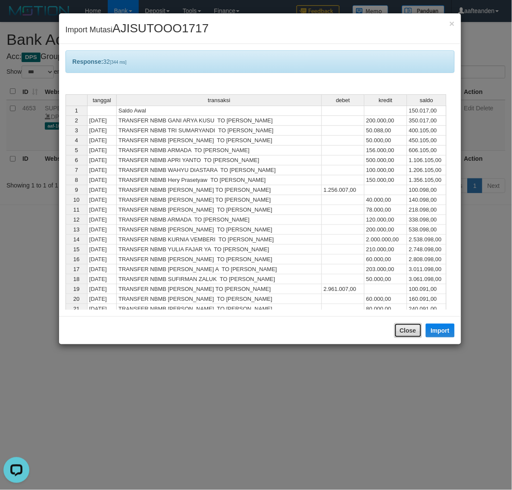
click at [405, 334] on button "Close" at bounding box center [408, 330] width 28 height 15
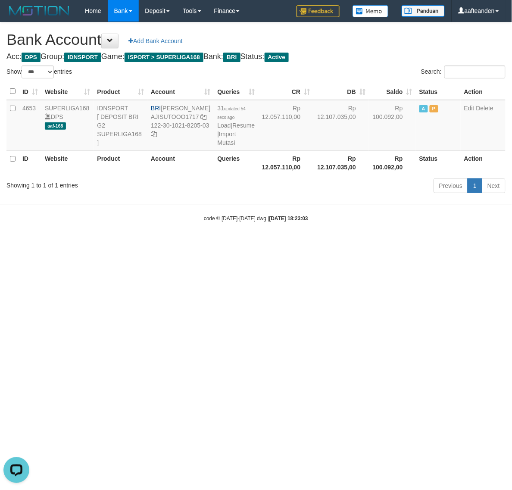
click at [405, 244] on body "Toggle navigation Home Bank Account List Load By Website Group [ISPORT] SUPERLI…" at bounding box center [256, 122] width 512 height 244
click at [406, 244] on html "Toggle navigation Home Bank Account List Load By Website Group [ISPORT] SUPERLI…" at bounding box center [256, 122] width 512 height 244
select select "***"
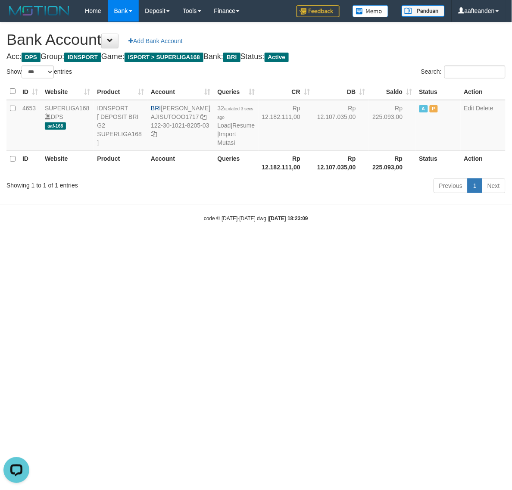
click at [191, 244] on html "Toggle navigation Home Bank Account List Load By Website Group [ISPORT] SUPERLI…" at bounding box center [256, 122] width 512 height 244
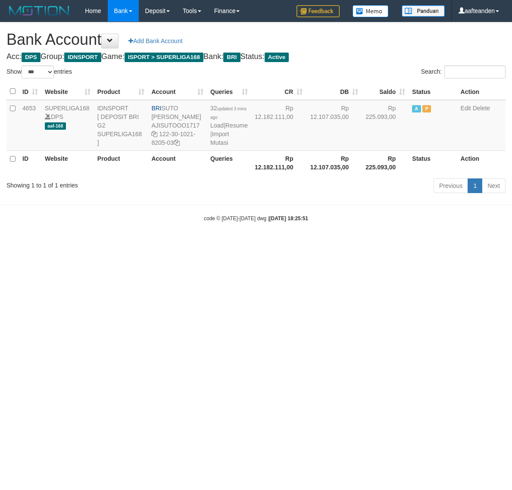
select select "***"
click at [214, 144] on link "Import Mutasi" at bounding box center [219, 139] width 19 height 16
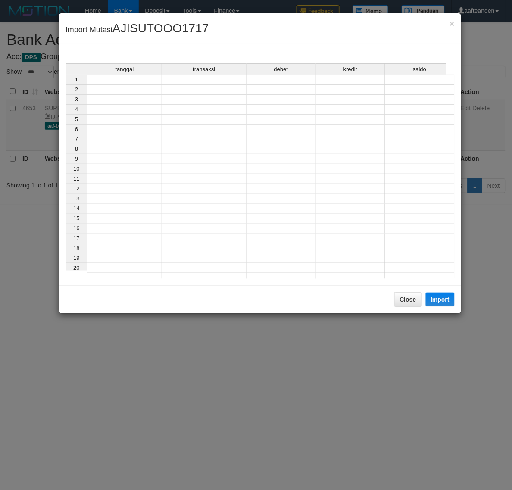
click at [147, 81] on td at bounding box center [124, 80] width 75 height 10
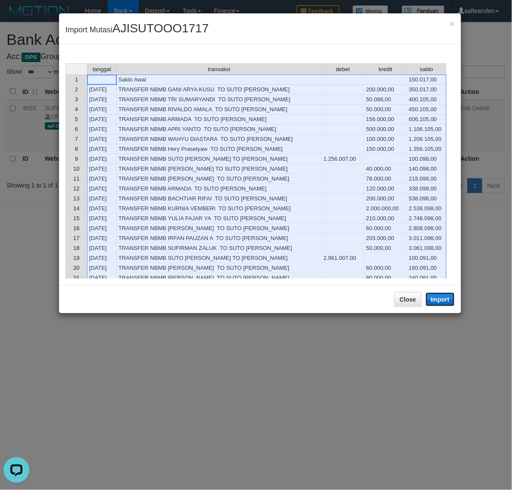
click at [437, 300] on button "Import" at bounding box center [440, 300] width 29 height 14
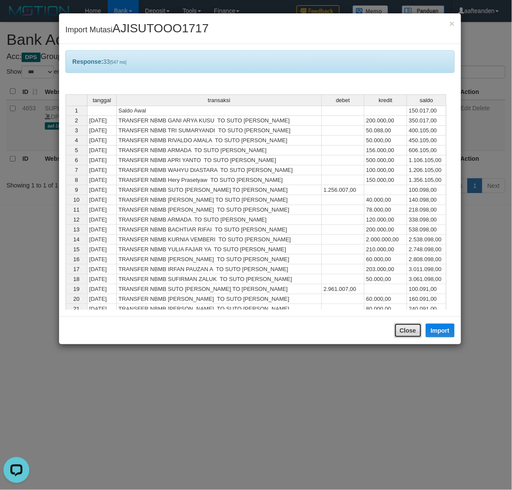
click at [405, 331] on button "Close" at bounding box center [408, 330] width 28 height 15
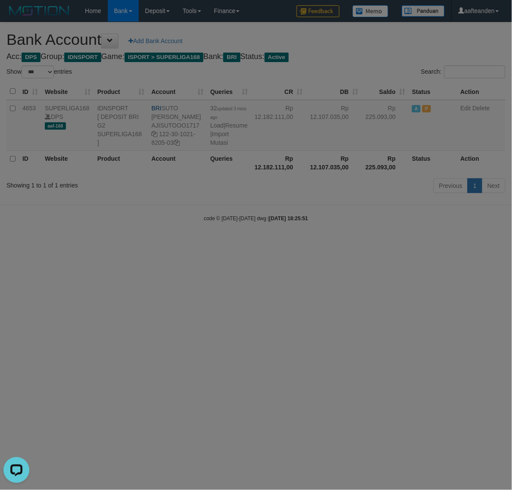
click at [404, 244] on body "Toggle navigation Home Bank Account List Load By Website Group [ISPORT] SUPERLI…" at bounding box center [256, 122] width 512 height 244
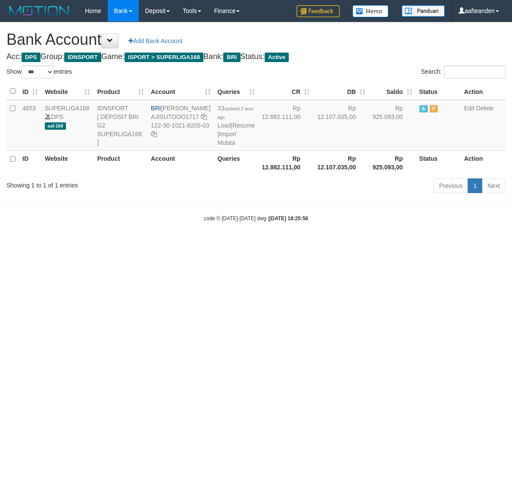
select select "***"
drag, startPoint x: 163, startPoint y: 109, endPoint x: 195, endPoint y: 115, distance: 32.9
click at [195, 115] on td "BRI [PERSON_NAME] AJISUTOOO1717 122-30-1021-8205-03" at bounding box center [180, 125] width 66 height 51
copy td "[PERSON_NAME]"
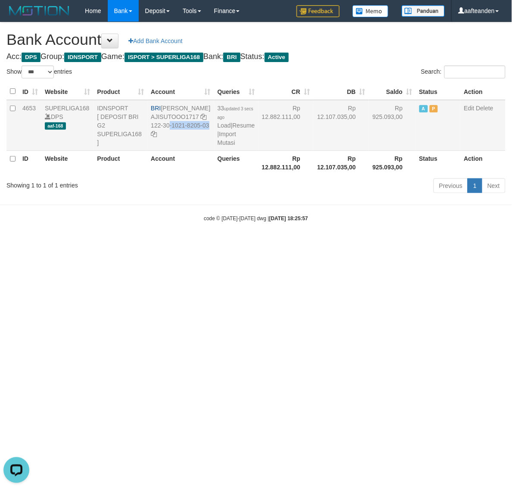
drag, startPoint x: 160, startPoint y: 135, endPoint x: 199, endPoint y: 152, distance: 42.5
click at [199, 151] on td "BRI SUTO AJI RAMADHAN AJISUTOOO1717 122-30-1021-8205-03" at bounding box center [180, 125] width 66 height 51
copy td "122-30-1021-8205-03"
click at [236, 244] on html "Toggle navigation Home Bank Account List Load By Website Group [ISPORT] SUPERLI…" at bounding box center [256, 122] width 512 height 244
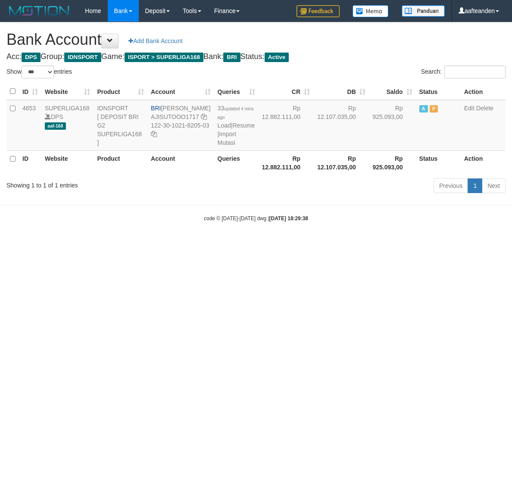
select select "***"
click at [221, 145] on link "Import Mutasi" at bounding box center [227, 139] width 19 height 16
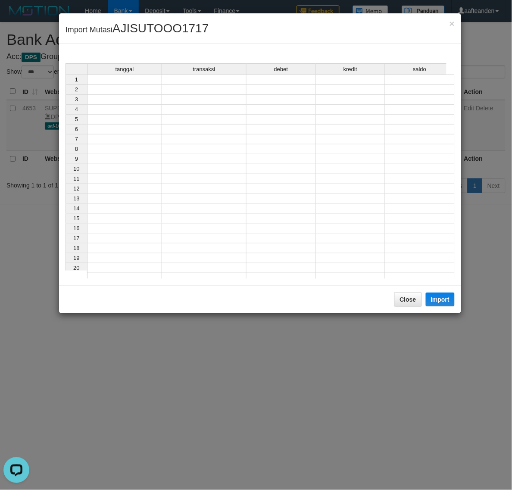
click at [143, 80] on td at bounding box center [124, 80] width 75 height 10
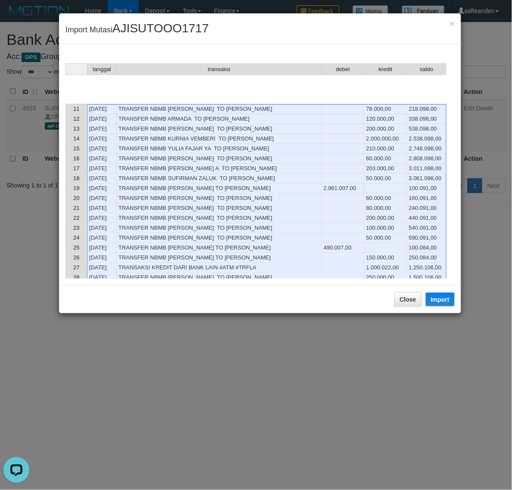
scroll to position [216, 0]
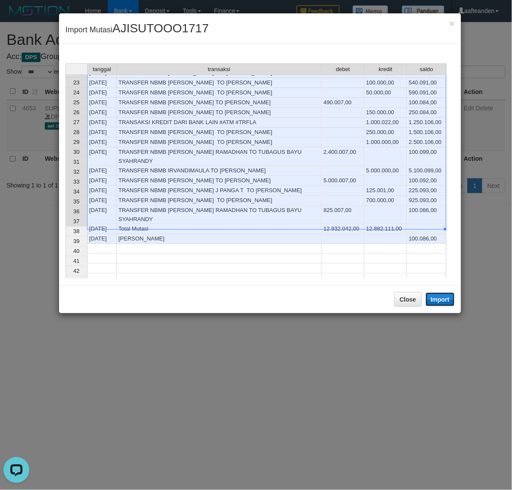
click at [440, 300] on button "Import" at bounding box center [440, 300] width 29 height 14
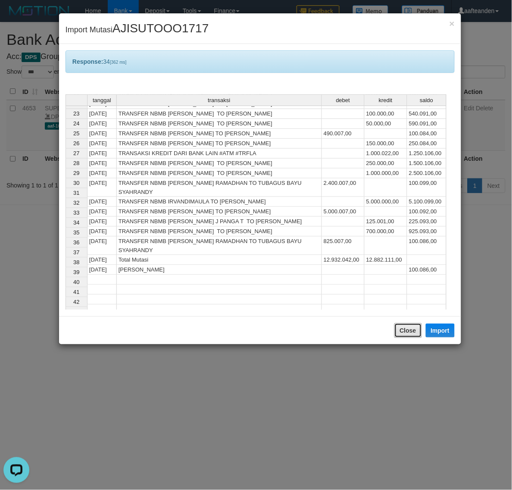
click at [397, 335] on button "Close" at bounding box center [408, 330] width 28 height 15
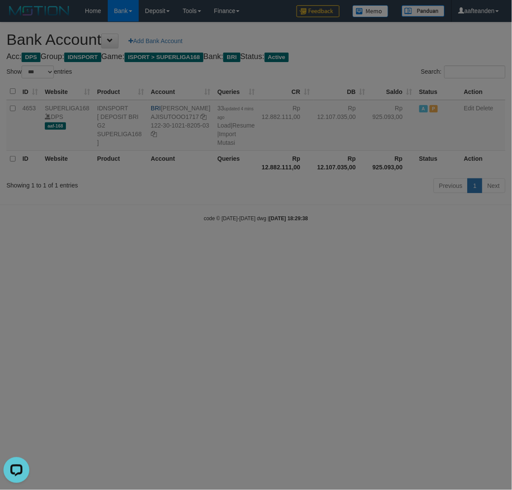
click at [397, 244] on body "Toggle navigation Home Bank Account List Load By Website Group [ISPORT] SUPERLI…" at bounding box center [256, 122] width 512 height 244
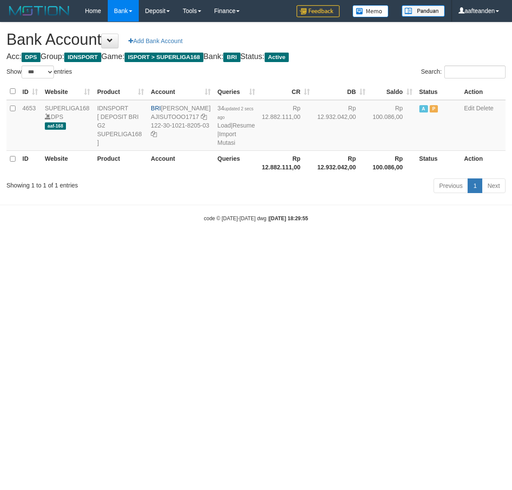
select select "***"
click at [249, 244] on html "Toggle navigation Home Bank Account List Load By Website Group [ISPORT] SUPERLI…" at bounding box center [256, 122] width 512 height 244
drag, startPoint x: 249, startPoint y: 307, endPoint x: 259, endPoint y: 245, distance: 62.4
click at [252, 244] on html "Toggle navigation Home Bank Account List Load By Website Group [ISPORT] SUPERLI…" at bounding box center [256, 122] width 512 height 244
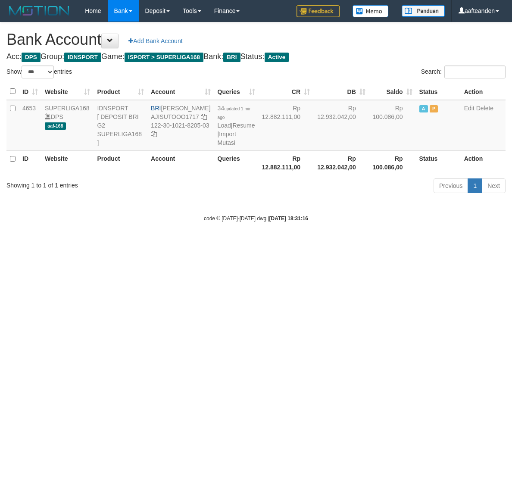
select select "***"
click at [220, 144] on link "Import Mutasi" at bounding box center [227, 139] width 19 height 16
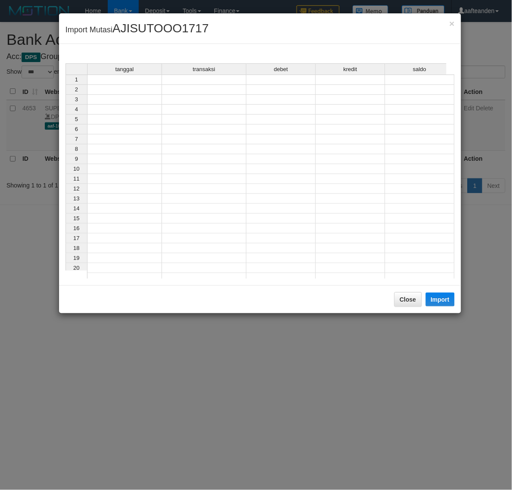
click at [122, 83] on td at bounding box center [124, 80] width 75 height 10
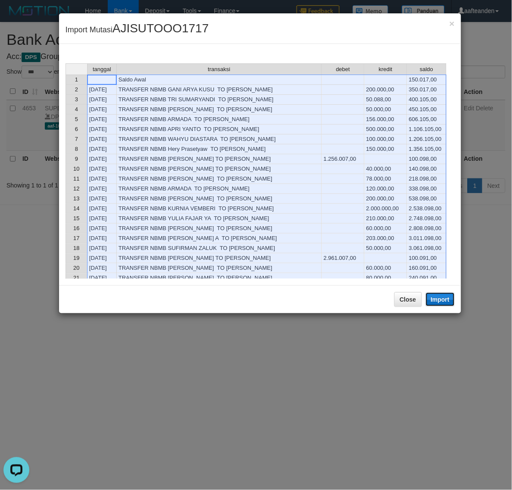
click at [443, 304] on button "Import" at bounding box center [440, 300] width 29 height 14
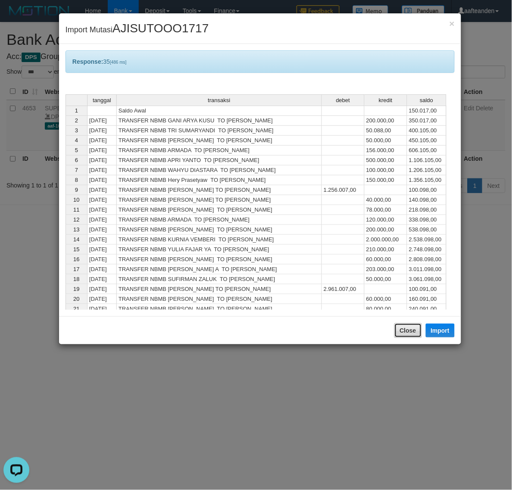
click at [402, 332] on button "Close" at bounding box center [408, 330] width 28 height 15
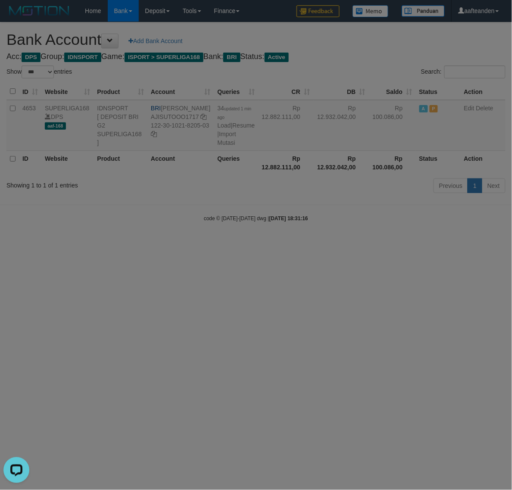
click at [402, 244] on body "Toggle navigation Home Bank Account List Load By Website Group [ISPORT] SUPERLI…" at bounding box center [256, 122] width 512 height 244
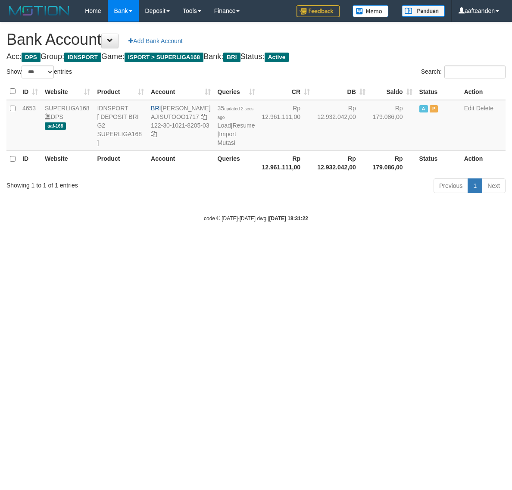
select select "***"
click at [203, 244] on html "Toggle navigation Home Bank Account List Load By Website Group [ISPORT] SUPERLI…" at bounding box center [256, 122] width 512 height 244
select select "***"
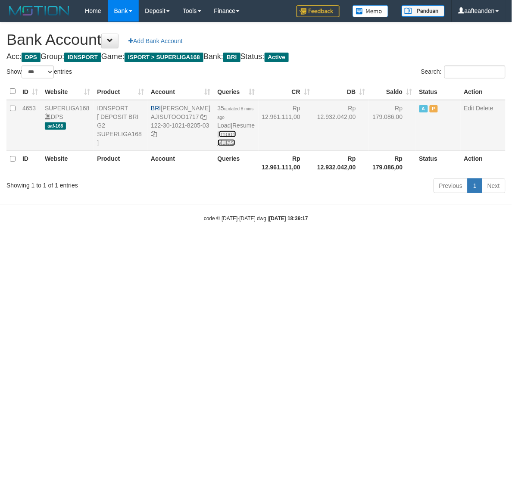
click at [218, 142] on link "Import Mutasi" at bounding box center [227, 139] width 19 height 16
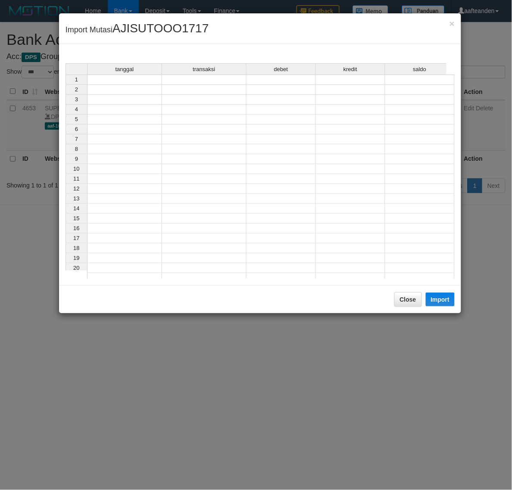
click at [124, 82] on td at bounding box center [124, 80] width 75 height 10
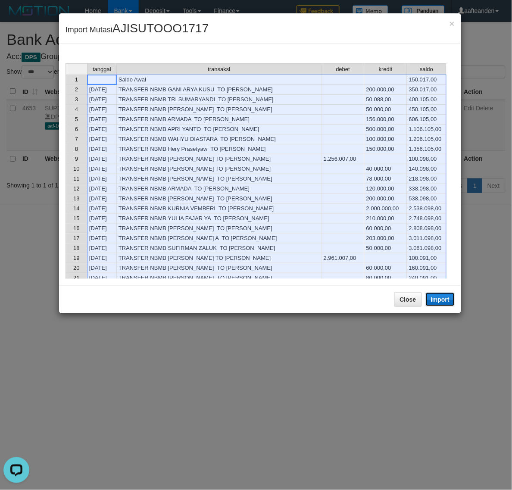
click at [444, 302] on button "Import" at bounding box center [440, 300] width 29 height 14
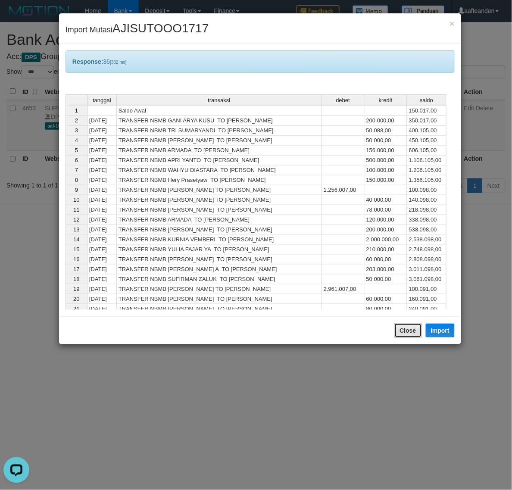
click at [414, 326] on button "Close" at bounding box center [408, 330] width 28 height 15
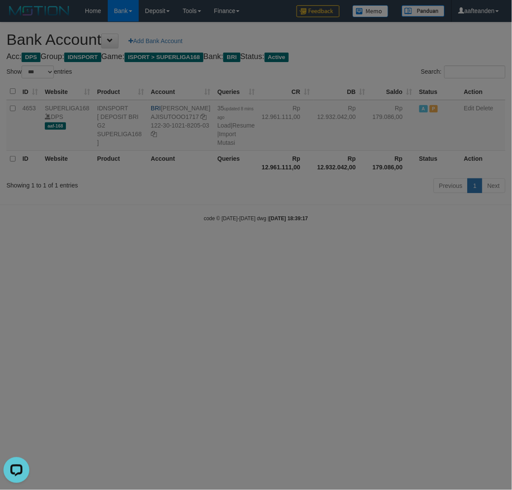
click at [414, 244] on body "Toggle navigation Home Bank Account List Load By Website Group [ISPORT] SUPERLI…" at bounding box center [256, 122] width 512 height 244
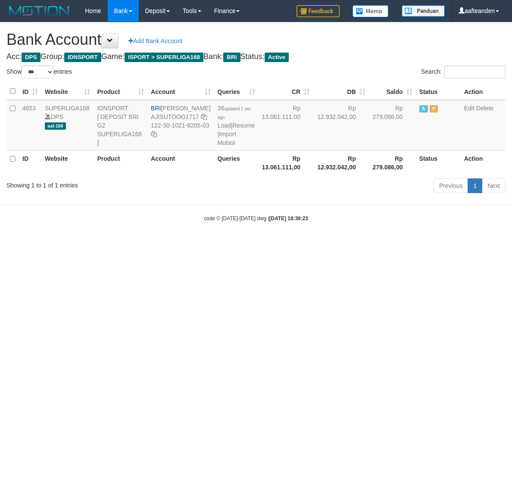
select select "***"
drag, startPoint x: 178, startPoint y: 300, endPoint x: 225, endPoint y: 117, distance: 189.3
click at [182, 244] on html "Toggle navigation Home Bank Account List Load By Website Group [ISPORT] SUPERLI…" at bounding box center [256, 122] width 512 height 244
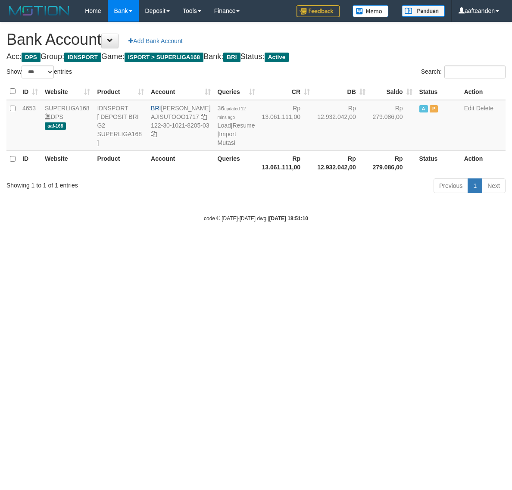
select select "***"
click at [218, 142] on link "Import Mutasi" at bounding box center [227, 139] width 19 height 16
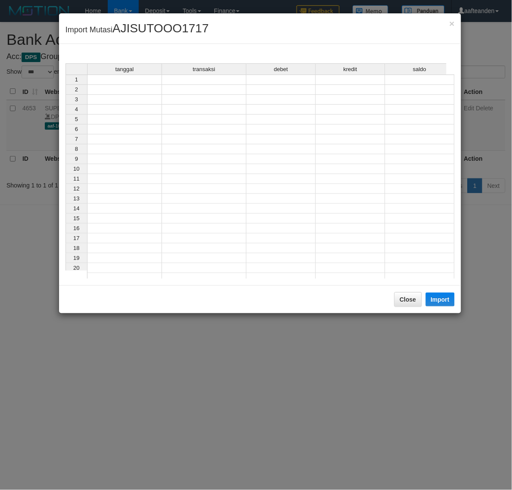
click at [141, 83] on td at bounding box center [124, 80] width 75 height 10
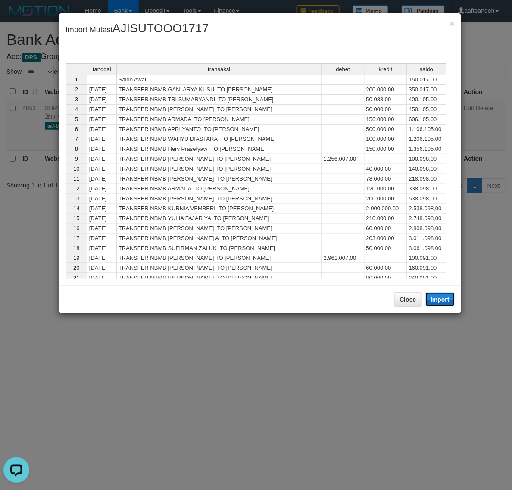
click at [445, 299] on button "Import" at bounding box center [440, 300] width 29 height 14
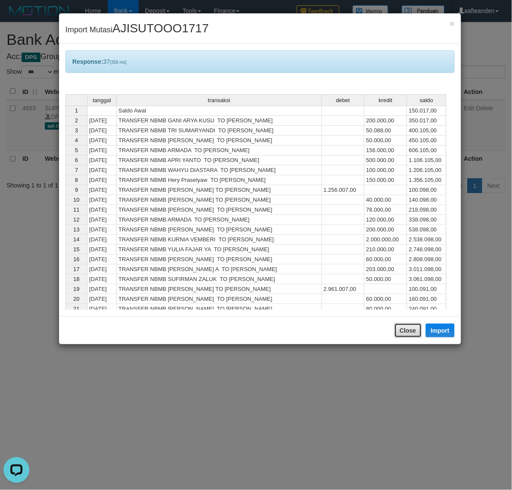
click at [401, 329] on button "Close" at bounding box center [408, 330] width 28 height 15
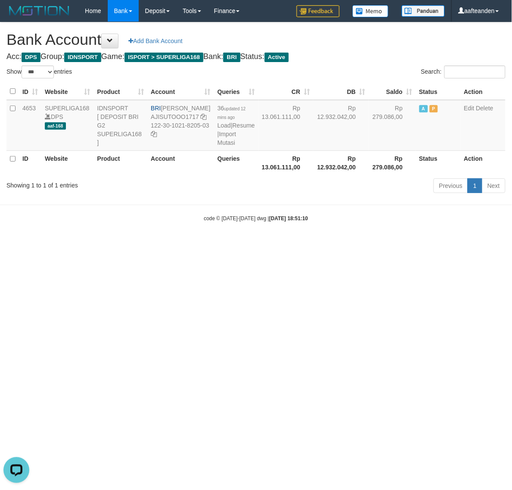
click at [401, 244] on body "Toggle navigation Home Bank Account List Load By Website Group [ISPORT] SUPERLI…" at bounding box center [256, 122] width 512 height 244
select select "***"
drag, startPoint x: 384, startPoint y: 305, endPoint x: 372, endPoint y: 175, distance: 130.7
click at [382, 244] on html "Toggle navigation Home Bank Account List Load By Website Group [ISPORT] SUPERLI…" at bounding box center [256, 122] width 512 height 244
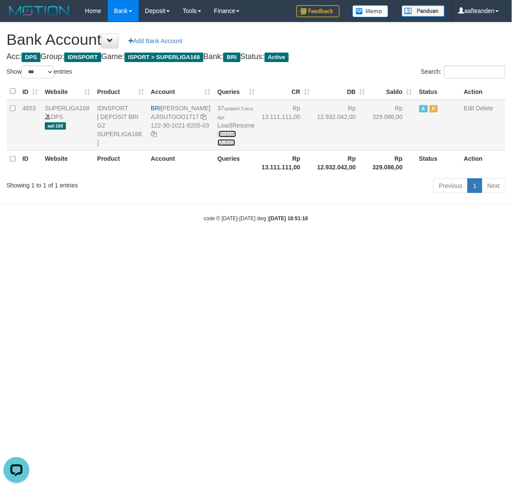
click at [220, 143] on link "Import Mutasi" at bounding box center [227, 139] width 19 height 16
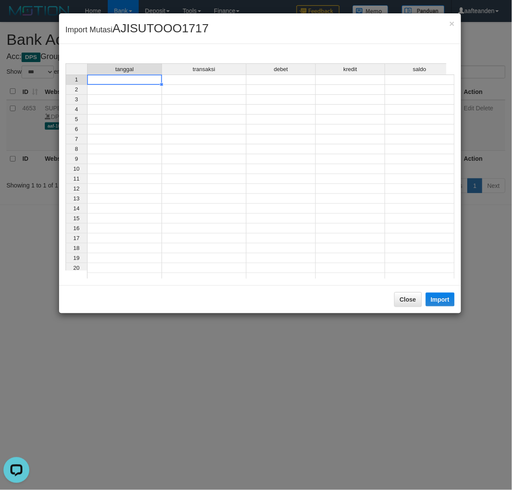
click at [131, 79] on td at bounding box center [124, 80] width 75 height 10
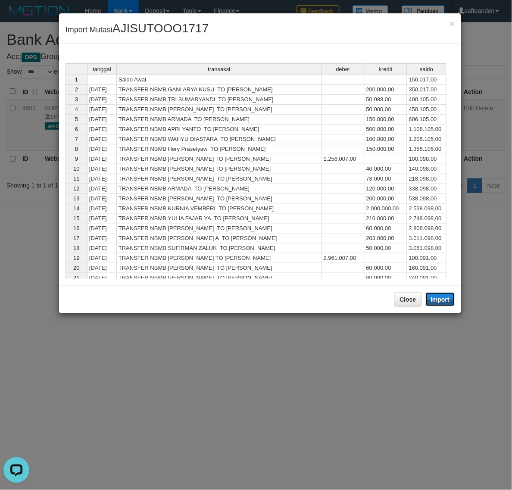
drag, startPoint x: 432, startPoint y: 300, endPoint x: 412, endPoint y: 320, distance: 28.4
click at [432, 300] on button "Import" at bounding box center [440, 300] width 29 height 14
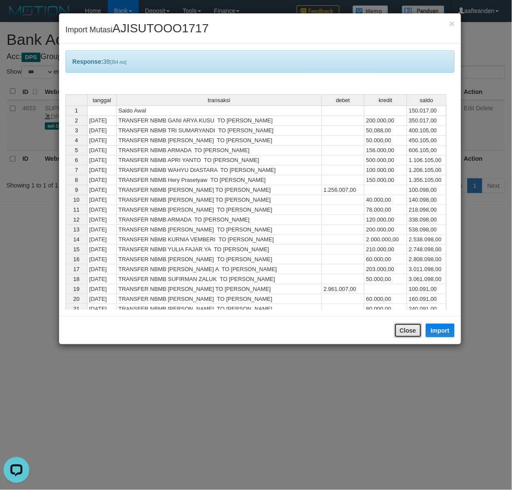
click at [400, 331] on button "Close" at bounding box center [408, 330] width 28 height 15
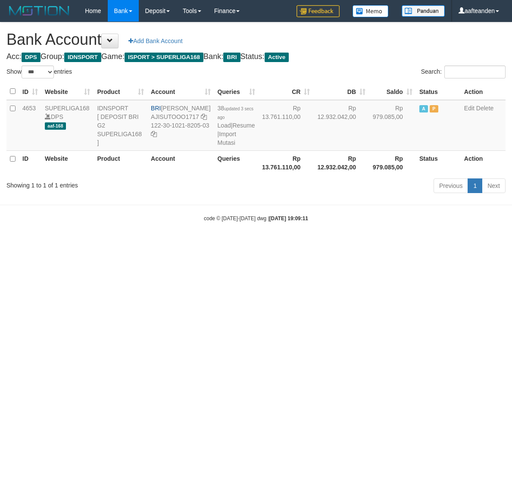
select select "***"
click at [357, 244] on html "Toggle navigation Home Bank Account List Load By Website Group [ISPORT] SUPERLI…" at bounding box center [256, 122] width 512 height 244
drag, startPoint x: 416, startPoint y: 265, endPoint x: 405, endPoint y: 240, distance: 27.8
click at [417, 244] on html "Toggle navigation Home Bank Account List Load By Website Group [ISPORT] SUPERLI…" at bounding box center [256, 122] width 512 height 244
click at [221, 143] on link "Import Mutasi" at bounding box center [227, 139] width 19 height 16
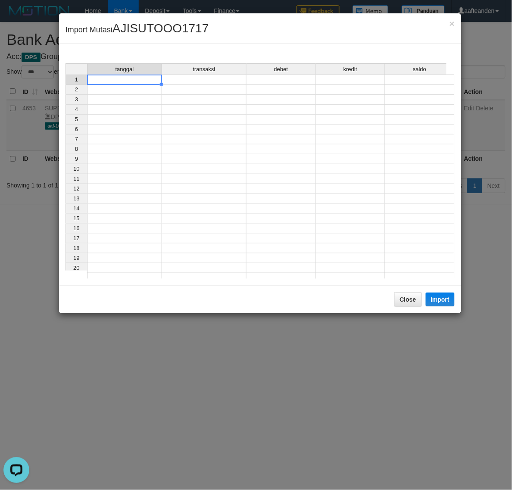
click at [128, 81] on td at bounding box center [124, 80] width 75 height 10
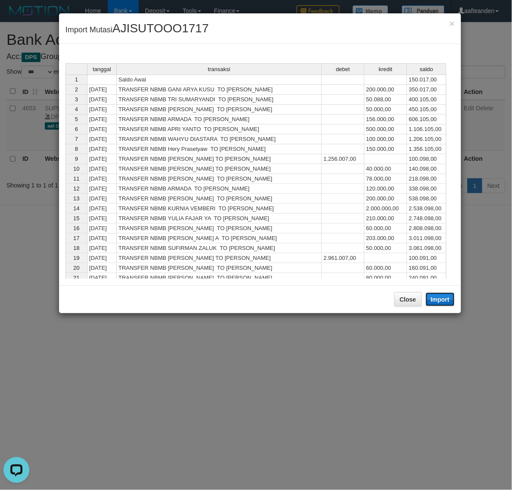
drag, startPoint x: 442, startPoint y: 304, endPoint x: 400, endPoint y: 329, distance: 49.5
click at [442, 304] on button "Import" at bounding box center [440, 300] width 29 height 14
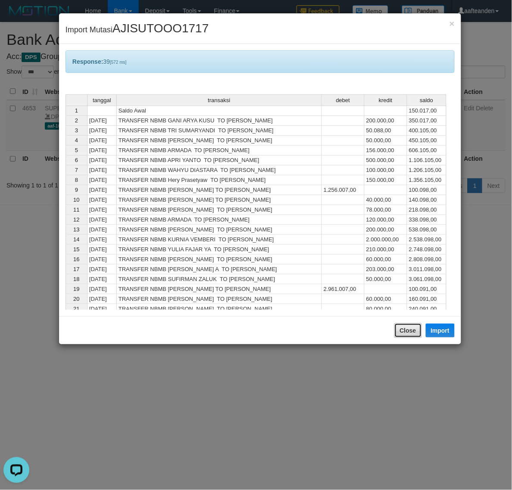
click at [402, 324] on button "Close" at bounding box center [408, 330] width 28 height 15
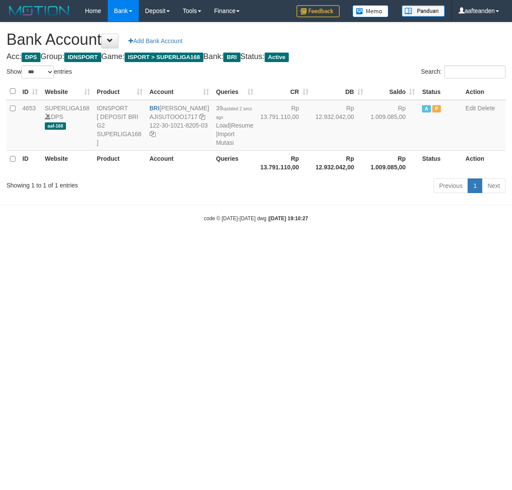
select select "***"
click at [388, 244] on html "Toggle navigation Home Bank Account List Load By Website Group [ISPORT] SUPERLI…" at bounding box center [256, 122] width 512 height 244
drag, startPoint x: 350, startPoint y: 262, endPoint x: 339, endPoint y: 227, distance: 36.1
click at [350, 244] on html "Toggle navigation Home Bank Account List Load By Website Group [ISPORT] SUPERLI…" at bounding box center [256, 122] width 512 height 244
click at [216, 141] on link "Import Mutasi" at bounding box center [225, 139] width 19 height 16
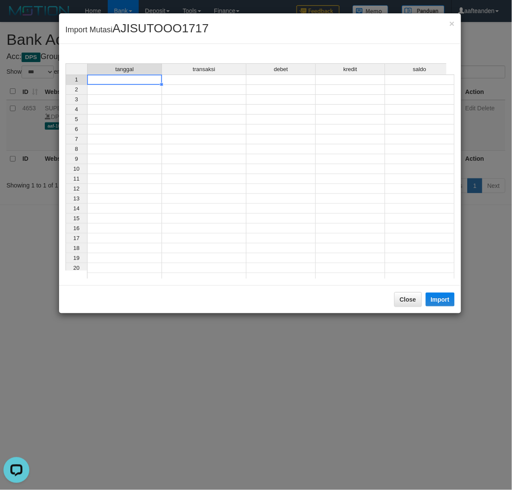
click at [118, 80] on td at bounding box center [124, 80] width 75 height 10
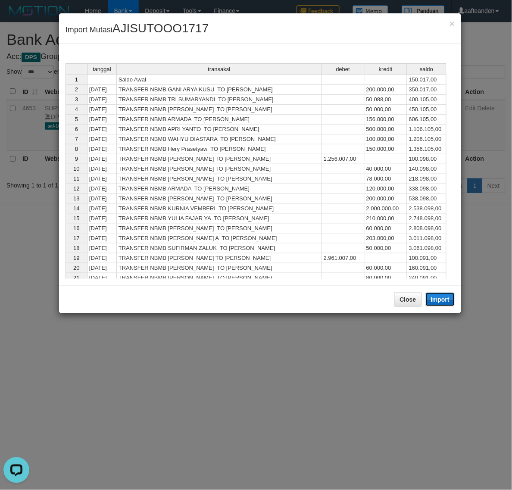
click at [436, 302] on button "Import" at bounding box center [440, 300] width 29 height 14
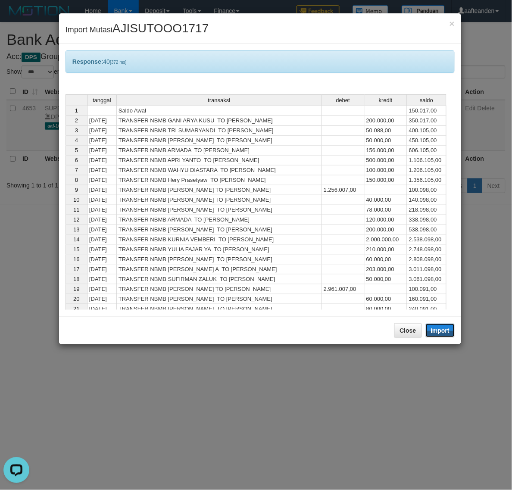
drag, startPoint x: 432, startPoint y: 335, endPoint x: 471, endPoint y: 315, distance: 43.6
click at [467, 317] on div "× Import Mutasi AJISUTOOO1717 Response: 40 [372 ms] tanggal transaksi debet kre…" at bounding box center [256, 245] width 512 height 490
click at [412, 332] on button "Close" at bounding box center [408, 330] width 28 height 15
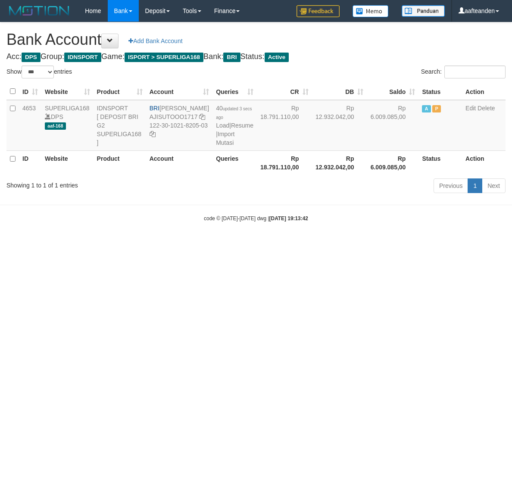
select select "***"
click at [462, 244] on html "Toggle navigation Home Bank Account List Load By Website Group [ISPORT] SUPERLI…" at bounding box center [256, 122] width 512 height 244
drag, startPoint x: 162, startPoint y: 108, endPoint x: 186, endPoint y: 116, distance: 25.6
click at [186, 116] on td "BRI [PERSON_NAME] AJISUTOOO1717 122-30-1021-8205-03" at bounding box center [179, 125] width 66 height 51
copy td "[PERSON_NAME]"
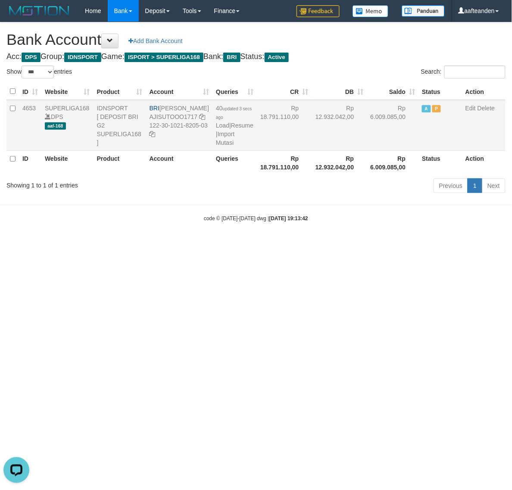
drag, startPoint x: 157, startPoint y: 134, endPoint x: 171, endPoint y: 144, distance: 16.7
click at [171, 144] on td "BRI [PERSON_NAME] AJISUTOOO1717 122-30-1021-8205-03" at bounding box center [179, 125] width 66 height 51
copy td "122-30-1021-8205-03"
click at [219, 244] on html "Toggle navigation Home Bank Account List Load By Website Group [ISPORT] SUPERLI…" at bounding box center [256, 122] width 512 height 244
drag, startPoint x: 219, startPoint y: 320, endPoint x: 221, endPoint y: 304, distance: 16.5
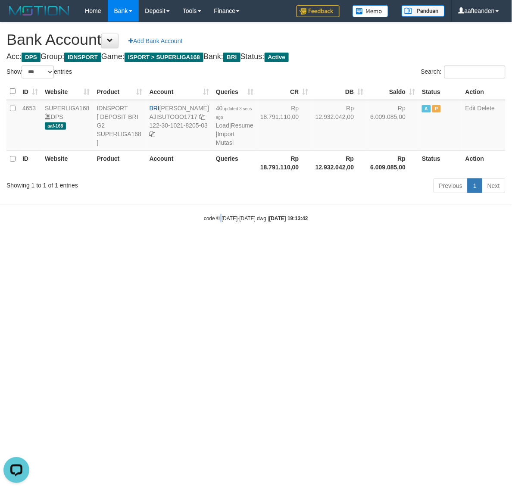
click at [219, 244] on html "Toggle navigation Home Bank Account List Load By Website Group [ISPORT] SUPERLI…" at bounding box center [256, 122] width 512 height 244
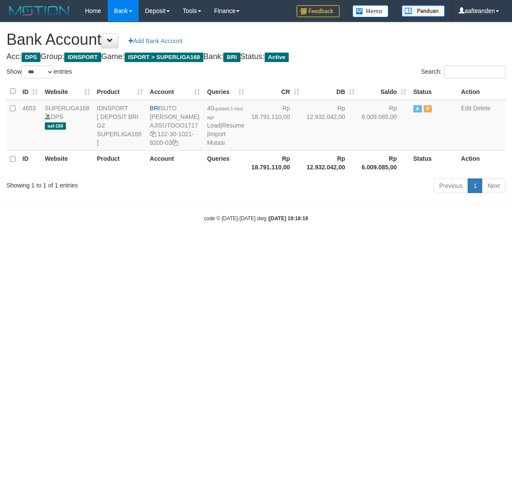
select select "***"
click at [214, 141] on link "Import Mutasi" at bounding box center [216, 139] width 19 height 16
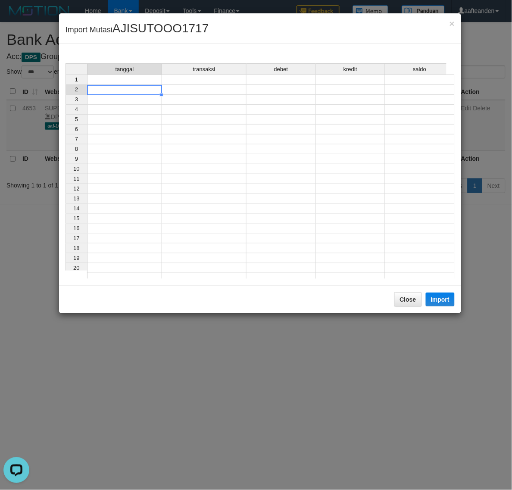
click at [66, 85] on div "tanggal transaksi debet kredit saldo 1 2 3 4 5 6 7 8 9 10 11 12 13 14 15 16 17 …" at bounding box center [66, 173] width 0 height 220
click at [104, 80] on td at bounding box center [123, 80] width 73 height 10
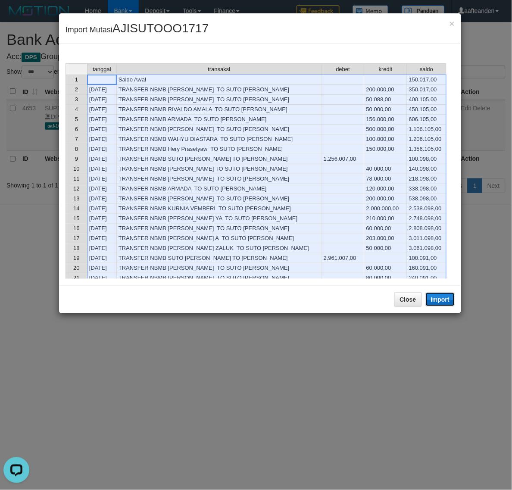
click at [443, 300] on button "Import" at bounding box center [440, 300] width 29 height 14
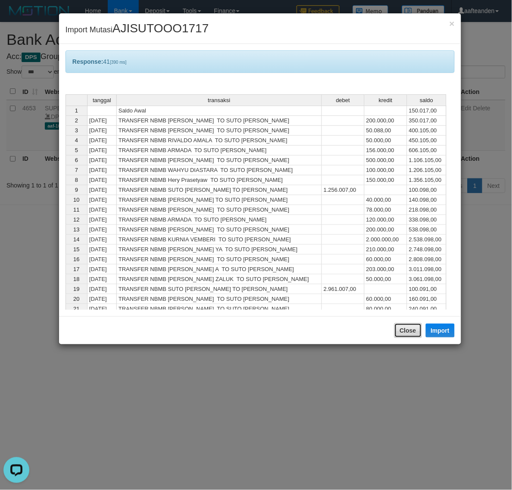
click at [404, 329] on button "Close" at bounding box center [408, 330] width 28 height 15
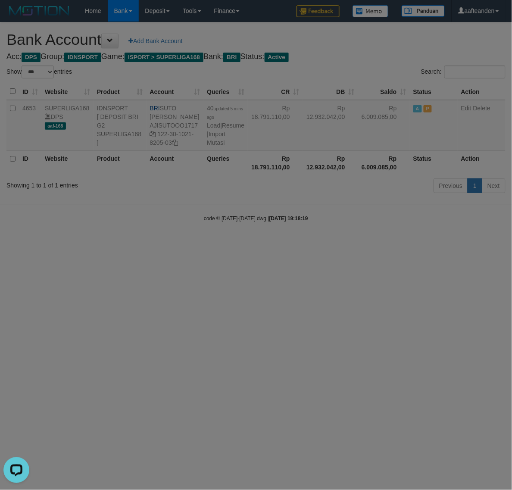
click at [403, 244] on body "Toggle navigation Home Bank Account List Load By Website Group [ISPORT] SUPERLI…" at bounding box center [256, 122] width 512 height 244
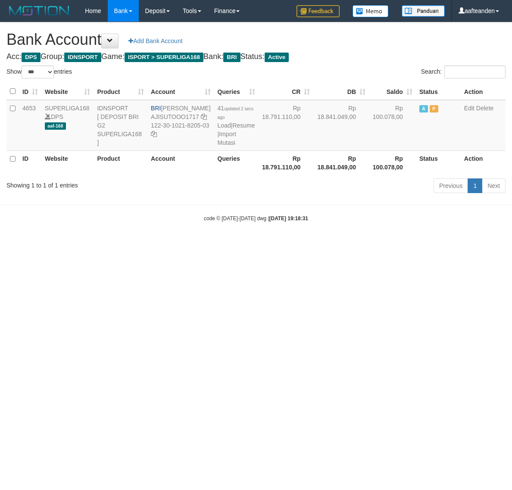
select select "***"
drag, startPoint x: 171, startPoint y: 260, endPoint x: 176, endPoint y: 247, distance: 13.8
click at [173, 244] on html "Toggle navigation Home Bank Account List Load By Website Group [ISPORT] SUPERLI…" at bounding box center [256, 122] width 512 height 244
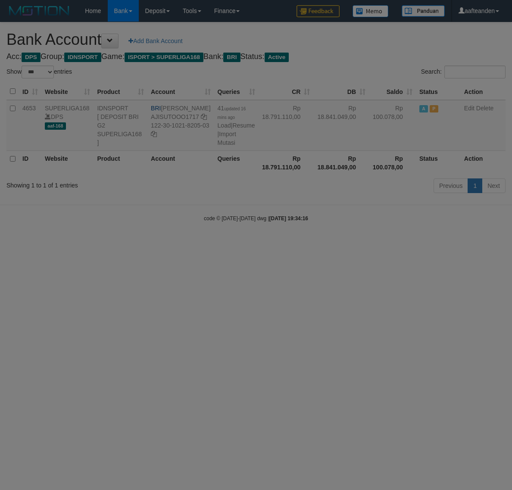
select select "***"
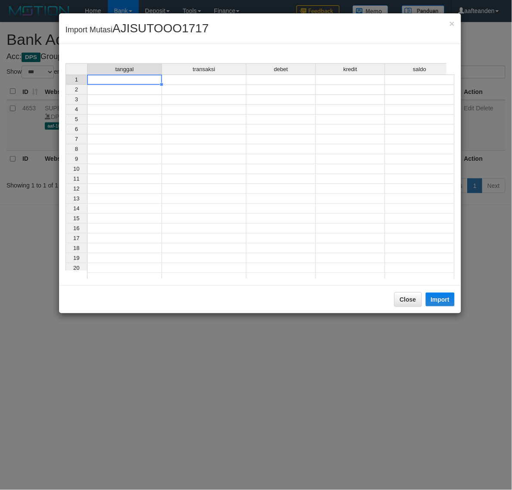
click at [134, 82] on td at bounding box center [124, 80] width 75 height 10
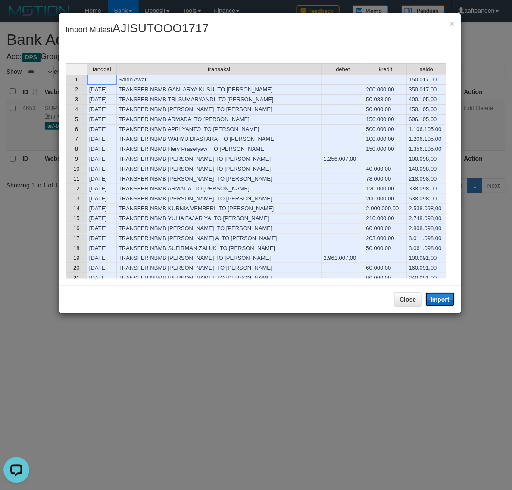
click at [444, 302] on button "Import" at bounding box center [440, 300] width 29 height 14
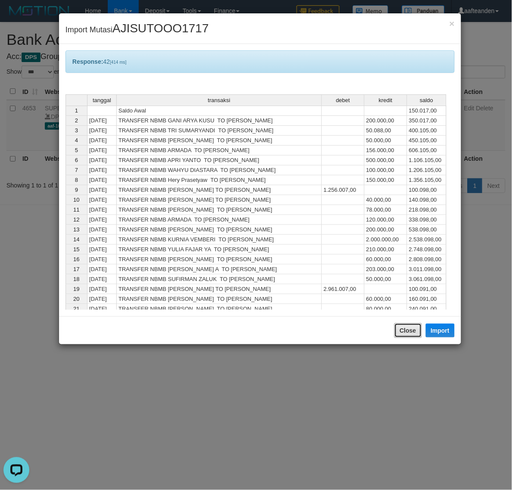
click at [402, 333] on button "Close" at bounding box center [408, 330] width 28 height 15
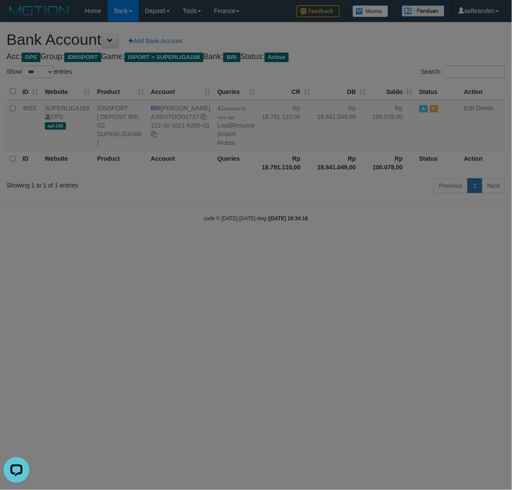
click at [400, 335] on div at bounding box center [256, 245] width 512 height 490
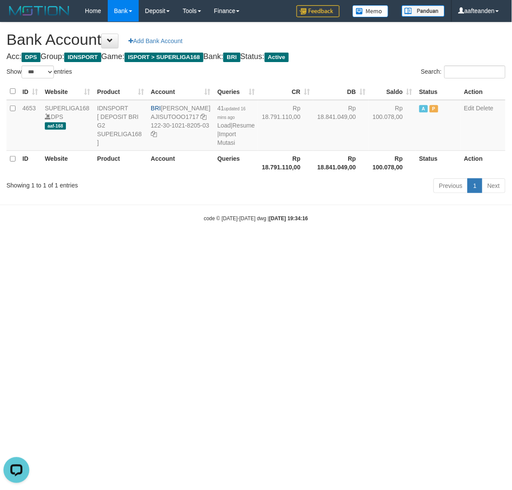
click at [399, 244] on html "Toggle navigation Home Bank Account List Load By Website Group [ISPORT] SUPERLI…" at bounding box center [256, 122] width 512 height 244
select select "***"
